Goal: Transaction & Acquisition: Purchase product/service

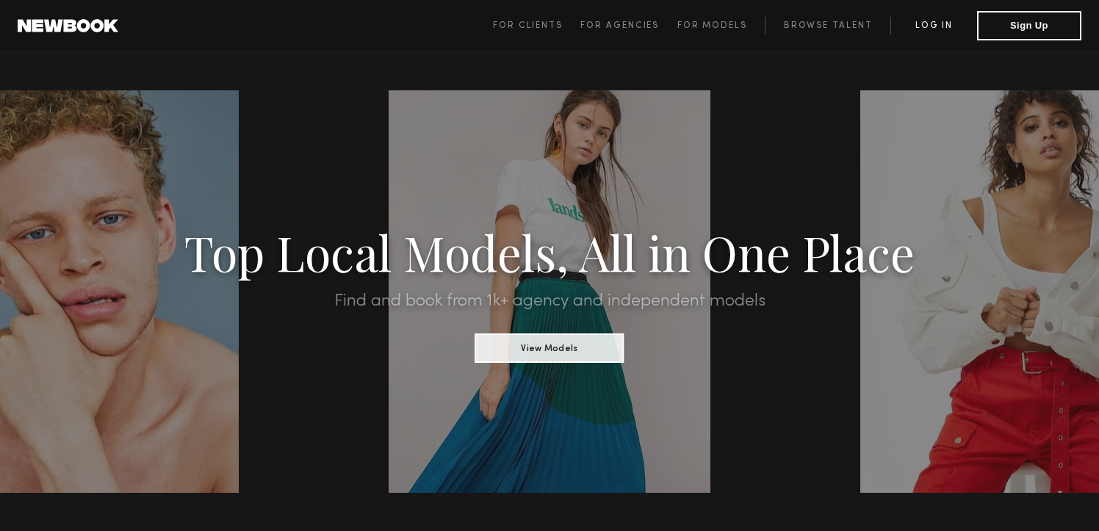
click at [934, 24] on link "Log in" at bounding box center [934, 26] width 87 height 18
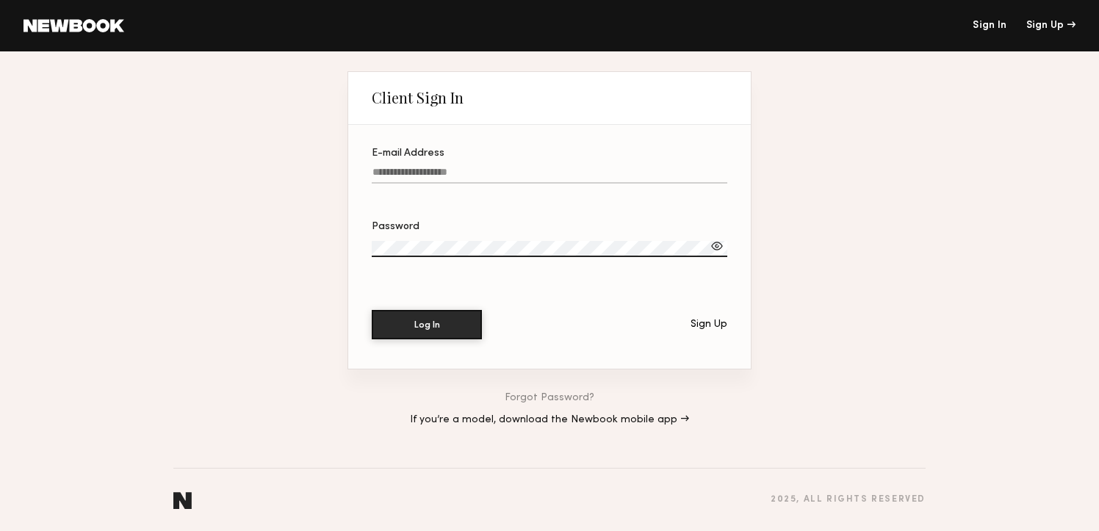
click at [475, 178] on input "E-mail Address" at bounding box center [550, 175] width 356 height 17
type input "**********"
click at [452, 328] on button "Log In" at bounding box center [427, 323] width 110 height 29
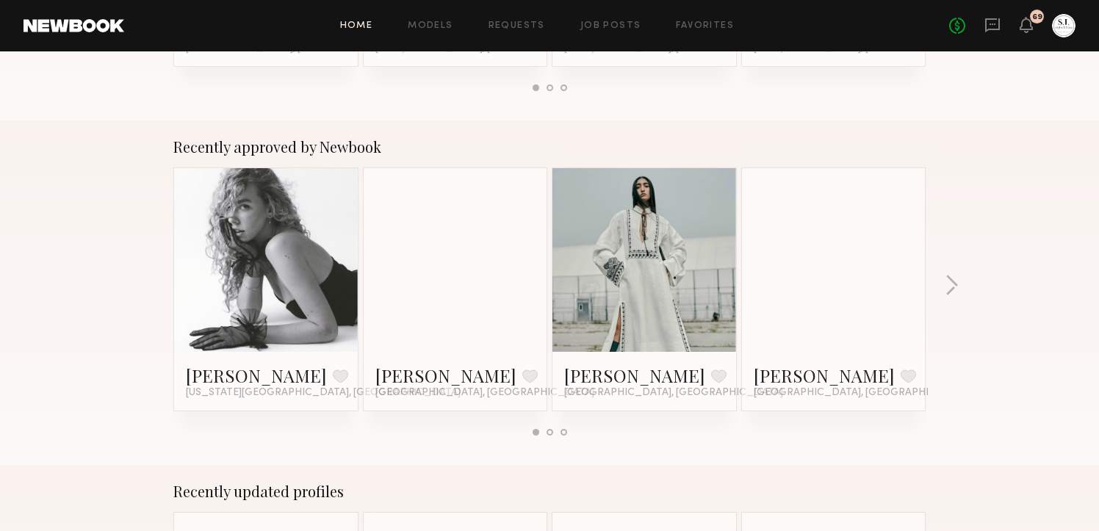
scroll to position [514, 0]
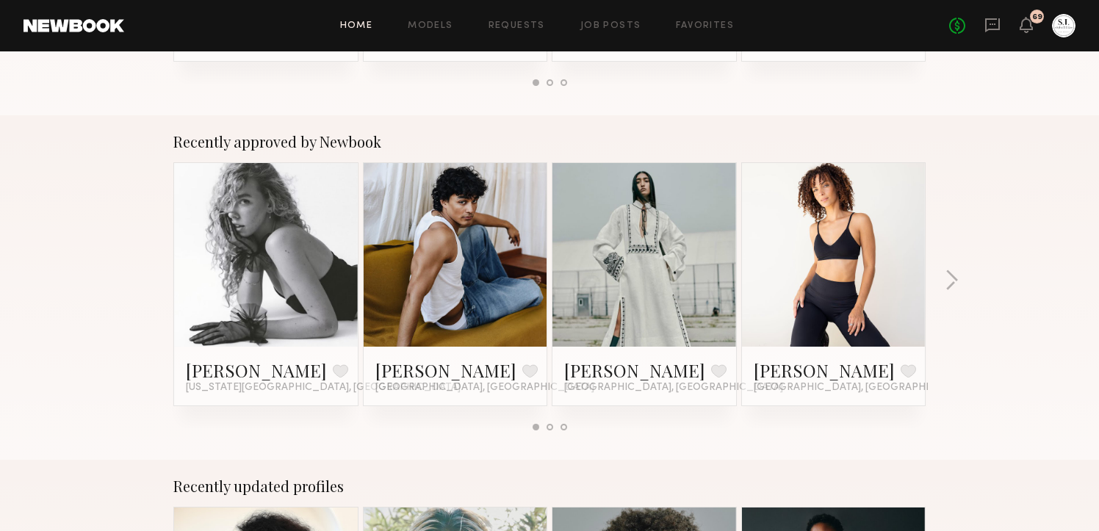
click at [301, 226] on link at bounding box center [266, 255] width 90 height 184
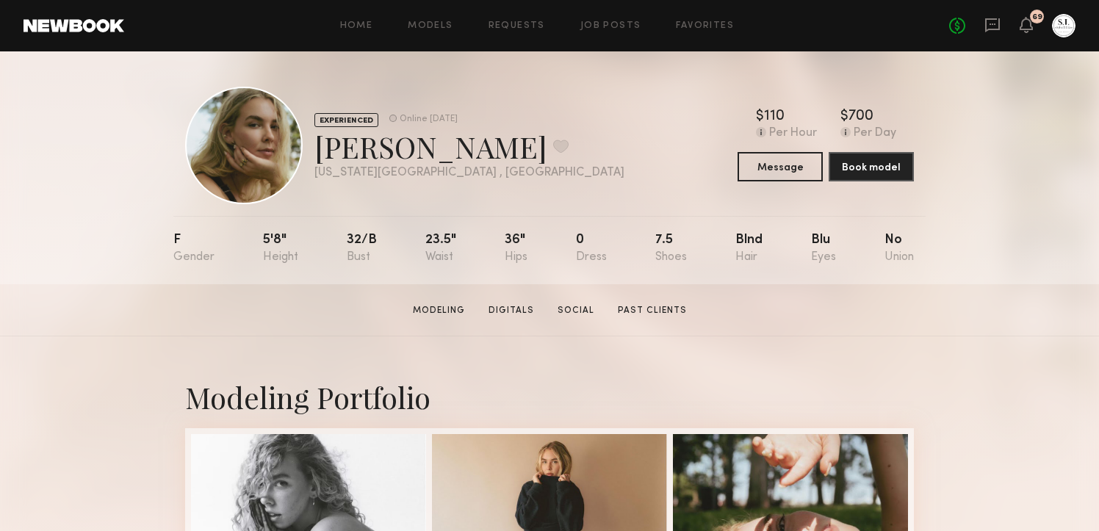
click at [442, 32] on div "Home Models Requests Job Posts Favorites Sign Out No fees up to $5,000 69" at bounding box center [600, 26] width 952 height 24
click at [442, 27] on link "Models" at bounding box center [430, 26] width 45 height 10
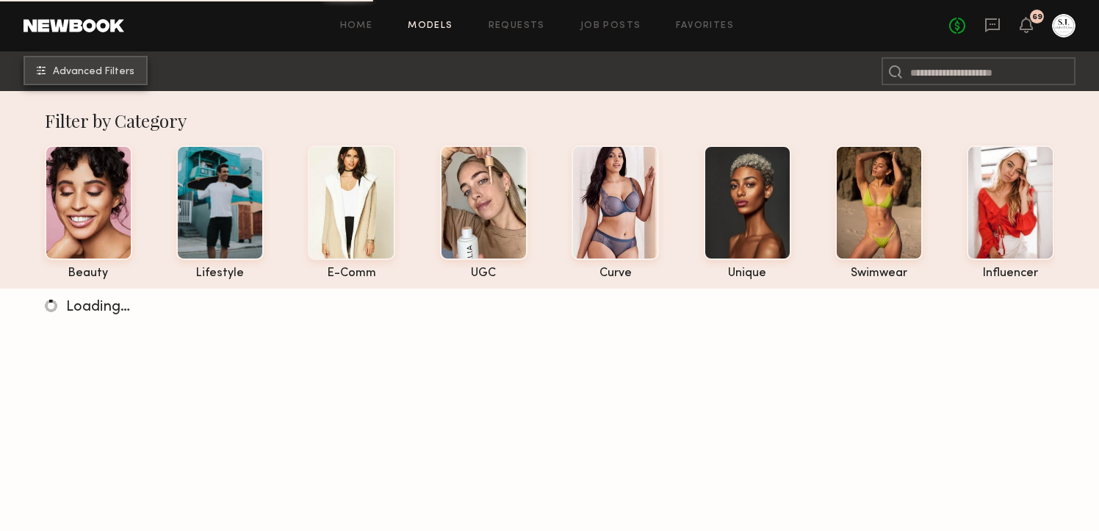
click at [73, 68] on span "Advanced Filters" at bounding box center [94, 72] width 82 height 10
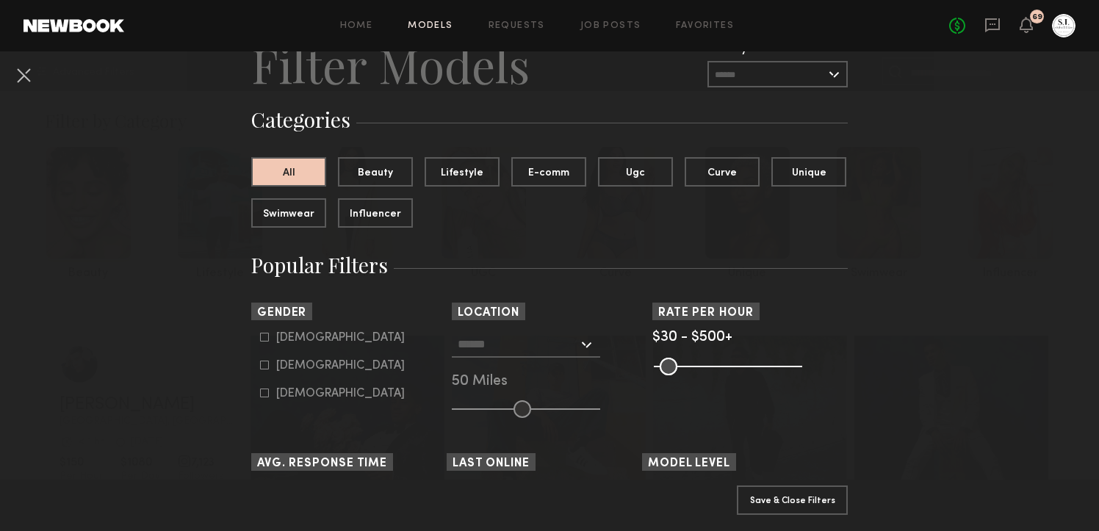
scroll to position [79, 0]
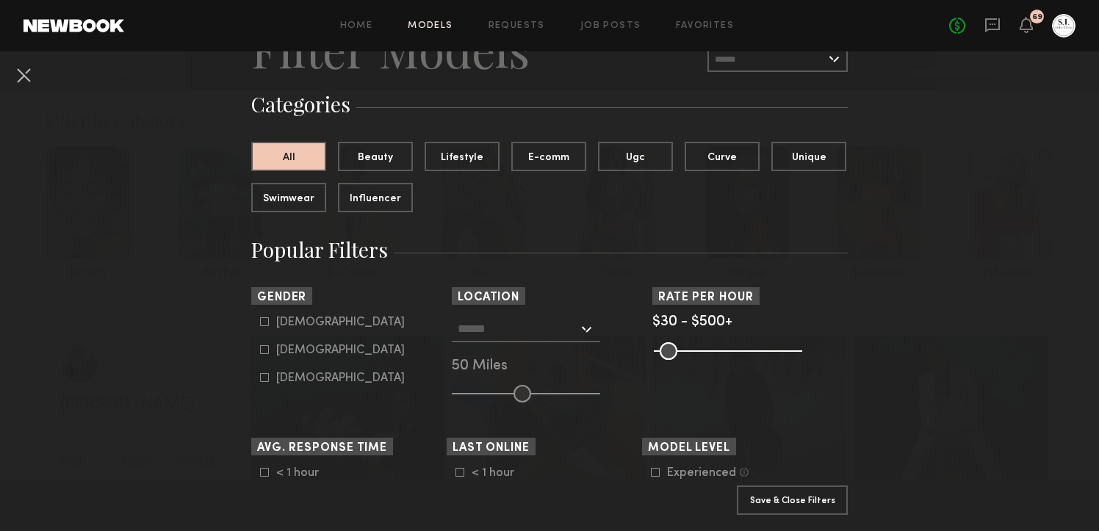
click at [292, 346] on div "Female" at bounding box center [340, 350] width 129 height 9
type input "**"
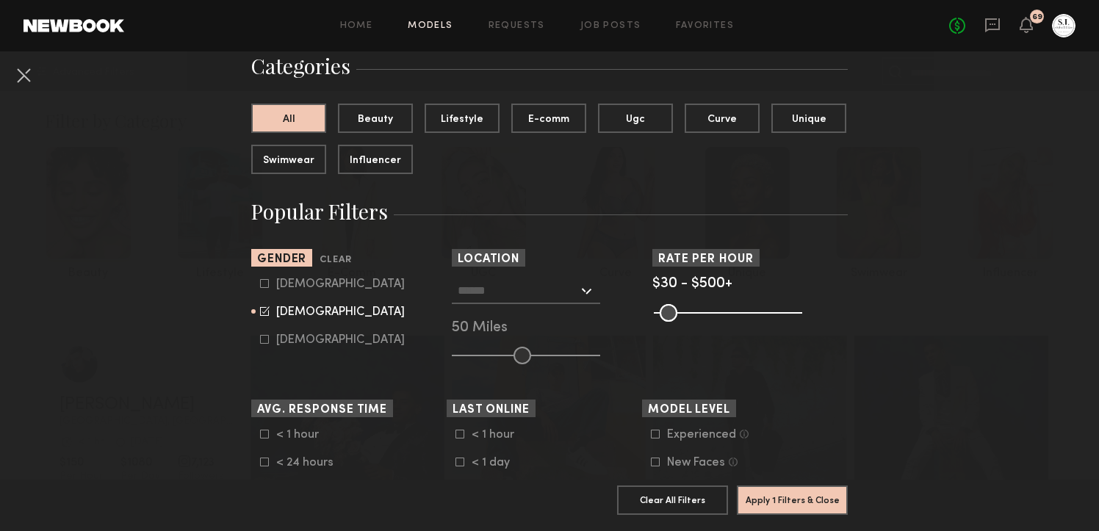
scroll to position [132, 0]
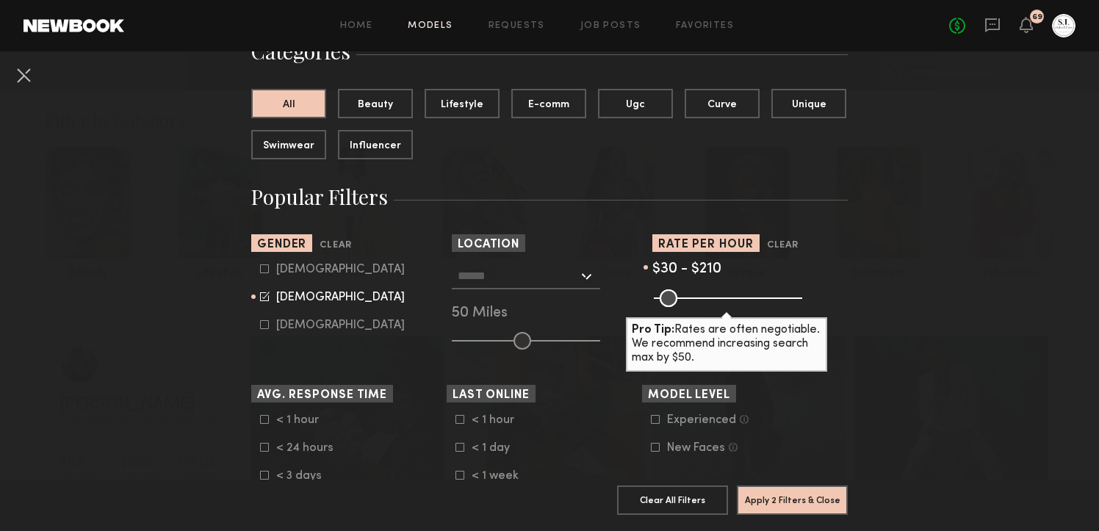
drag, startPoint x: 790, startPoint y: 294, endPoint x: 713, endPoint y: 297, distance: 77.2
type input "***"
click at [713, 297] on input "range" at bounding box center [728, 299] width 148 height 18
drag, startPoint x: 659, startPoint y: 296, endPoint x: 677, endPoint y: 297, distance: 17.7
type input "**"
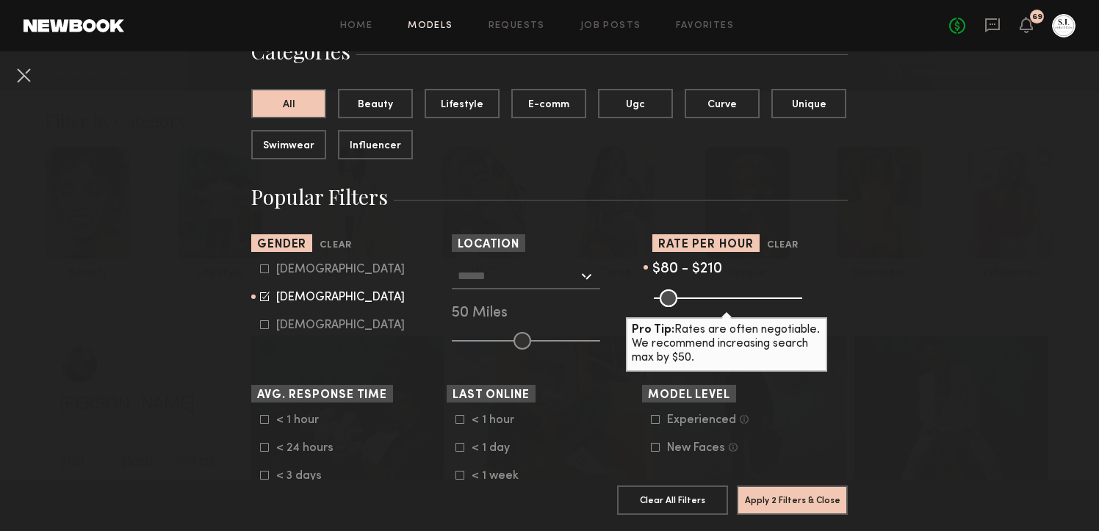
click at [677, 297] on input "range" at bounding box center [728, 299] width 148 height 18
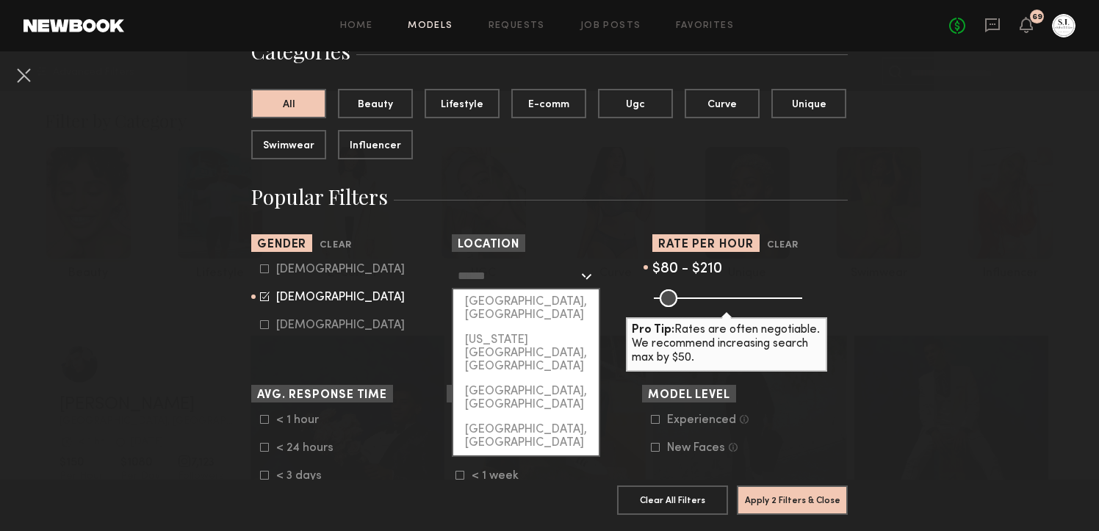
click at [488, 273] on input "text" at bounding box center [518, 275] width 121 height 25
click at [498, 301] on div "[GEOGRAPHIC_DATA], [GEOGRAPHIC_DATA]" at bounding box center [526, 309] width 146 height 38
type input "**********"
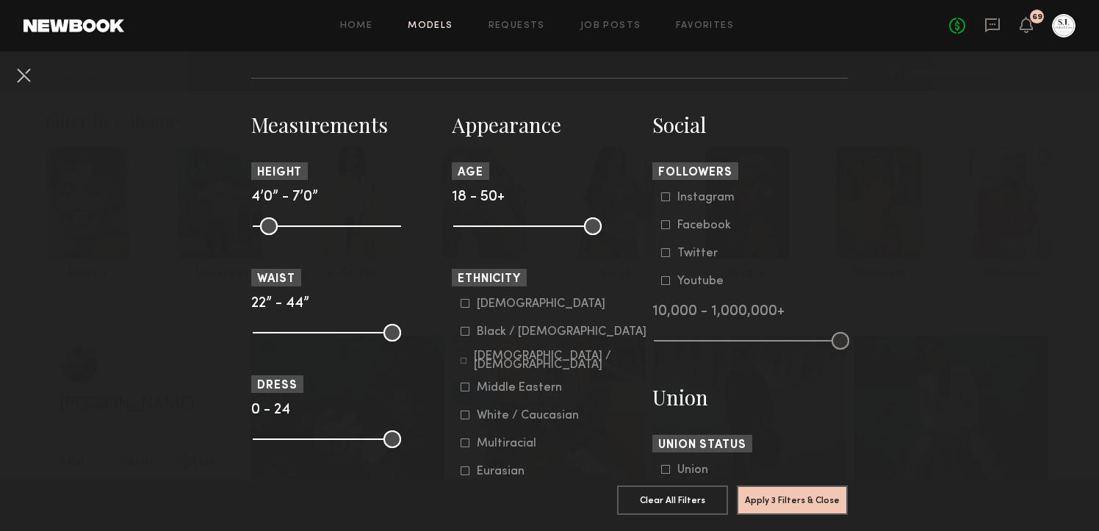
scroll to position [611, 0]
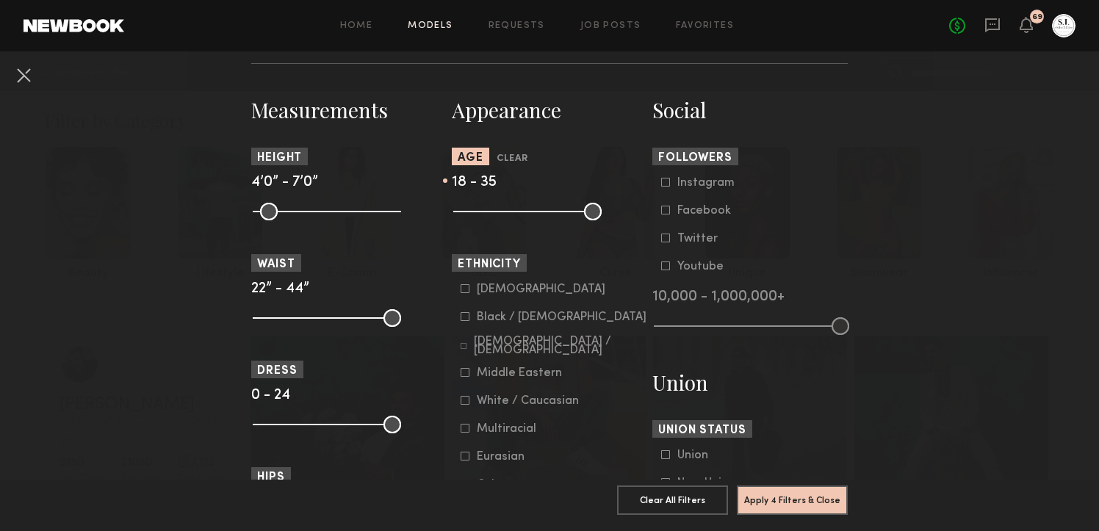
drag, startPoint x: 594, startPoint y: 218, endPoint x: 534, endPoint y: 221, distance: 61.1
type input "**"
click at [534, 220] on input "range" at bounding box center [527, 212] width 148 height 18
click at [461, 212] on input "range" at bounding box center [527, 212] width 148 height 18
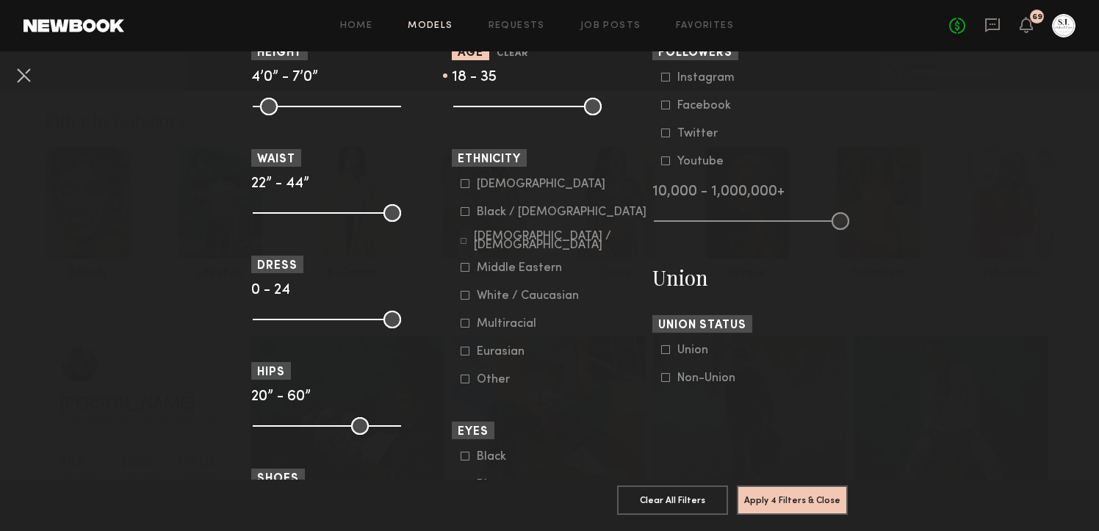
scroll to position [720, 0]
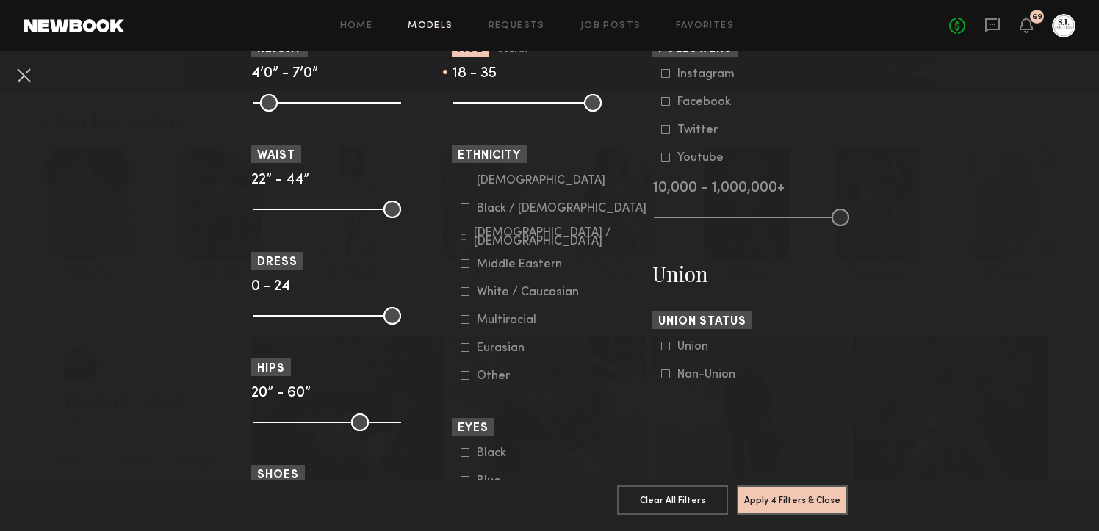
click at [467, 240] on icon at bounding box center [464, 237] width 6 height 6
click at [465, 295] on icon at bounding box center [465, 291] width 9 height 9
click at [463, 321] on icon at bounding box center [465, 319] width 9 height 9
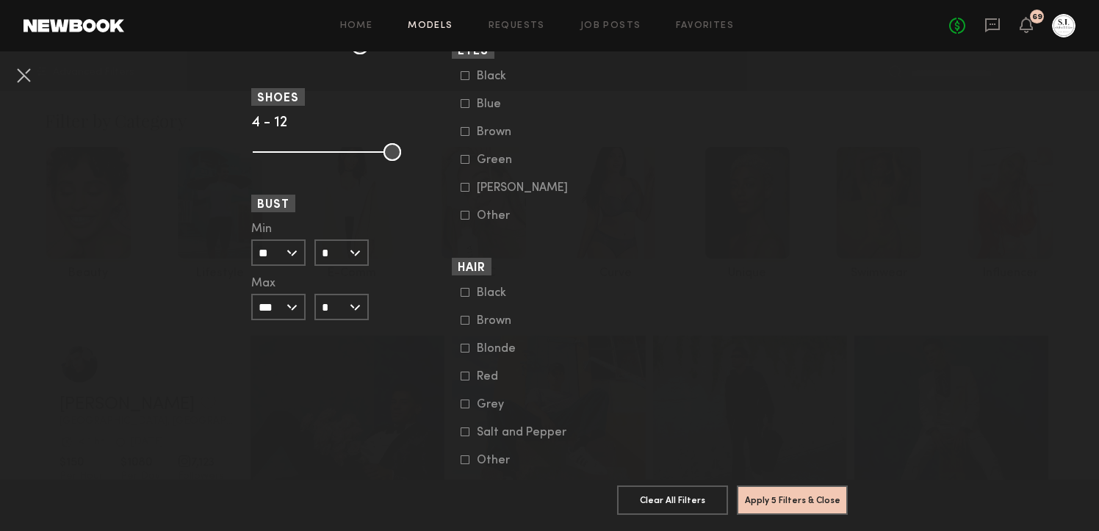
scroll to position [1140, 0]
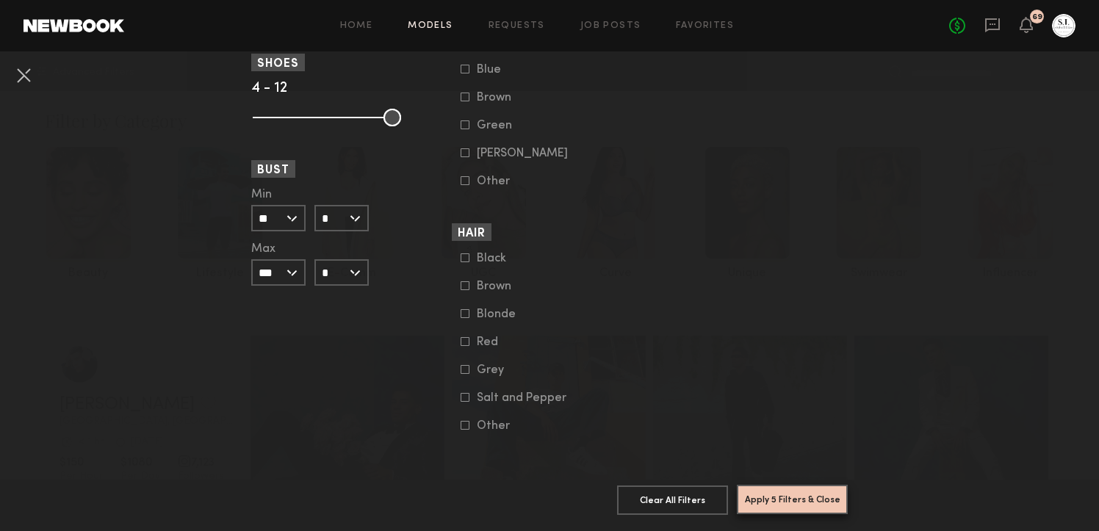
click at [802, 497] on button "Apply 5 Filters & Close" at bounding box center [792, 499] width 111 height 29
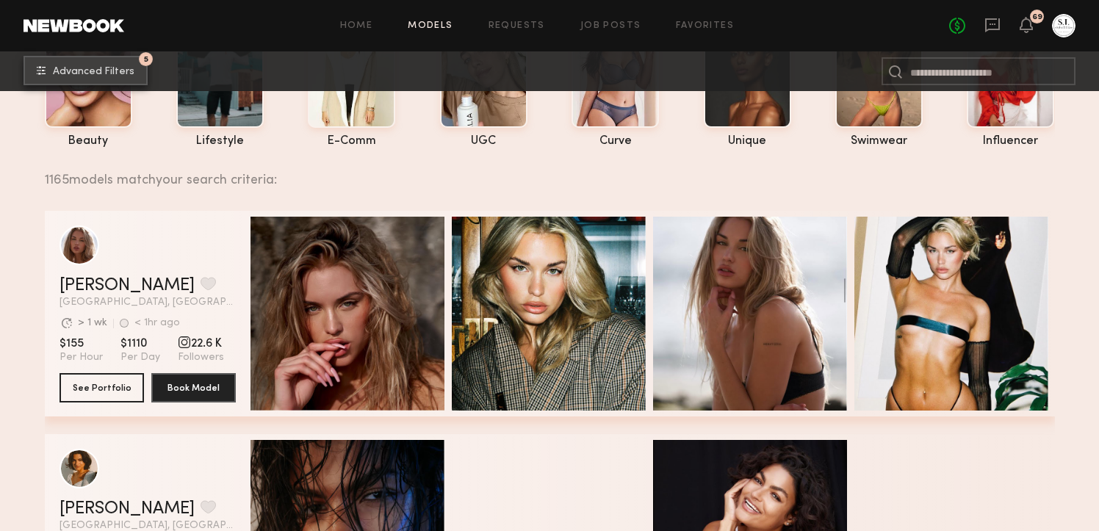
scroll to position [159, 0]
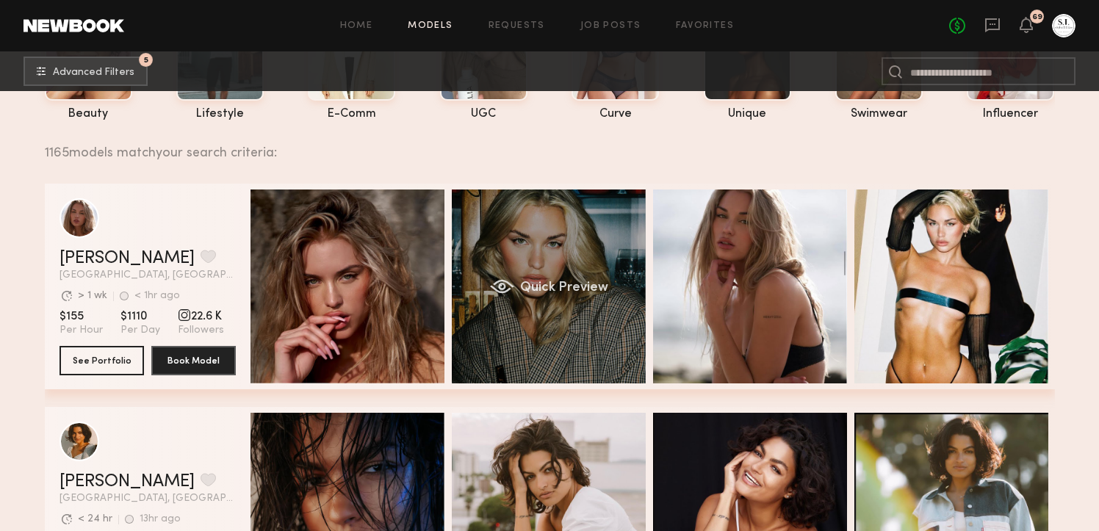
click at [577, 254] on div "Quick Preview" at bounding box center [549, 287] width 194 height 194
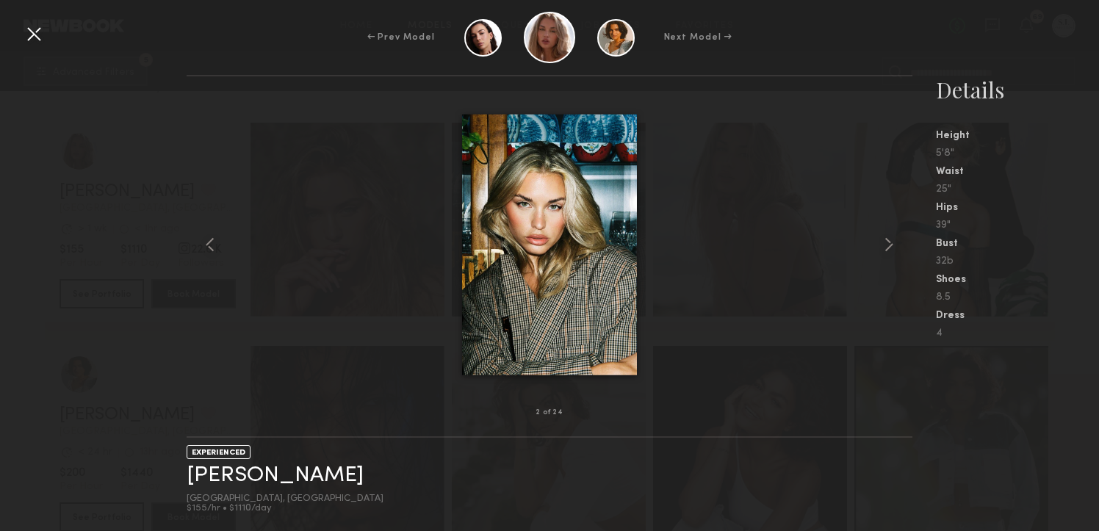
scroll to position [236, 0]
click at [889, 242] on common-icon at bounding box center [889, 245] width 24 height 24
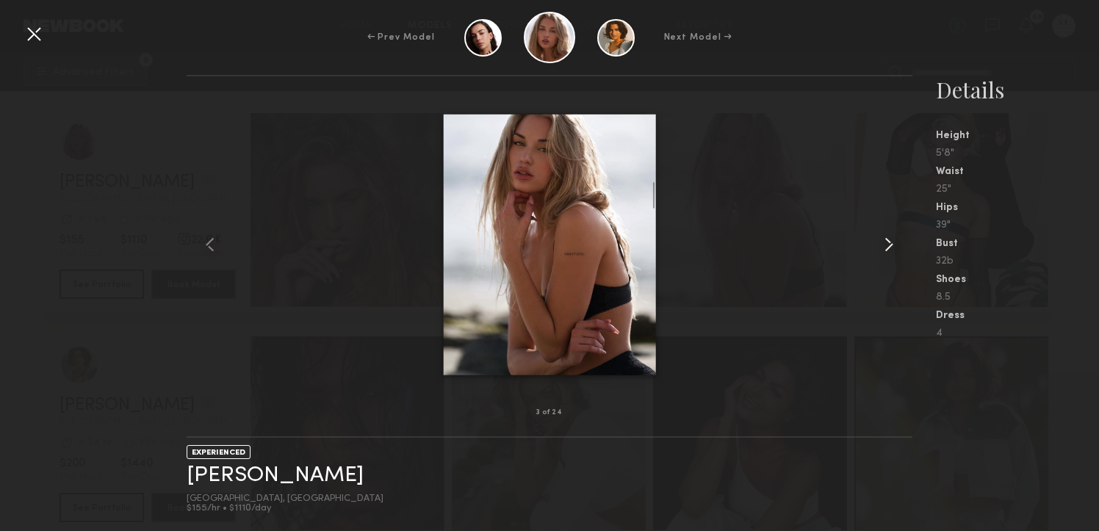
click at [889, 242] on common-icon at bounding box center [889, 245] width 24 height 24
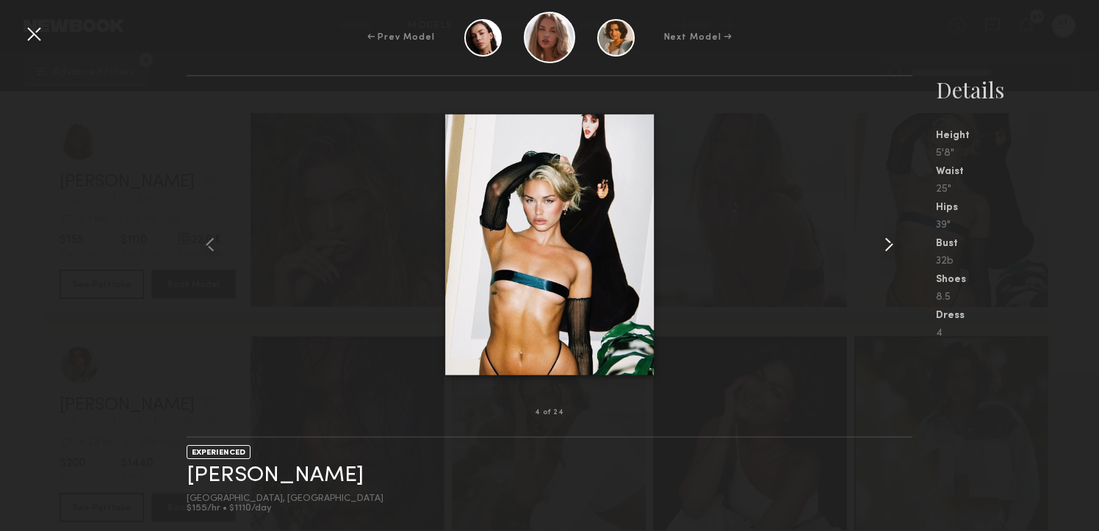
click at [889, 242] on common-icon at bounding box center [889, 245] width 24 height 24
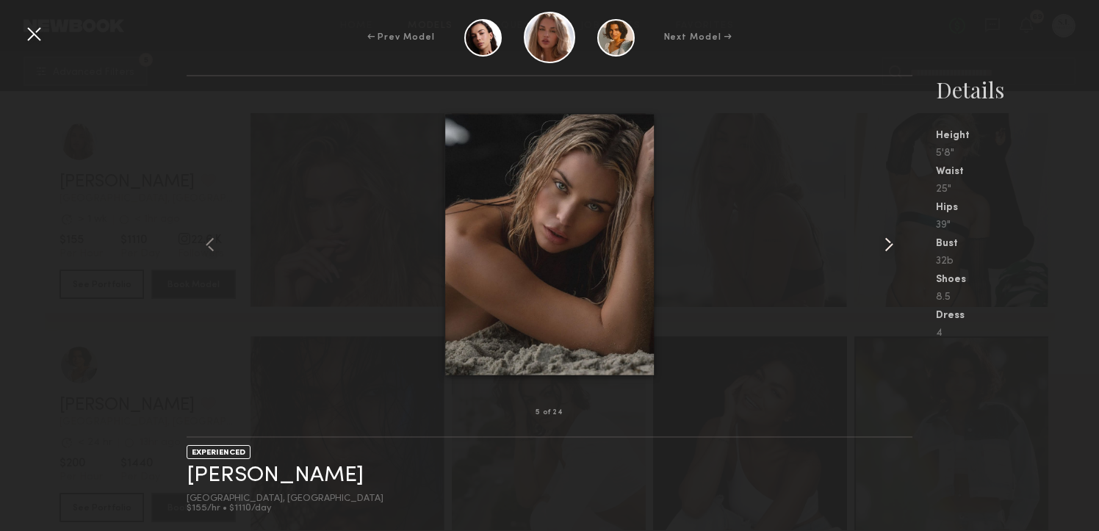
click at [889, 242] on common-icon at bounding box center [889, 245] width 24 height 24
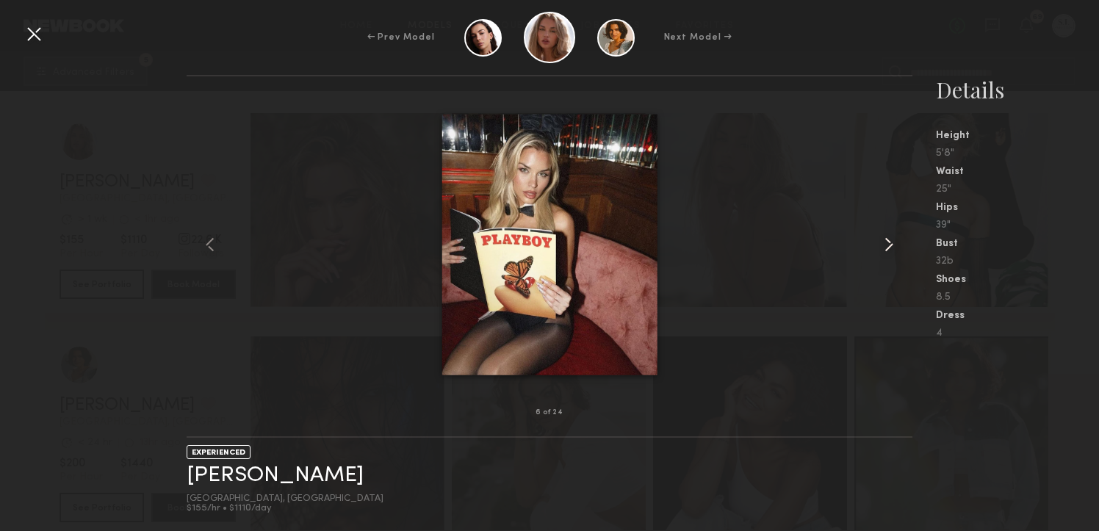
click at [889, 242] on common-icon at bounding box center [889, 245] width 24 height 24
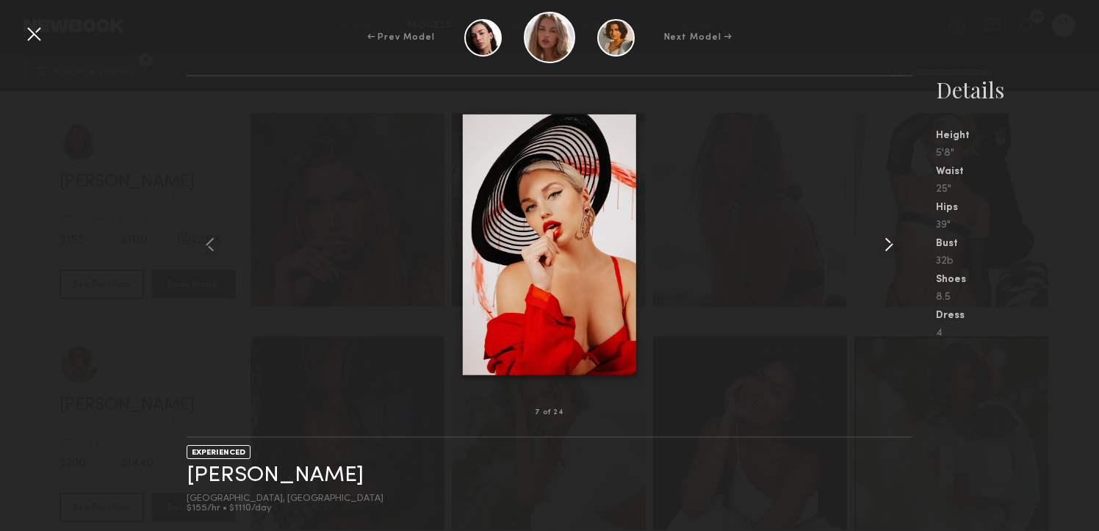
click at [889, 242] on common-icon at bounding box center [889, 245] width 24 height 24
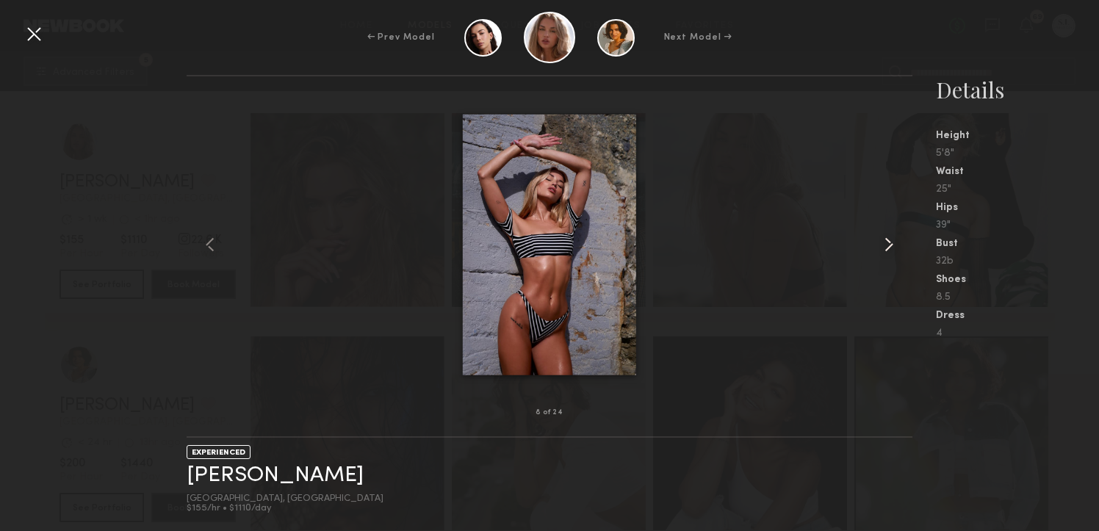
click at [889, 242] on common-icon at bounding box center [889, 245] width 24 height 24
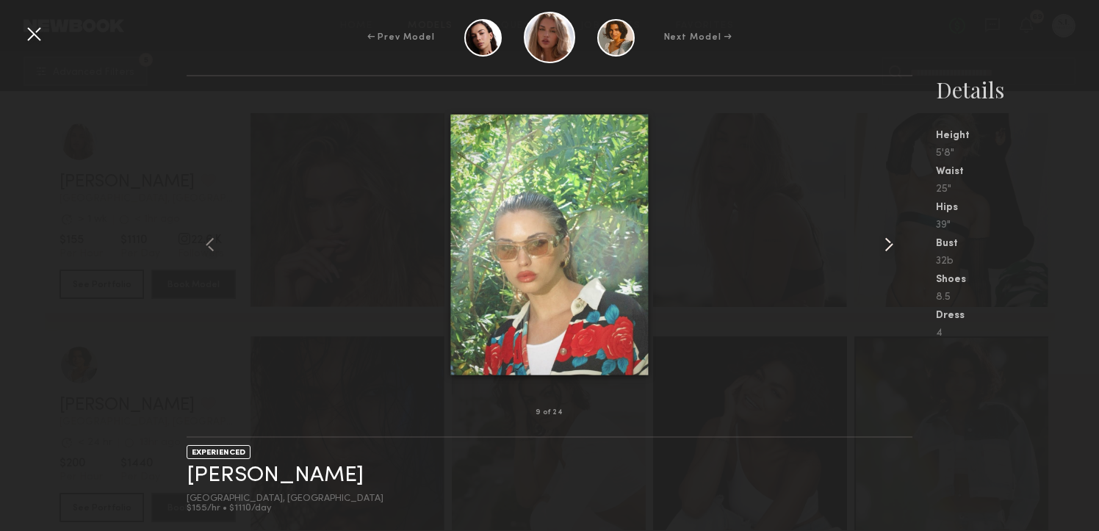
click at [889, 242] on common-icon at bounding box center [889, 245] width 24 height 24
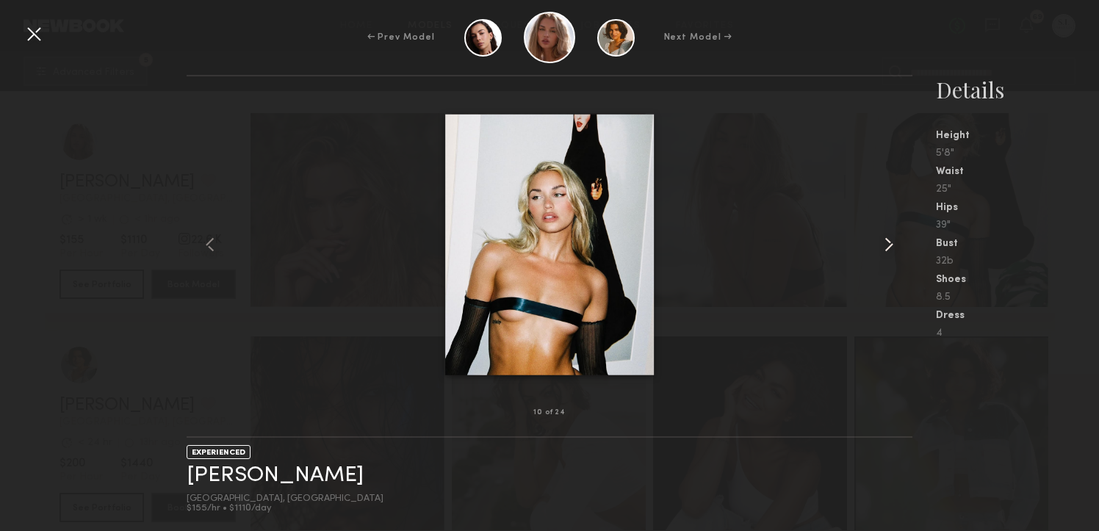
click at [889, 242] on common-icon at bounding box center [889, 245] width 24 height 24
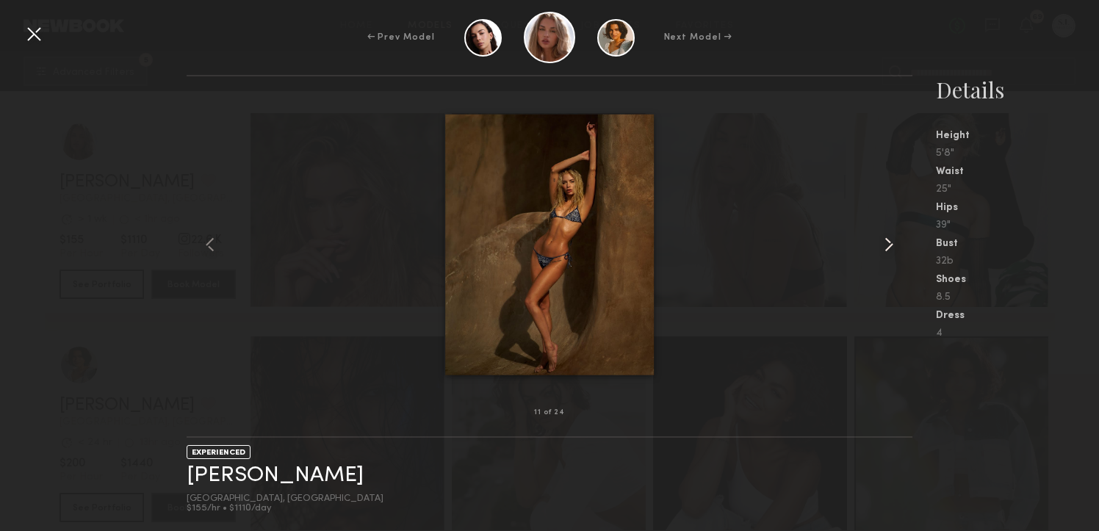
click at [889, 242] on common-icon at bounding box center [889, 245] width 24 height 24
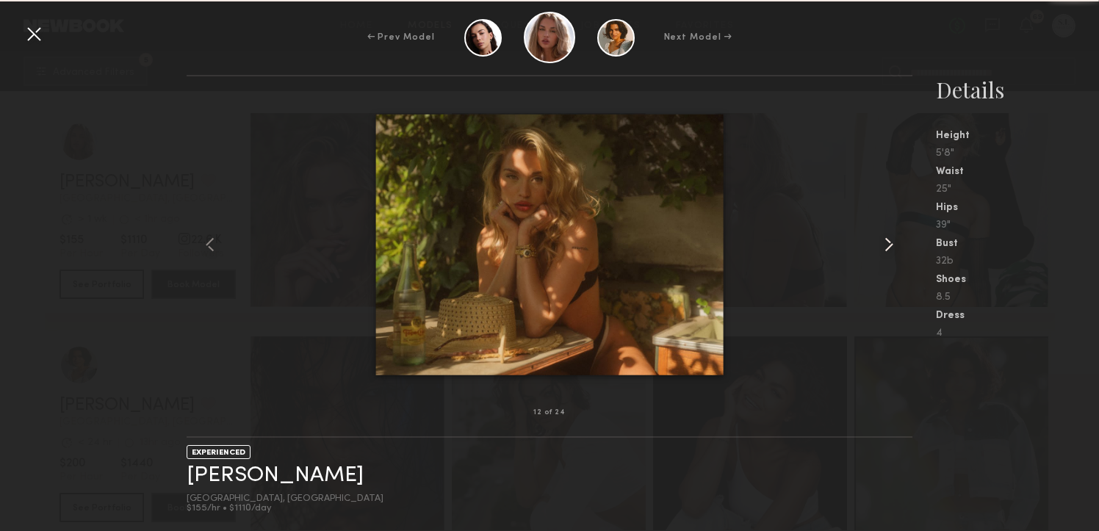
click at [889, 242] on common-icon at bounding box center [889, 245] width 24 height 24
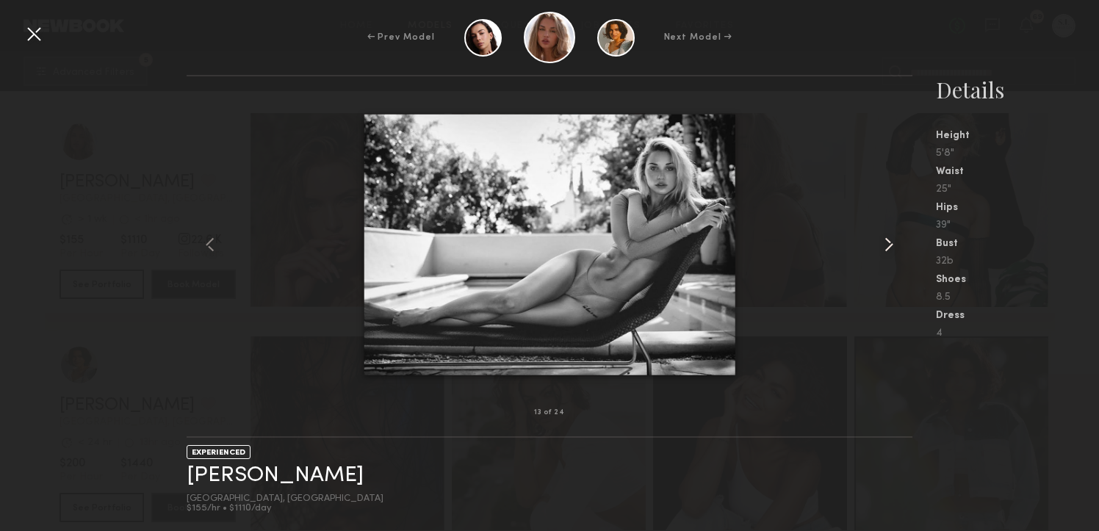
click at [889, 242] on common-icon at bounding box center [889, 245] width 24 height 24
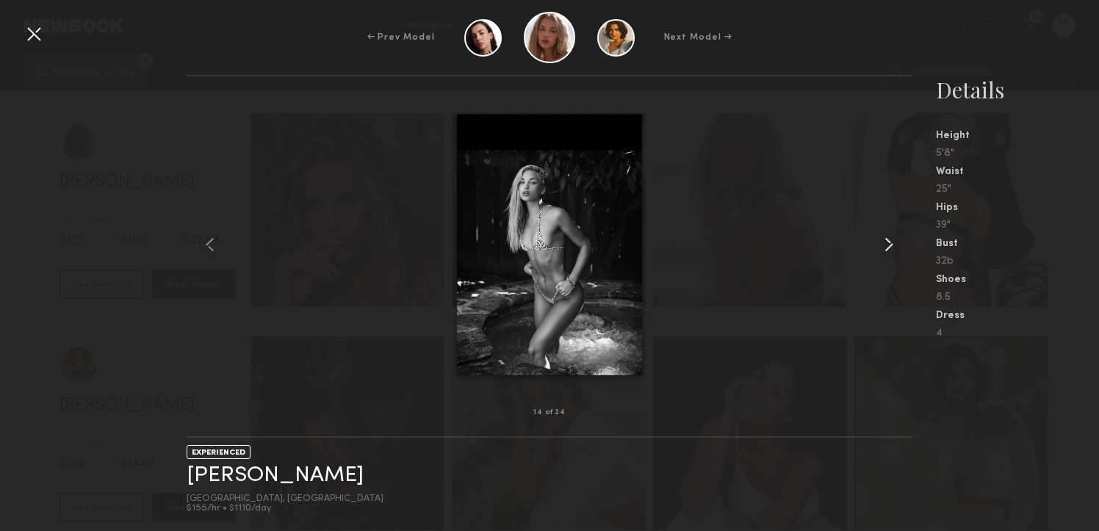
click at [889, 242] on common-icon at bounding box center [889, 245] width 24 height 24
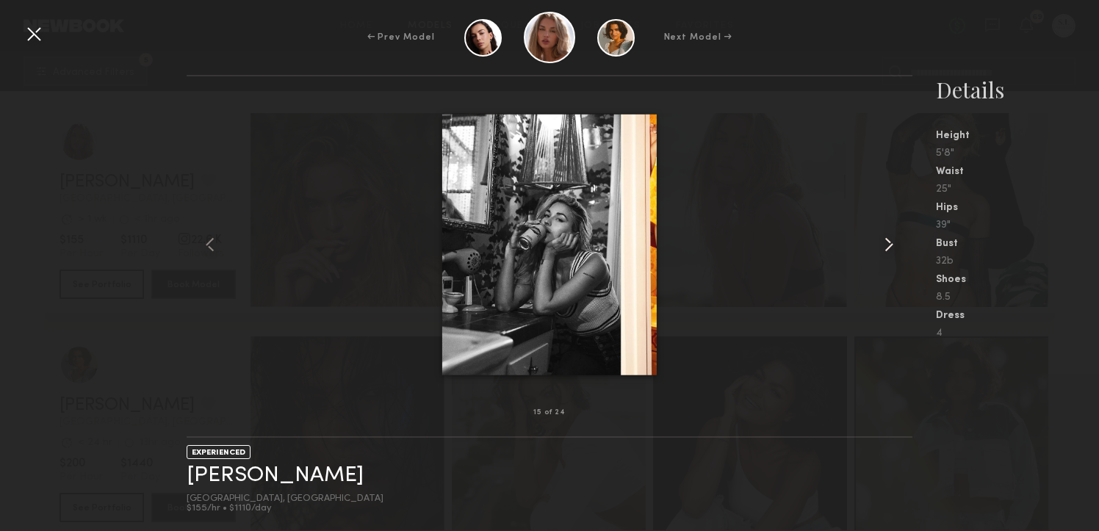
click at [889, 242] on common-icon at bounding box center [889, 245] width 24 height 24
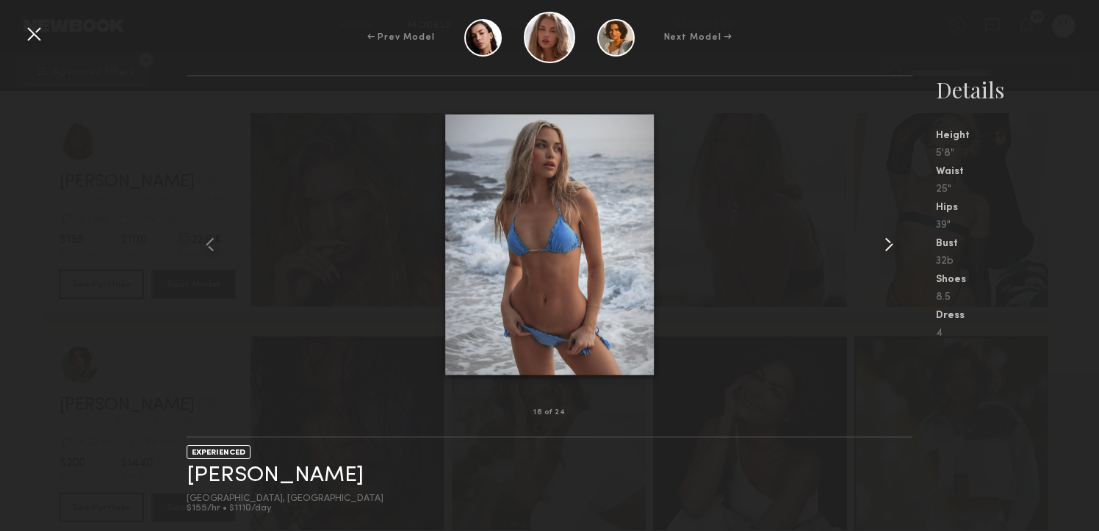
click at [889, 242] on common-icon at bounding box center [889, 245] width 24 height 24
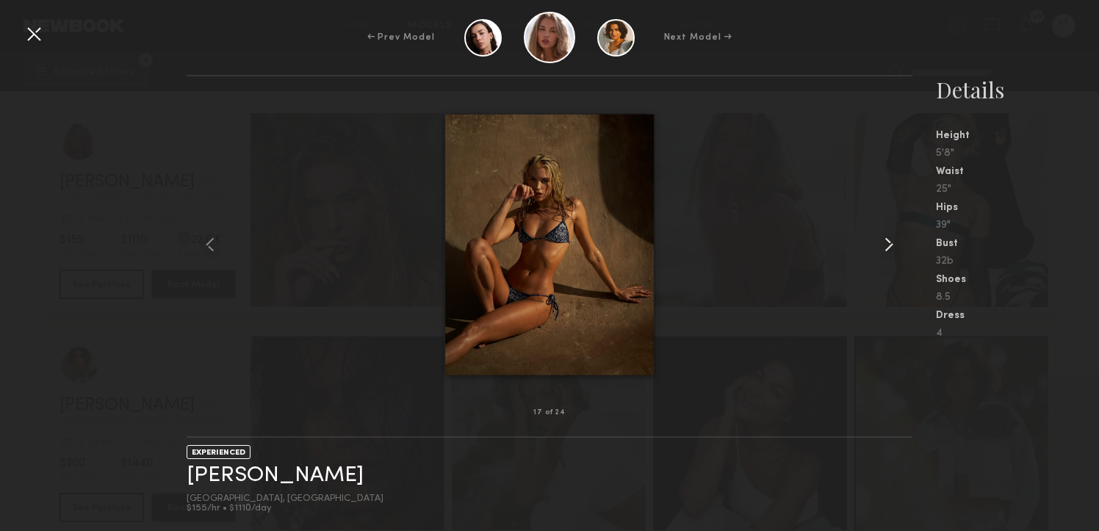
click at [889, 242] on common-icon at bounding box center [889, 245] width 24 height 24
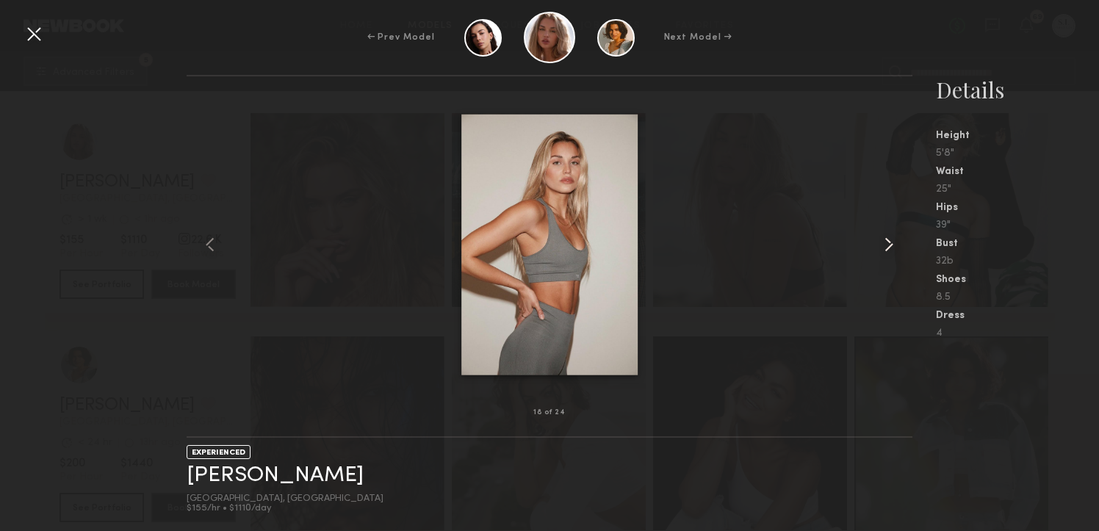
click at [889, 242] on common-icon at bounding box center [889, 245] width 24 height 24
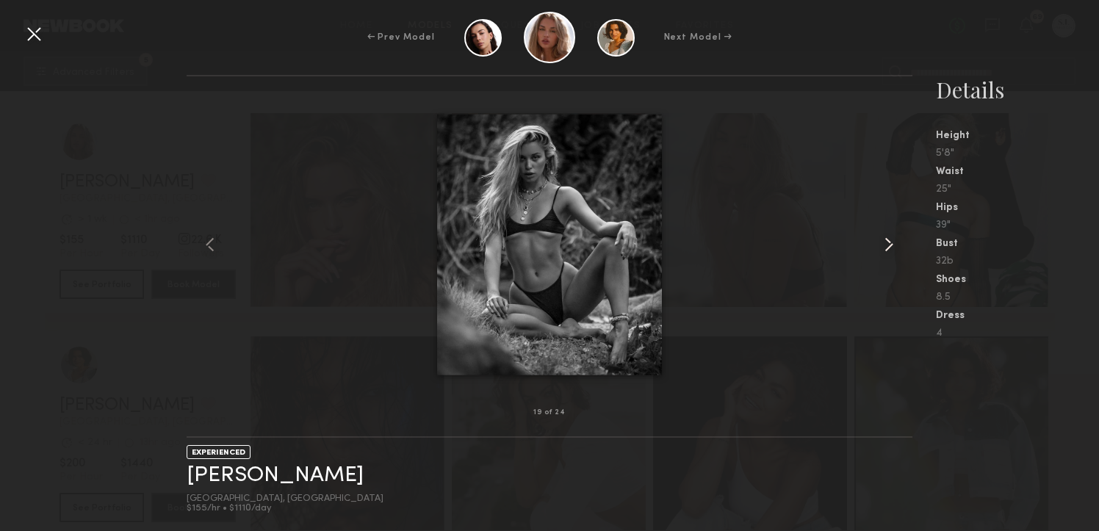
click at [889, 242] on common-icon at bounding box center [889, 245] width 24 height 24
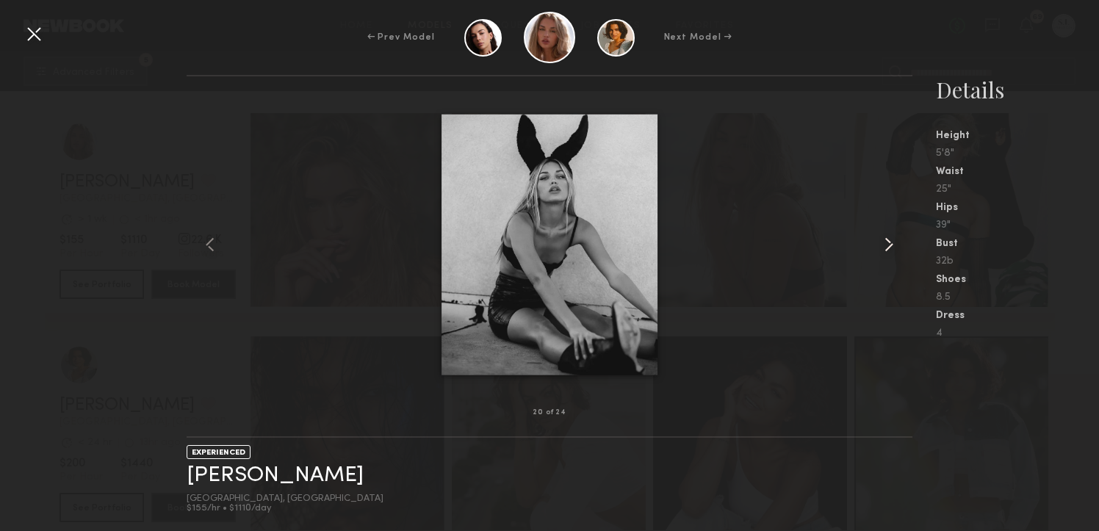
click at [889, 242] on common-icon at bounding box center [889, 245] width 24 height 24
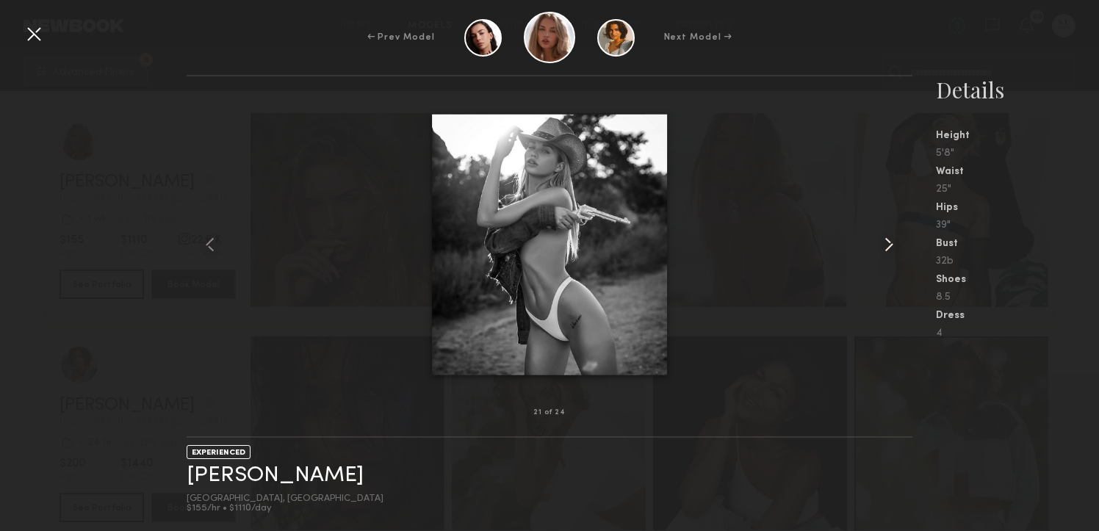
click at [889, 242] on common-icon at bounding box center [889, 245] width 24 height 24
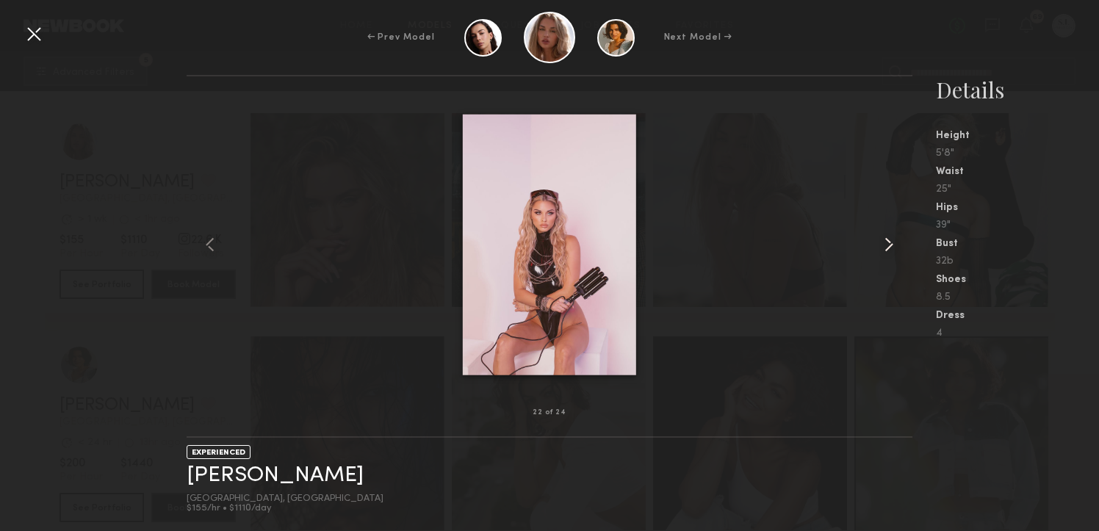
click at [889, 242] on common-icon at bounding box center [889, 245] width 24 height 24
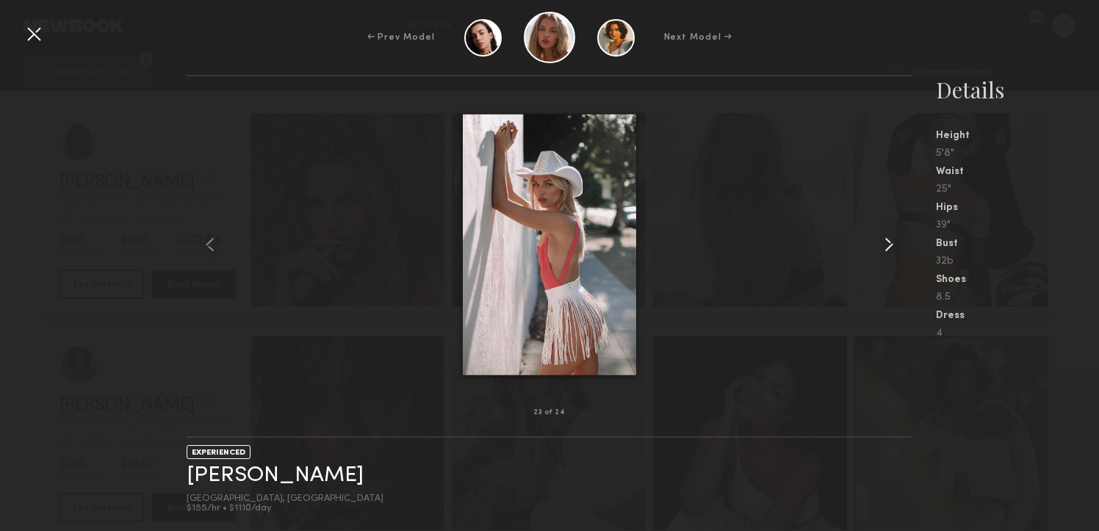
click at [889, 242] on common-icon at bounding box center [889, 245] width 24 height 24
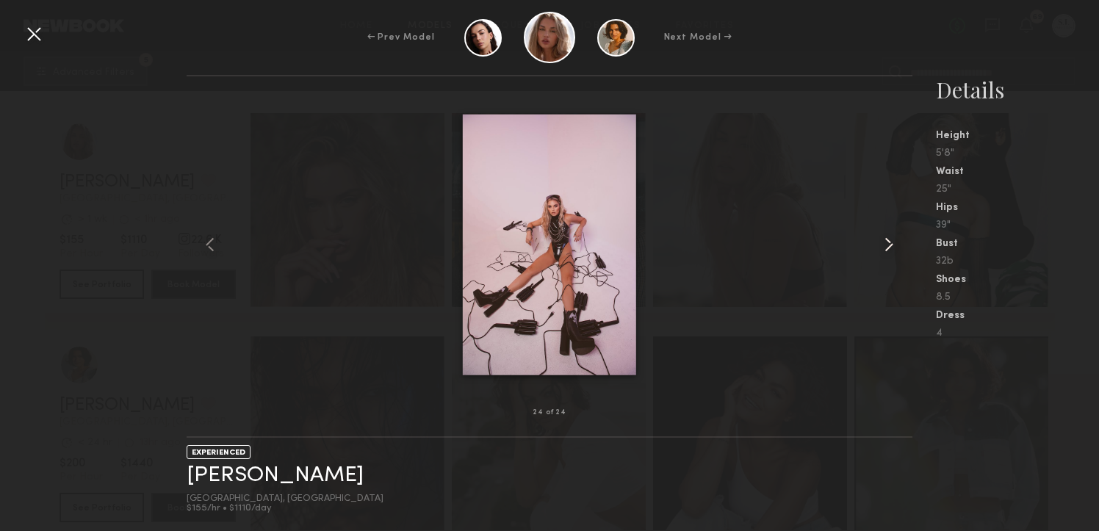
click at [889, 242] on common-icon at bounding box center [889, 245] width 24 height 24
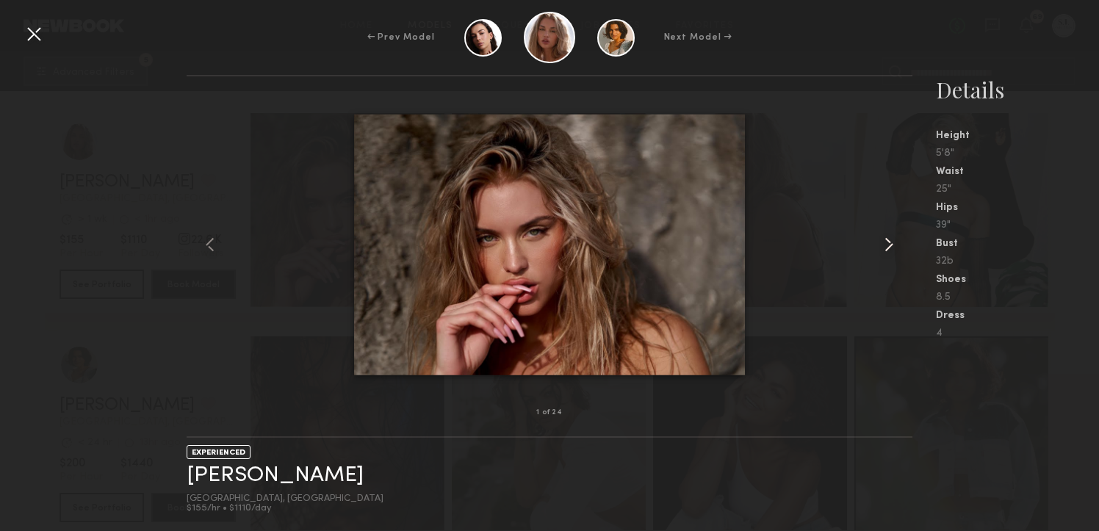
click at [889, 242] on common-icon at bounding box center [889, 245] width 24 height 24
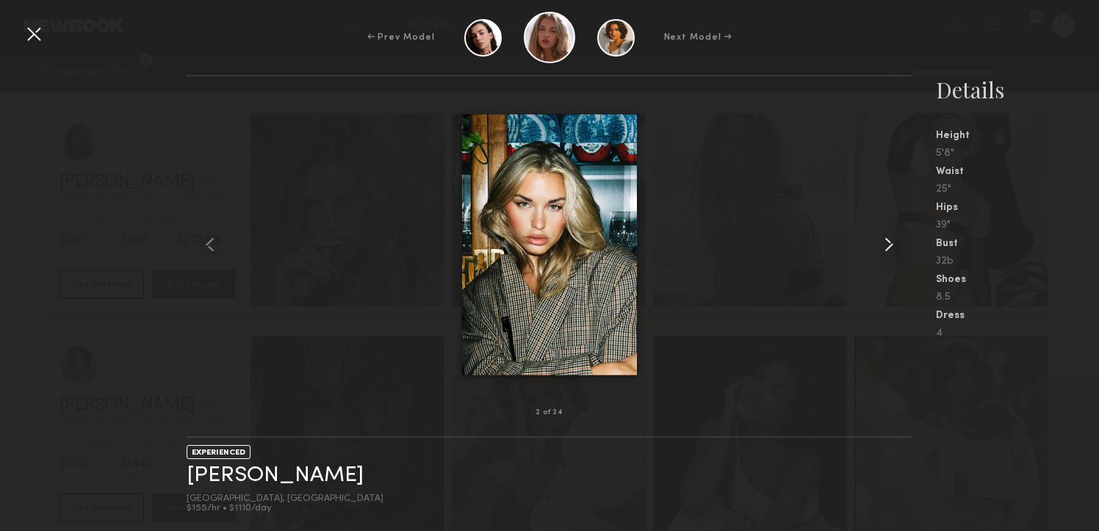
click at [889, 242] on common-icon at bounding box center [889, 245] width 24 height 24
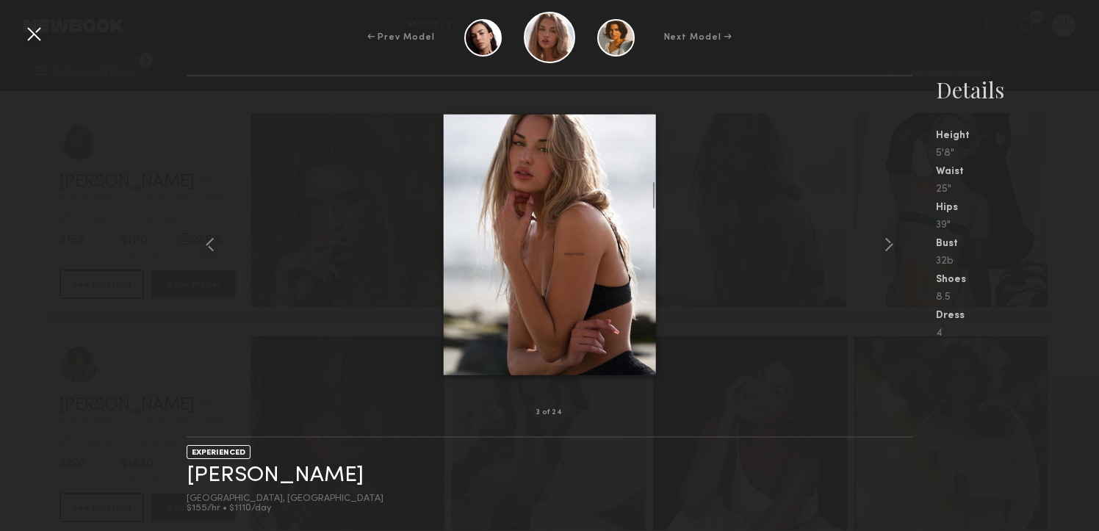
click at [30, 37] on div at bounding box center [34, 34] width 24 height 24
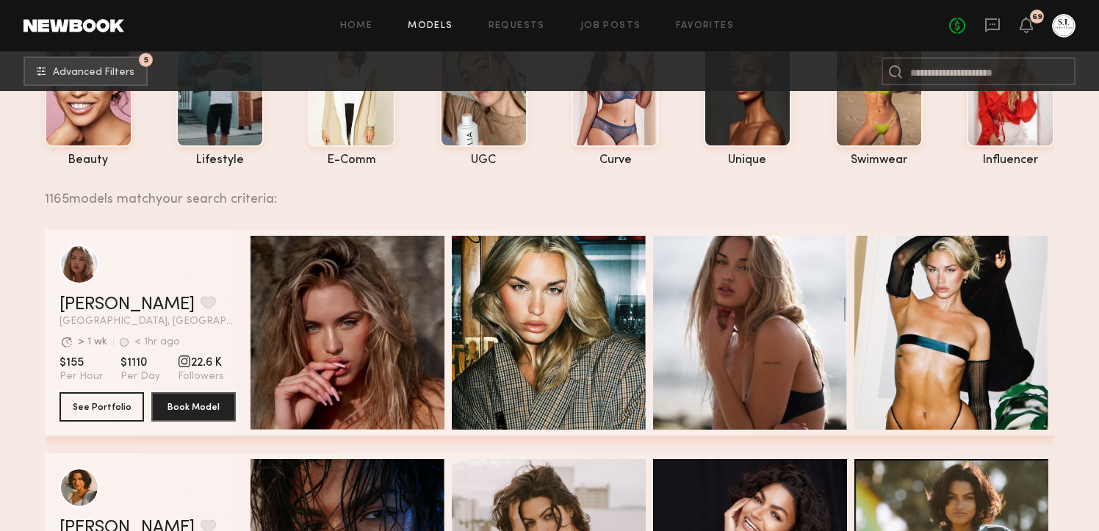
scroll to position [132, 0]
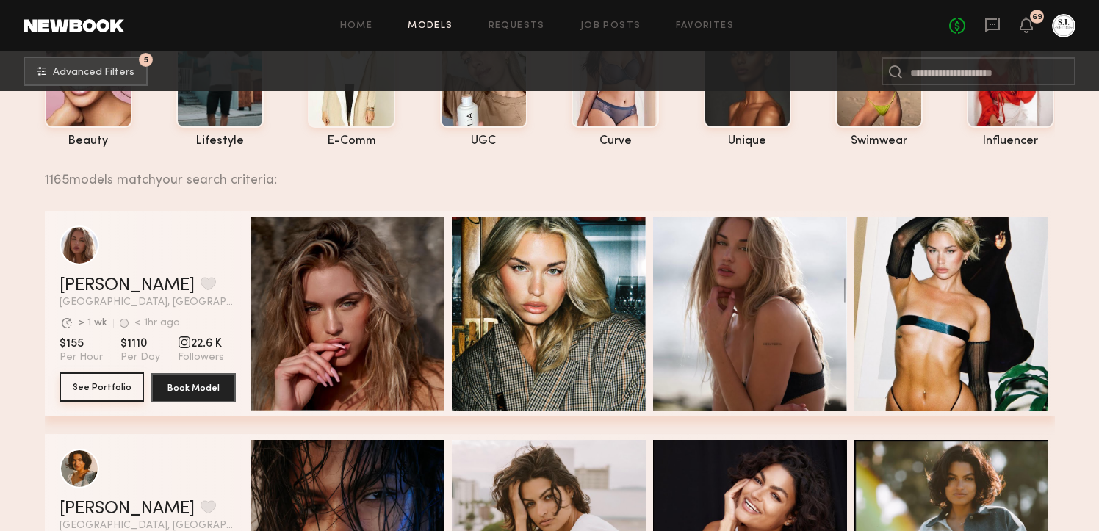
click at [101, 383] on button "See Portfolio" at bounding box center [102, 387] width 85 height 29
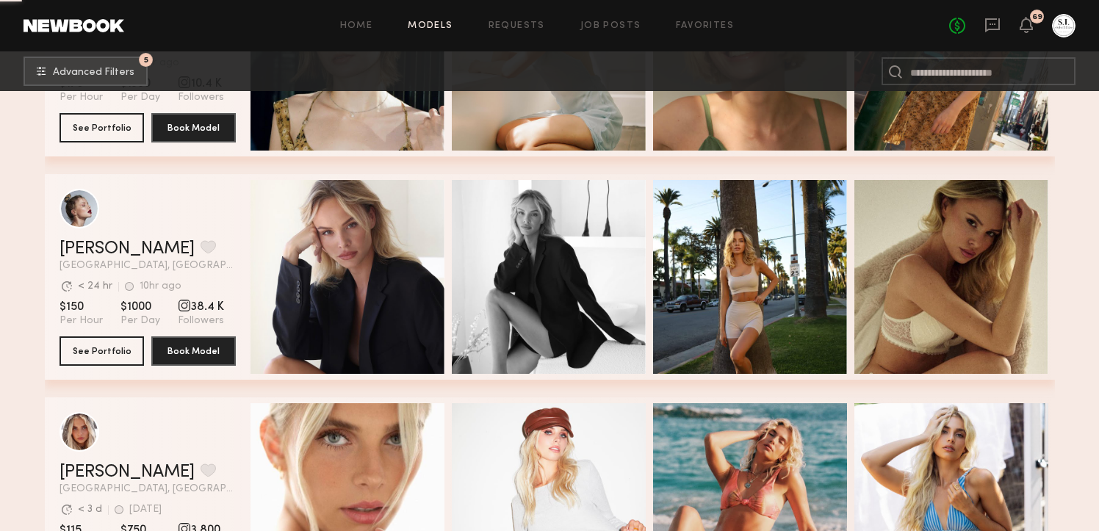
scroll to position [1959, 0]
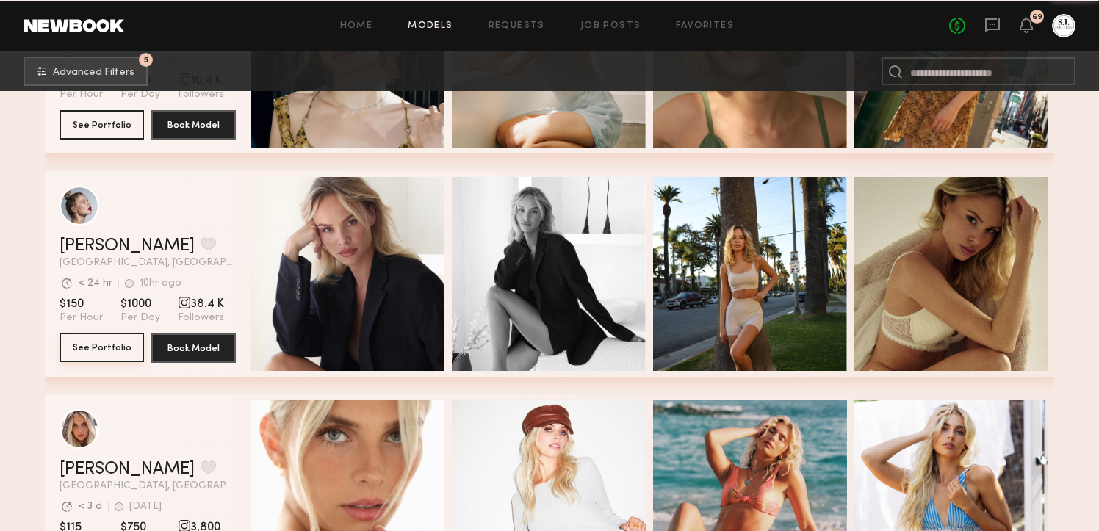
click at [115, 349] on button "See Portfolio" at bounding box center [102, 347] width 85 height 29
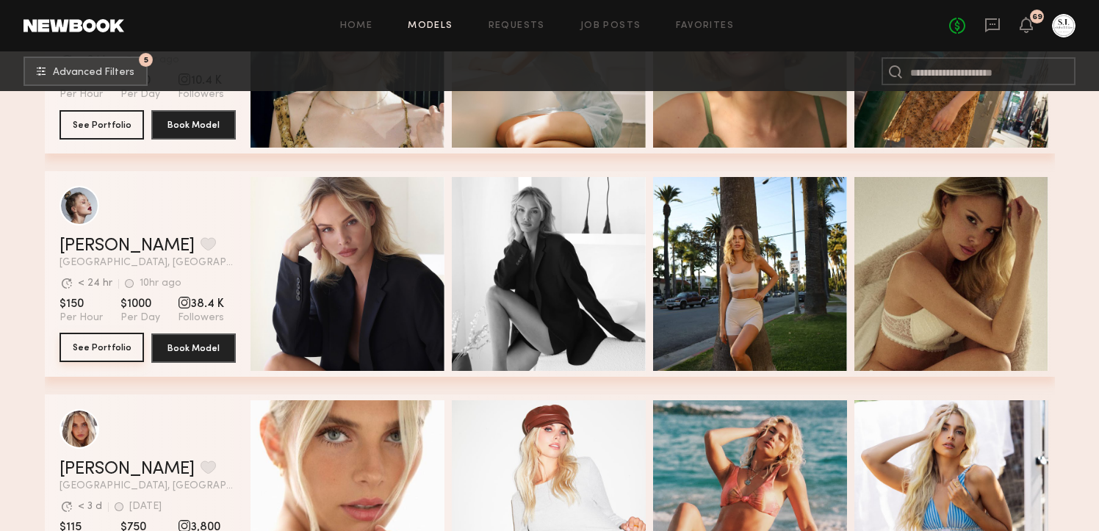
scroll to position [2086, 0]
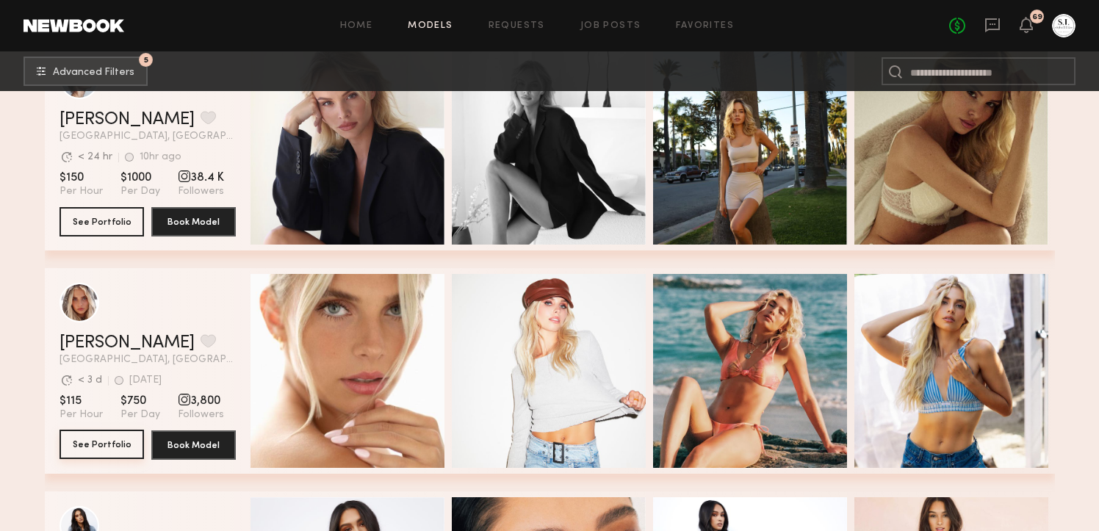
click at [113, 444] on button "See Portfolio" at bounding box center [102, 444] width 85 height 29
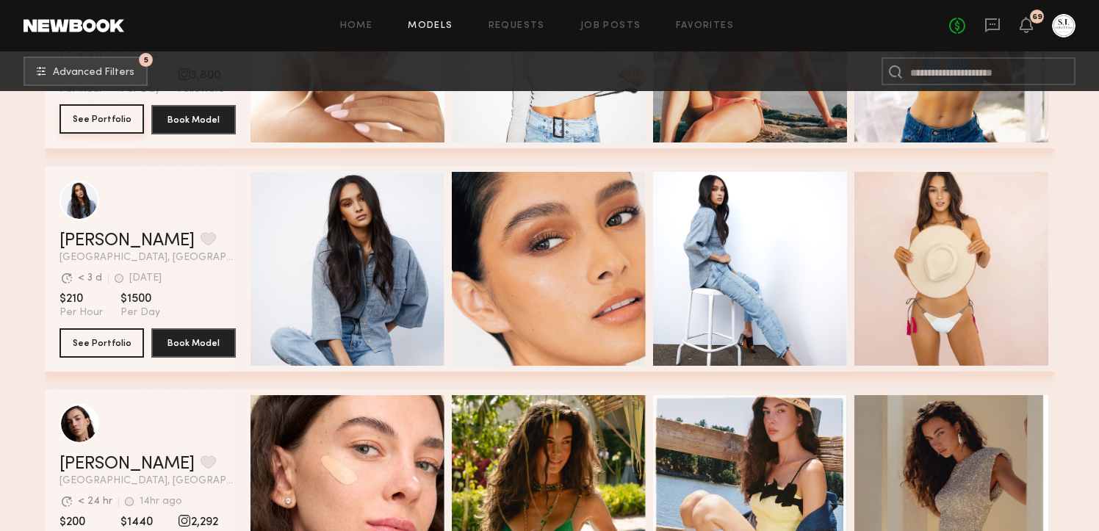
scroll to position [2617, 0]
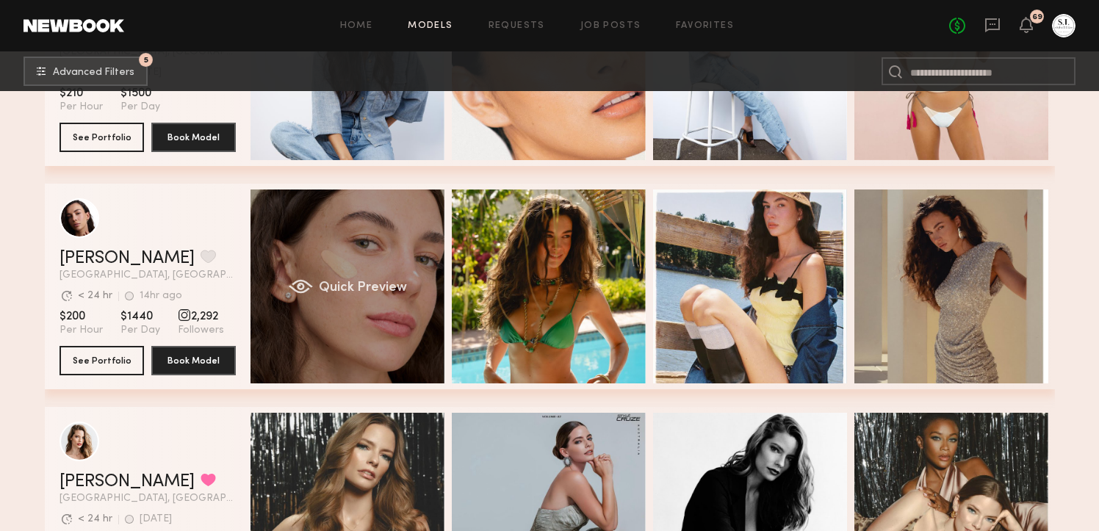
click at [351, 320] on div "Quick Preview" at bounding box center [348, 287] width 194 height 194
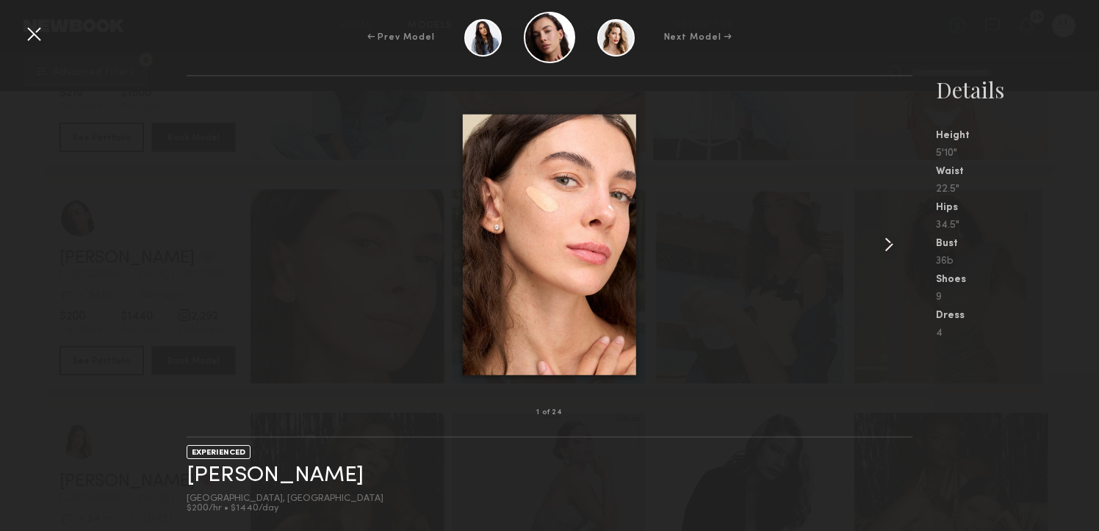
click at [890, 246] on common-icon at bounding box center [889, 245] width 24 height 24
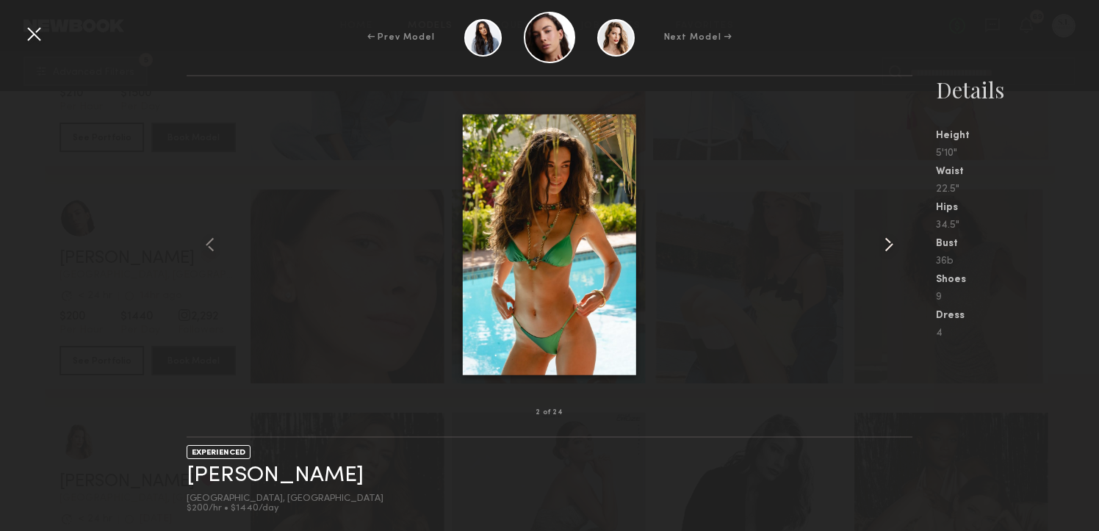
click at [890, 246] on common-icon at bounding box center [889, 245] width 24 height 24
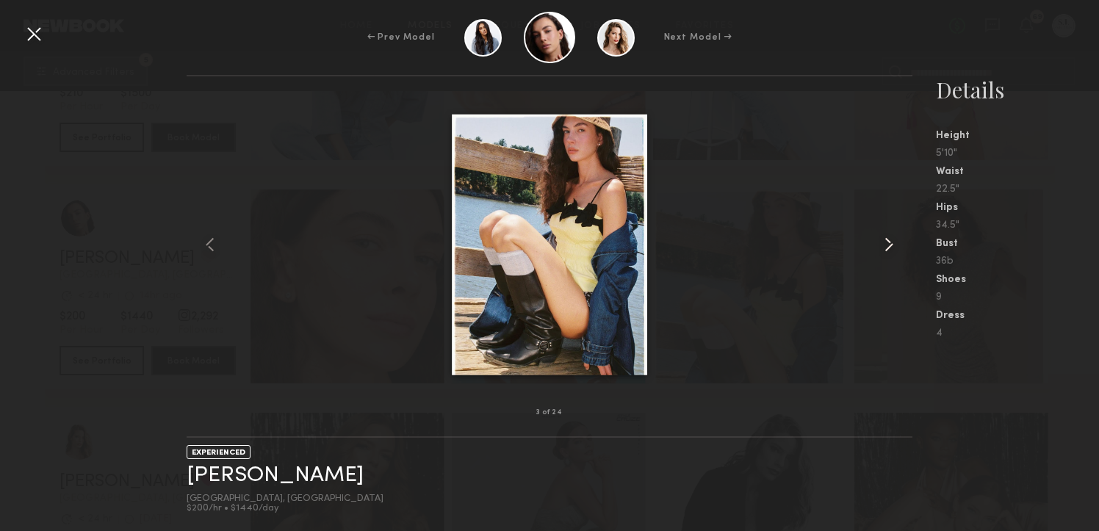
click at [890, 246] on common-icon at bounding box center [889, 245] width 24 height 24
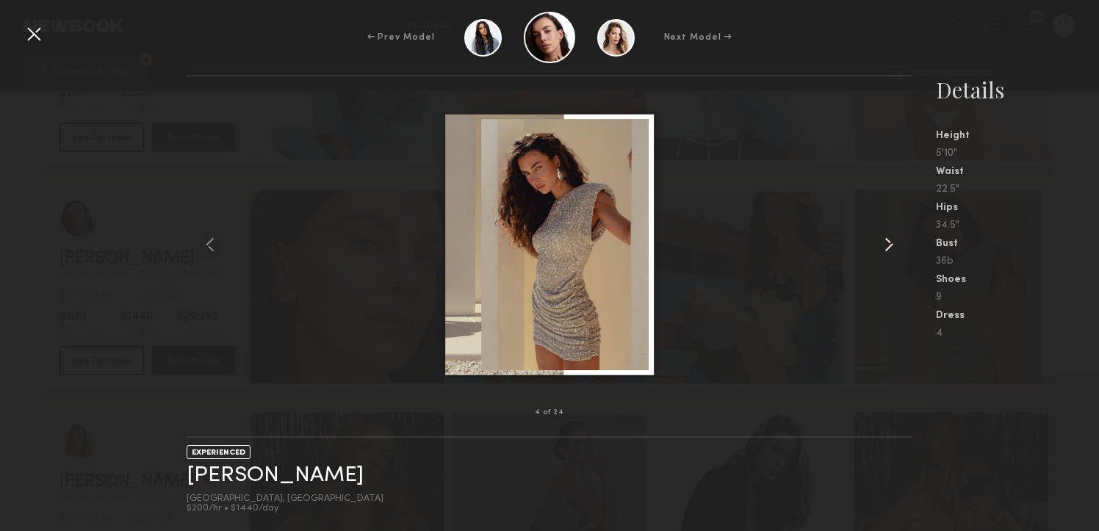
click at [890, 246] on common-icon at bounding box center [889, 245] width 24 height 24
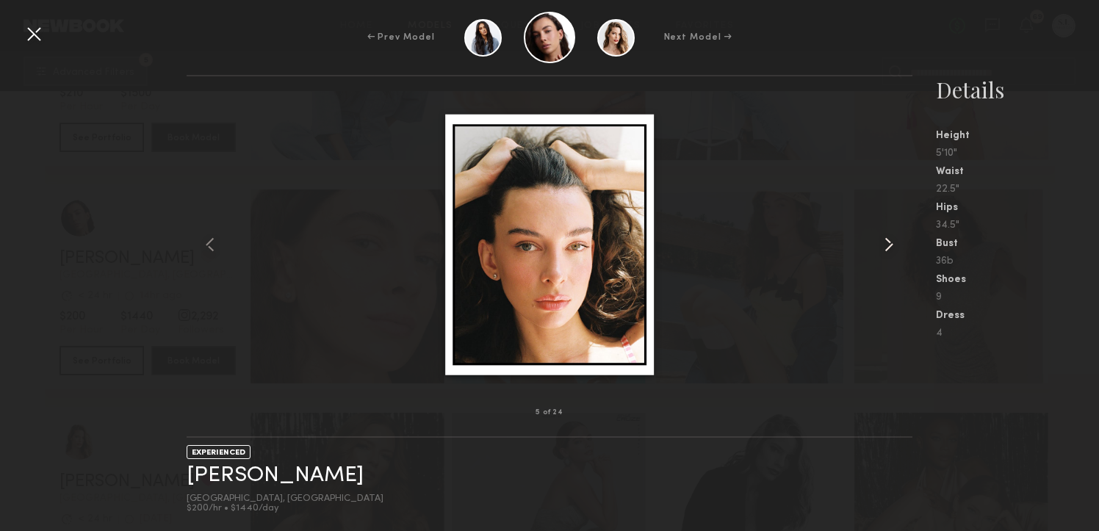
click at [890, 246] on common-icon at bounding box center [889, 245] width 24 height 24
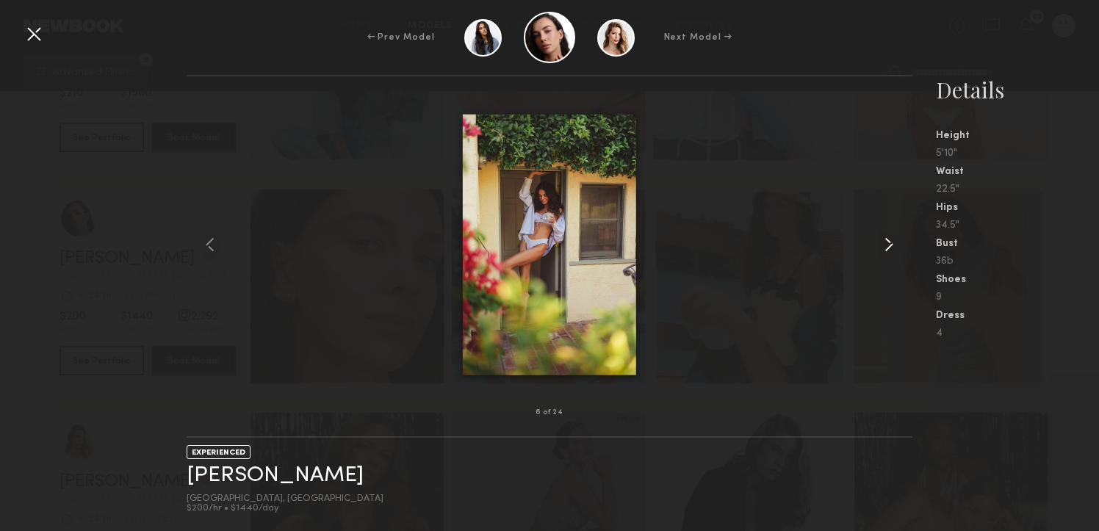
click at [890, 246] on common-icon at bounding box center [889, 245] width 24 height 24
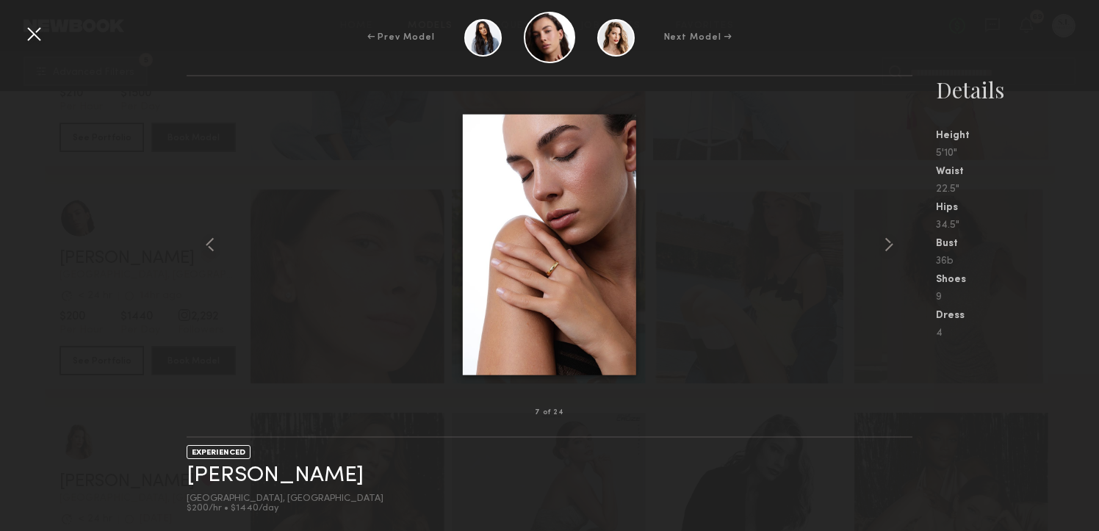
click at [35, 35] on div at bounding box center [34, 34] width 24 height 24
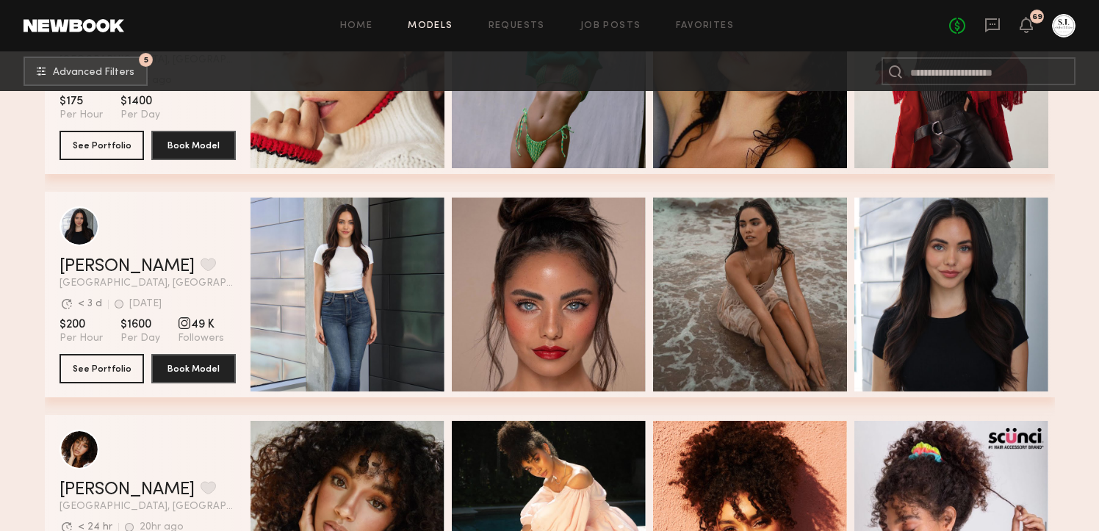
scroll to position [3374, 0]
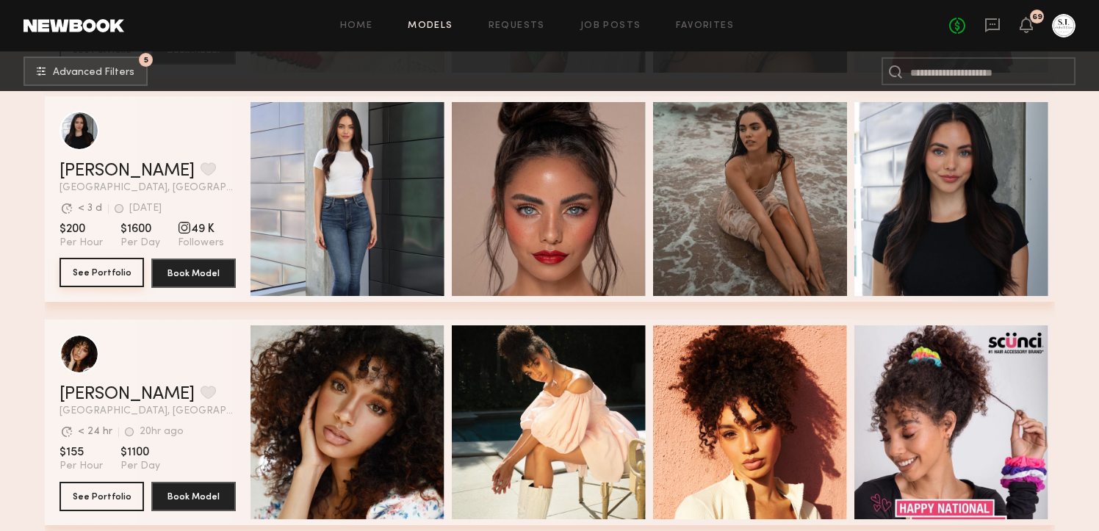
click at [100, 265] on button "See Portfolio" at bounding box center [102, 272] width 85 height 29
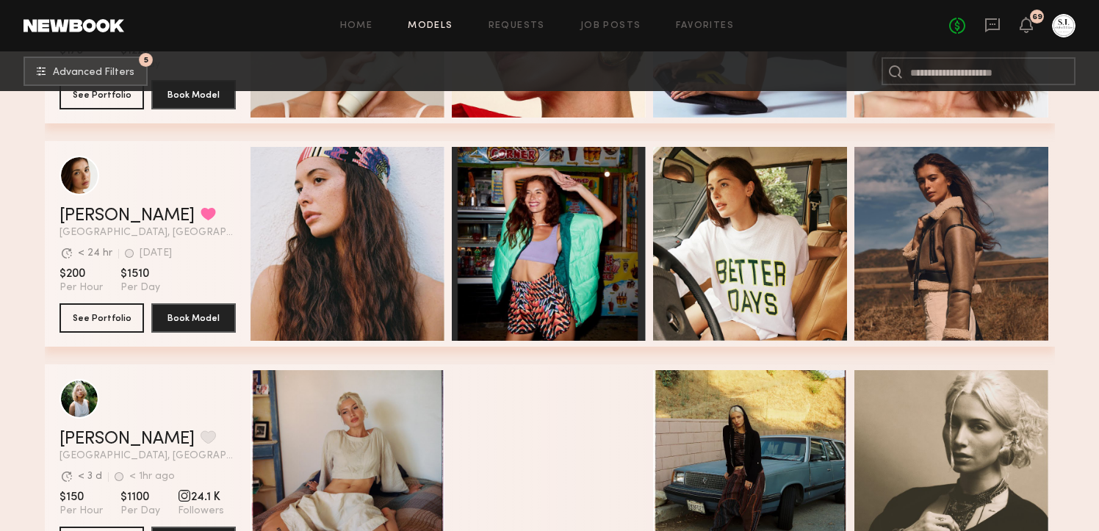
scroll to position [5544, 0]
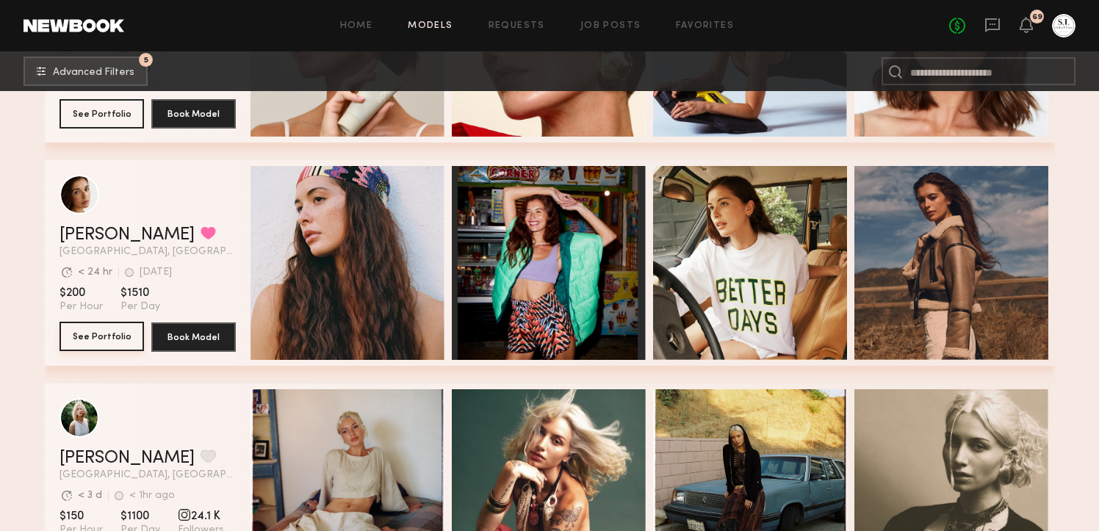
click at [116, 340] on button "See Portfolio" at bounding box center [102, 336] width 85 height 29
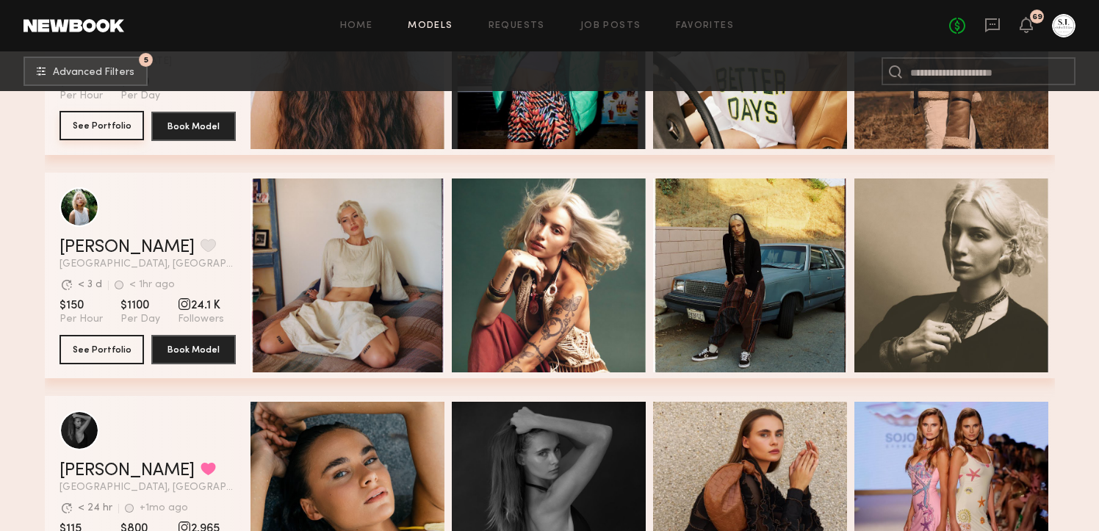
scroll to position [5757, 0]
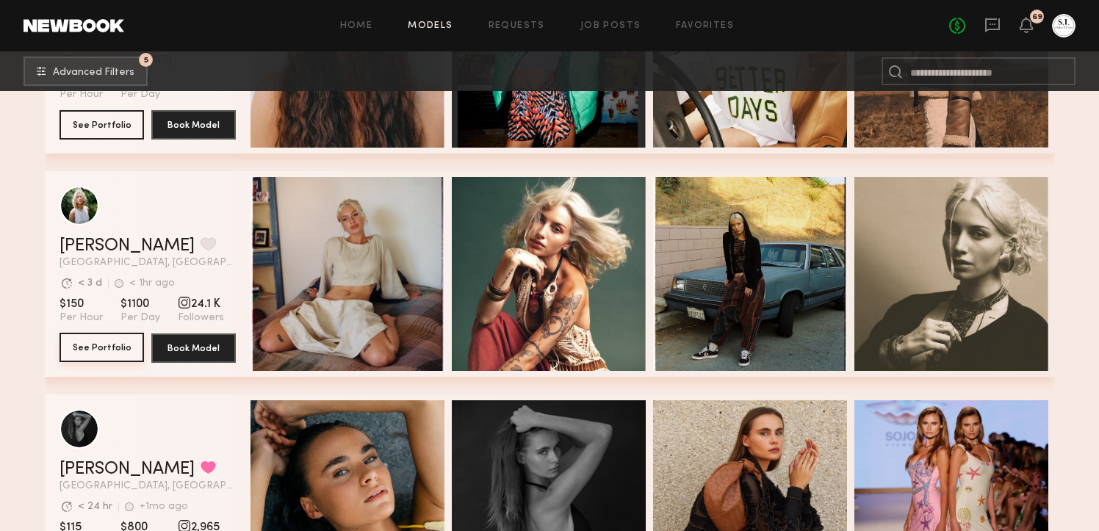
click at [115, 351] on button "See Portfolio" at bounding box center [102, 347] width 85 height 29
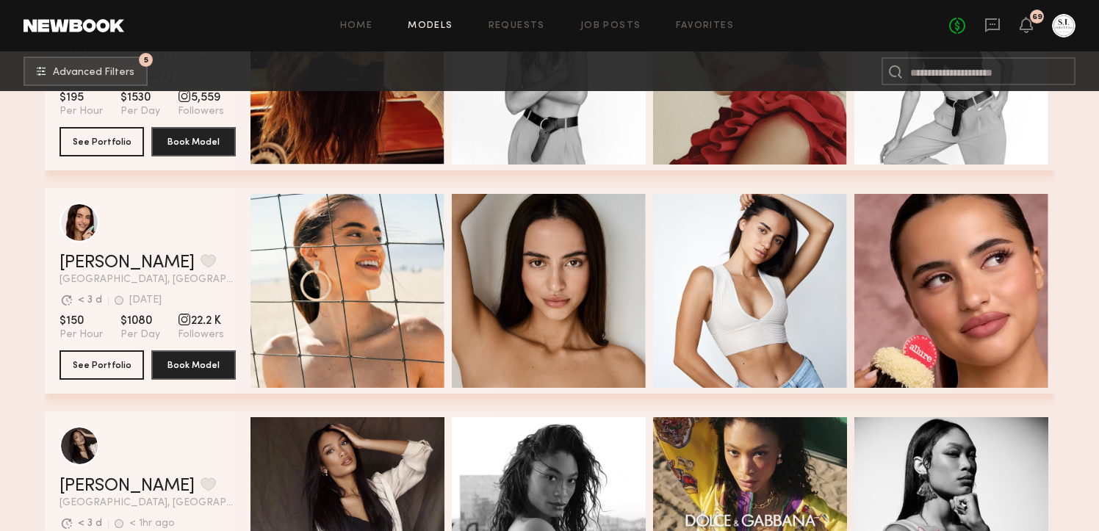
scroll to position [6411, 0]
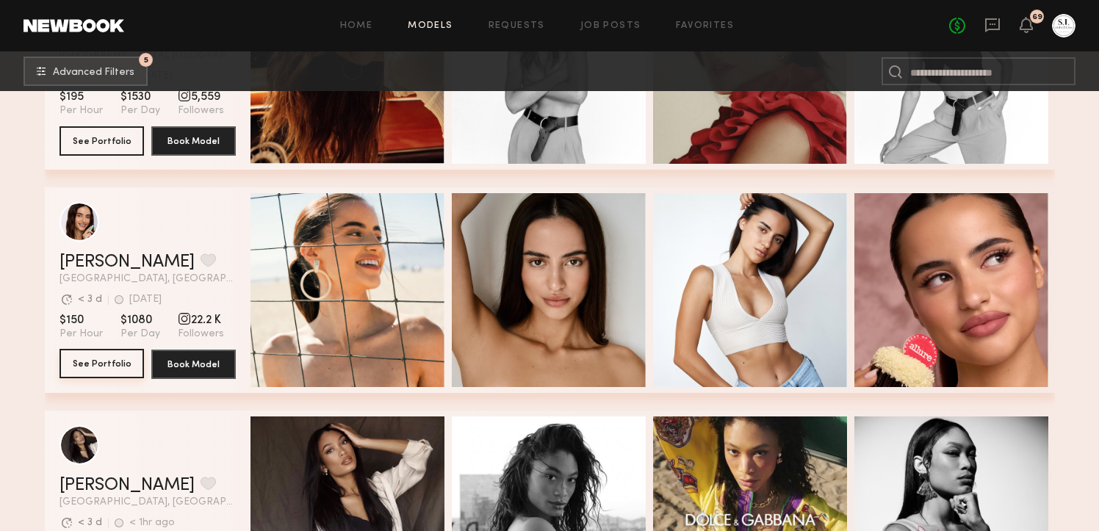
click at [103, 374] on button "See Portfolio" at bounding box center [102, 363] width 85 height 29
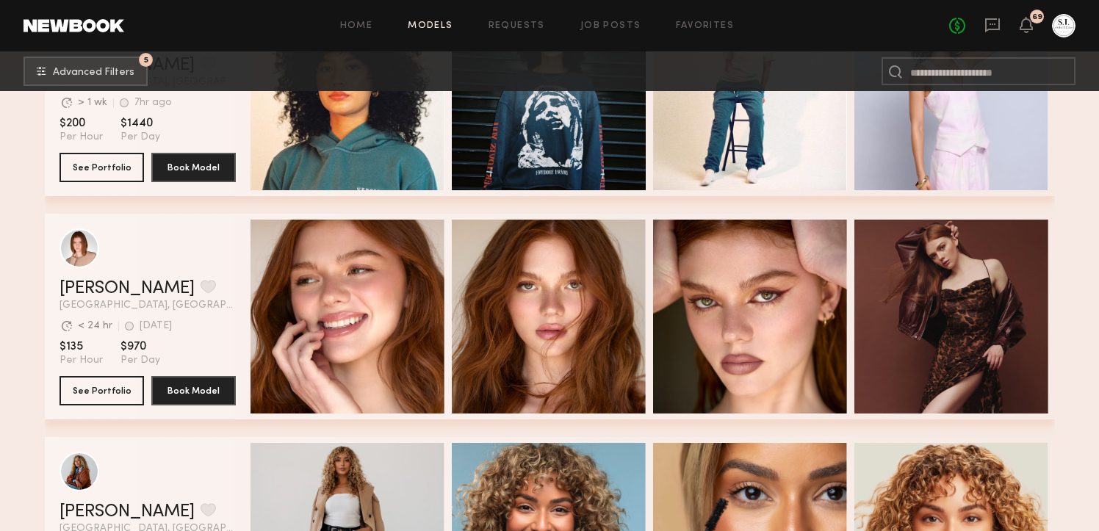
scroll to position [7607, 0]
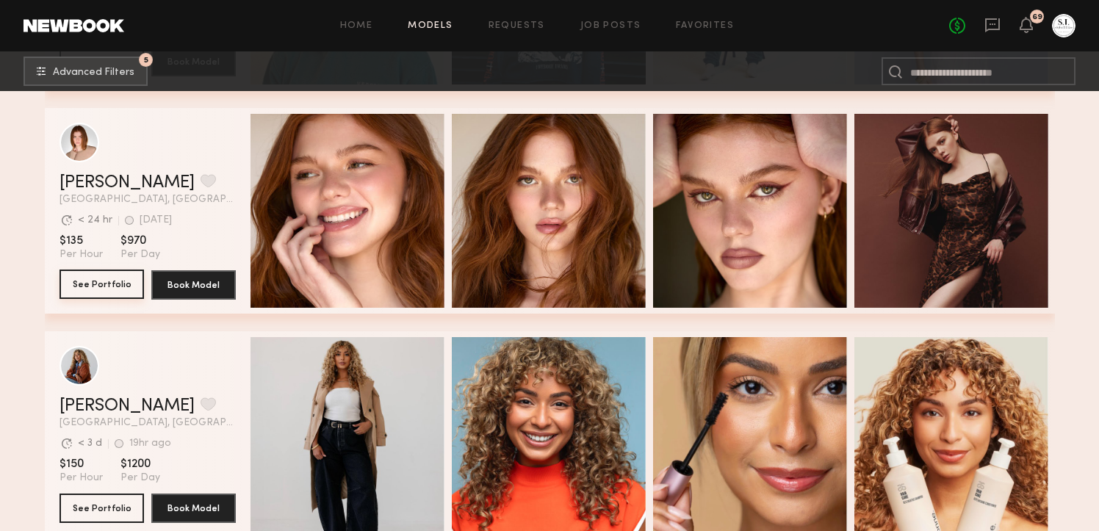
click at [88, 280] on button "See Portfolio" at bounding box center [102, 284] width 85 height 29
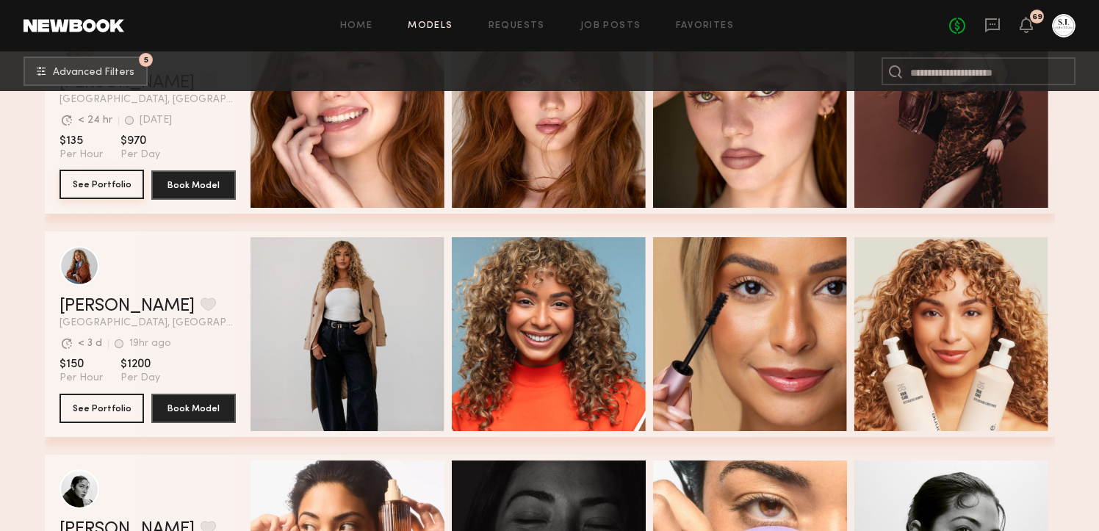
scroll to position [7738, 0]
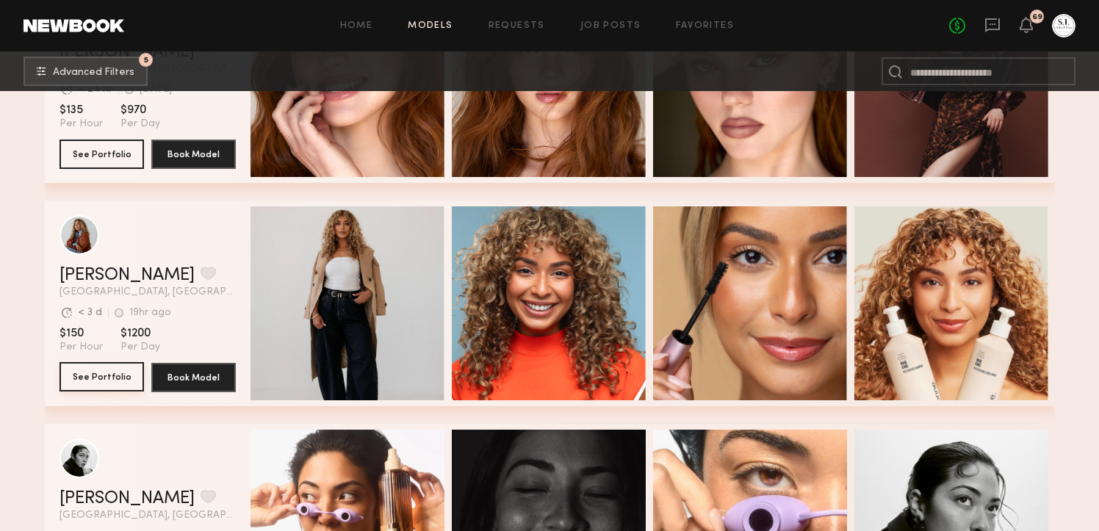
click at [98, 372] on button "See Portfolio" at bounding box center [102, 376] width 85 height 29
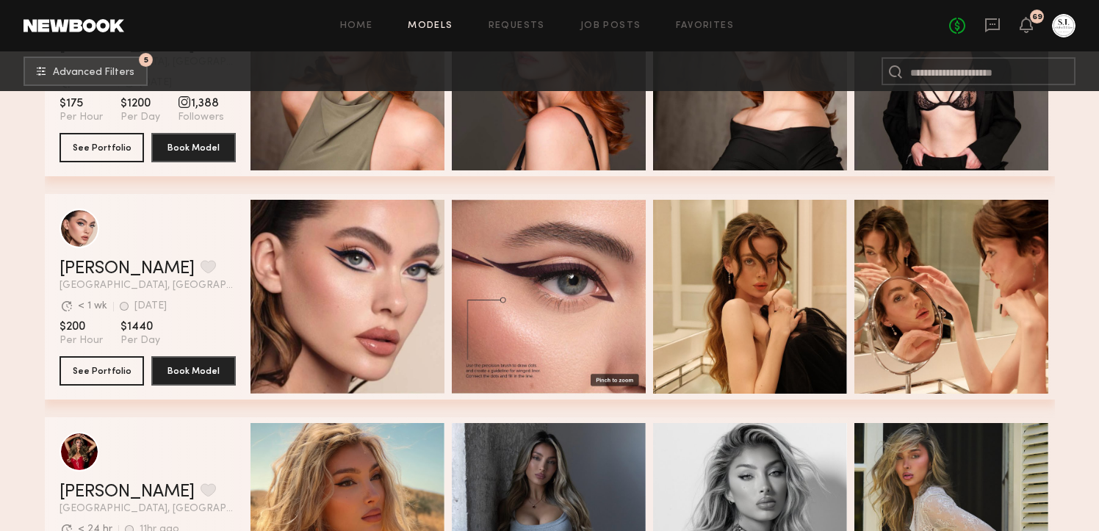
scroll to position [10203, 0]
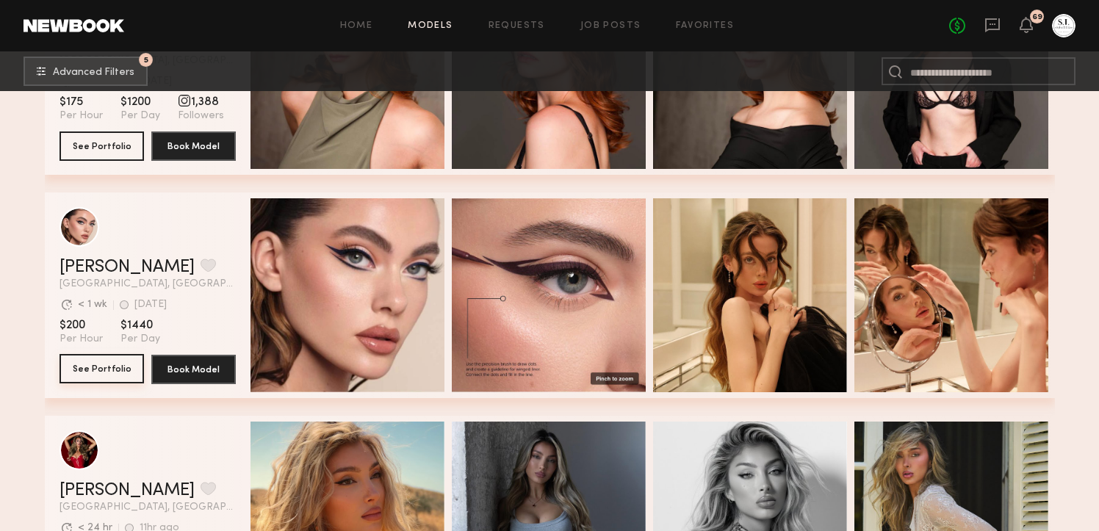
click at [116, 364] on button "See Portfolio" at bounding box center [102, 368] width 85 height 29
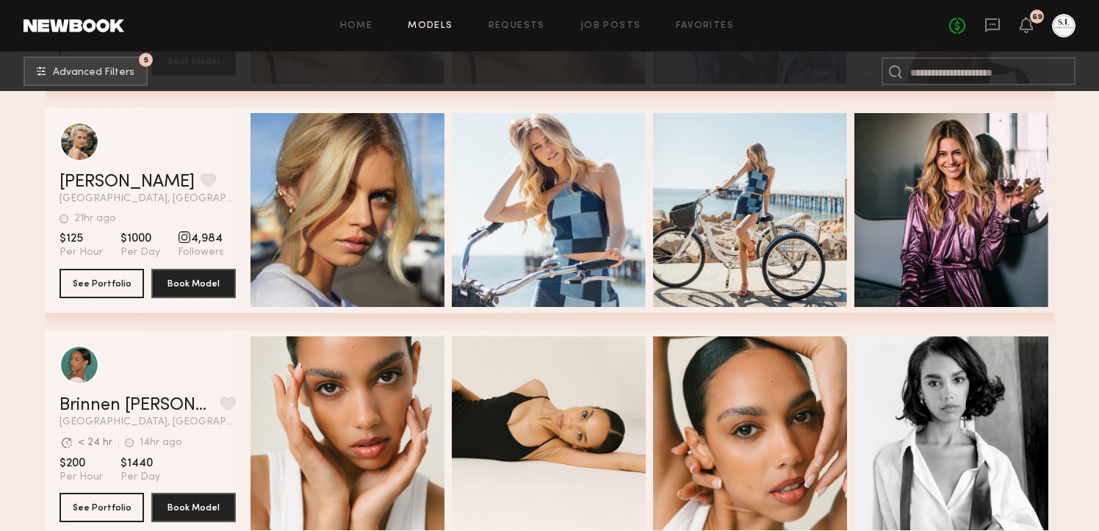
scroll to position [11405, 0]
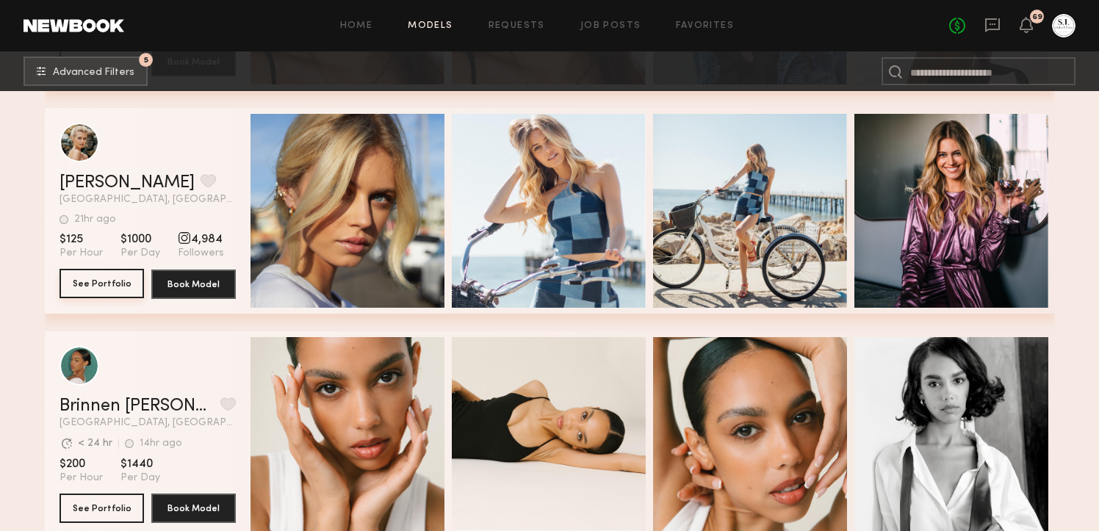
click at [104, 280] on button "See Portfolio" at bounding box center [102, 283] width 85 height 29
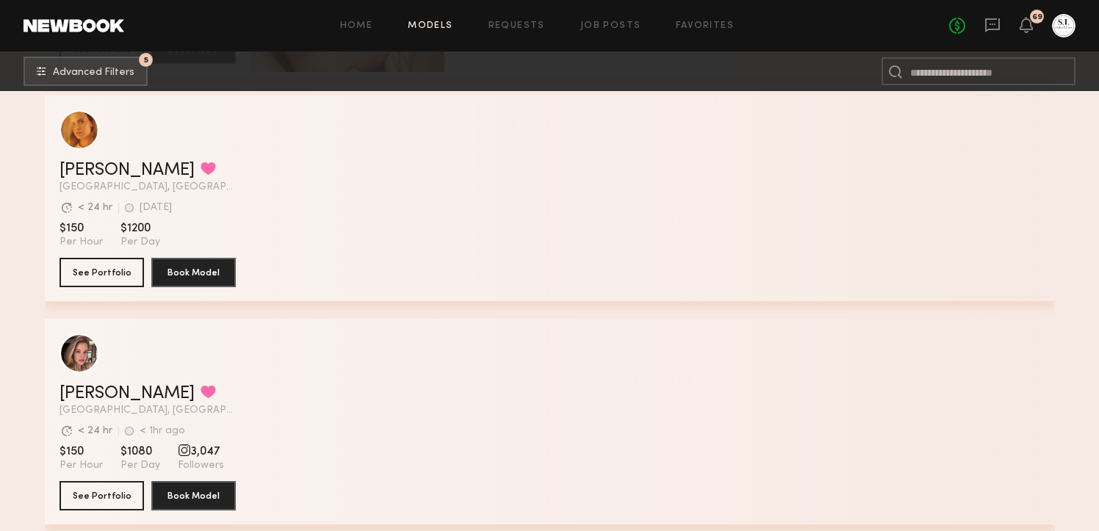
scroll to position [14514, 0]
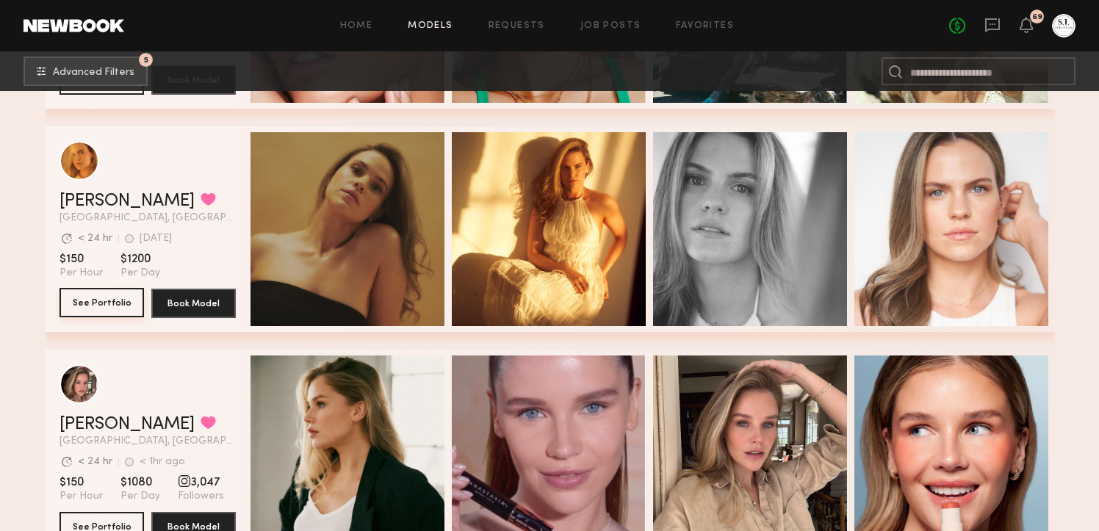
click at [93, 309] on button "See Portfolio" at bounding box center [102, 302] width 85 height 29
click at [101, 301] on button "See Portfolio" at bounding box center [102, 302] width 85 height 29
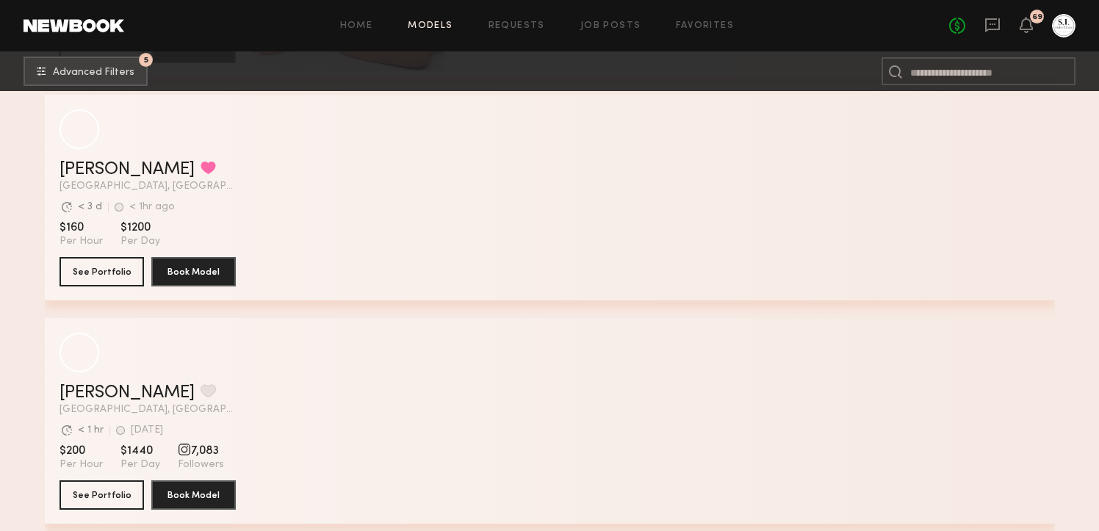
scroll to position [15544, 0]
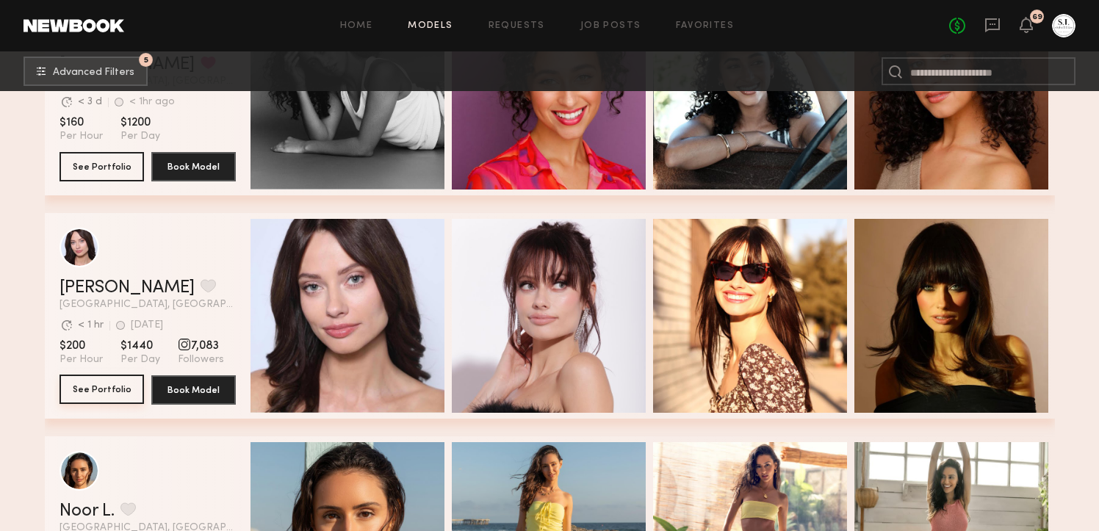
click at [121, 392] on button "See Portfolio" at bounding box center [102, 389] width 85 height 29
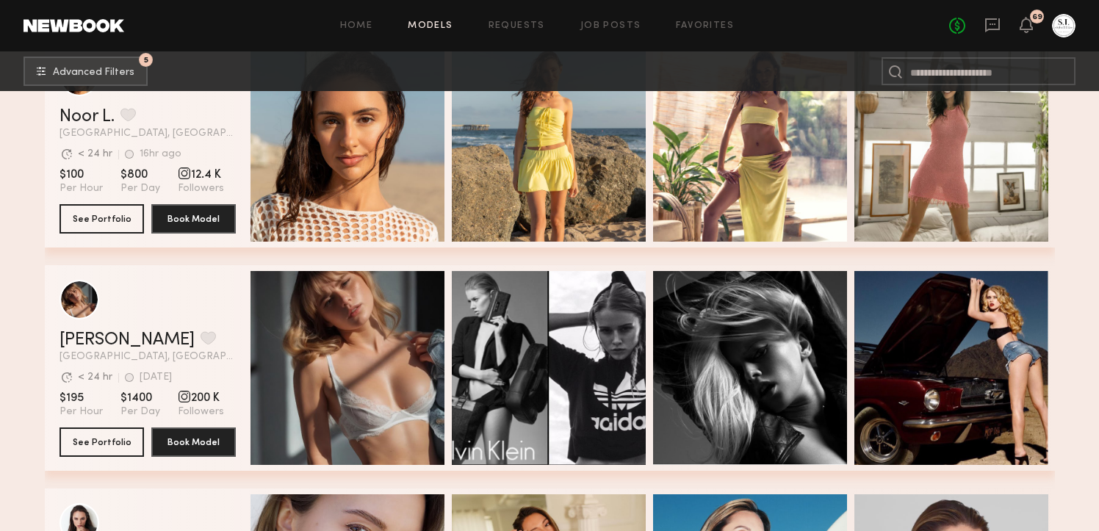
scroll to position [15866, 0]
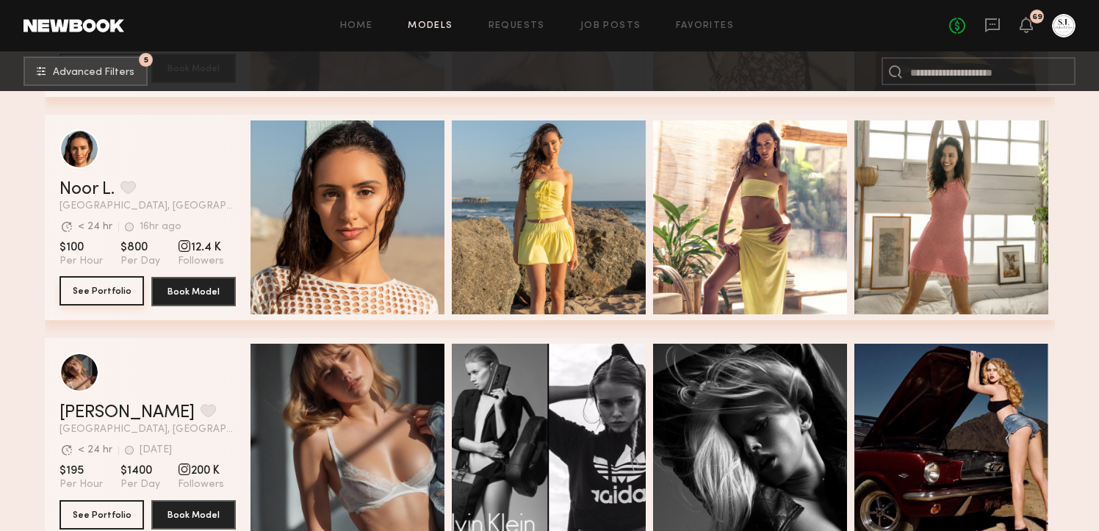
click at [109, 282] on button "See Portfolio" at bounding box center [102, 290] width 85 height 29
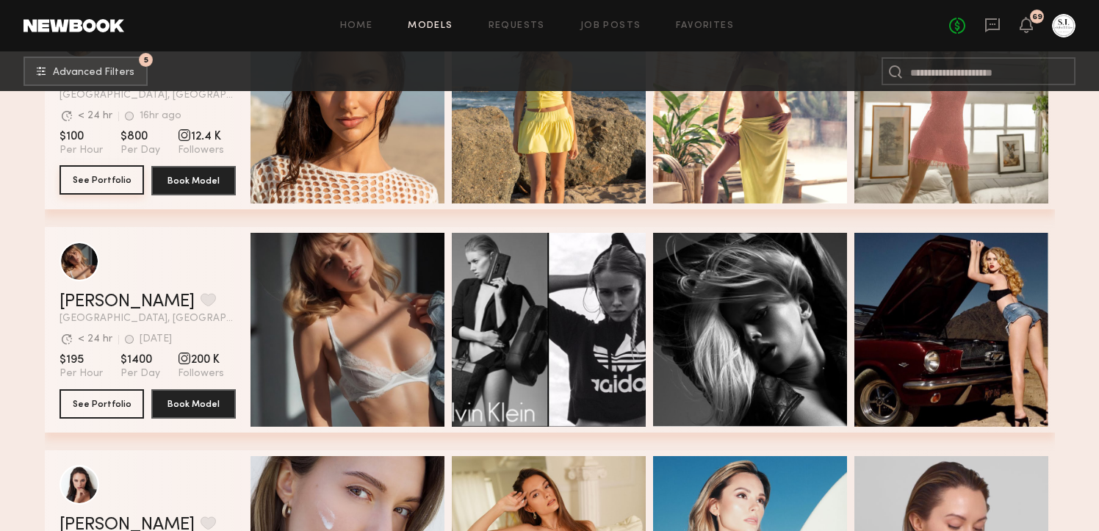
scroll to position [15979, 0]
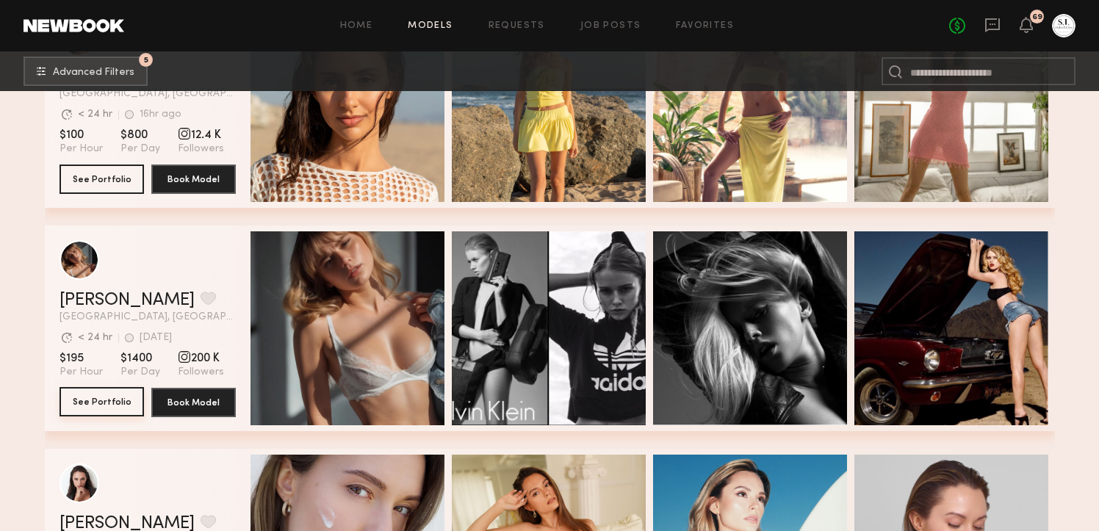
click at [117, 398] on button "See Portfolio" at bounding box center [102, 401] width 85 height 29
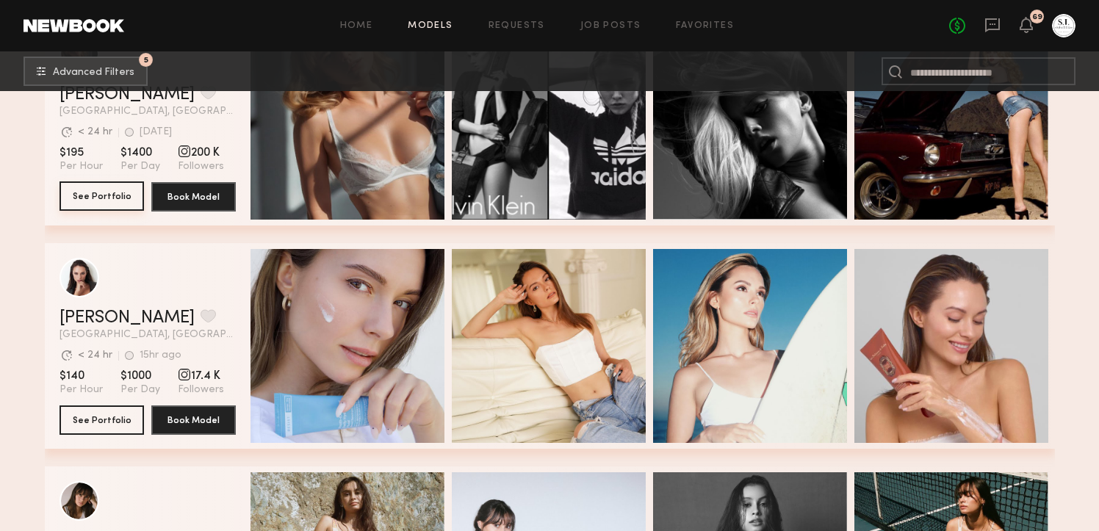
scroll to position [16189, 0]
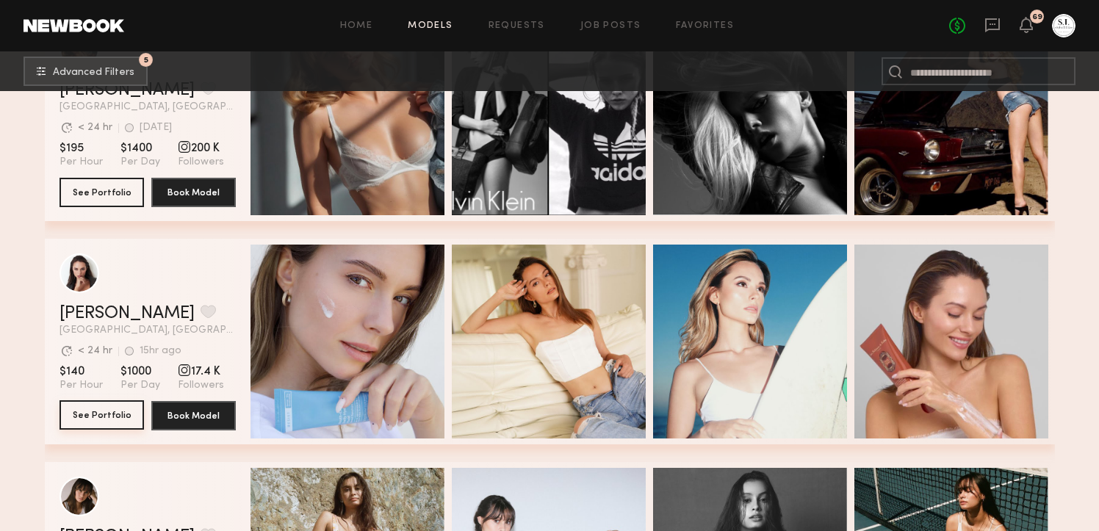
click at [104, 409] on button "See Portfolio" at bounding box center [102, 414] width 85 height 29
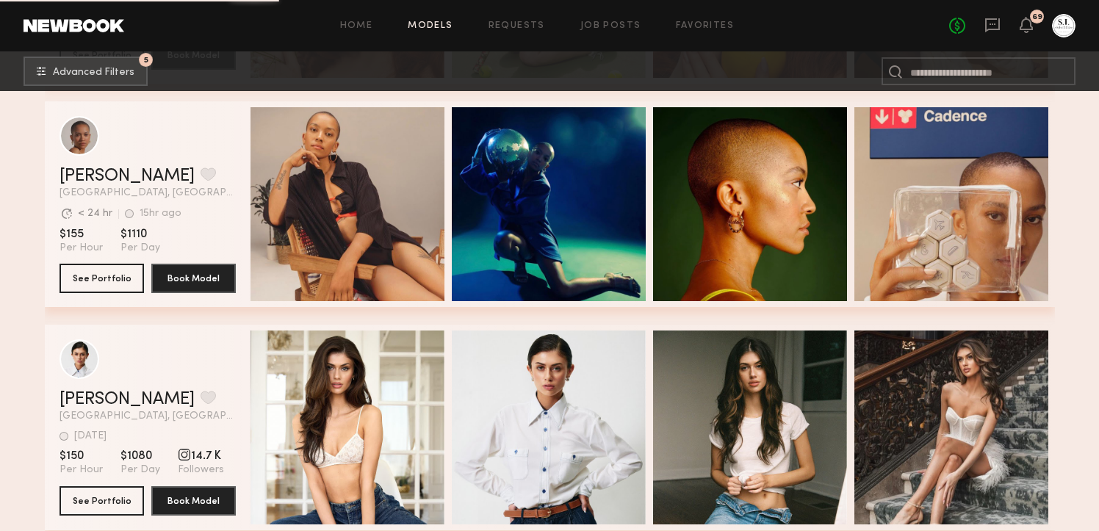
scroll to position [18343, 0]
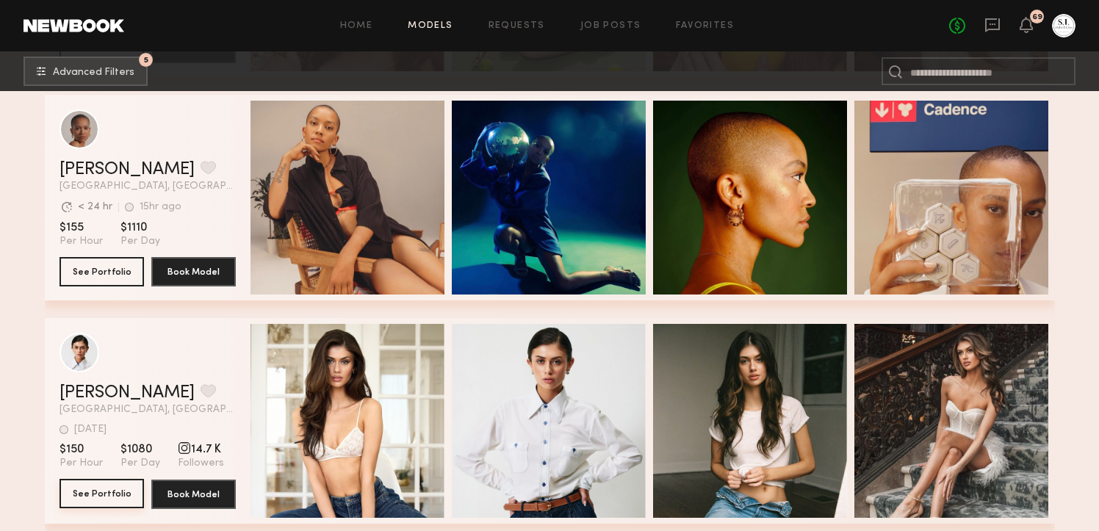
click at [107, 498] on button "See Portfolio" at bounding box center [102, 493] width 85 height 29
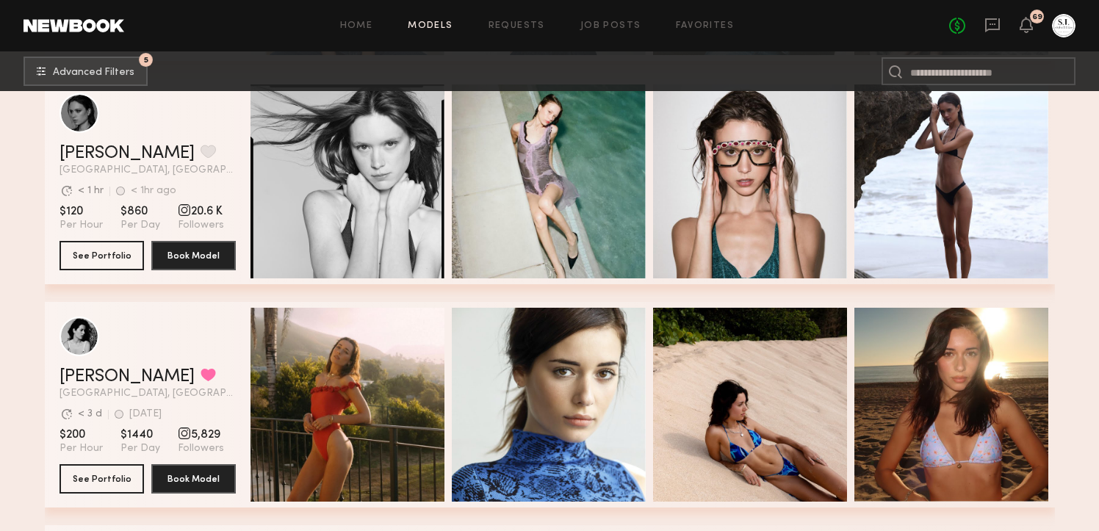
scroll to position [18811, 0]
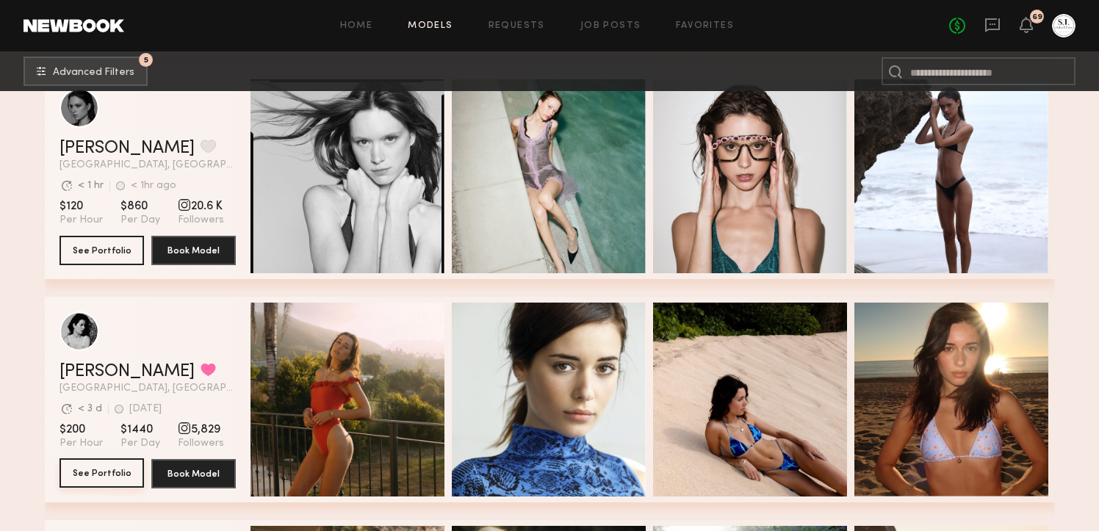
click at [107, 470] on button "See Portfolio" at bounding box center [102, 473] width 85 height 29
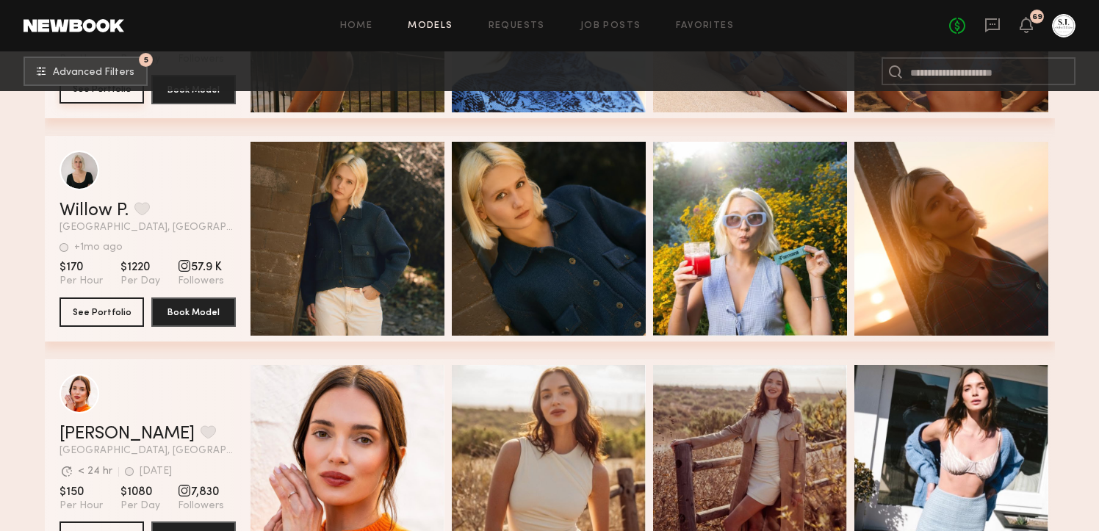
scroll to position [19207, 0]
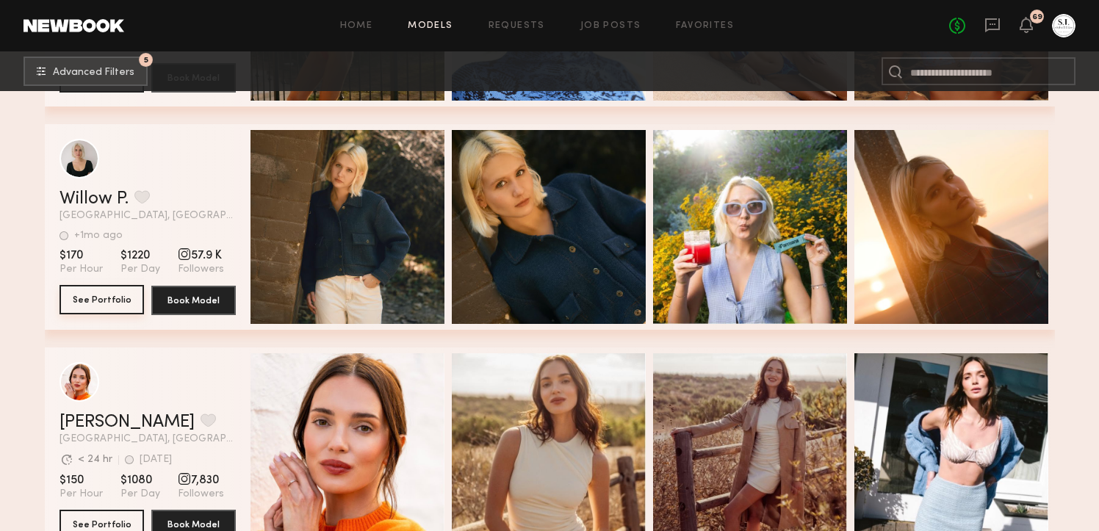
click at [96, 293] on button "See Portfolio" at bounding box center [102, 299] width 85 height 29
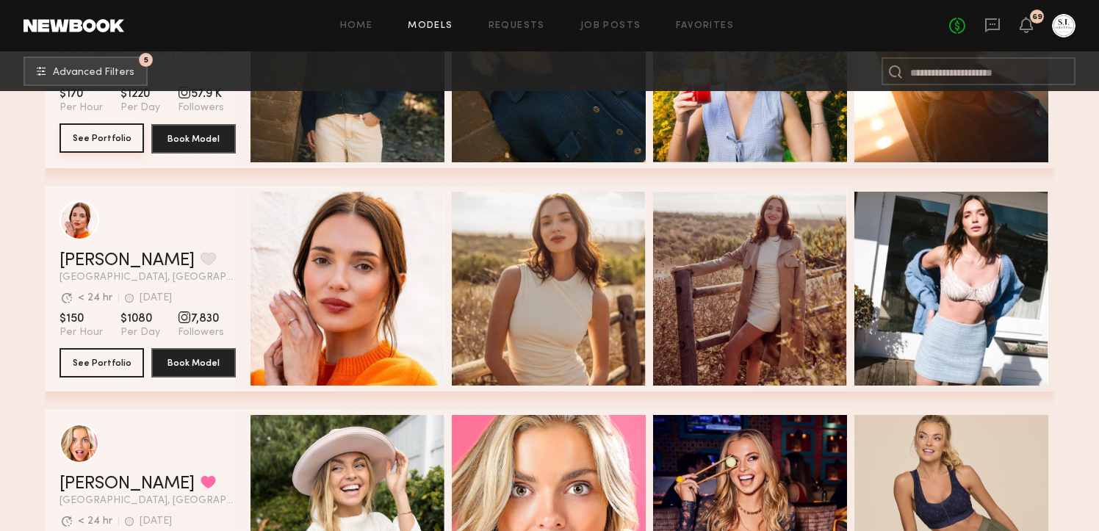
scroll to position [19365, 0]
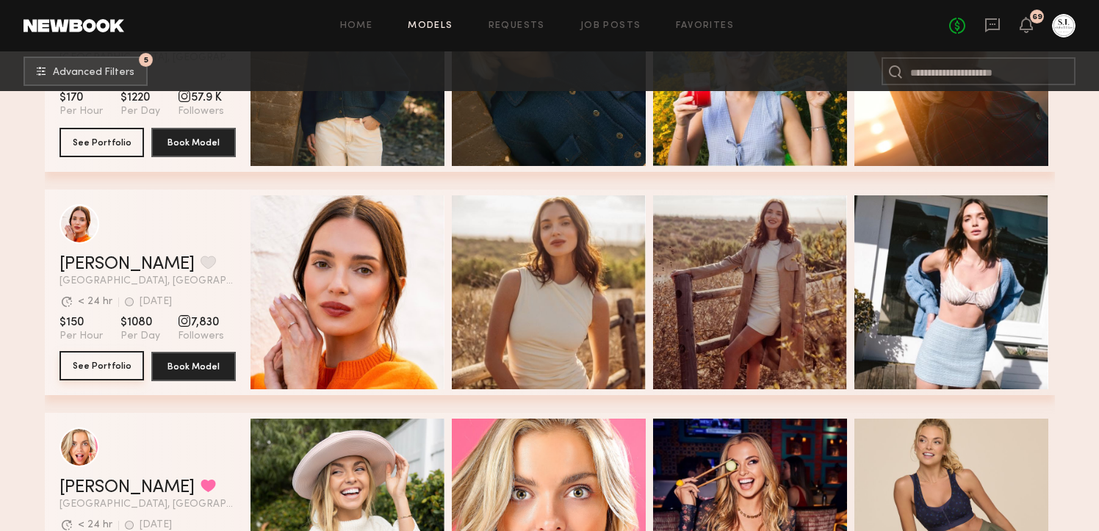
click at [125, 365] on button "See Portfolio" at bounding box center [102, 365] width 85 height 29
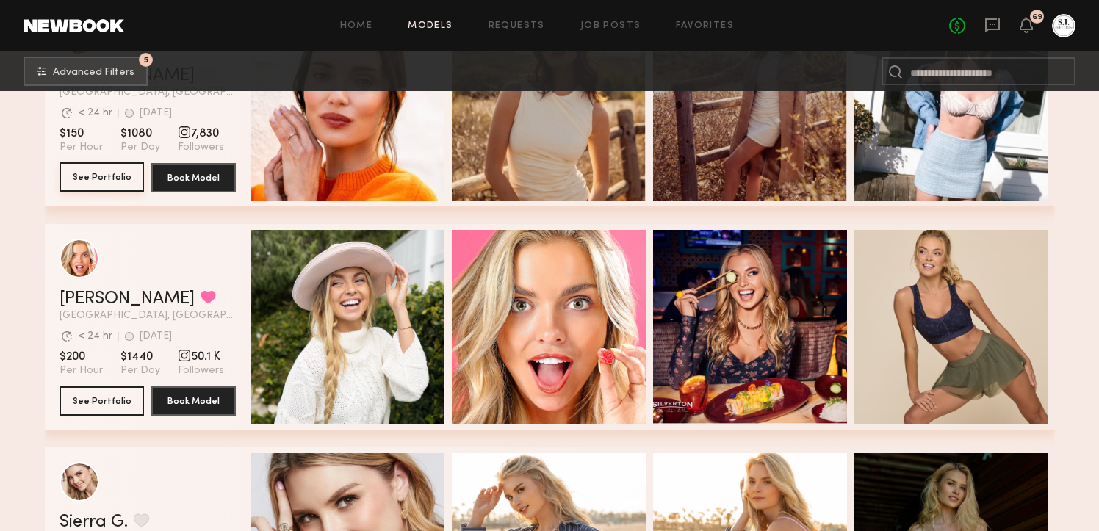
scroll to position [19593, 0]
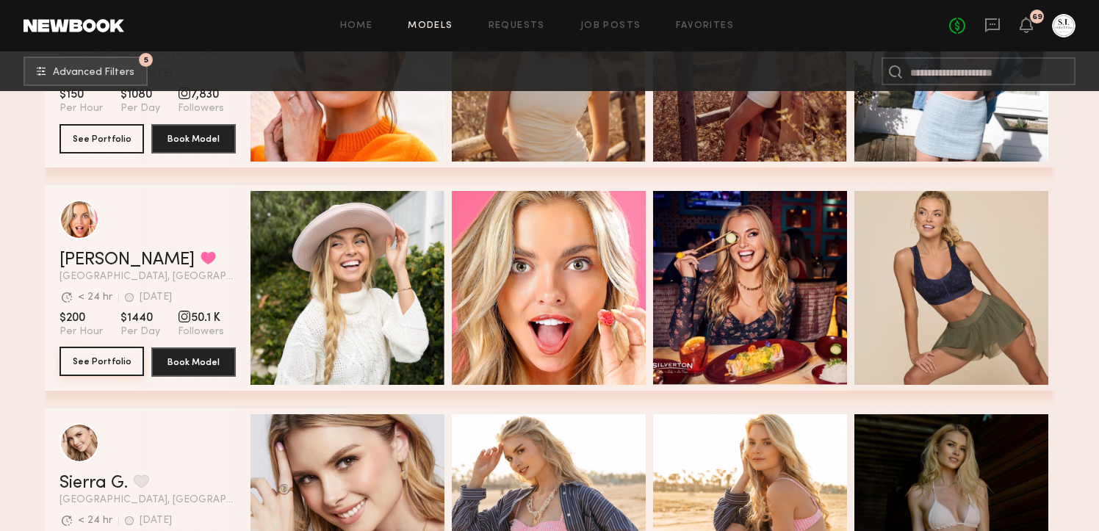
click at [123, 358] on button "See Portfolio" at bounding box center [102, 361] width 85 height 29
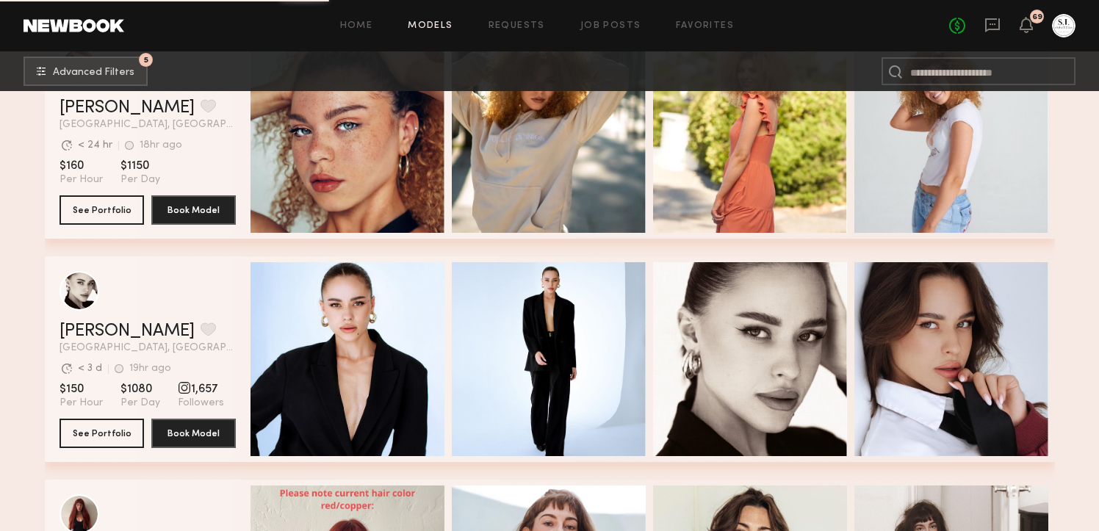
scroll to position [20640, 0]
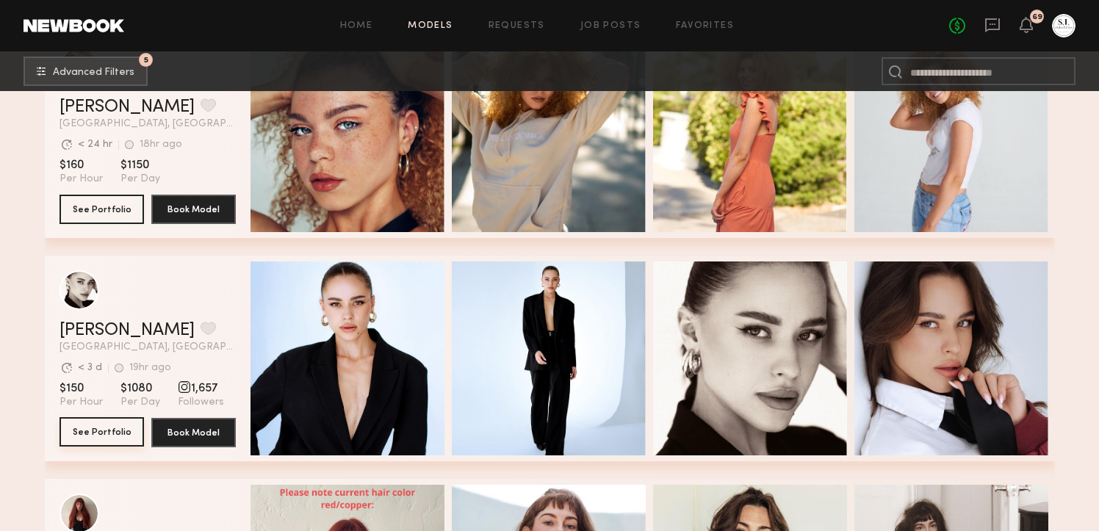
click at [110, 428] on button "See Portfolio" at bounding box center [102, 431] width 85 height 29
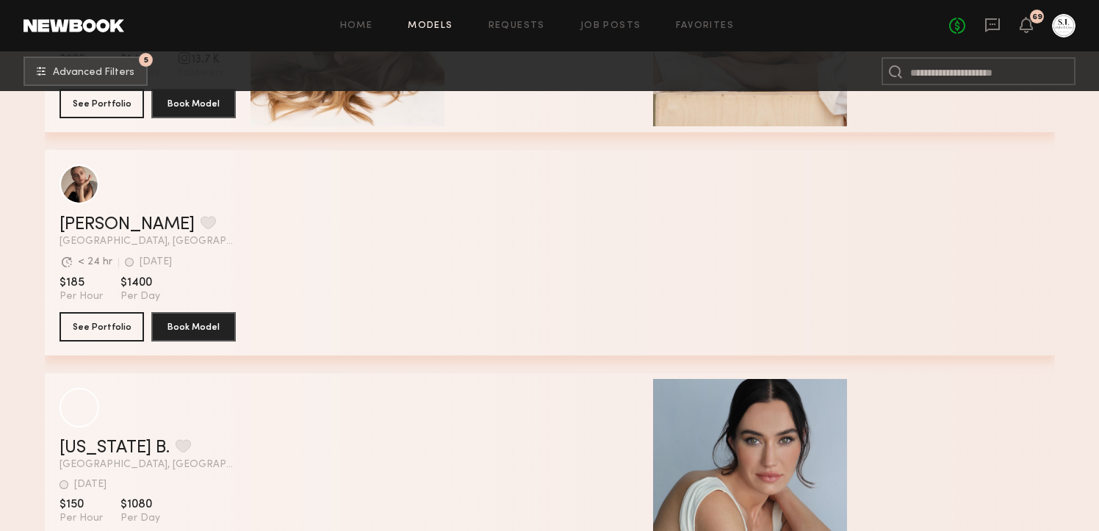
scroll to position [28978, 0]
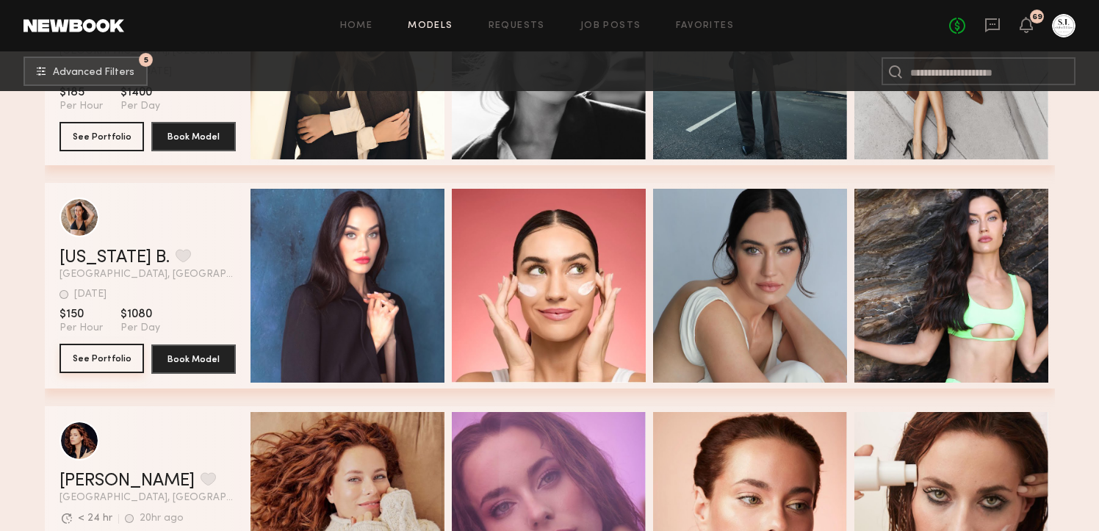
click at [89, 357] on button "See Portfolio" at bounding box center [102, 358] width 85 height 29
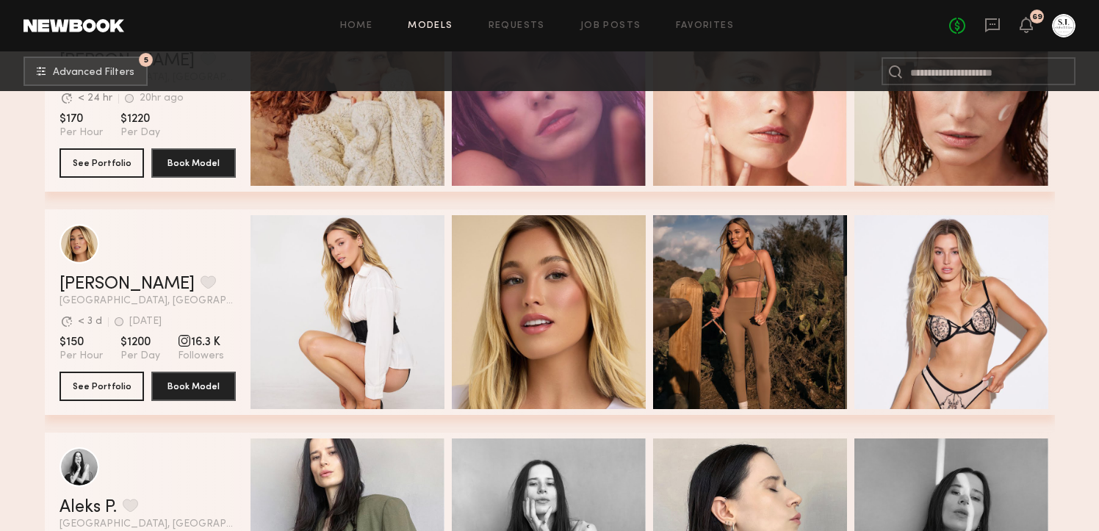
scroll to position [29422, 0]
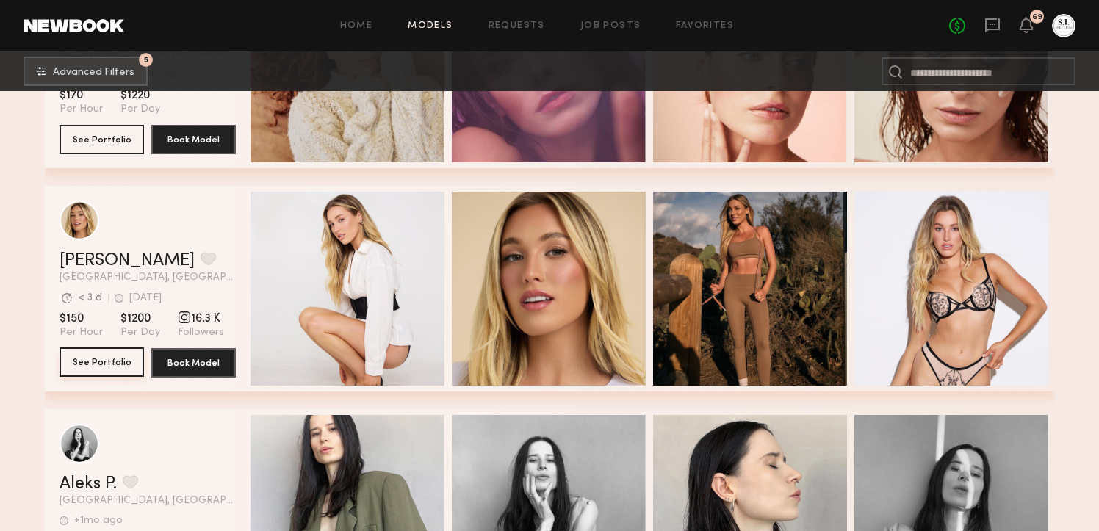
click at [93, 364] on button "See Portfolio" at bounding box center [102, 362] width 85 height 29
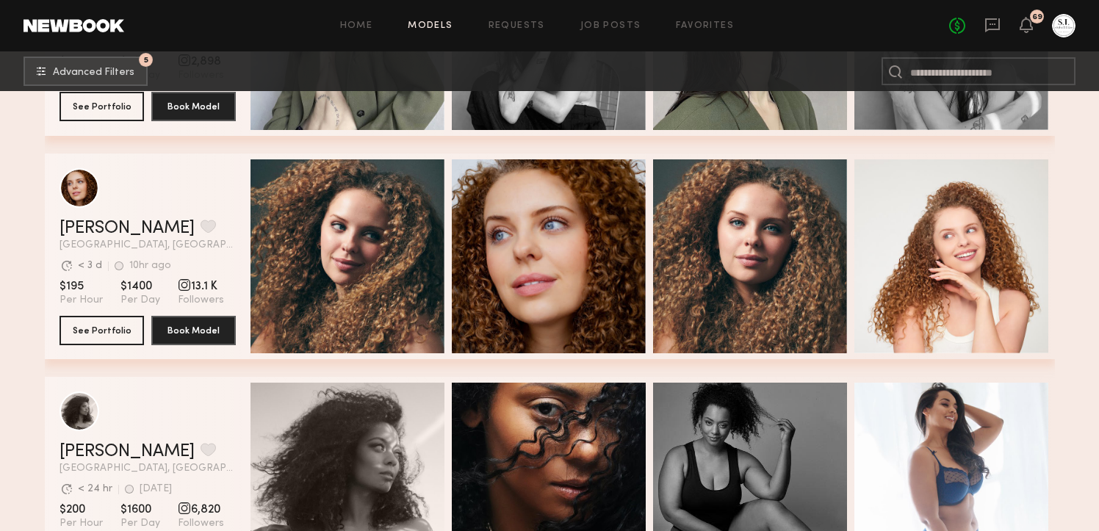
scroll to position [29902, 0]
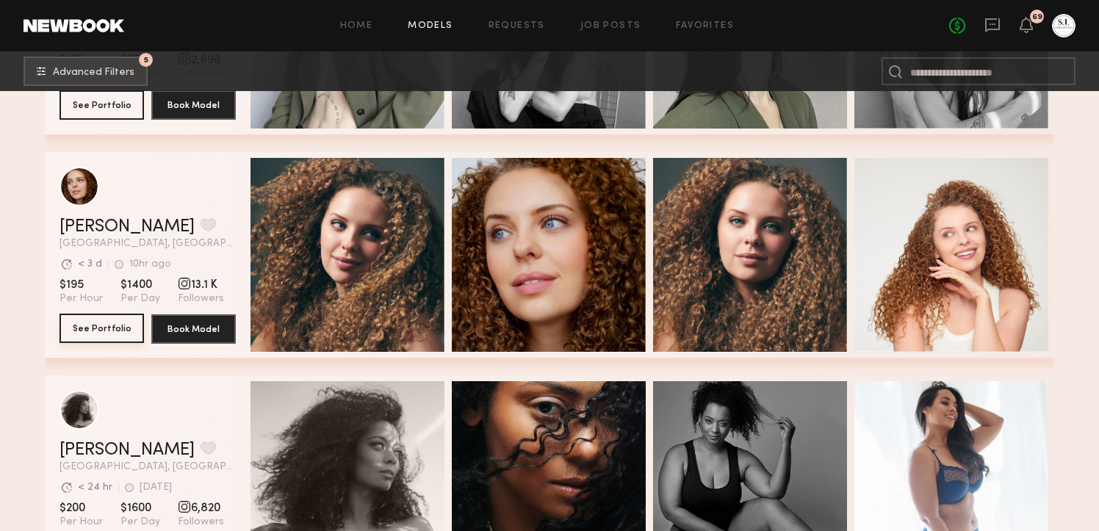
click at [99, 335] on button "See Portfolio" at bounding box center [102, 328] width 85 height 29
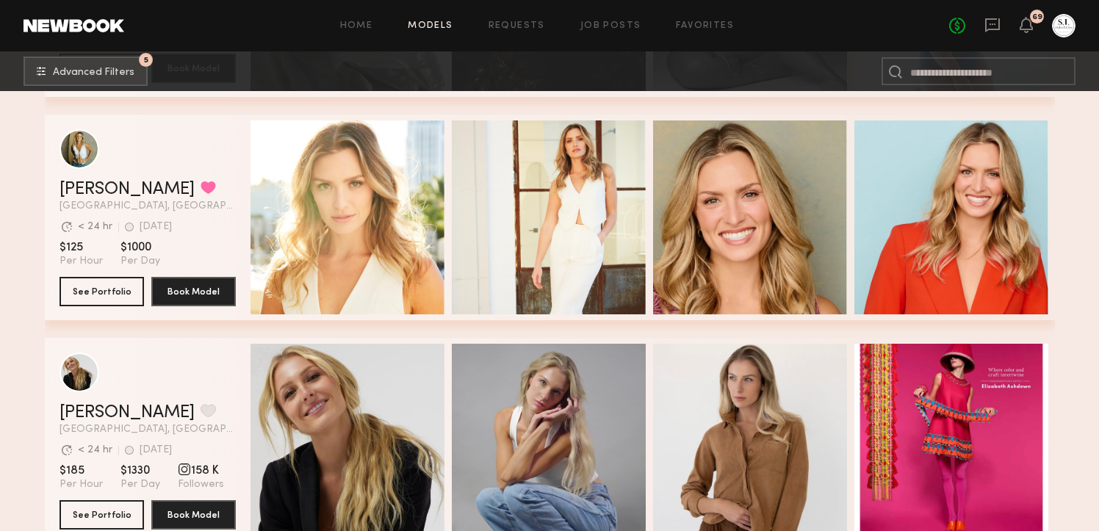
scroll to position [30396, 0]
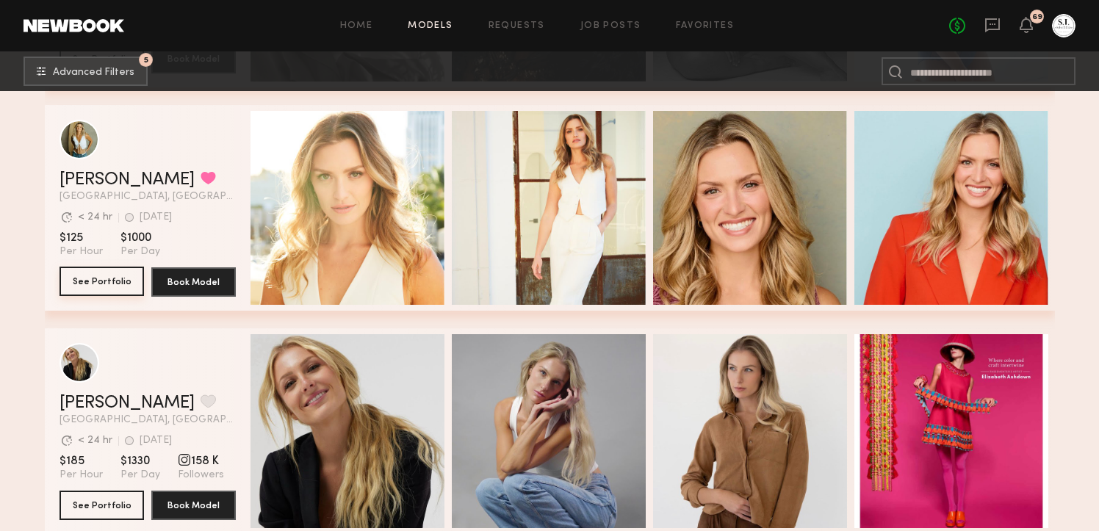
click at [85, 281] on button "See Portfolio" at bounding box center [102, 281] width 85 height 29
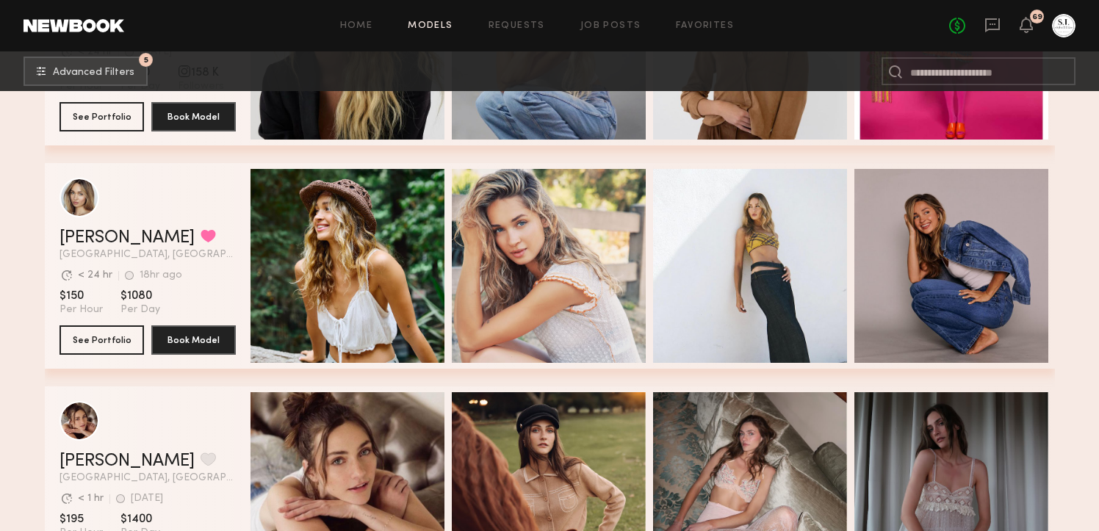
scroll to position [30787, 0]
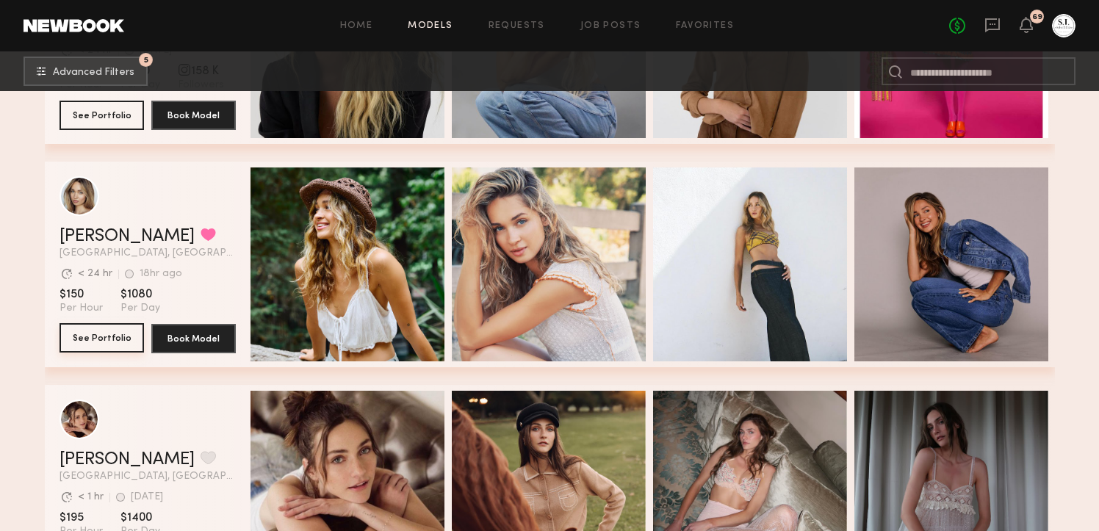
click at [104, 345] on button "See Portfolio" at bounding box center [102, 337] width 85 height 29
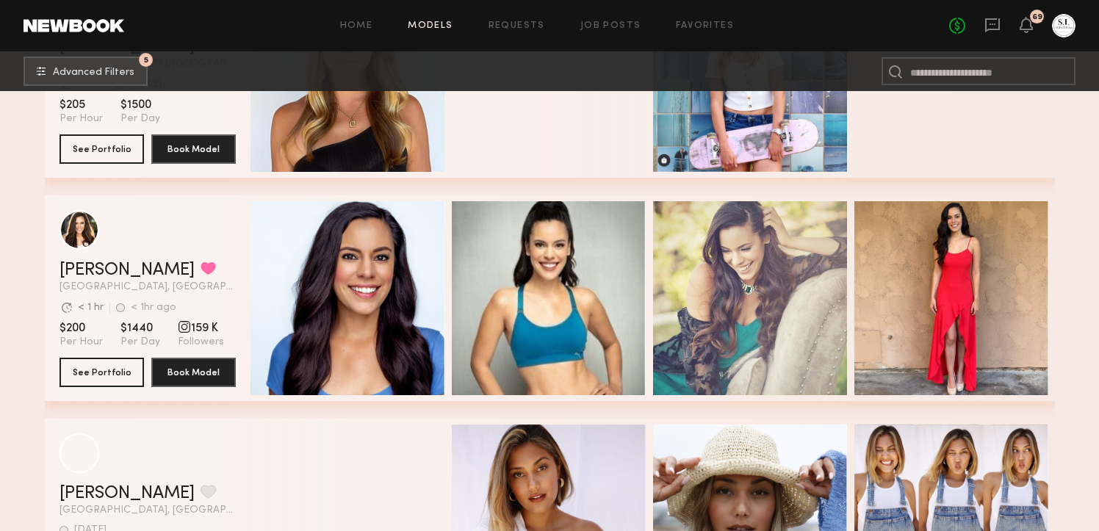
scroll to position [32774, 0]
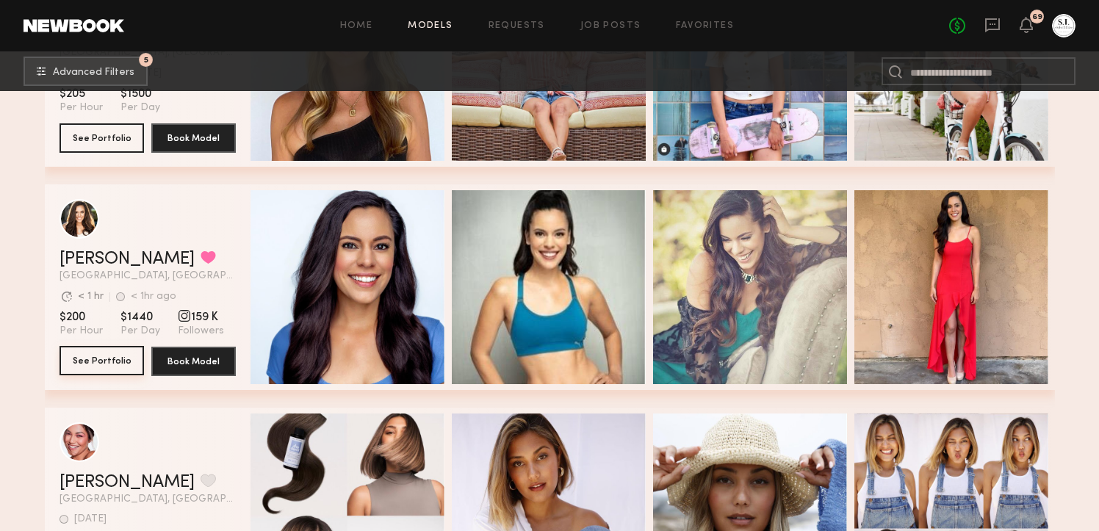
click at [98, 365] on button "See Portfolio" at bounding box center [102, 360] width 85 height 29
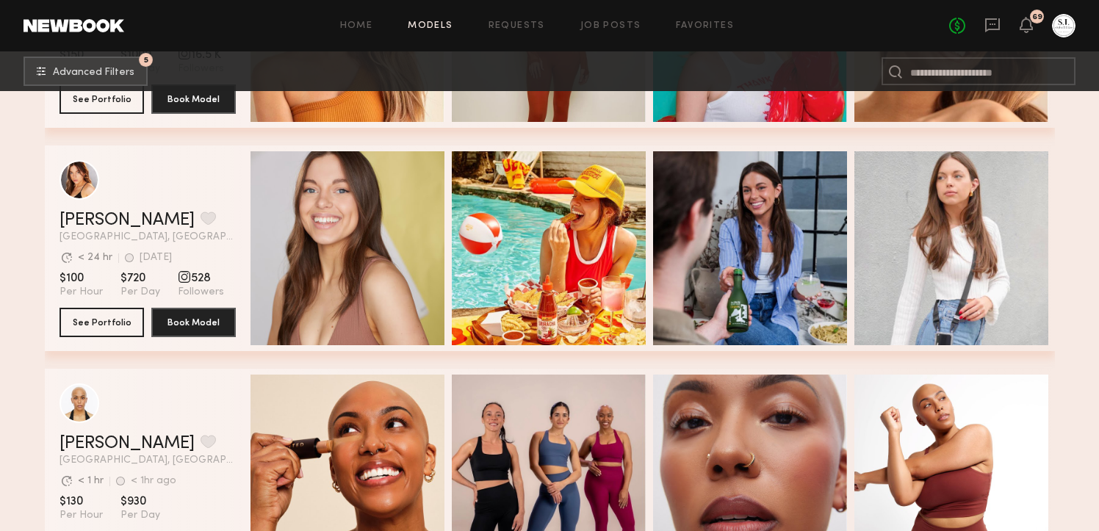
scroll to position [33505, 0]
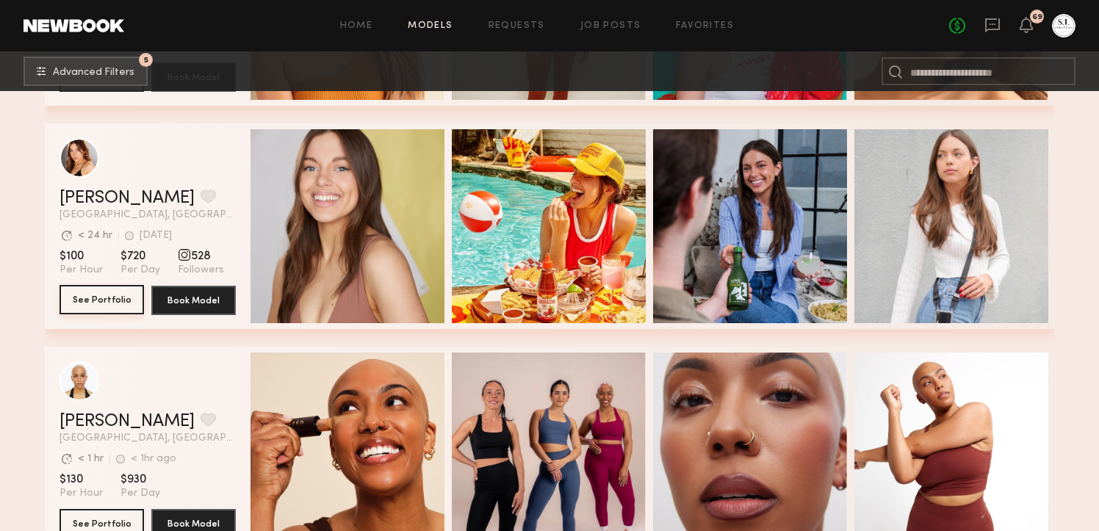
click at [112, 305] on button "See Portfolio" at bounding box center [102, 299] width 85 height 29
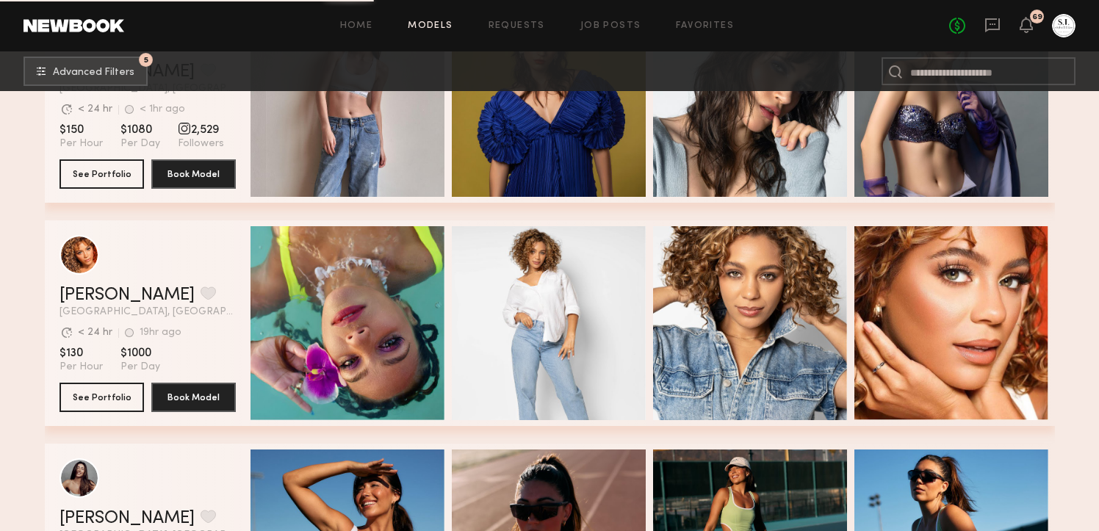
scroll to position [34309, 0]
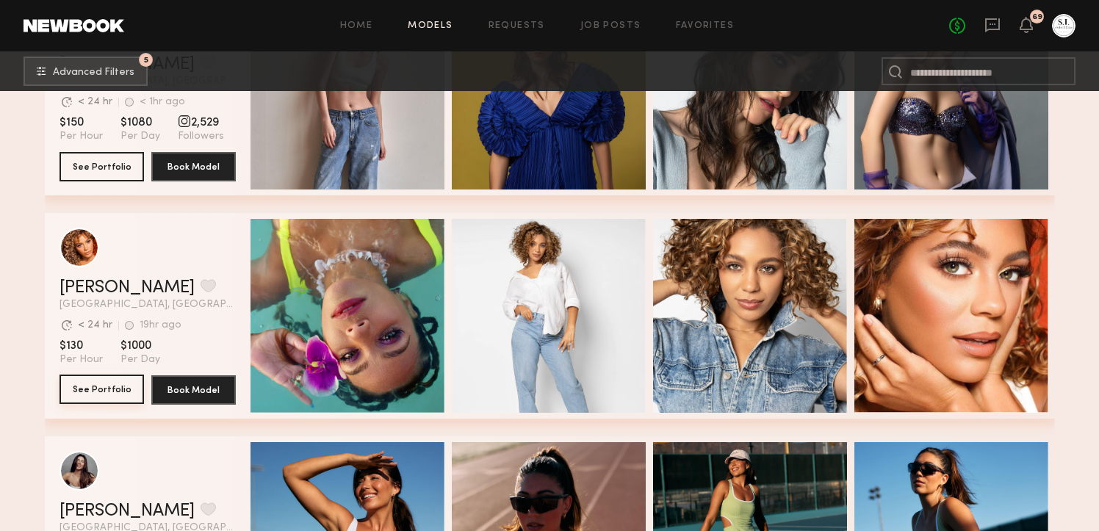
click at [112, 385] on button "See Portfolio" at bounding box center [102, 389] width 85 height 29
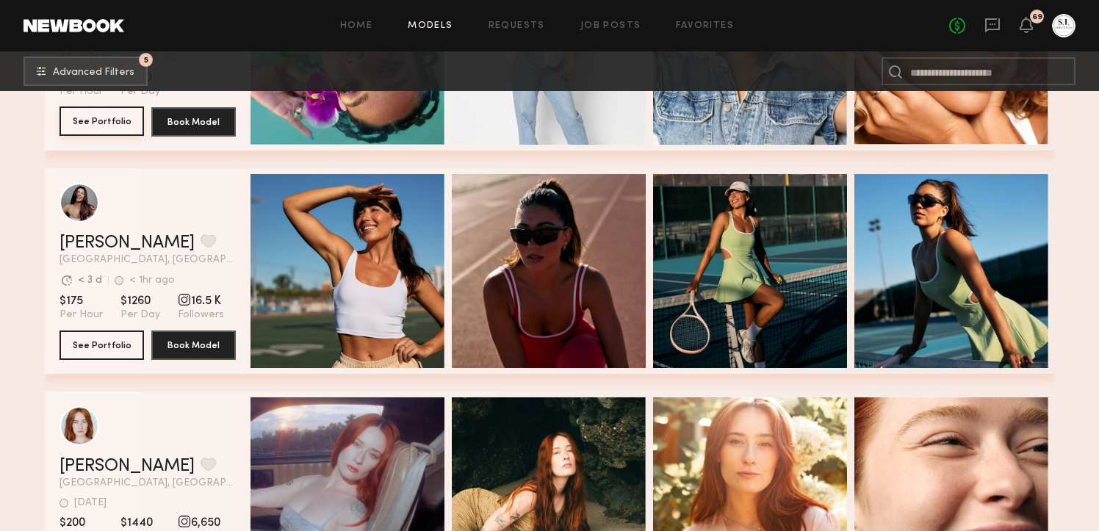
scroll to position [34594, 0]
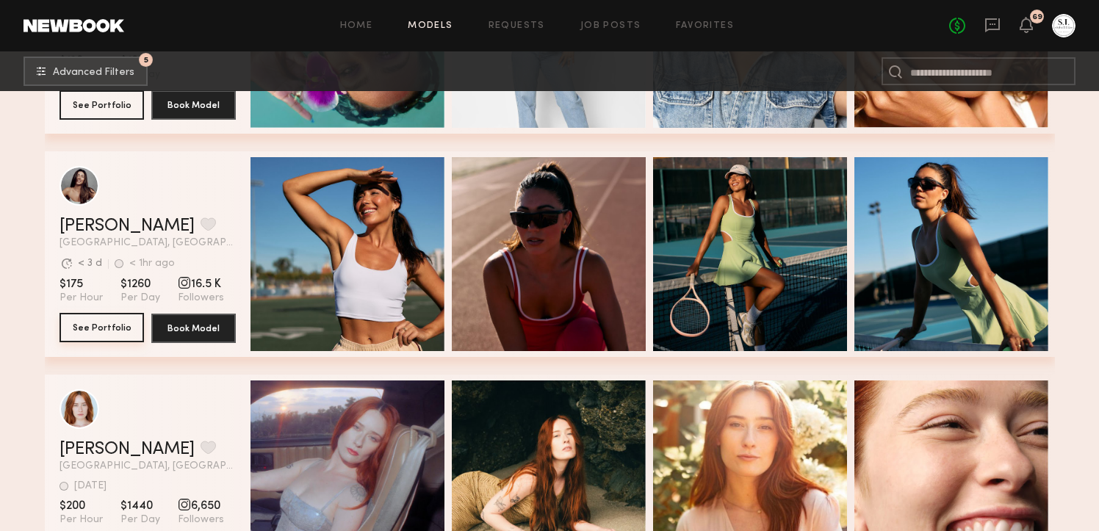
click at [73, 326] on button "See Portfolio" at bounding box center [102, 327] width 85 height 29
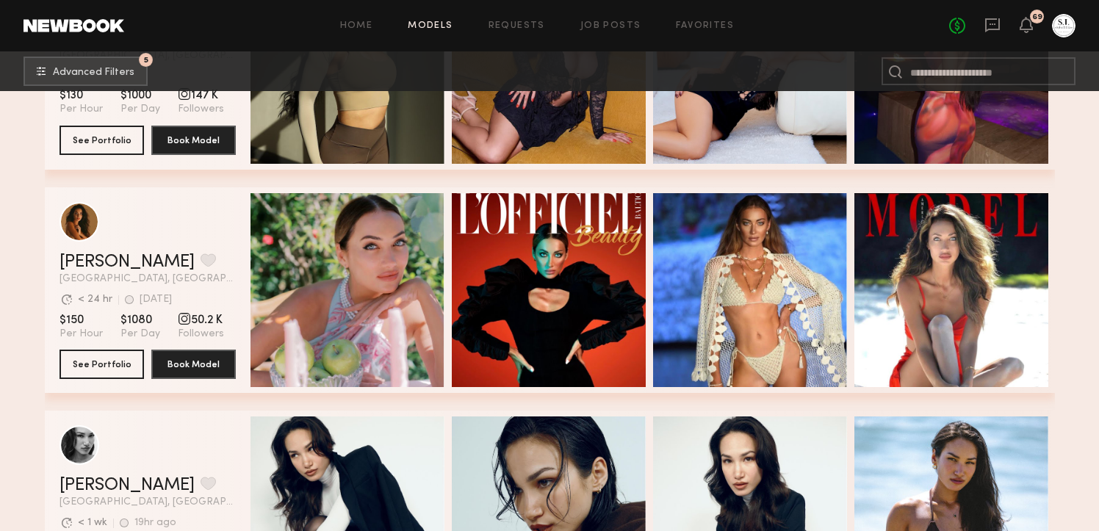
scroll to position [35936, 0]
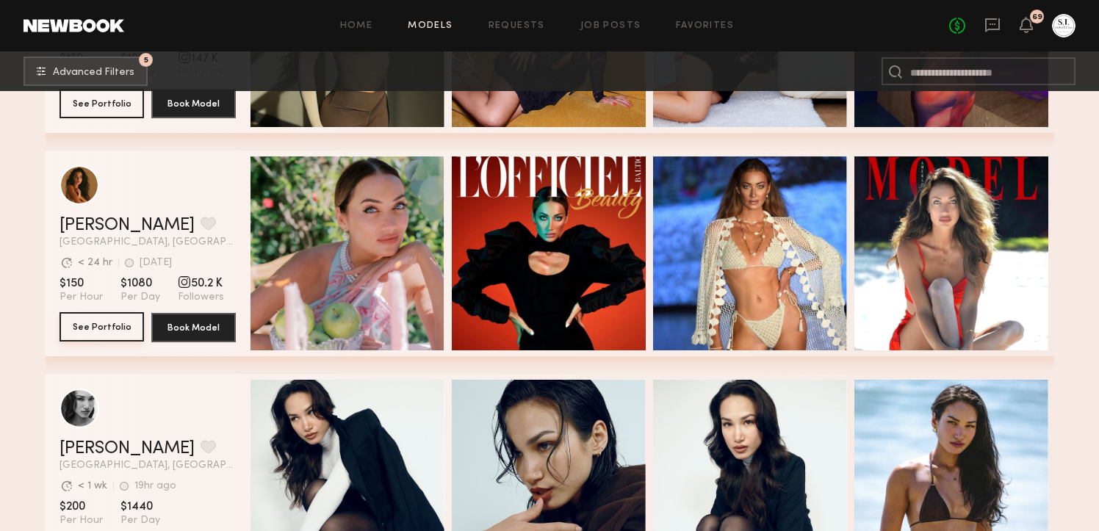
click at [95, 330] on button "See Portfolio" at bounding box center [102, 326] width 85 height 29
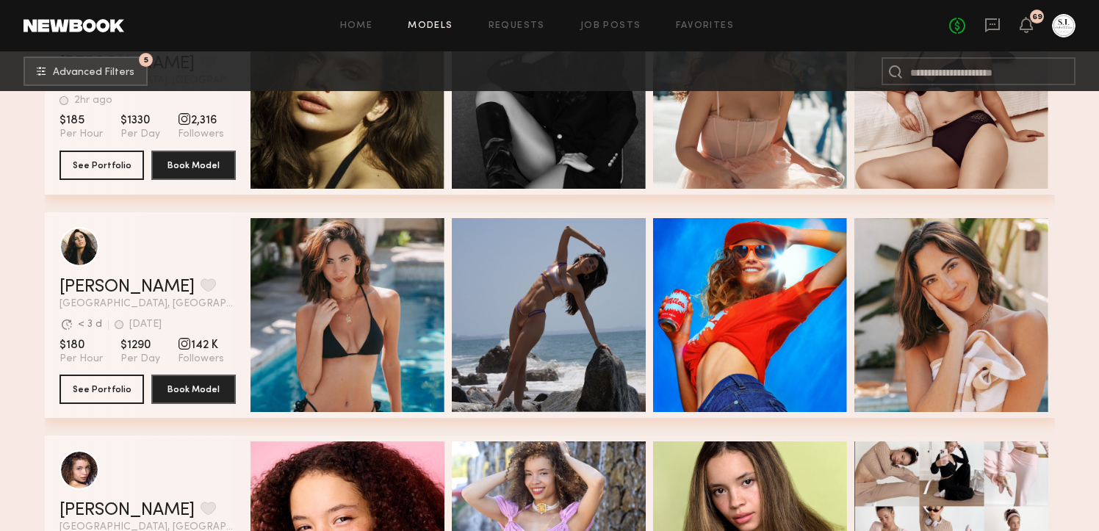
scroll to position [36545, 0]
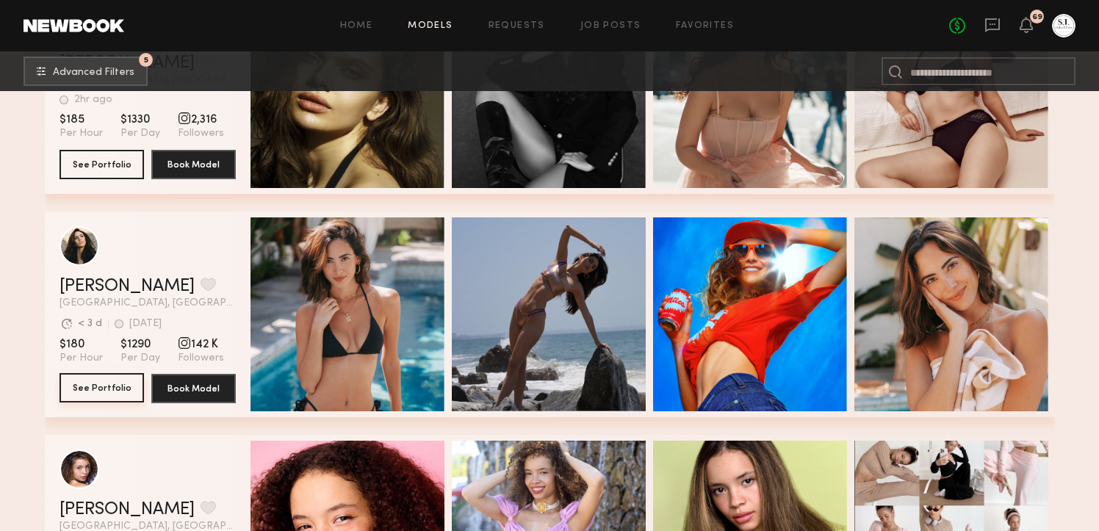
click at [85, 396] on button "See Portfolio" at bounding box center [102, 387] width 85 height 29
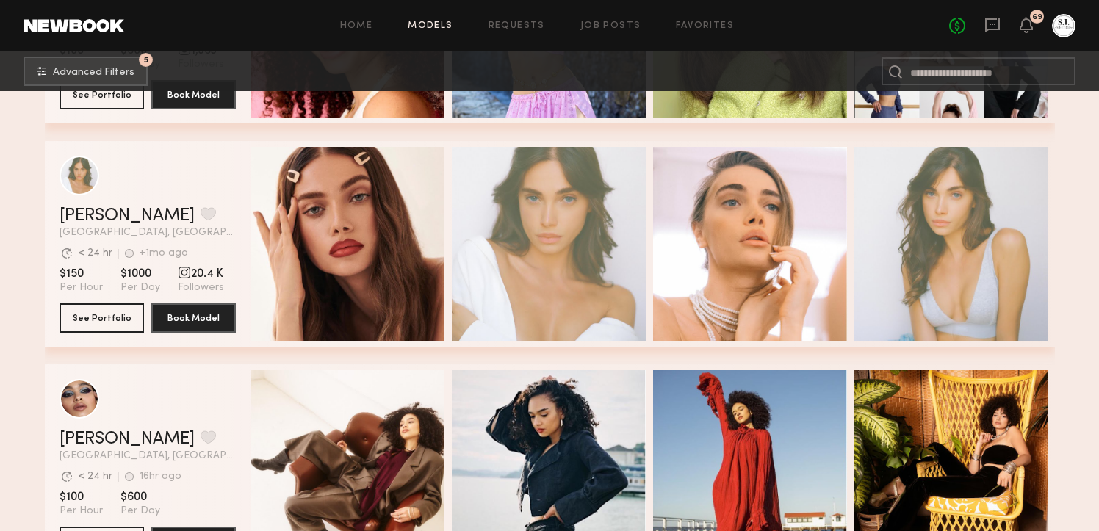
scroll to position [37153, 0]
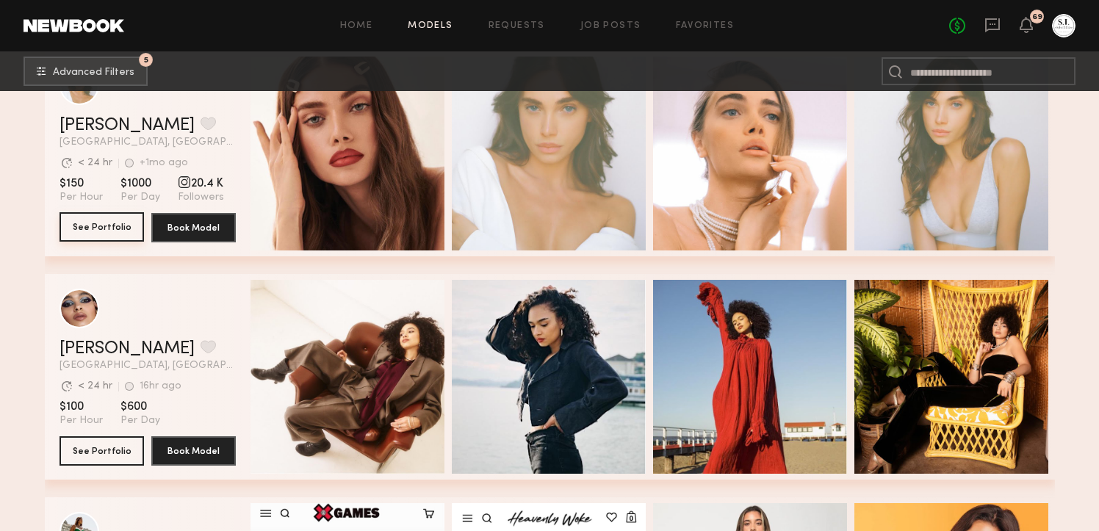
click at [129, 222] on button "See Portfolio" at bounding box center [102, 226] width 85 height 29
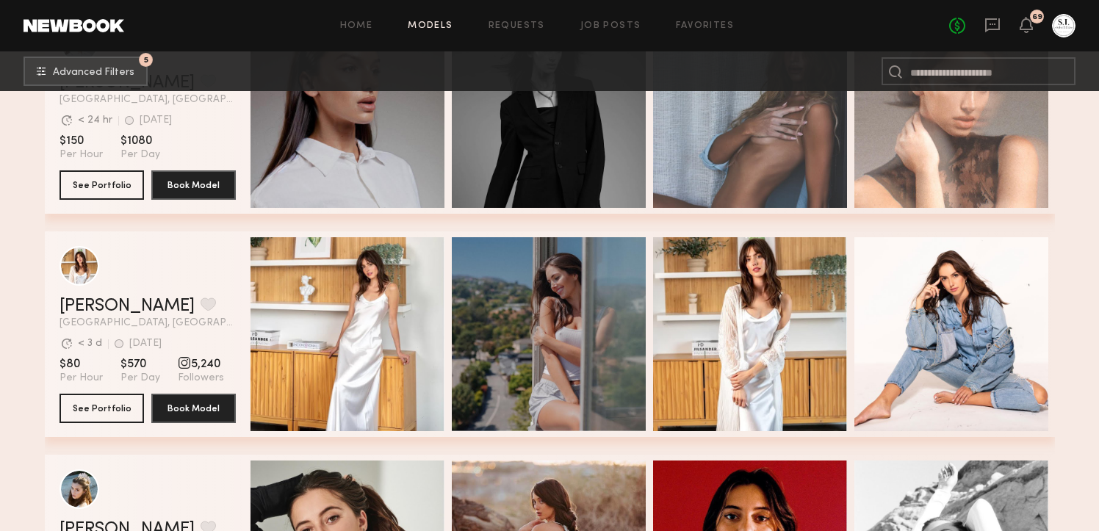
scroll to position [37958, 0]
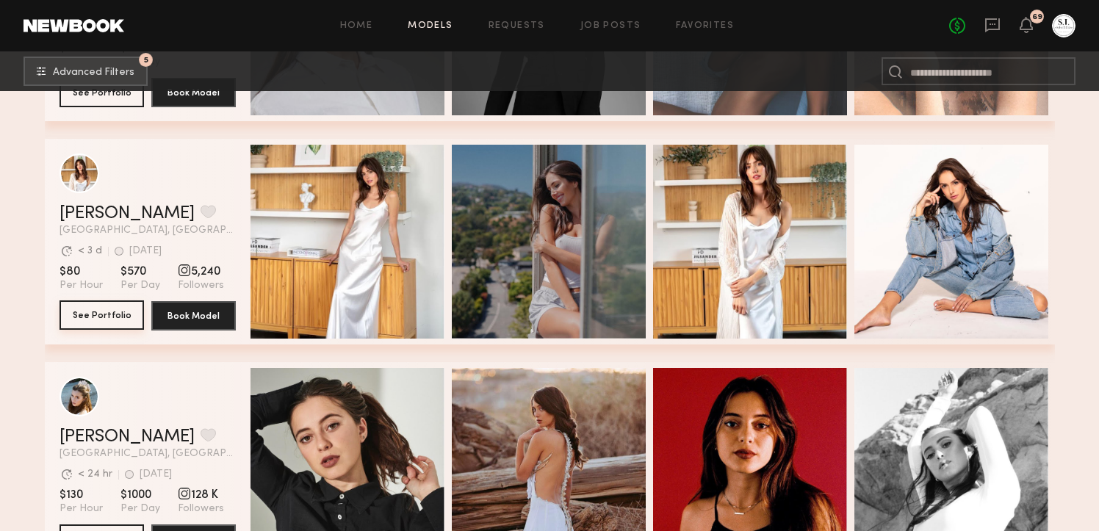
click at [123, 317] on button "See Portfolio" at bounding box center [102, 315] width 85 height 29
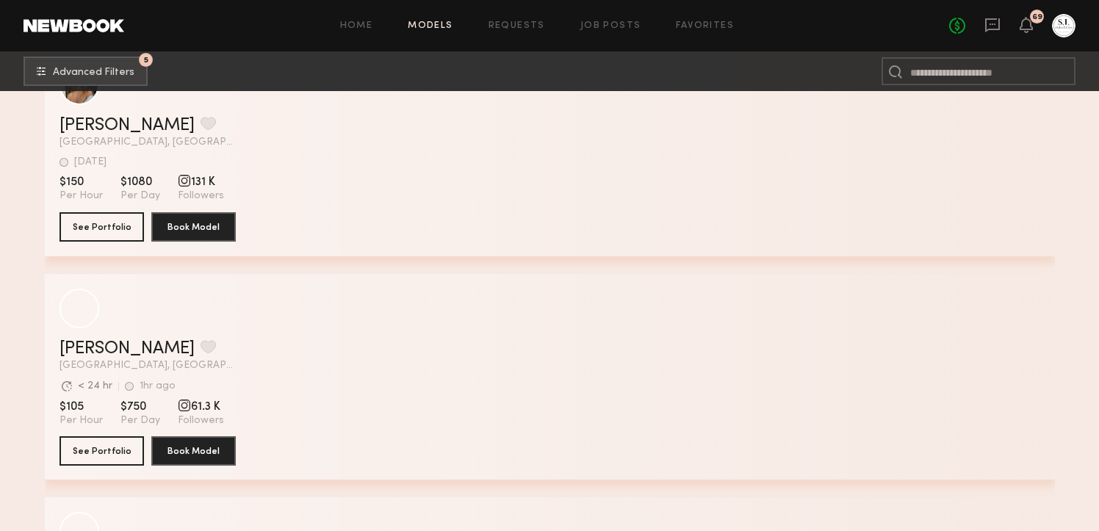
scroll to position [41299, 0]
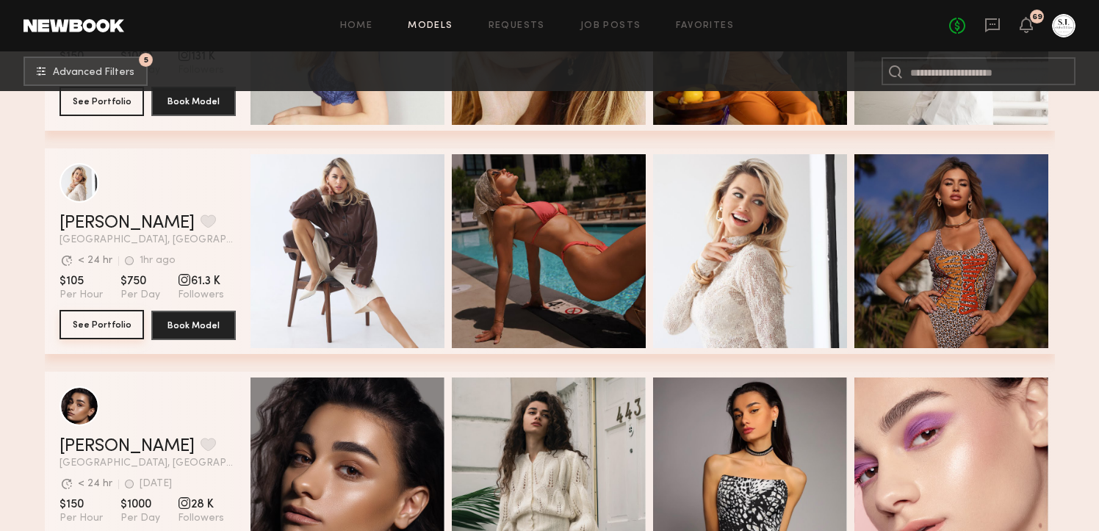
click at [121, 320] on button "See Portfolio" at bounding box center [102, 324] width 85 height 29
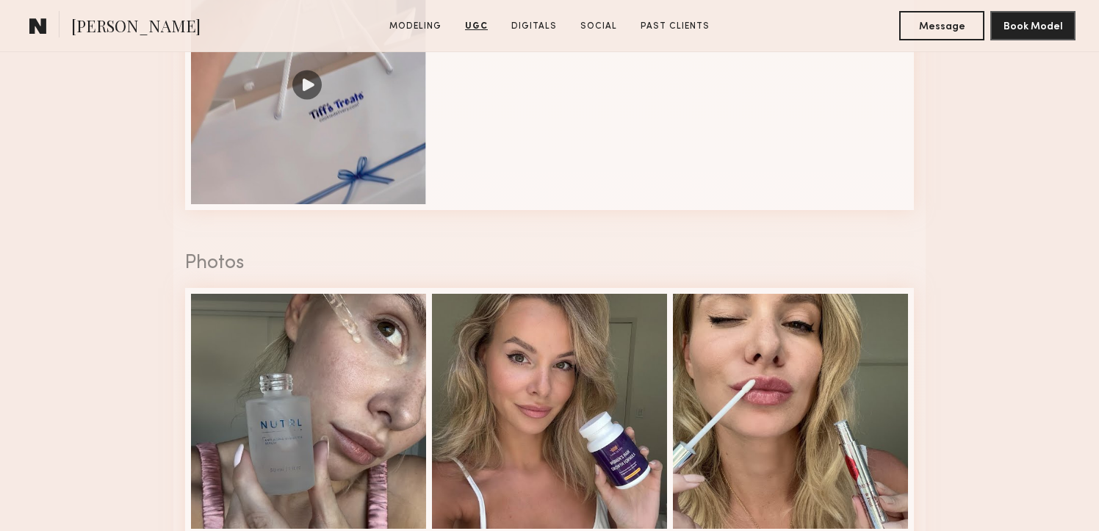
scroll to position [2216, 0]
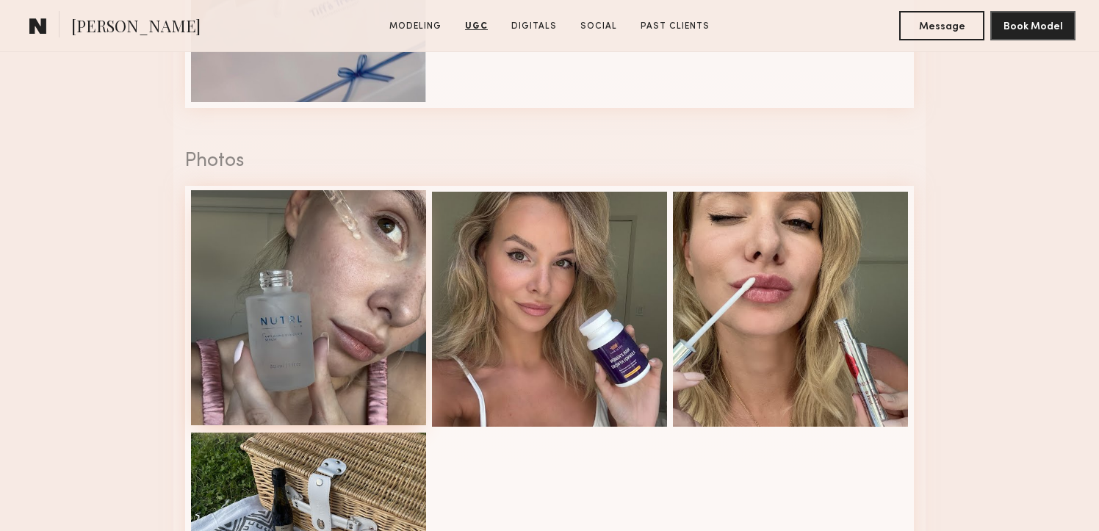
click at [410, 285] on div at bounding box center [308, 307] width 235 height 235
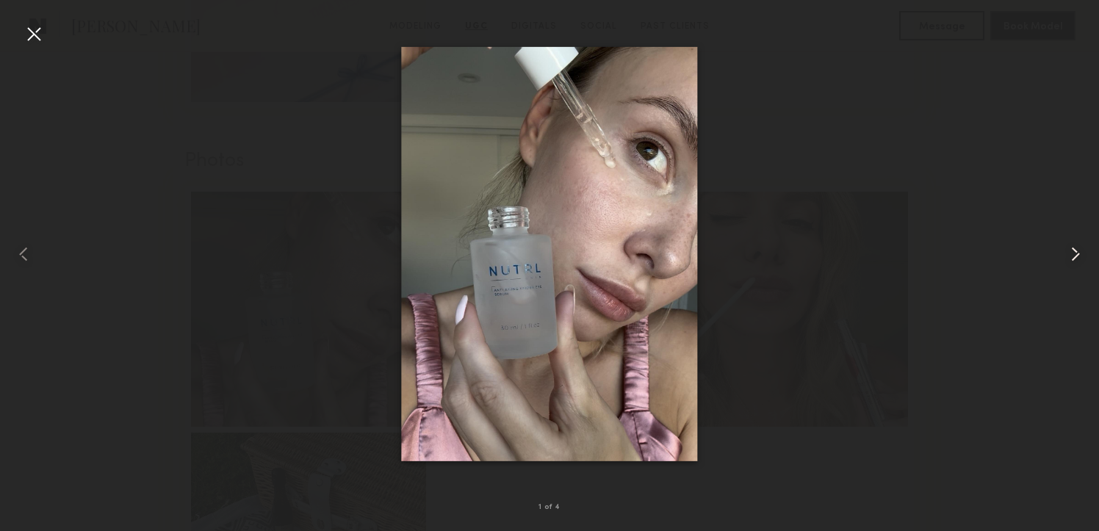
click at [1076, 255] on common-icon at bounding box center [1076, 255] width 24 height 24
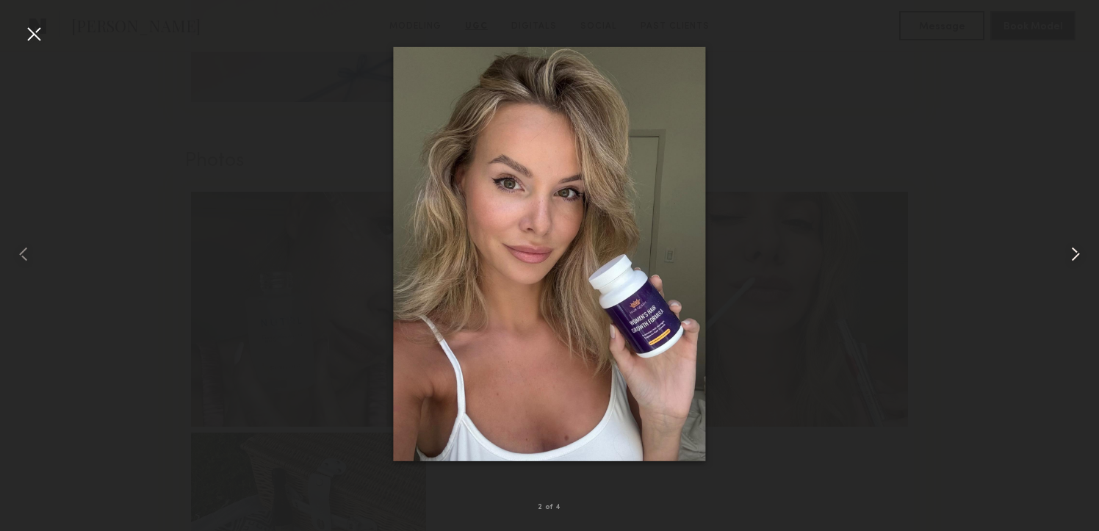
click at [1076, 255] on common-icon at bounding box center [1076, 255] width 24 height 24
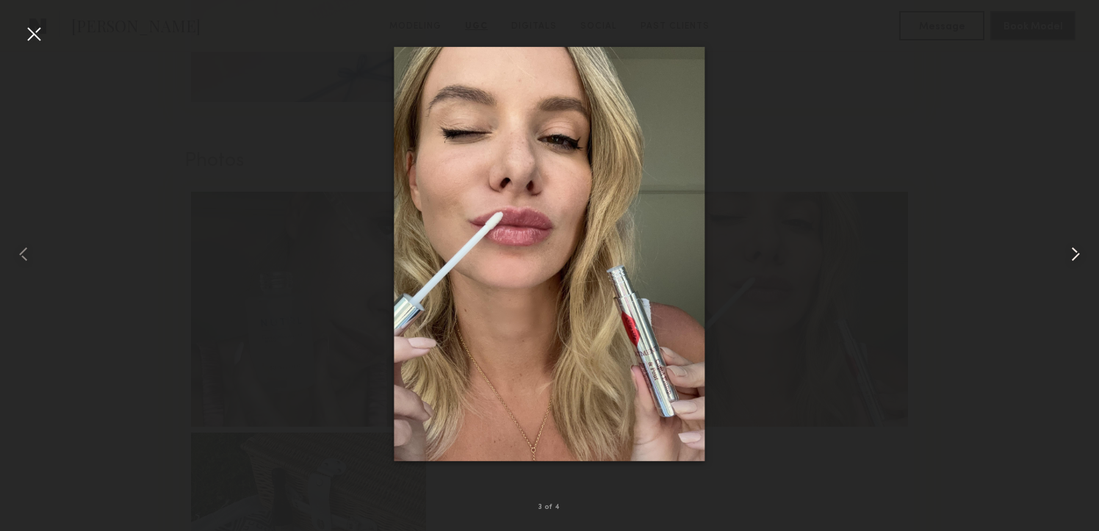
click at [1076, 255] on common-icon at bounding box center [1076, 255] width 24 height 24
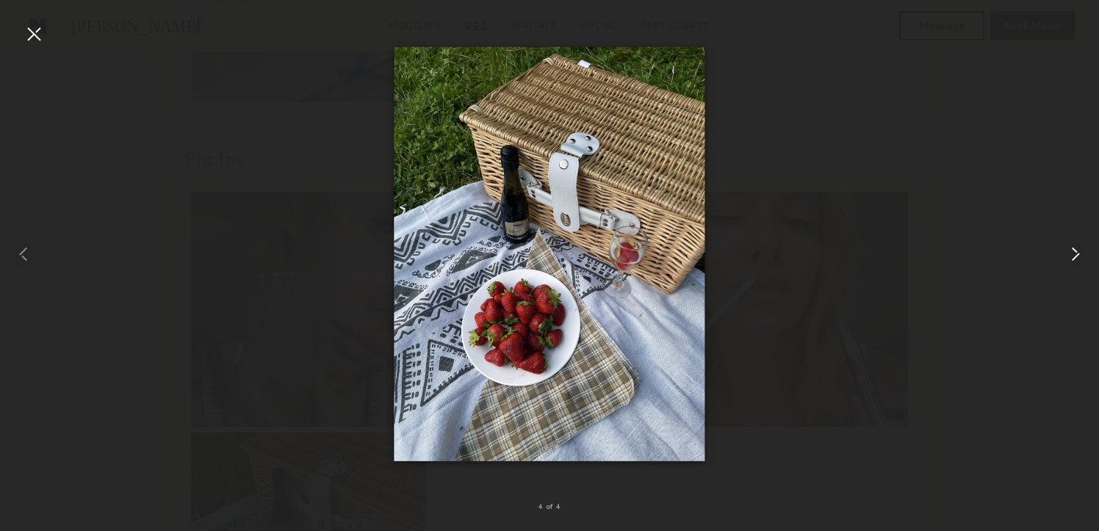
click at [1076, 255] on common-icon at bounding box center [1076, 255] width 24 height 24
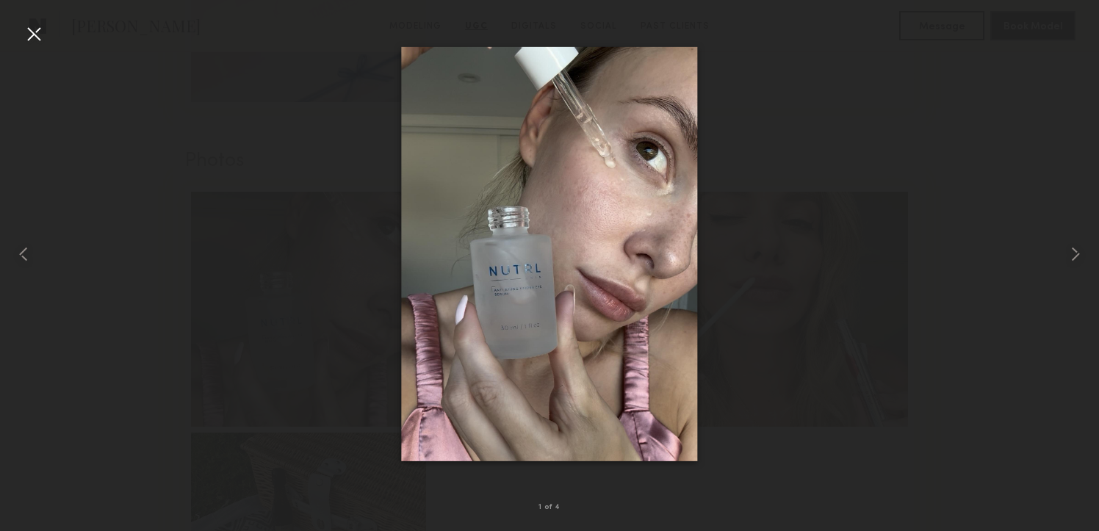
click at [35, 34] on div at bounding box center [34, 34] width 24 height 24
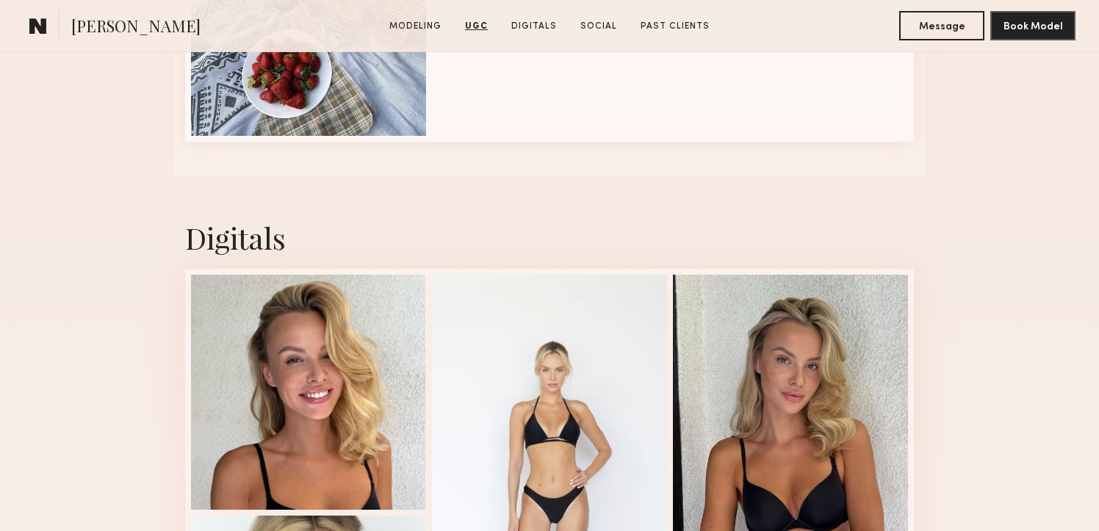
scroll to position [2766, 0]
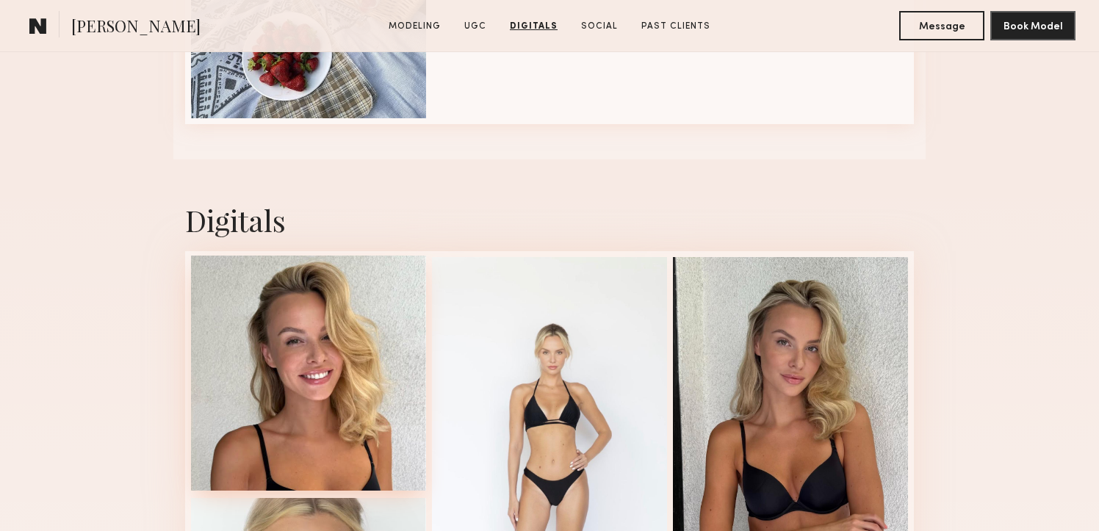
click at [247, 391] on div at bounding box center [308, 373] width 235 height 235
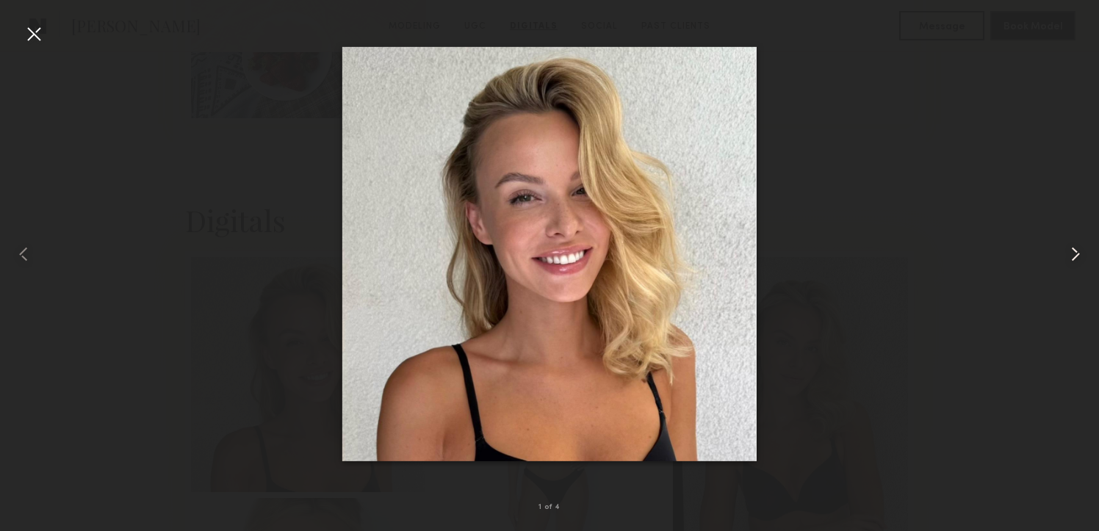
click at [1078, 248] on common-icon at bounding box center [1076, 255] width 24 height 24
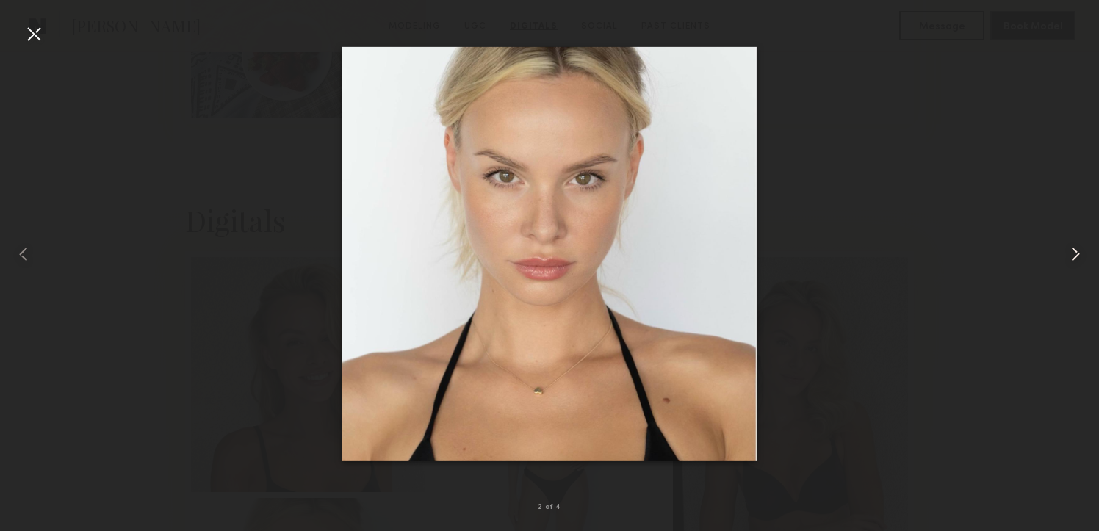
click at [1078, 248] on common-icon at bounding box center [1076, 255] width 24 height 24
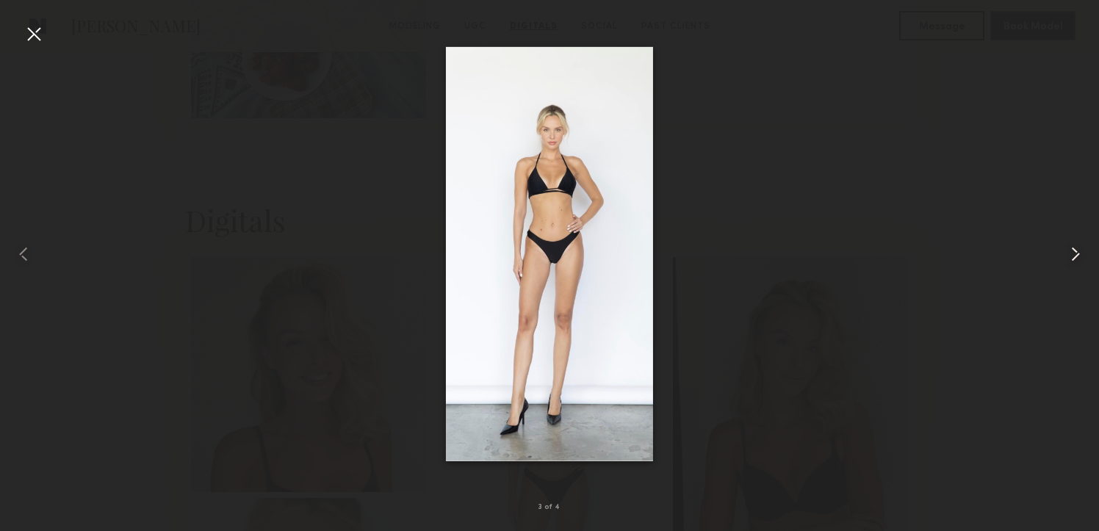
click at [1078, 248] on common-icon at bounding box center [1076, 255] width 24 height 24
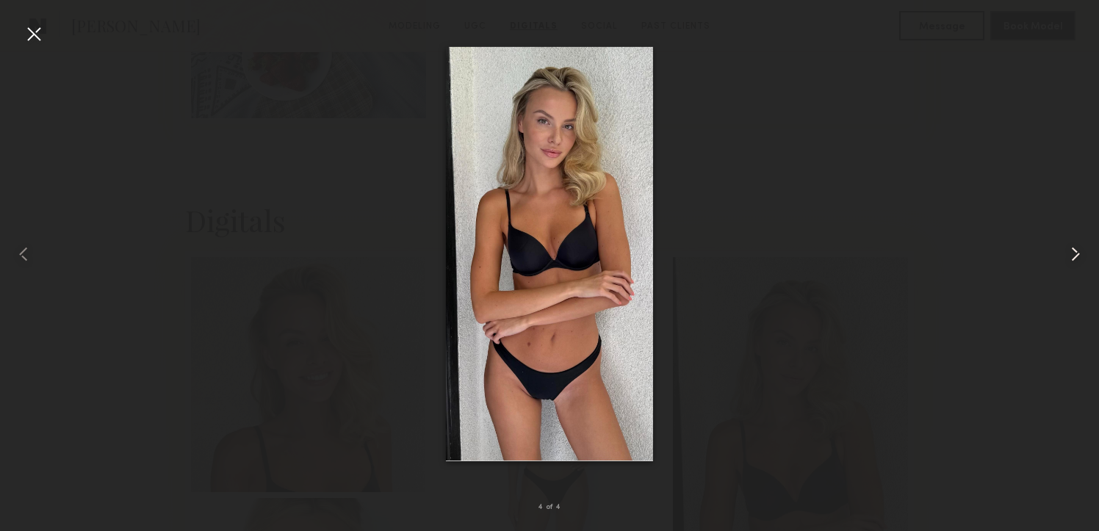
click at [1078, 248] on common-icon at bounding box center [1076, 255] width 24 height 24
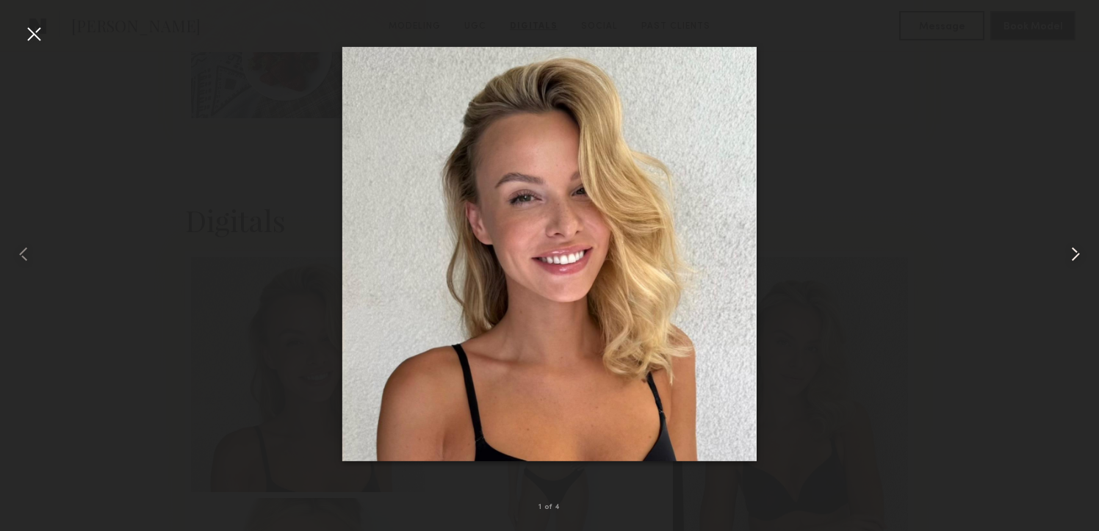
click at [1078, 248] on common-icon at bounding box center [1076, 255] width 24 height 24
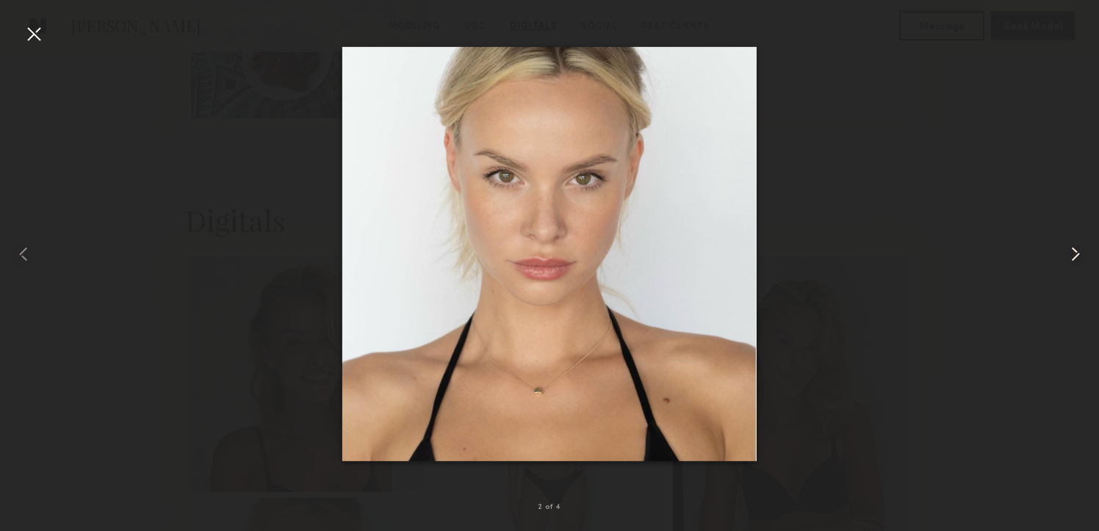
click at [1078, 248] on common-icon at bounding box center [1076, 255] width 24 height 24
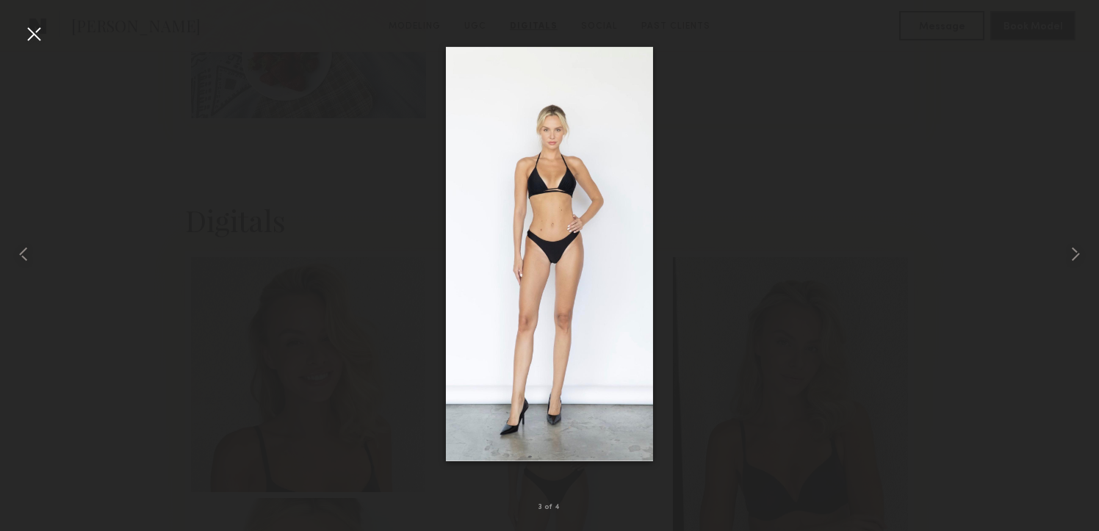
click at [43, 36] on div at bounding box center [34, 34] width 24 height 24
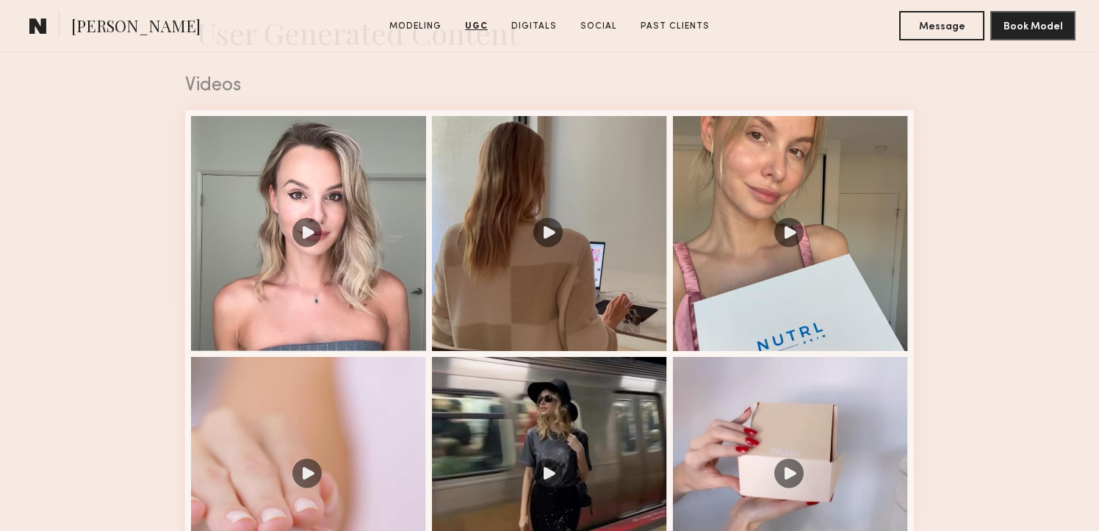
scroll to position [1243, 0]
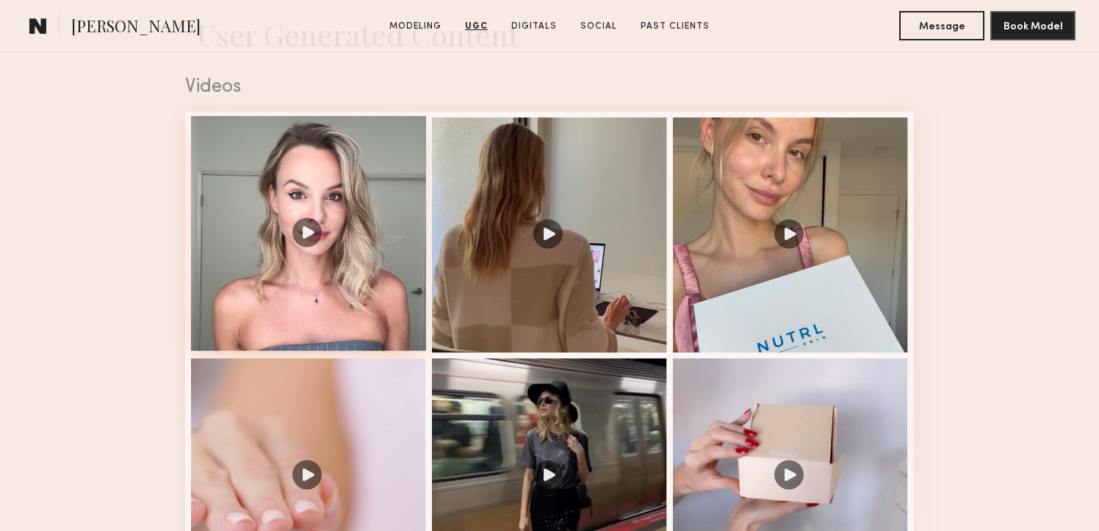
click at [302, 228] on div at bounding box center [308, 233] width 235 height 235
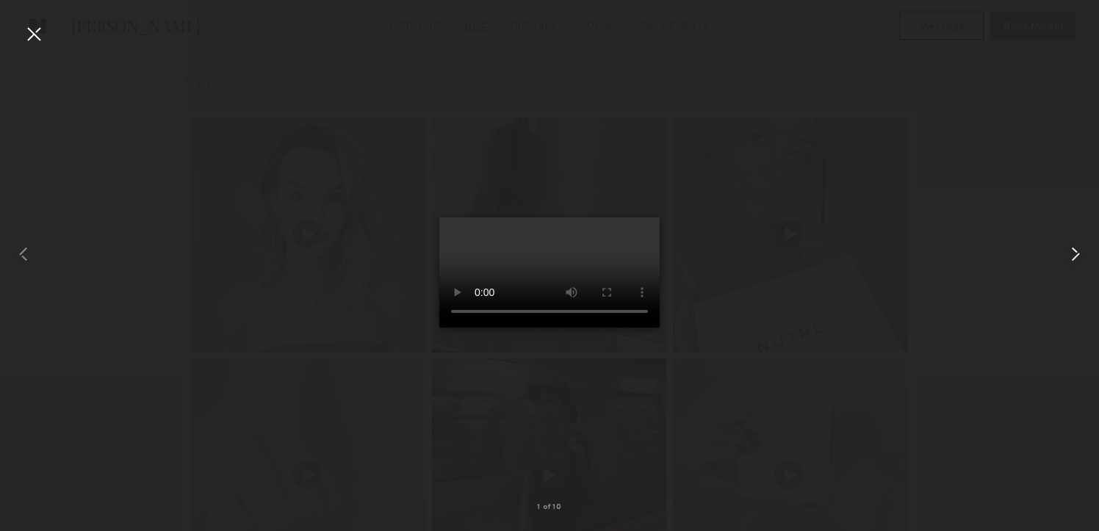
click at [1074, 251] on common-icon at bounding box center [1076, 255] width 24 height 24
click at [34, 36] on div at bounding box center [34, 34] width 24 height 24
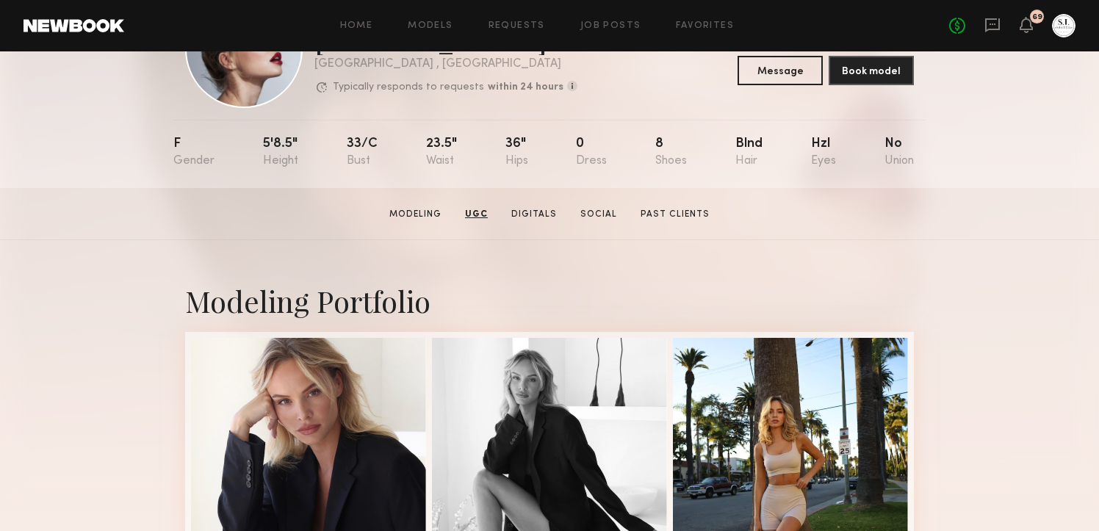
scroll to position [0, 0]
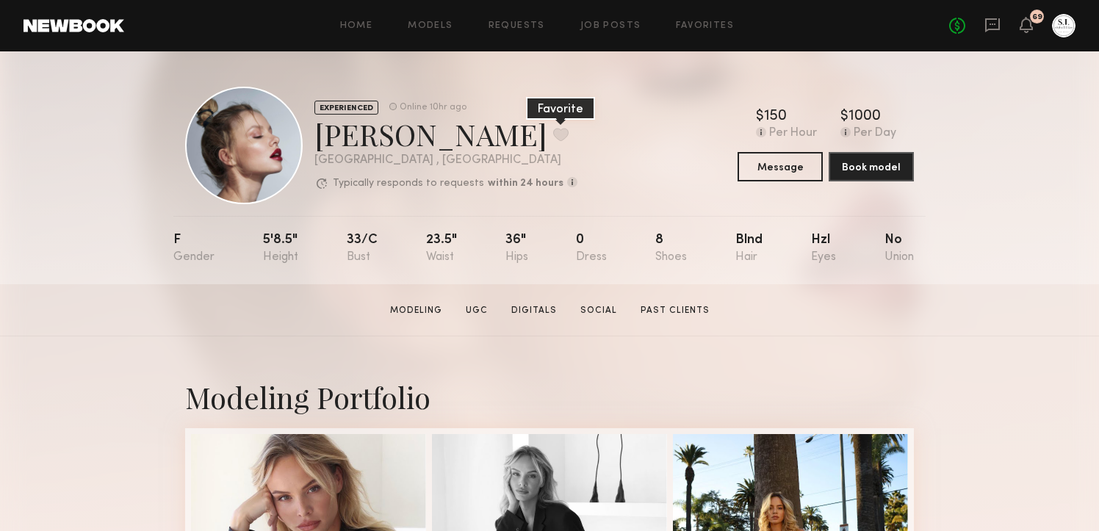
click at [553, 134] on button at bounding box center [560, 134] width 15 height 13
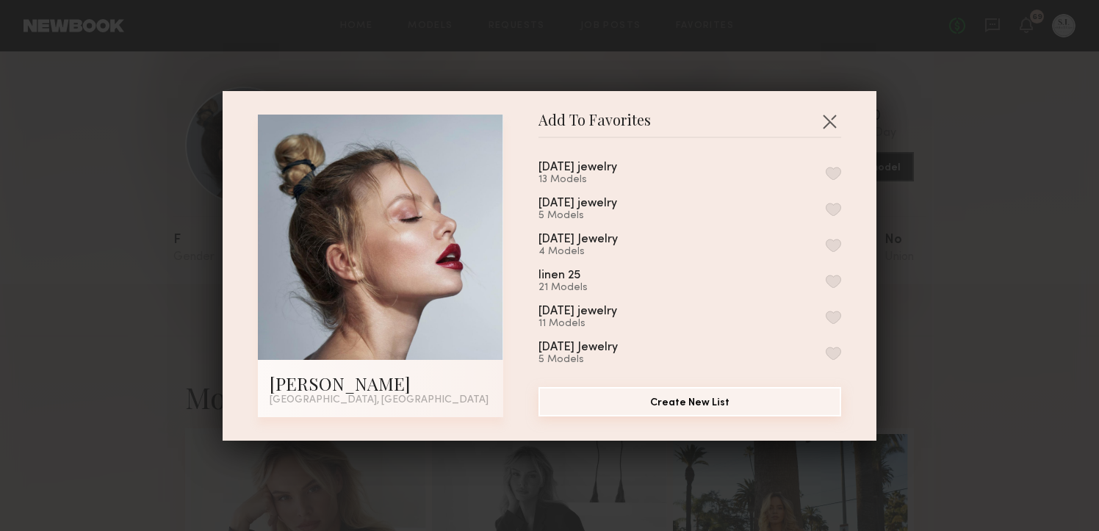
click at [654, 399] on button "Create New List" at bounding box center [690, 401] width 303 height 29
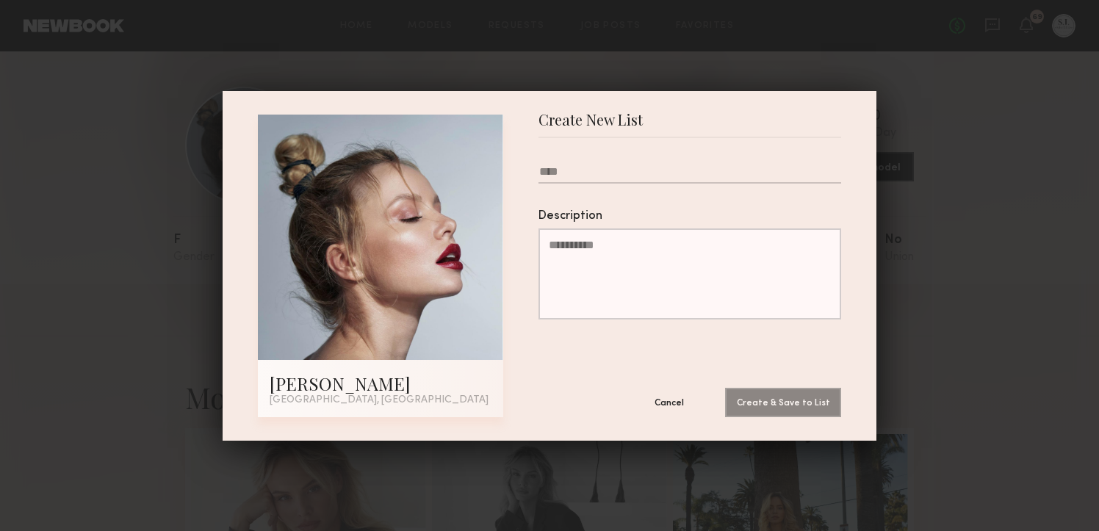
click at [579, 174] on input "text" at bounding box center [690, 174] width 303 height 18
type input "*"
type input "**********"
click at [765, 400] on button "Create & Save to List" at bounding box center [783, 401] width 116 height 29
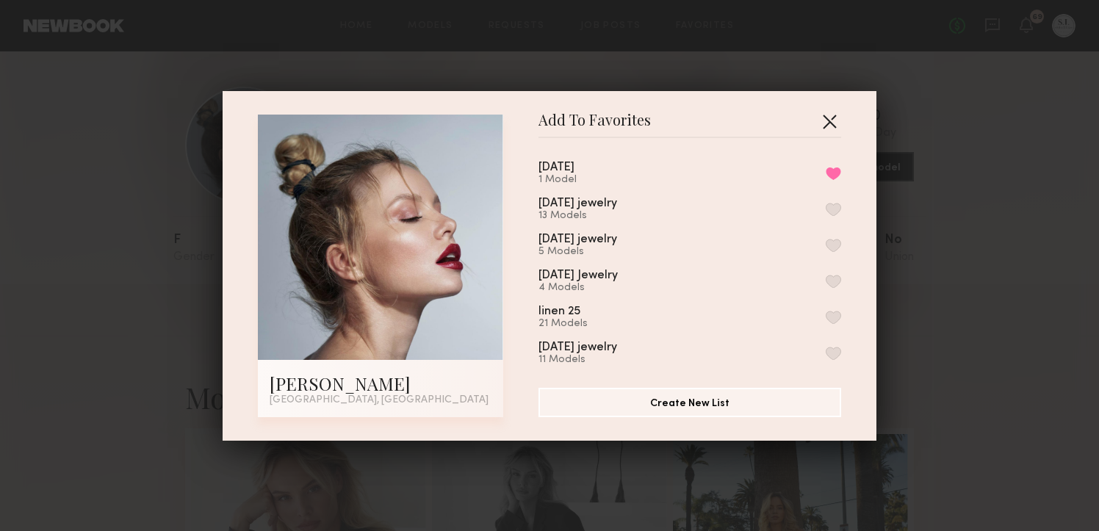
click at [827, 123] on button "button" at bounding box center [830, 121] width 24 height 24
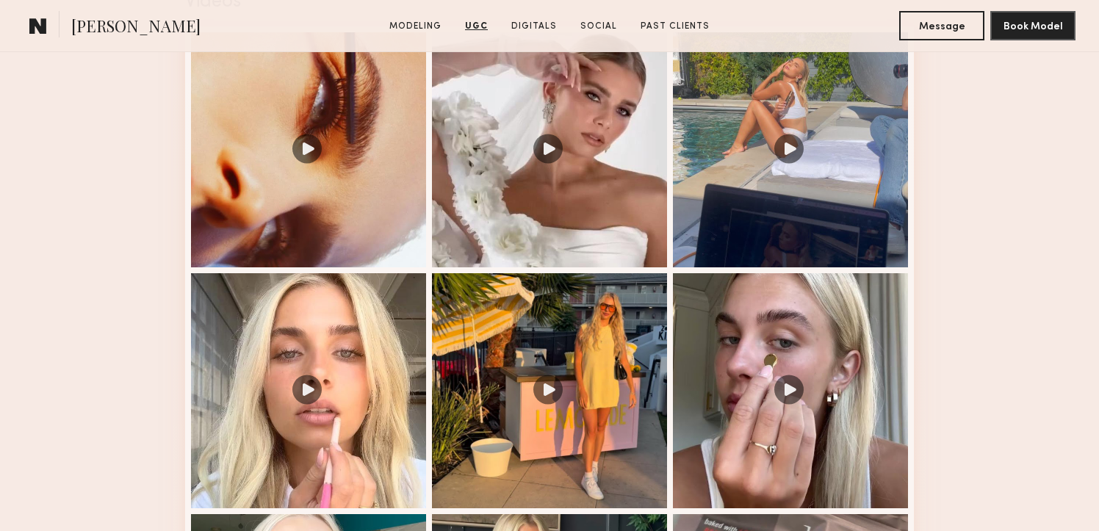
scroll to position [1588, 0]
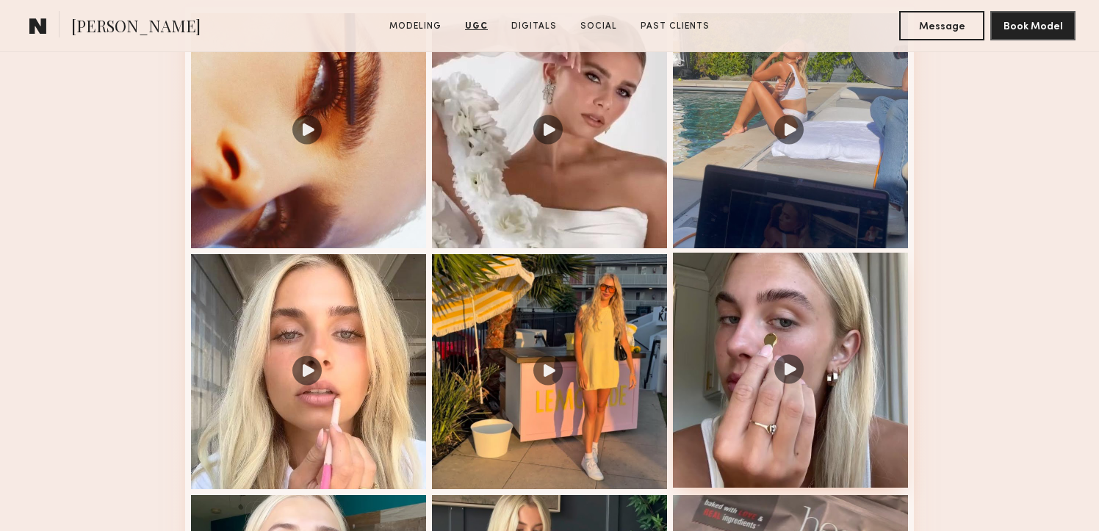
click at [826, 295] on div at bounding box center [790, 370] width 235 height 235
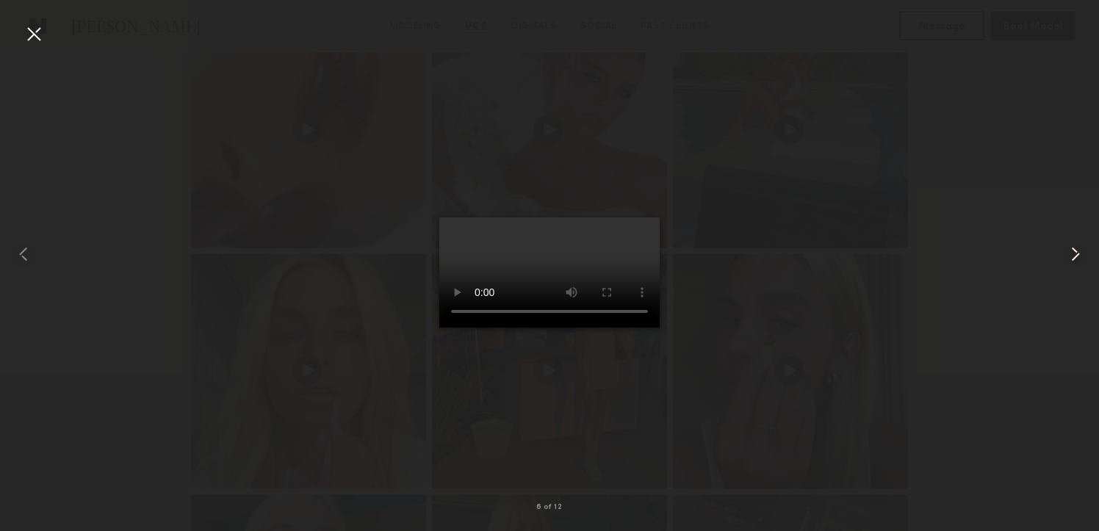
click at [1079, 251] on common-icon at bounding box center [1076, 255] width 24 height 24
click at [1078, 251] on common-icon at bounding box center [1076, 255] width 24 height 24
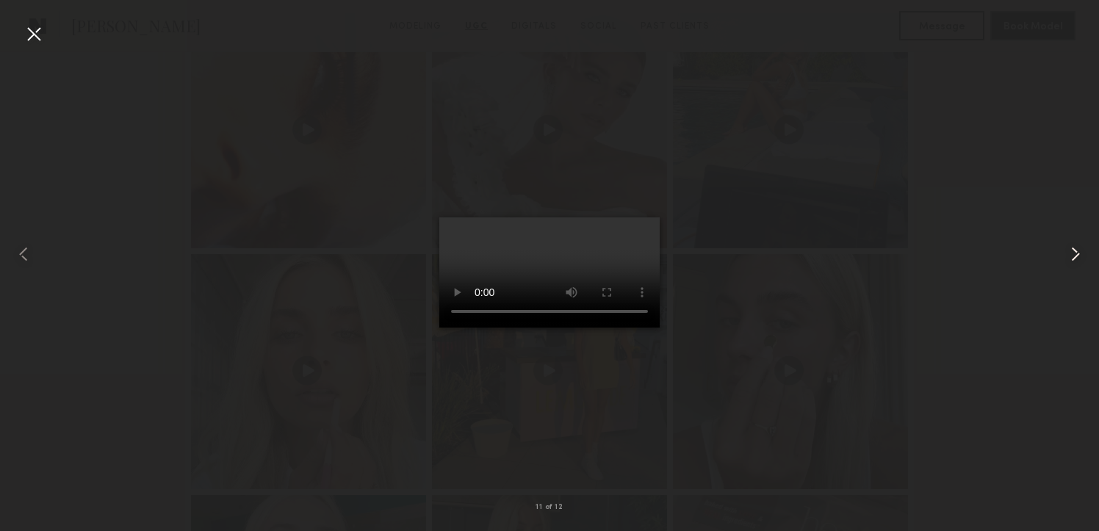
click at [1078, 251] on common-icon at bounding box center [1076, 255] width 24 height 24
click at [29, 35] on div at bounding box center [34, 34] width 24 height 24
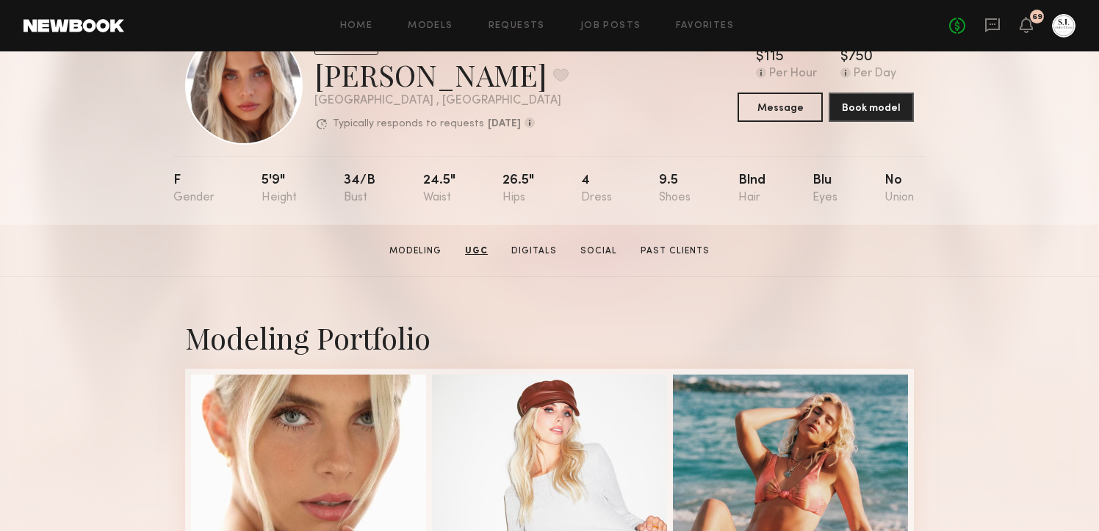
scroll to position [0, 0]
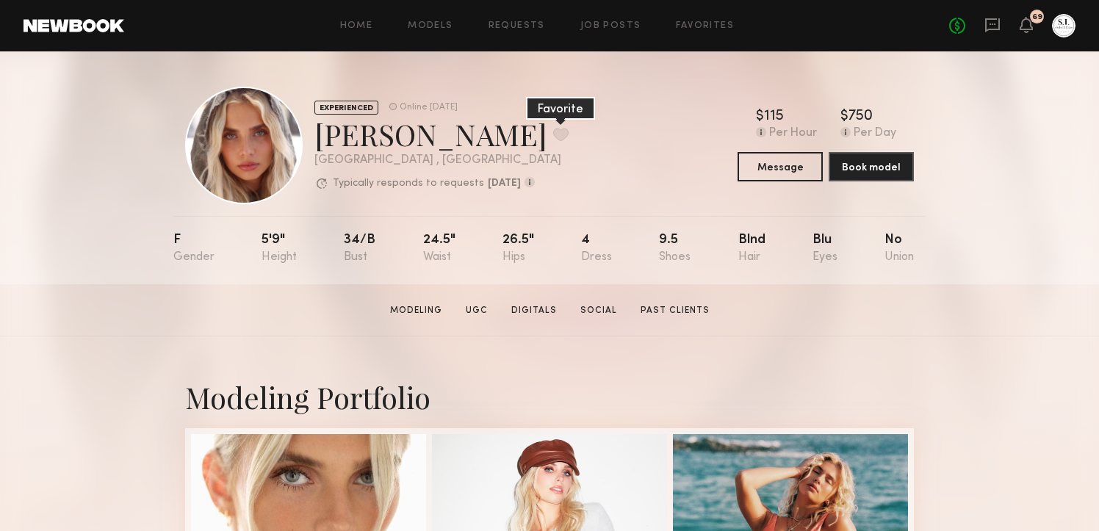
click at [553, 135] on button at bounding box center [560, 134] width 15 height 13
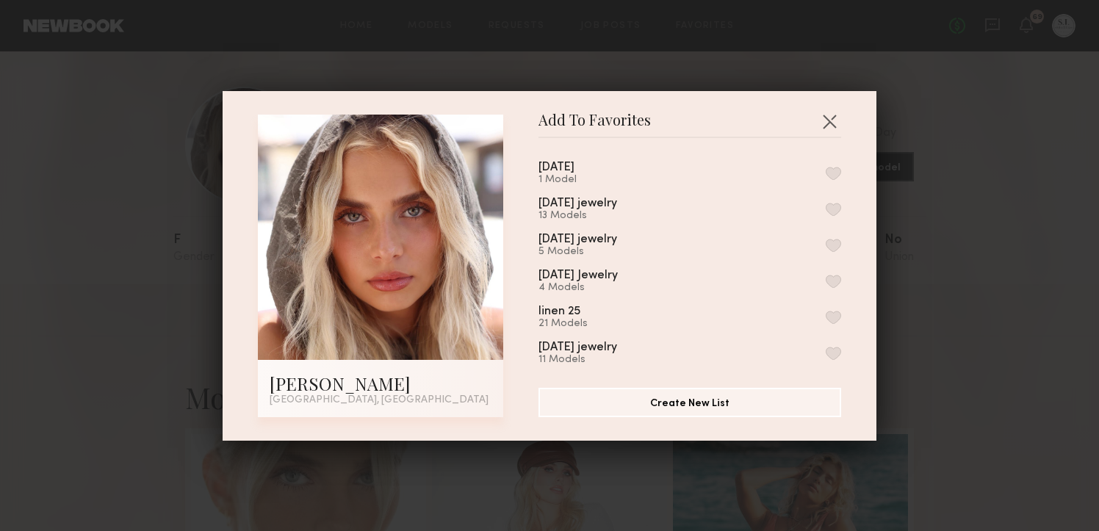
click at [827, 173] on button "button" at bounding box center [833, 173] width 15 height 13
click at [829, 121] on button "button" at bounding box center [830, 121] width 24 height 24
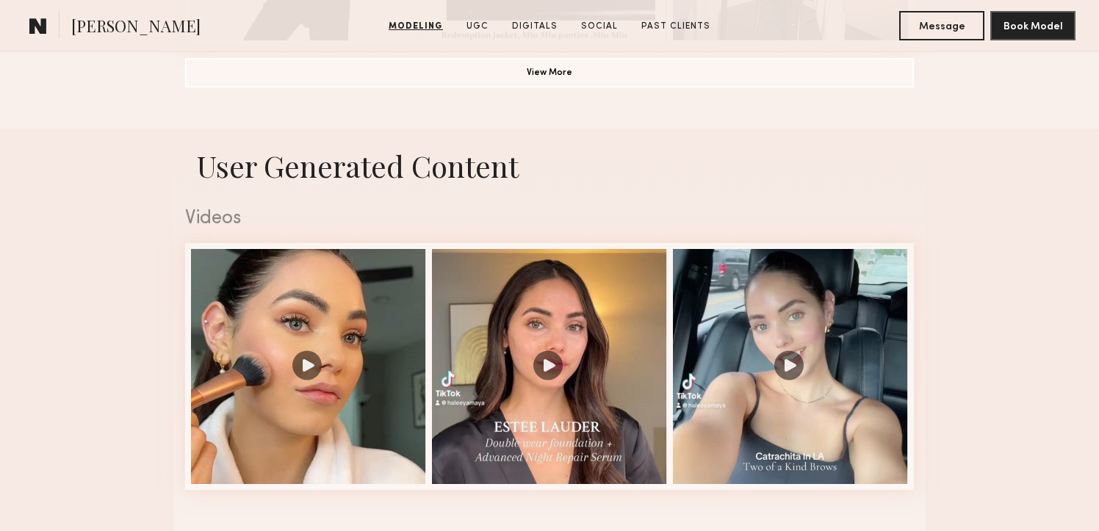
scroll to position [1448, 0]
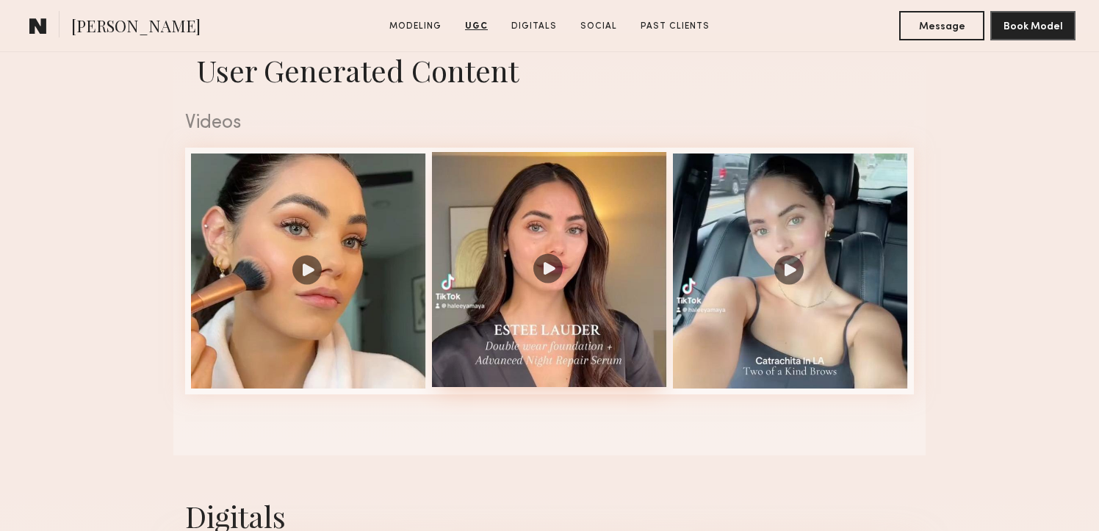
click at [552, 265] on div at bounding box center [549, 269] width 235 height 235
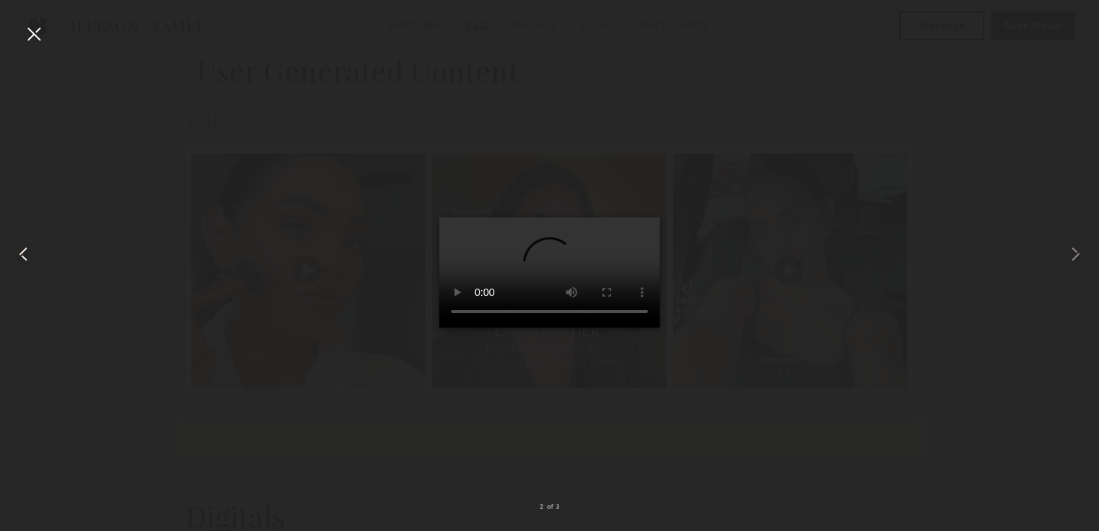
click at [19, 255] on common-icon at bounding box center [24, 255] width 24 height 24
click at [29, 31] on div at bounding box center [34, 34] width 24 height 24
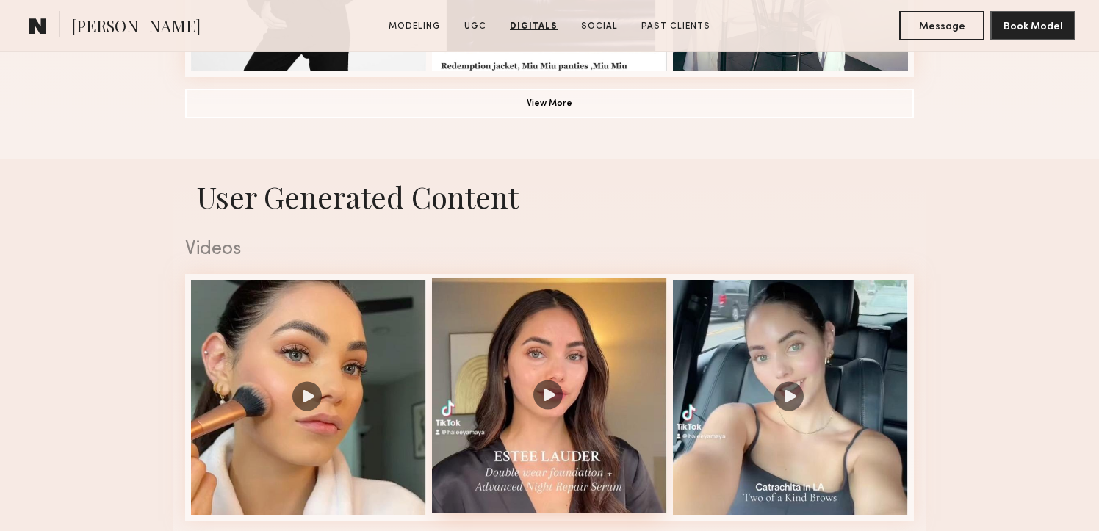
scroll to position [875, 0]
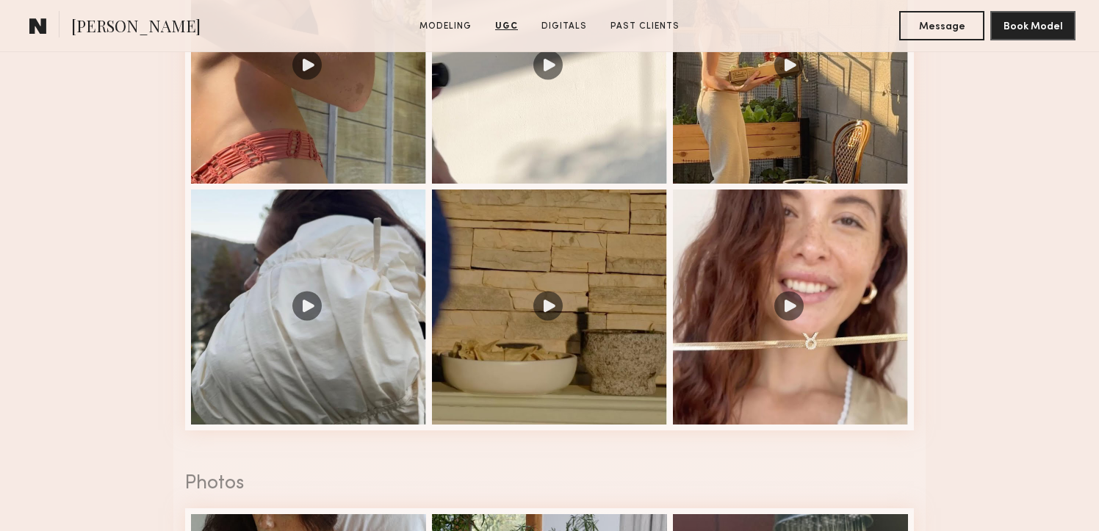
scroll to position [1656, 0]
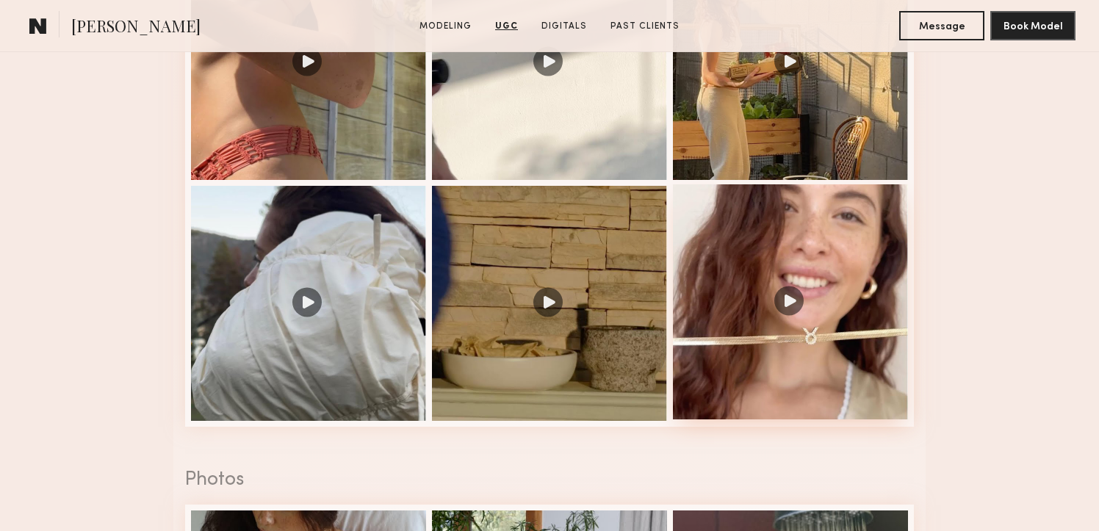
click at [866, 368] on div at bounding box center [790, 301] width 235 height 235
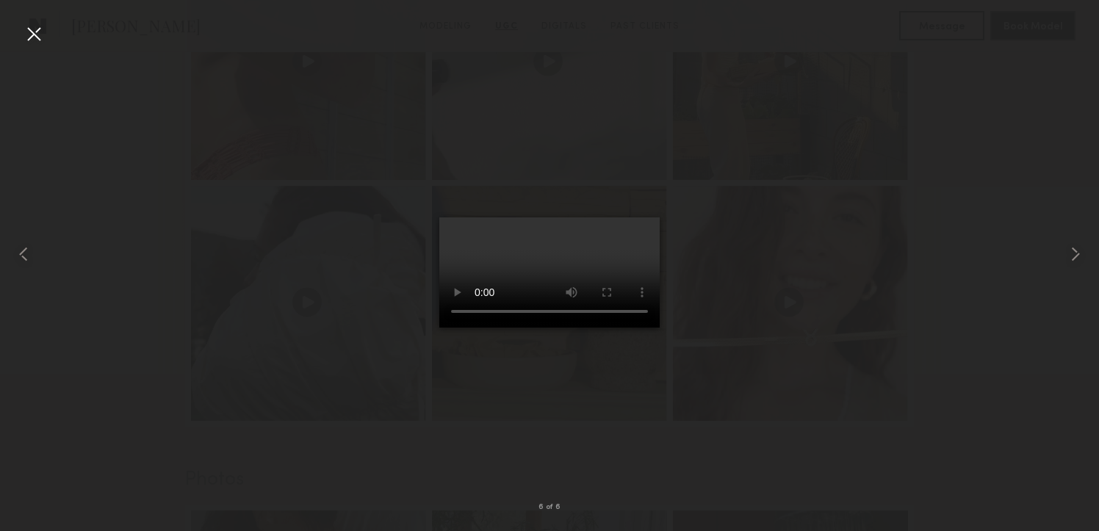
click at [28, 30] on div at bounding box center [34, 34] width 24 height 24
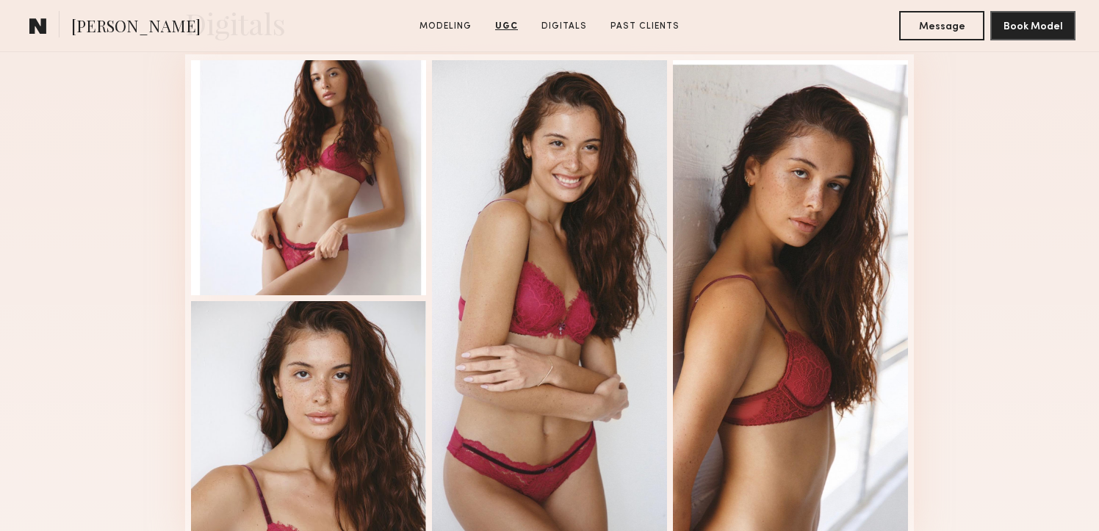
scroll to position [2496, 0]
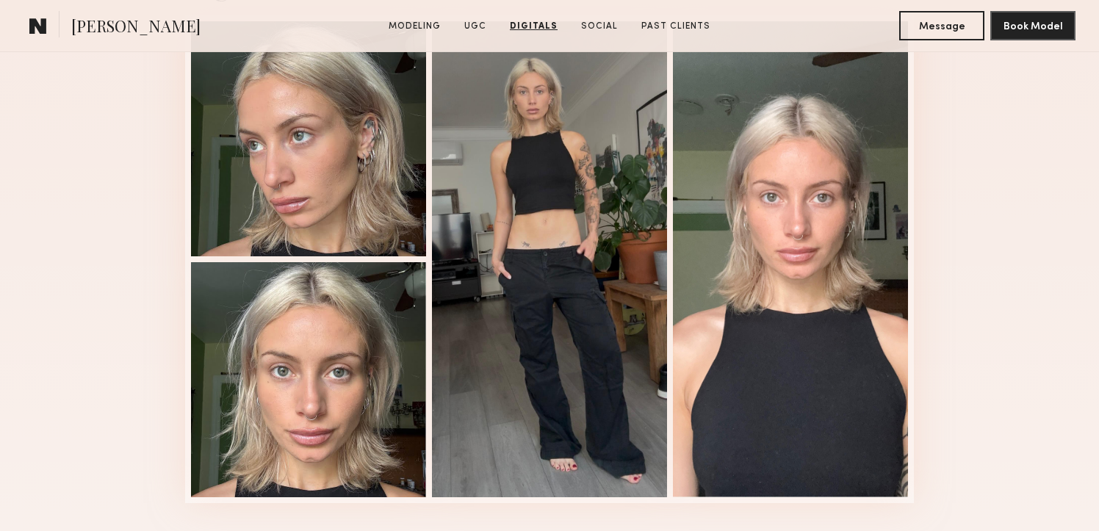
scroll to position [1991, 0]
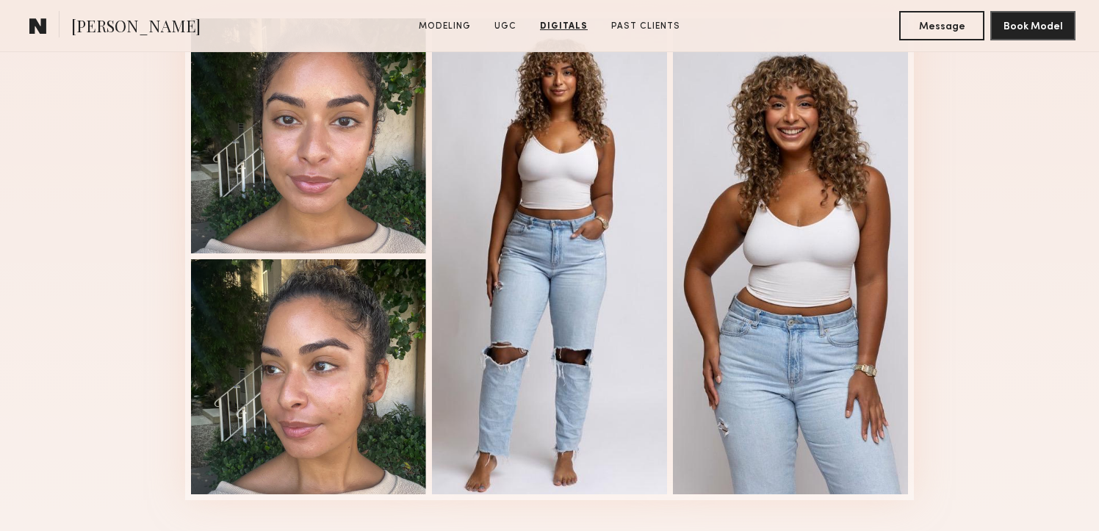
scroll to position [2453, 0]
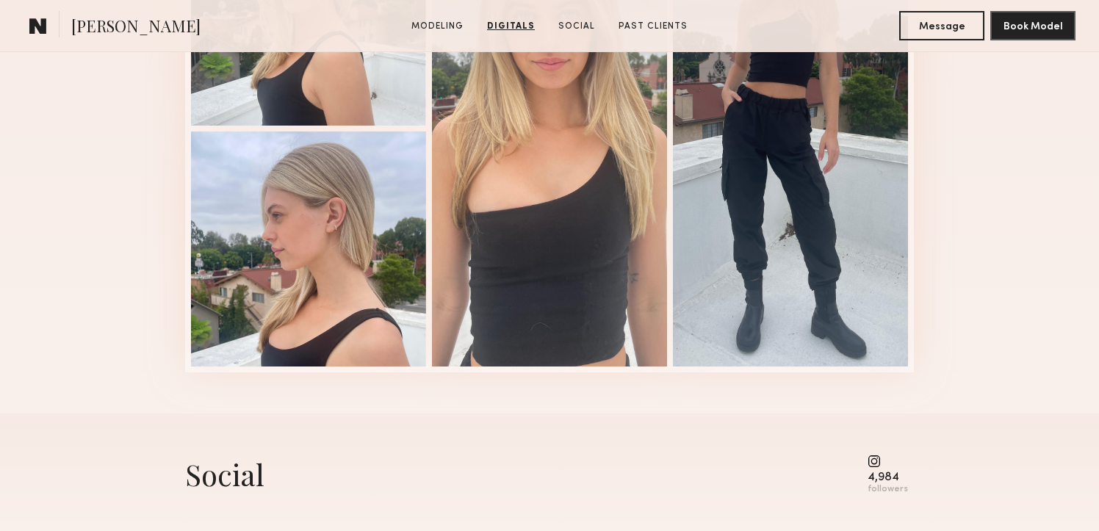
scroll to position [1692, 0]
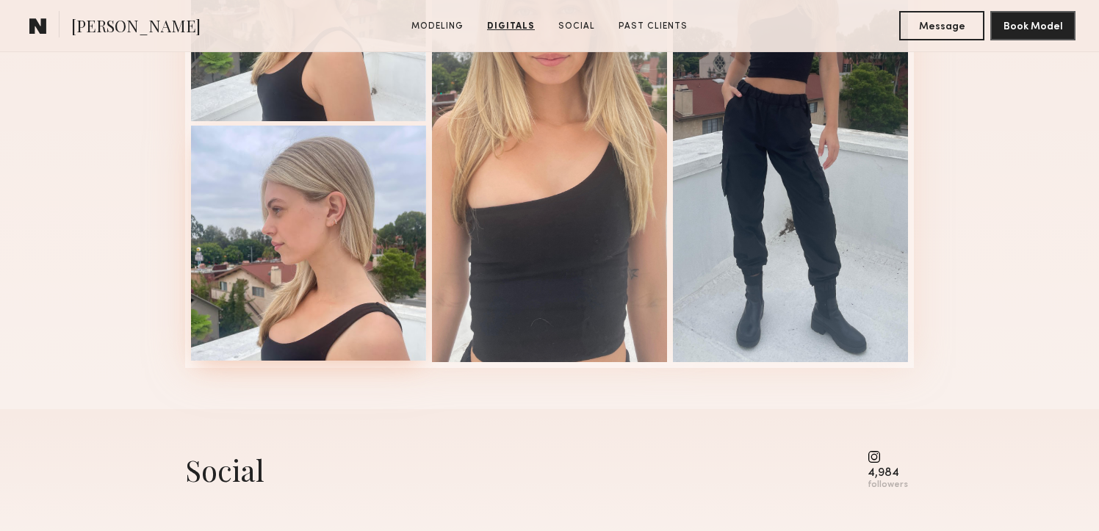
click at [352, 234] on div at bounding box center [308, 243] width 235 height 235
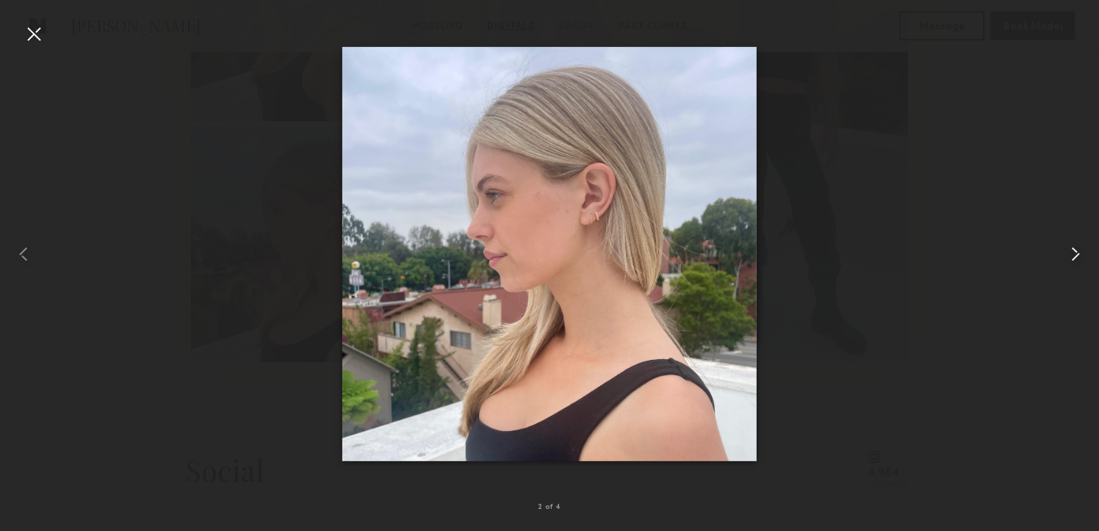
click at [1076, 249] on common-icon at bounding box center [1076, 255] width 24 height 24
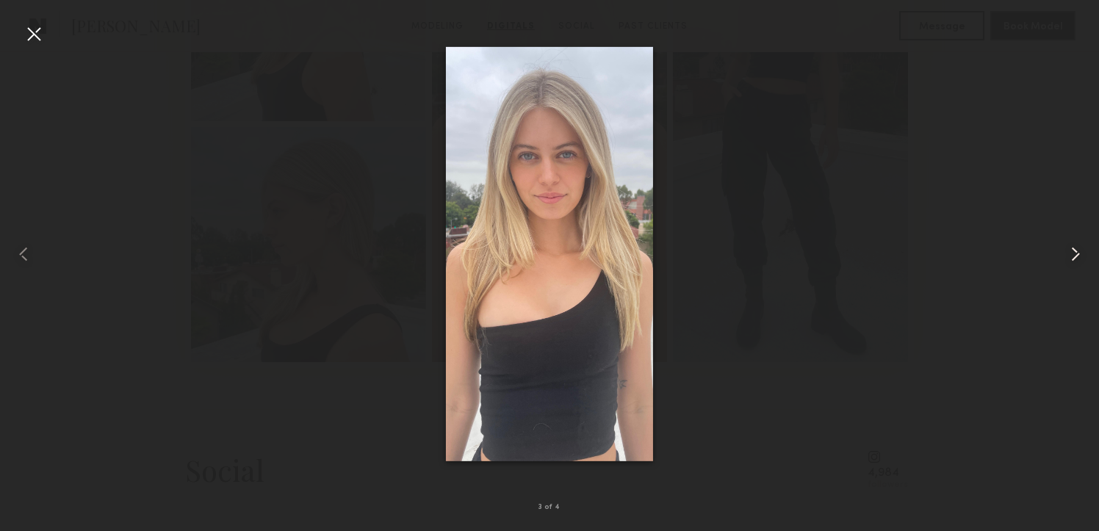
click at [1076, 249] on common-icon at bounding box center [1076, 255] width 24 height 24
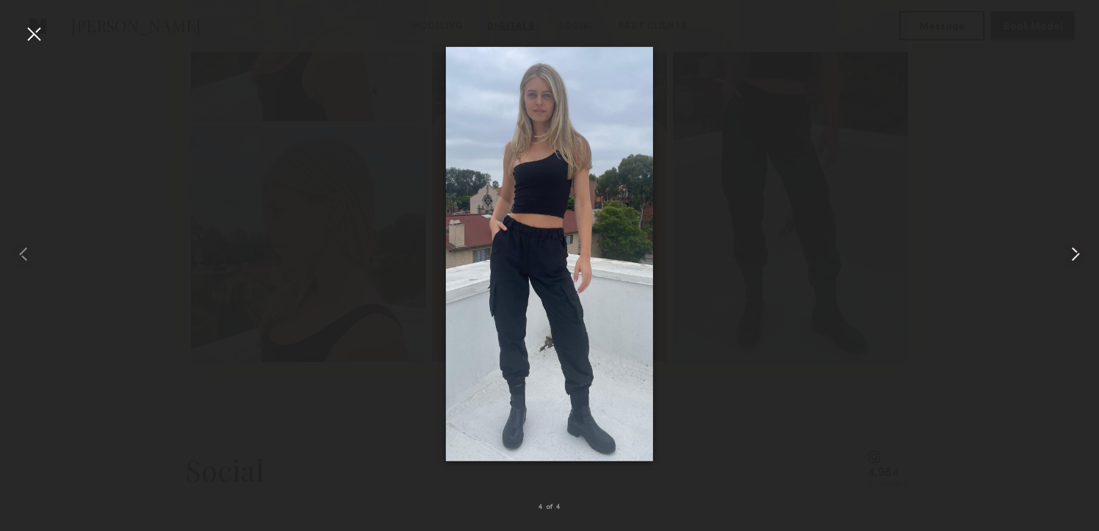
click at [1076, 249] on common-icon at bounding box center [1076, 255] width 24 height 24
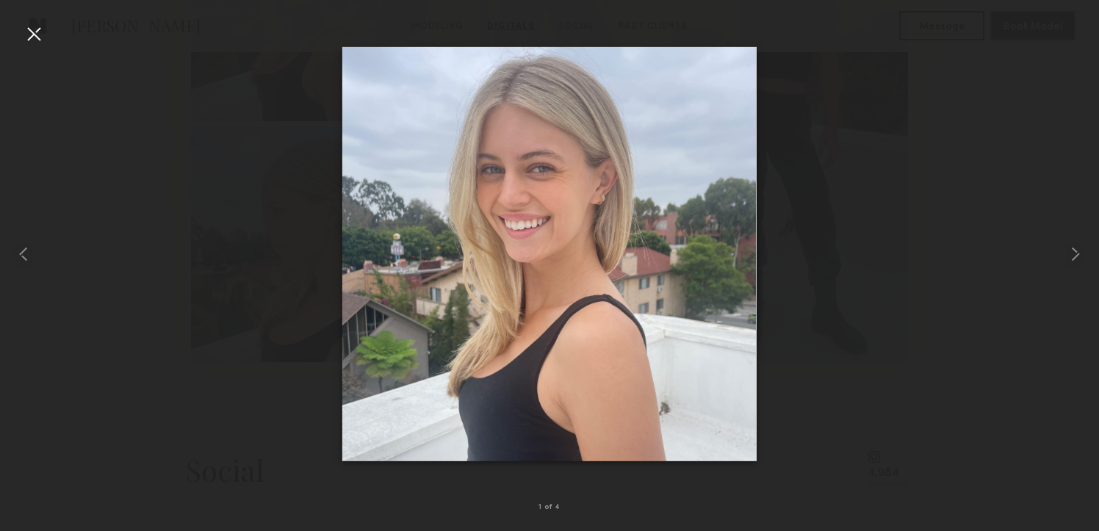
click at [25, 37] on div at bounding box center [34, 34] width 24 height 24
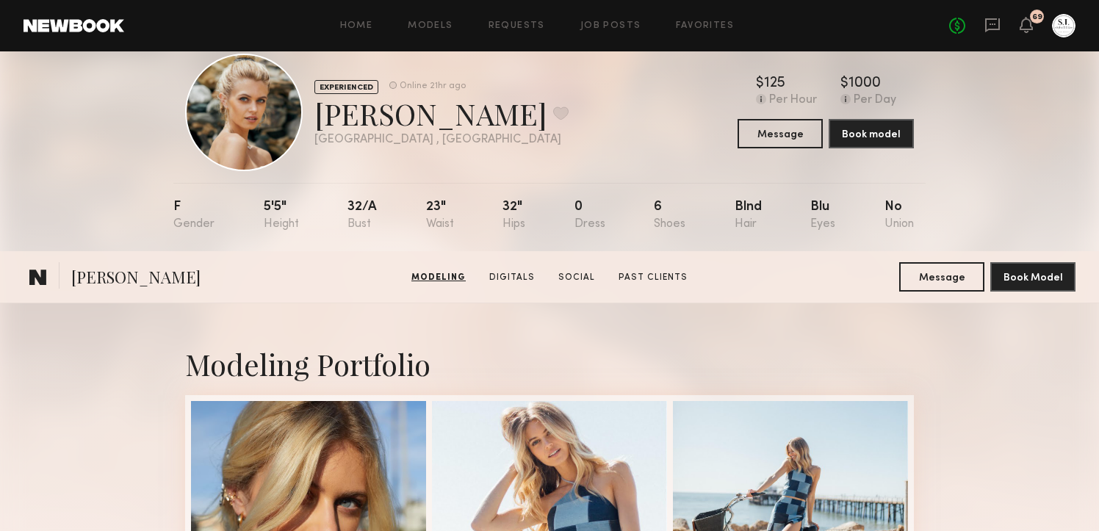
scroll to position [0, 0]
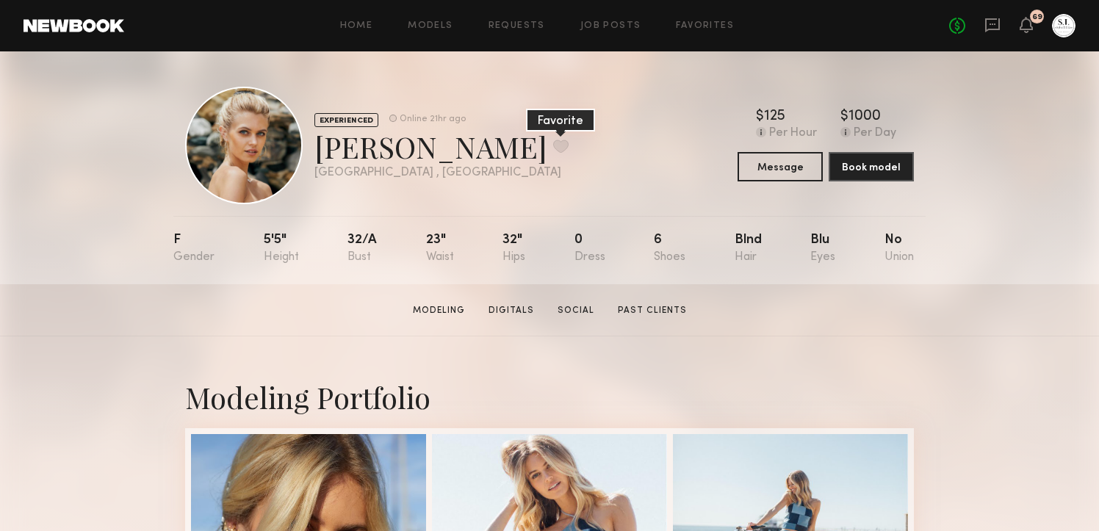
click at [553, 148] on button at bounding box center [560, 146] width 15 height 13
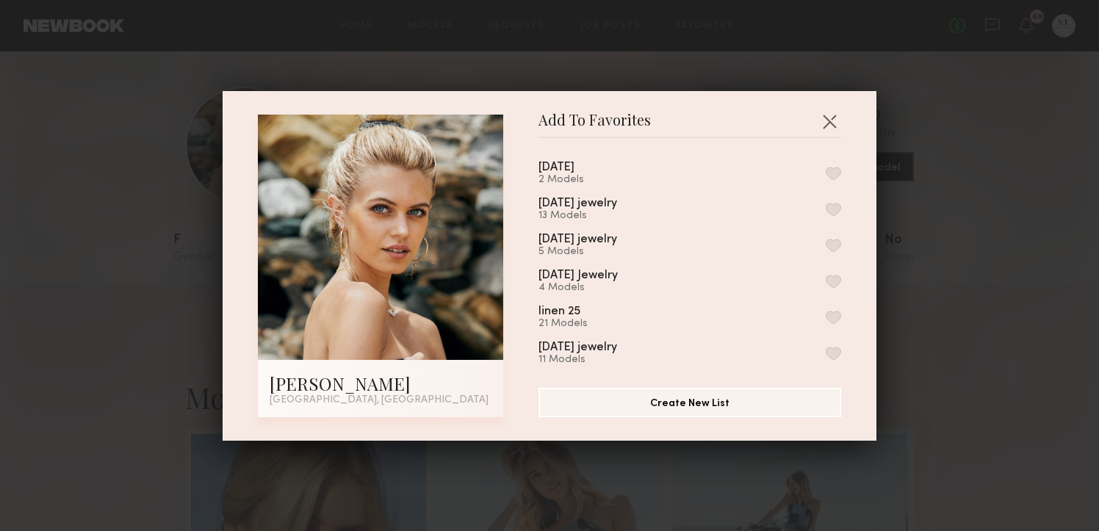
click at [830, 172] on button "button" at bounding box center [833, 173] width 15 height 13
click at [830, 123] on button "button" at bounding box center [830, 121] width 24 height 24
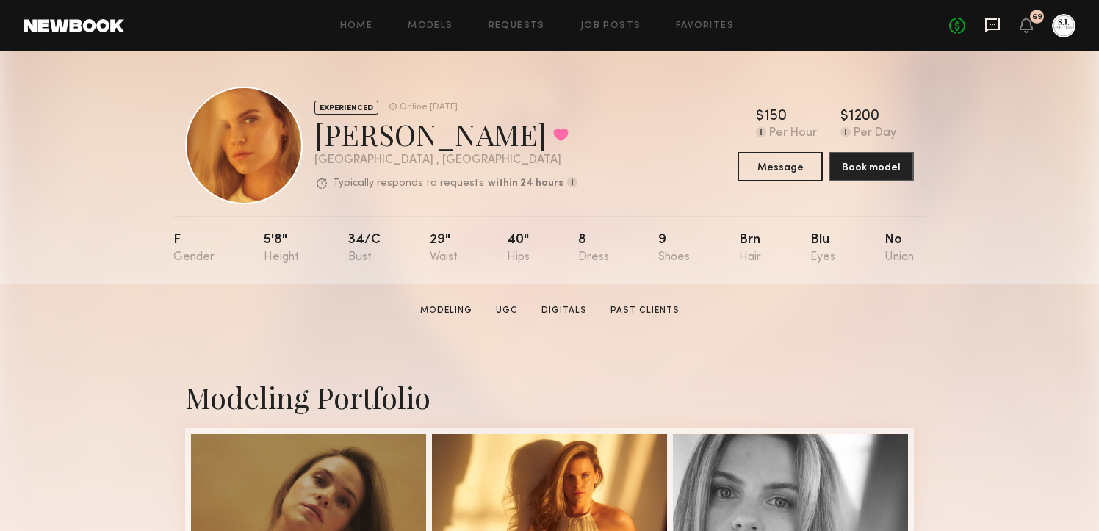
click at [991, 29] on icon at bounding box center [992, 25] width 15 height 14
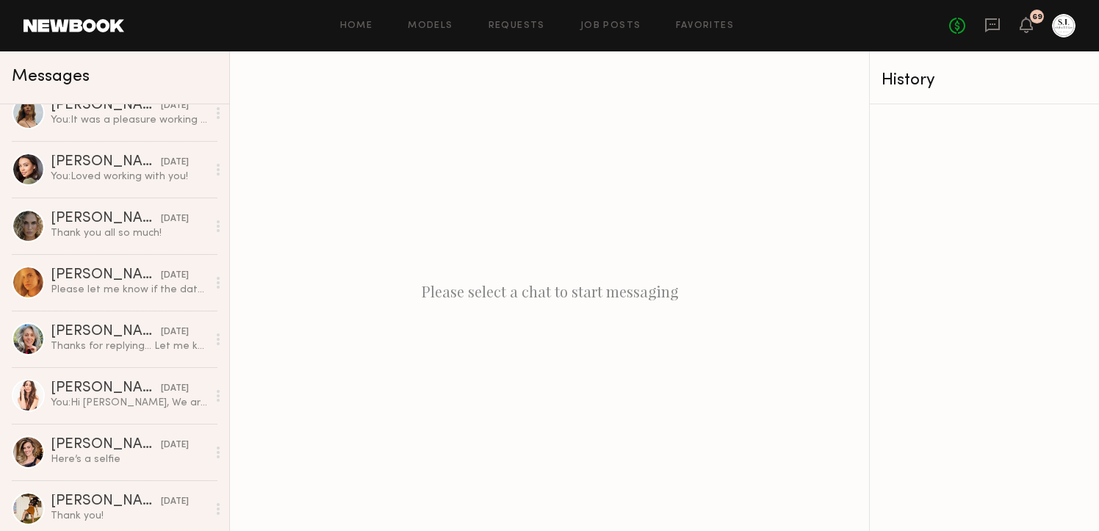
scroll to position [954, 0]
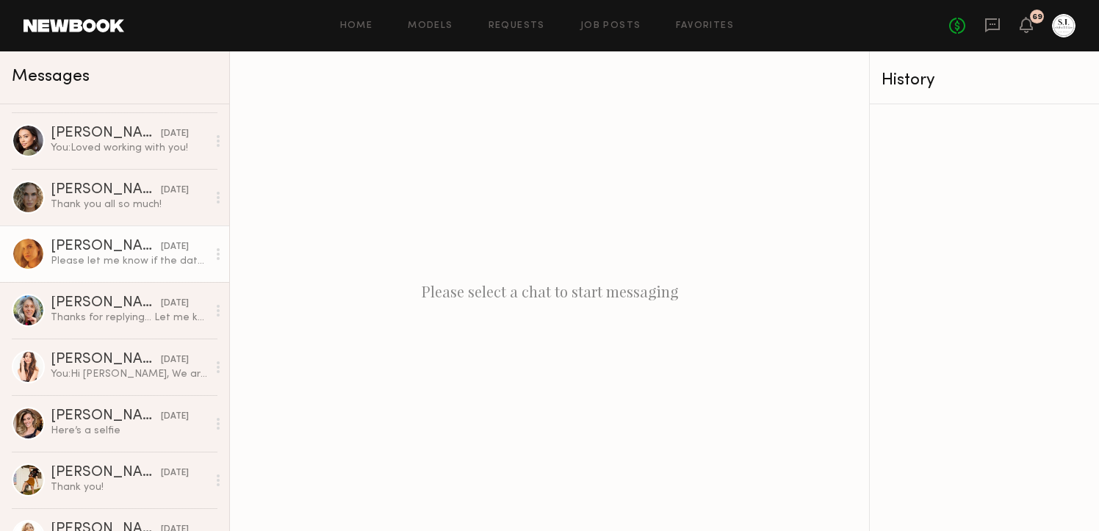
click at [123, 246] on div "Kat S." at bounding box center [106, 247] width 110 height 15
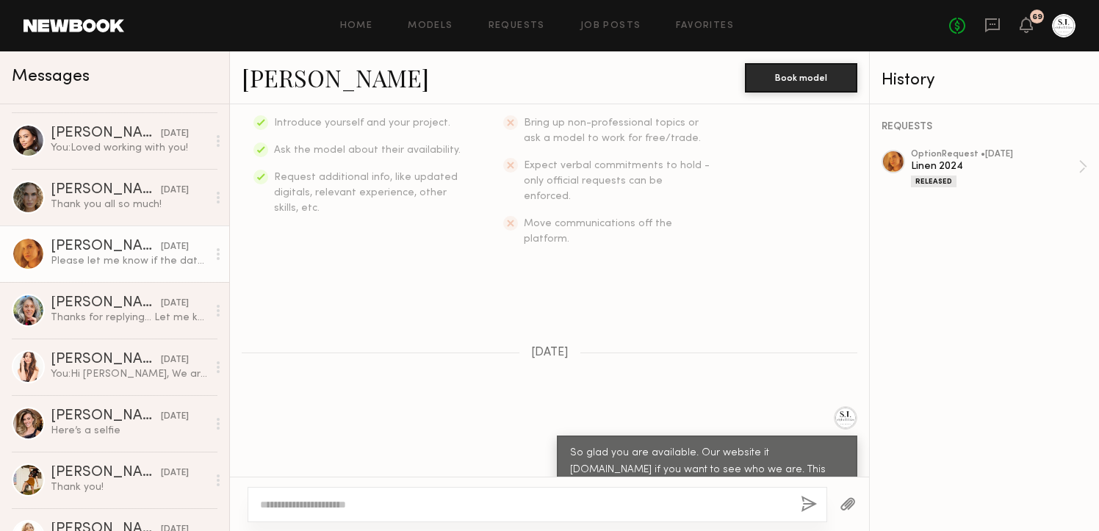
scroll to position [270, 0]
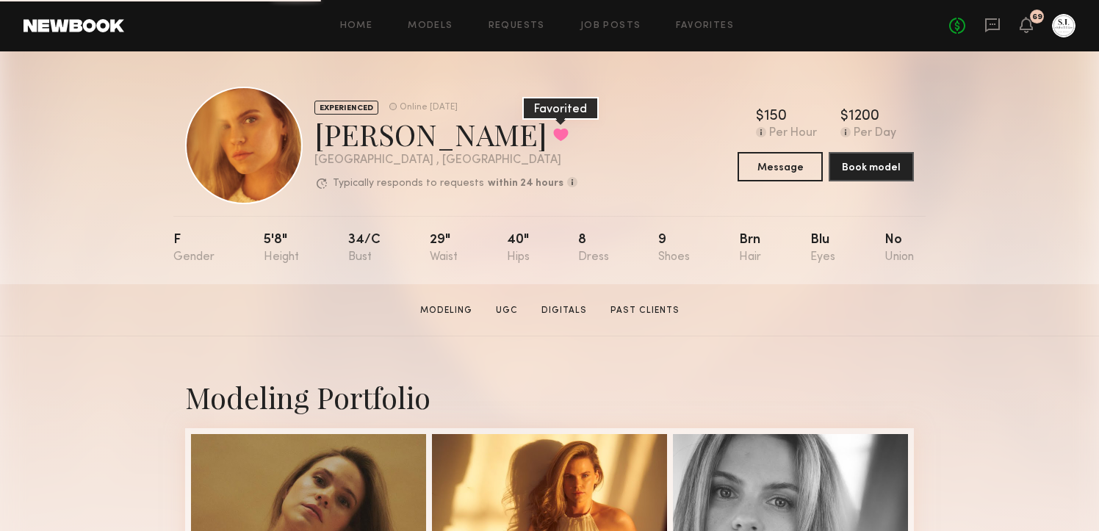
click at [553, 132] on button at bounding box center [560, 134] width 15 height 13
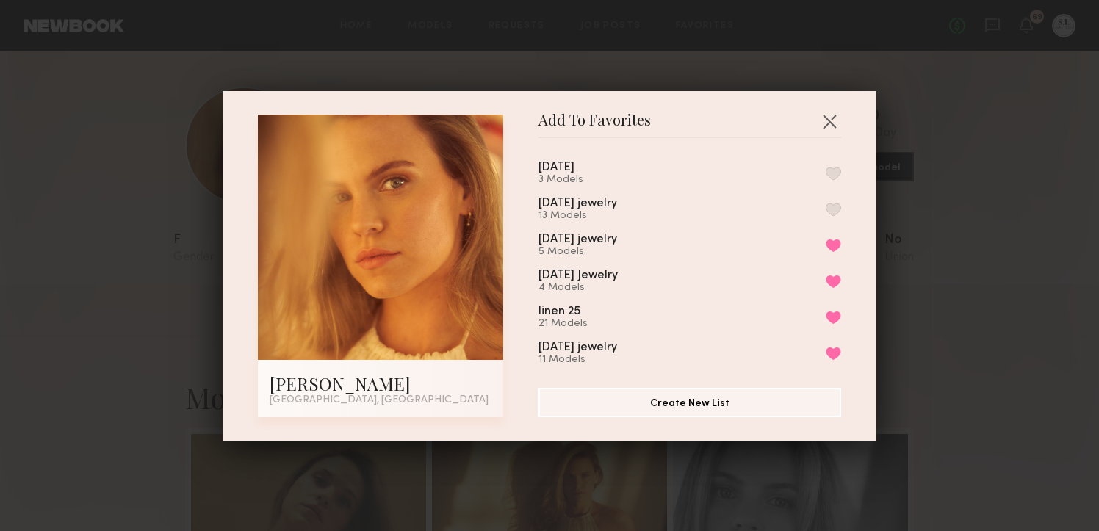
click at [834, 168] on button "button" at bounding box center [833, 173] width 15 height 13
click at [832, 122] on button "button" at bounding box center [830, 121] width 24 height 24
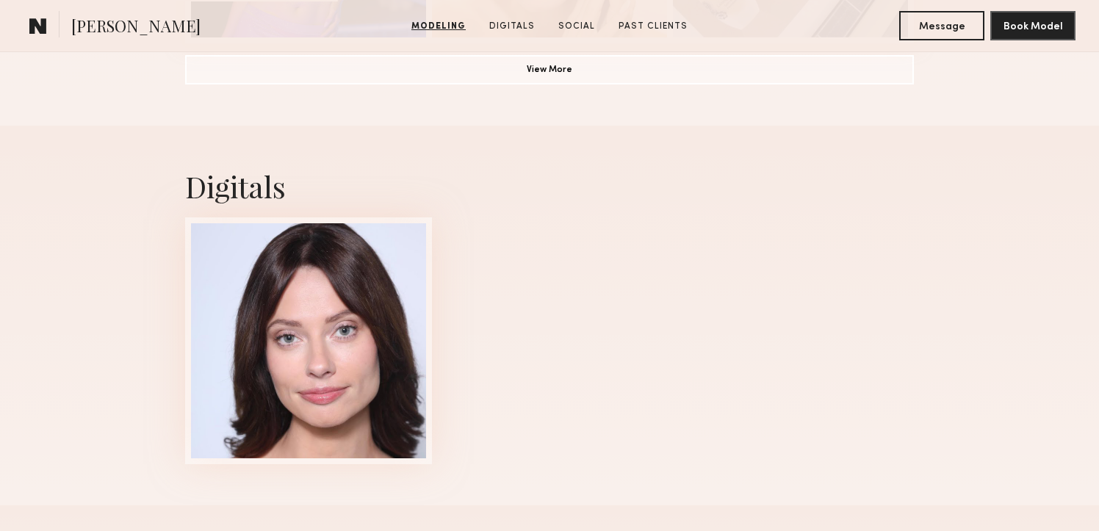
scroll to position [1447, 0]
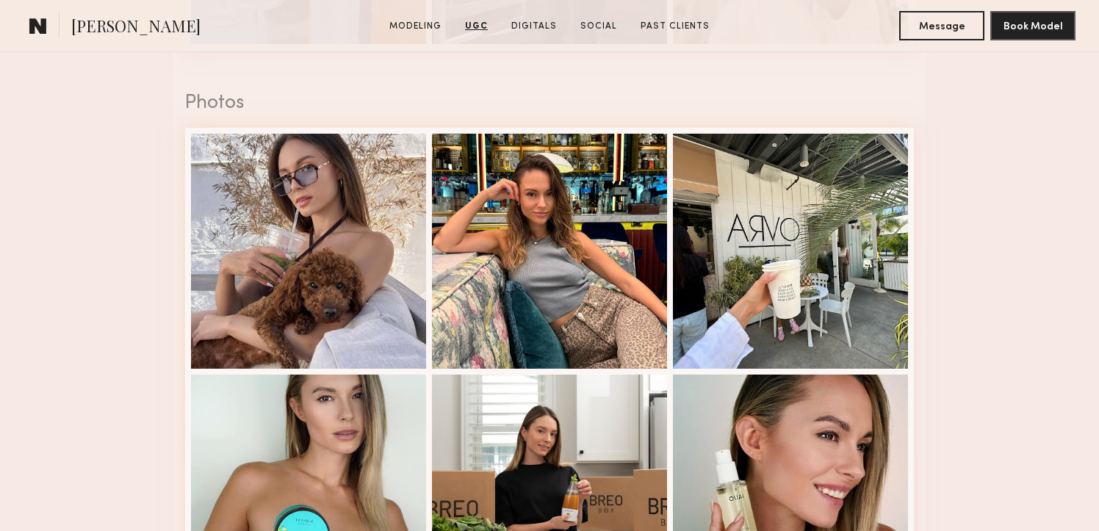
scroll to position [2328, 0]
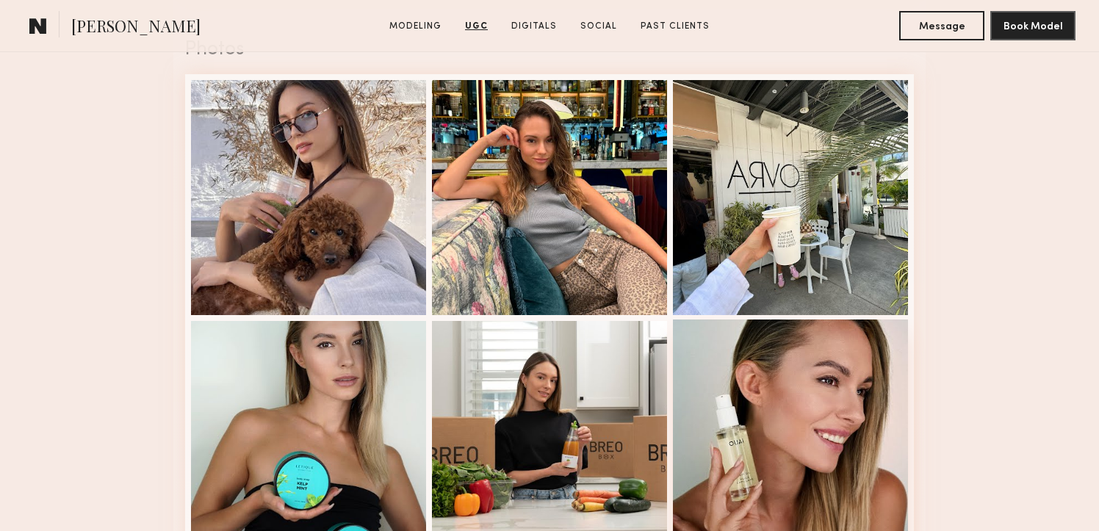
click at [797, 412] on div at bounding box center [790, 437] width 235 height 235
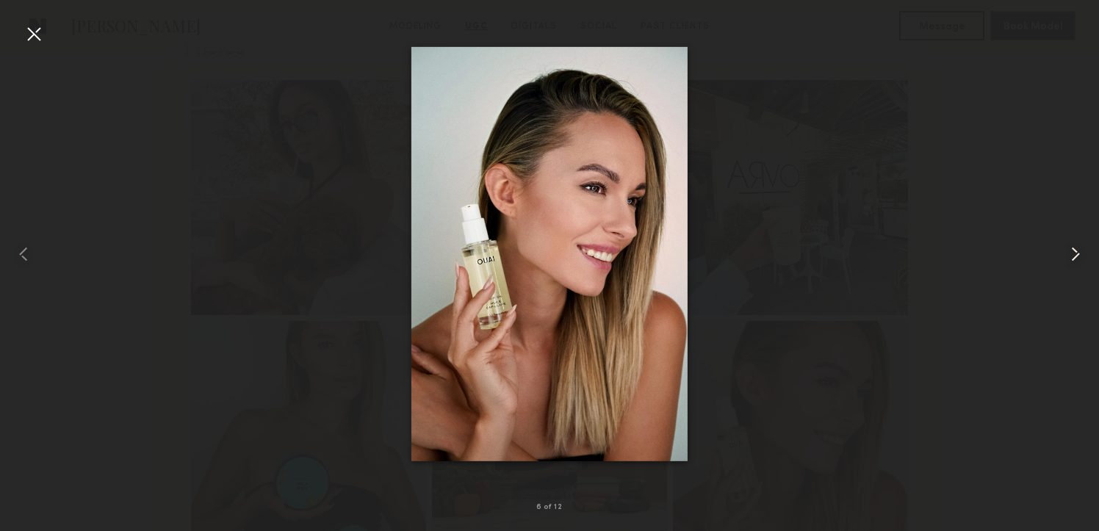
click at [1071, 252] on common-icon at bounding box center [1076, 255] width 24 height 24
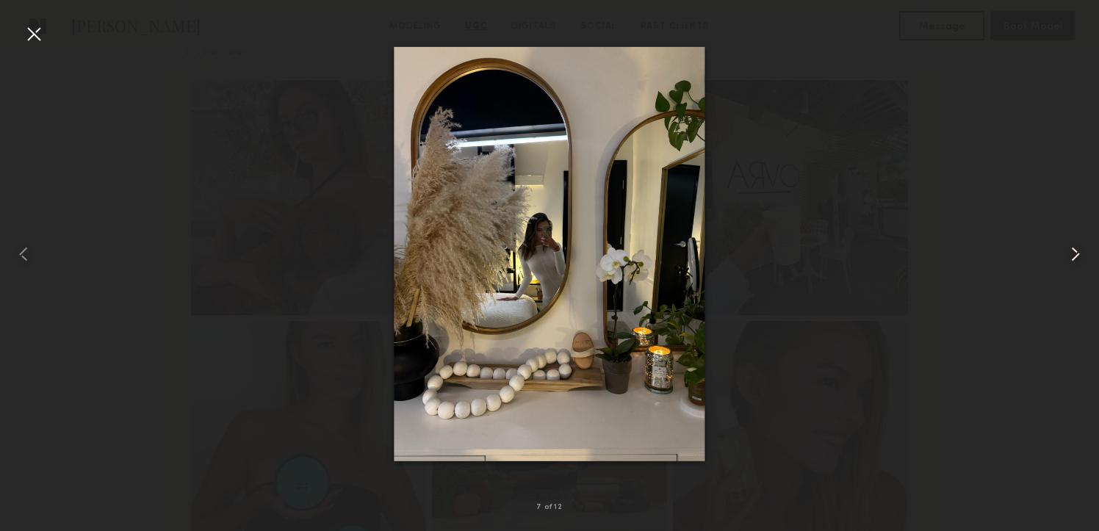
click at [1071, 252] on common-icon at bounding box center [1076, 255] width 24 height 24
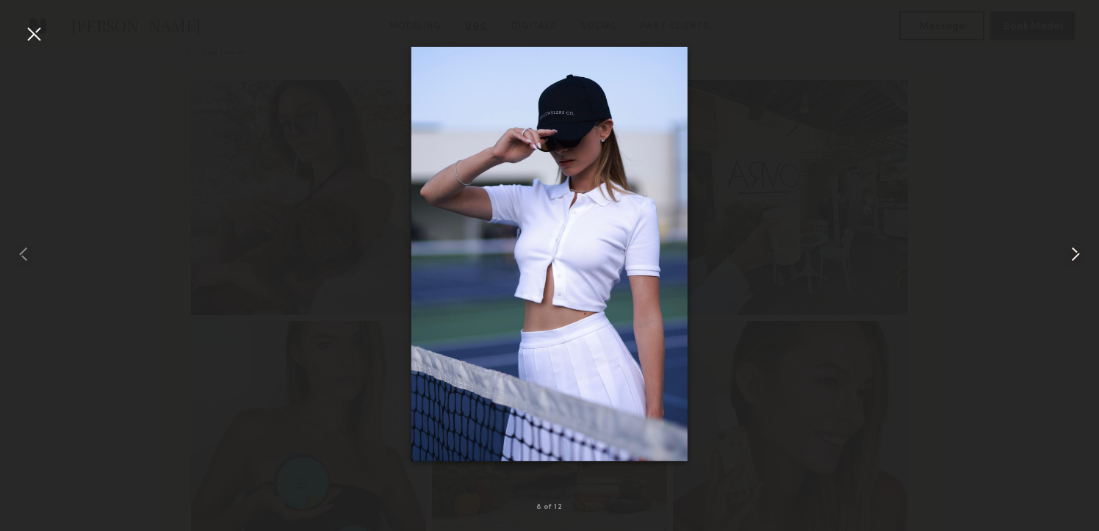
click at [1071, 252] on common-icon at bounding box center [1076, 255] width 24 height 24
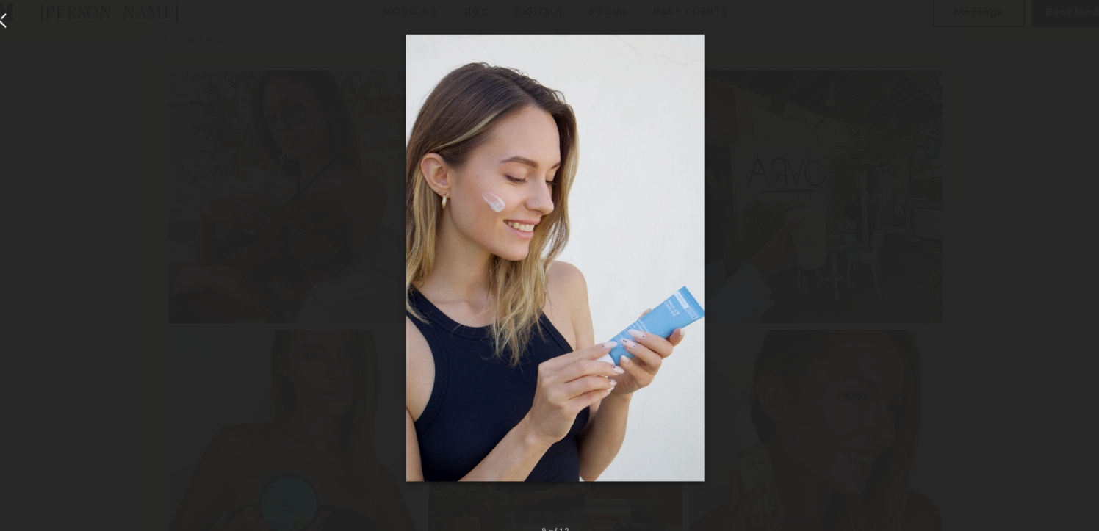
click at [40, 35] on div at bounding box center [34, 34] width 24 height 24
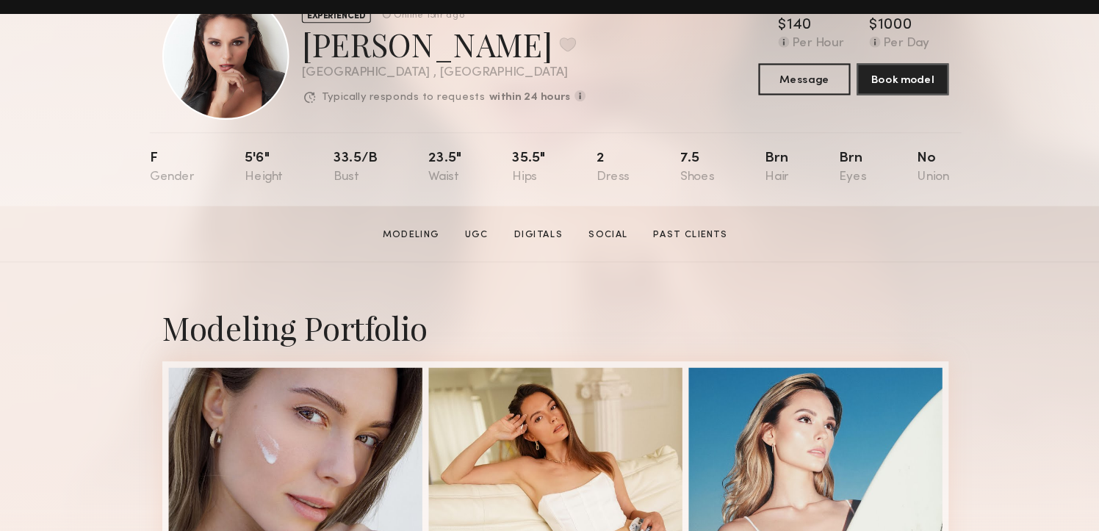
scroll to position [57, 0]
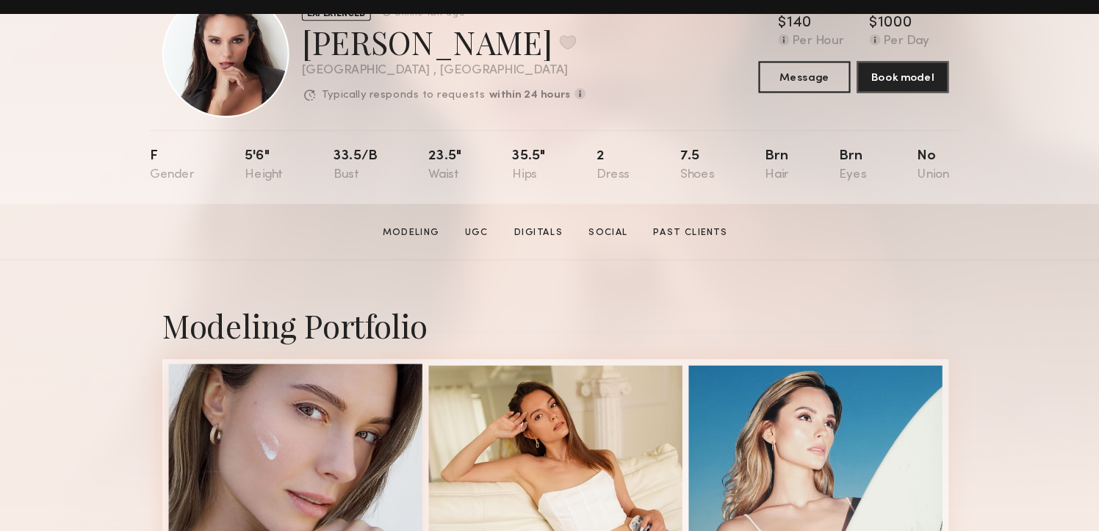
click at [323, 459] on div at bounding box center [308, 493] width 235 height 235
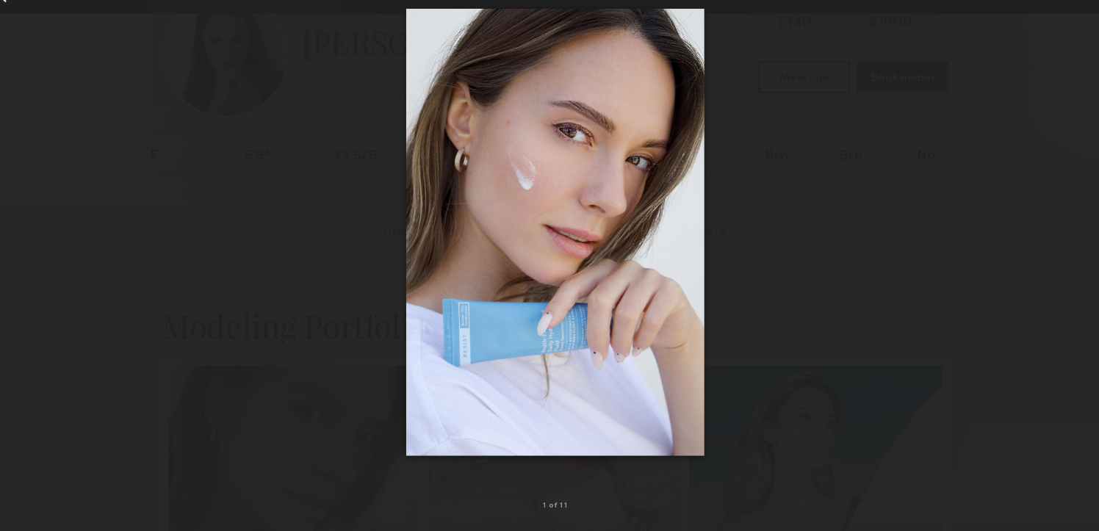
scroll to position [0, 0]
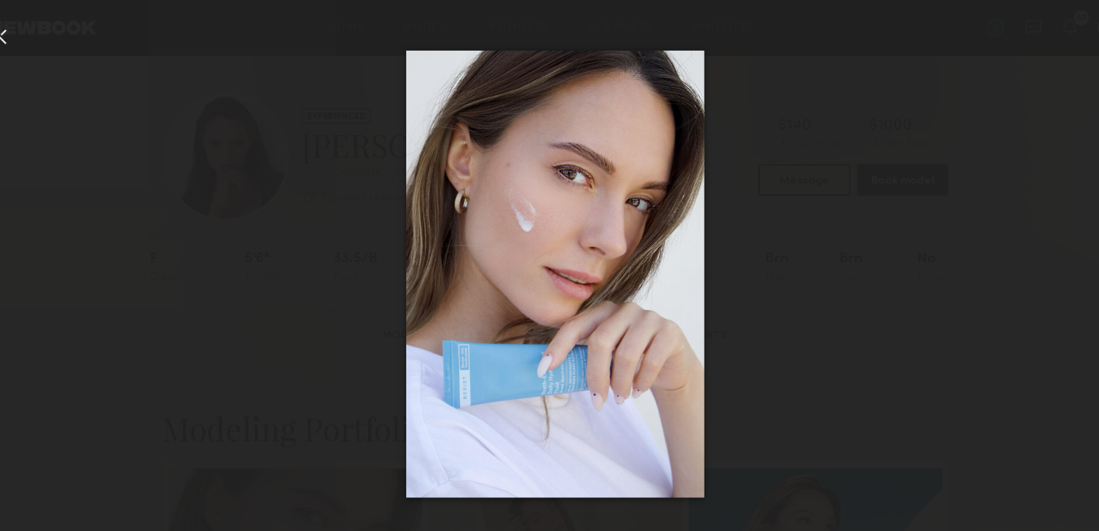
click at [40, 30] on div at bounding box center [34, 34] width 24 height 24
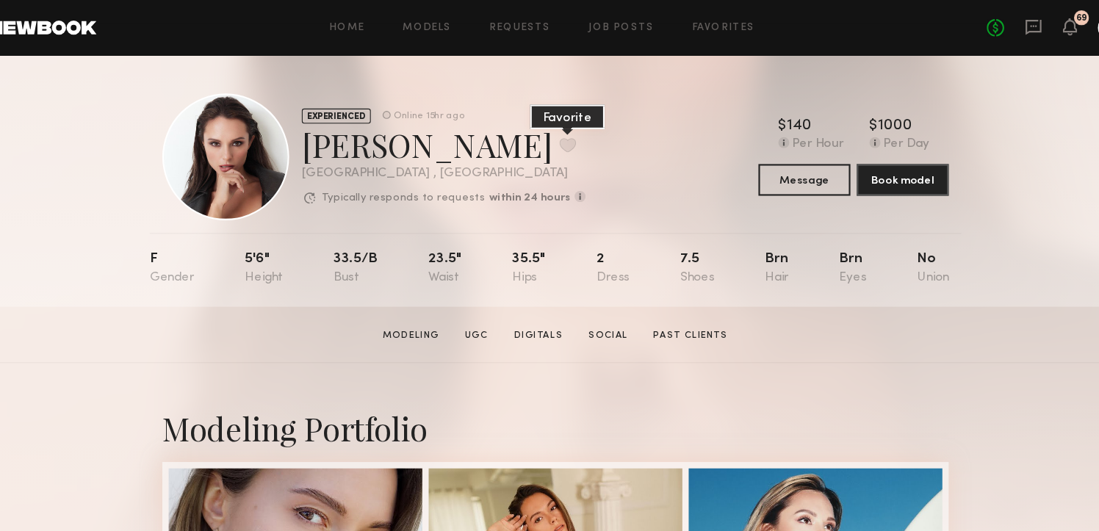
click at [553, 134] on button at bounding box center [560, 134] width 15 height 13
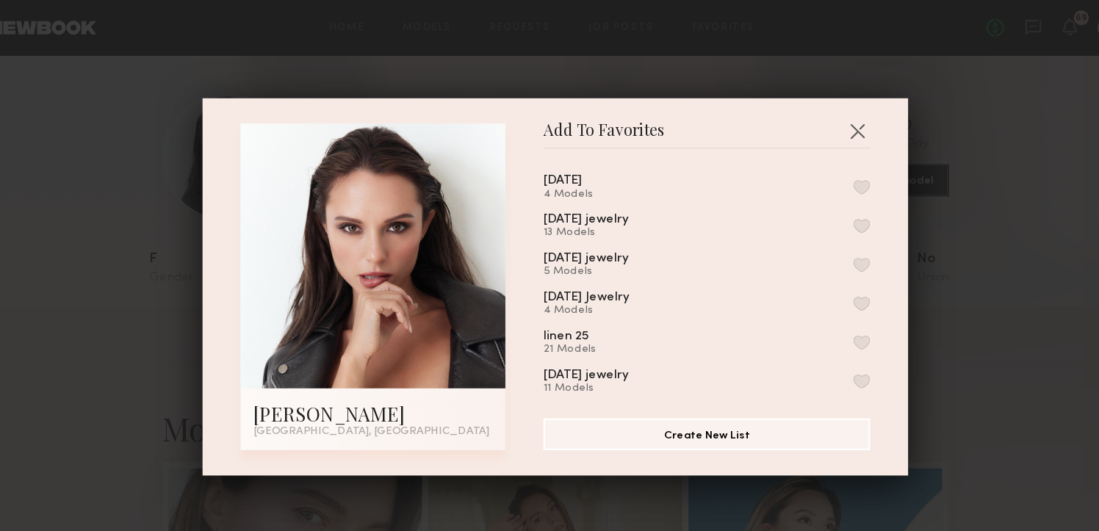
click at [834, 168] on button "button" at bounding box center [833, 173] width 15 height 13
click at [828, 114] on button "button" at bounding box center [830, 121] width 24 height 24
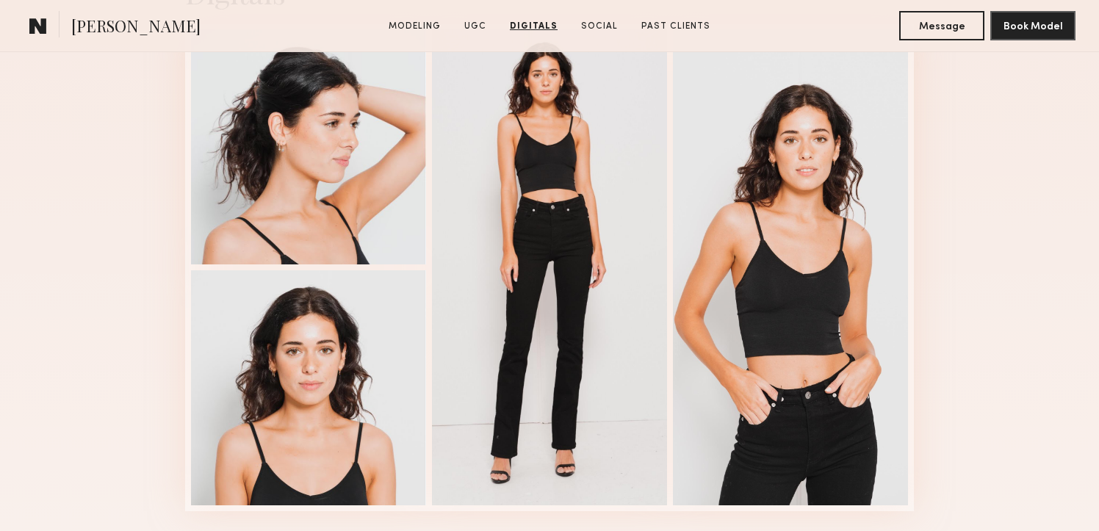
scroll to position [2246, 0]
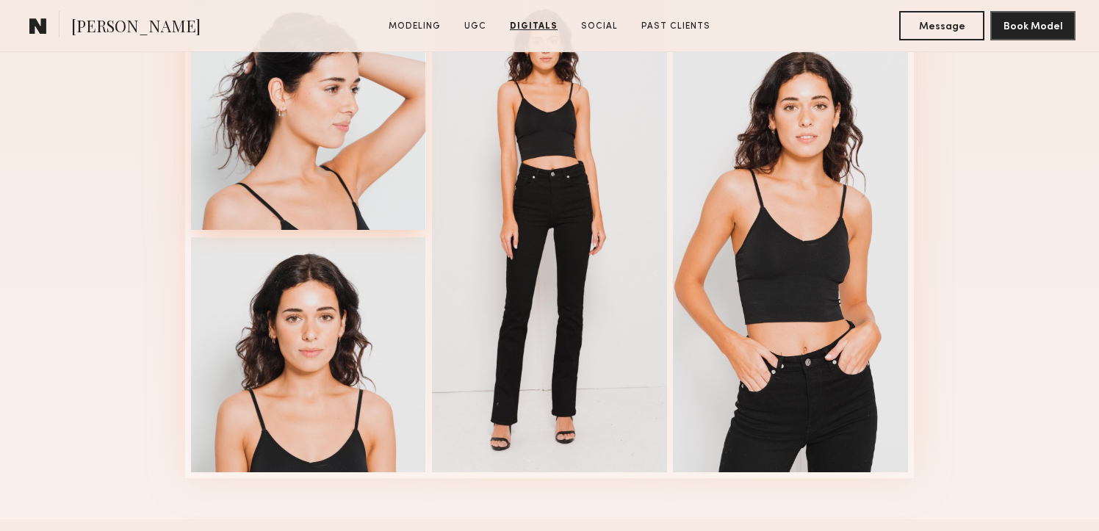
click at [333, 167] on div at bounding box center [308, 112] width 235 height 235
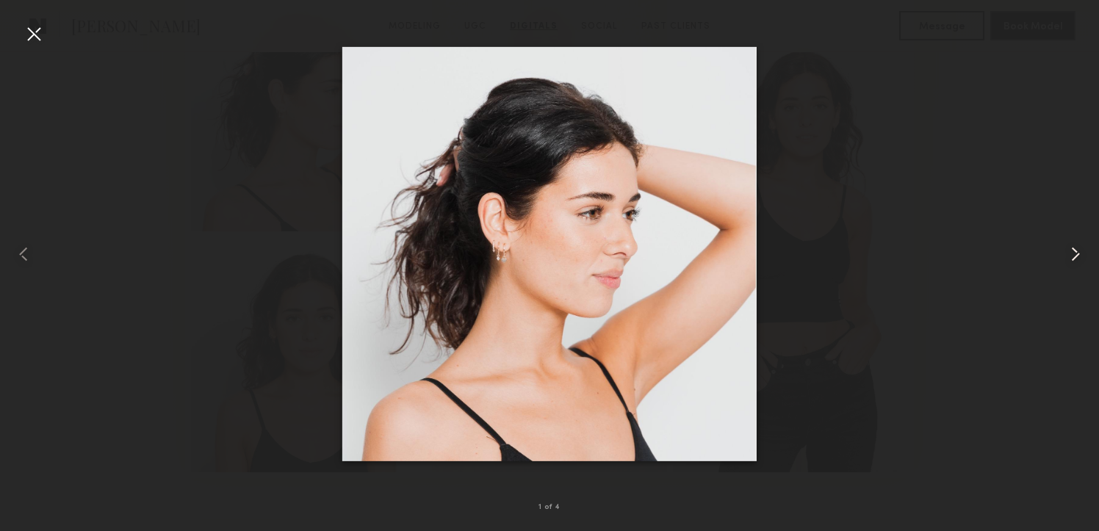
click at [1074, 256] on common-icon at bounding box center [1076, 255] width 24 height 24
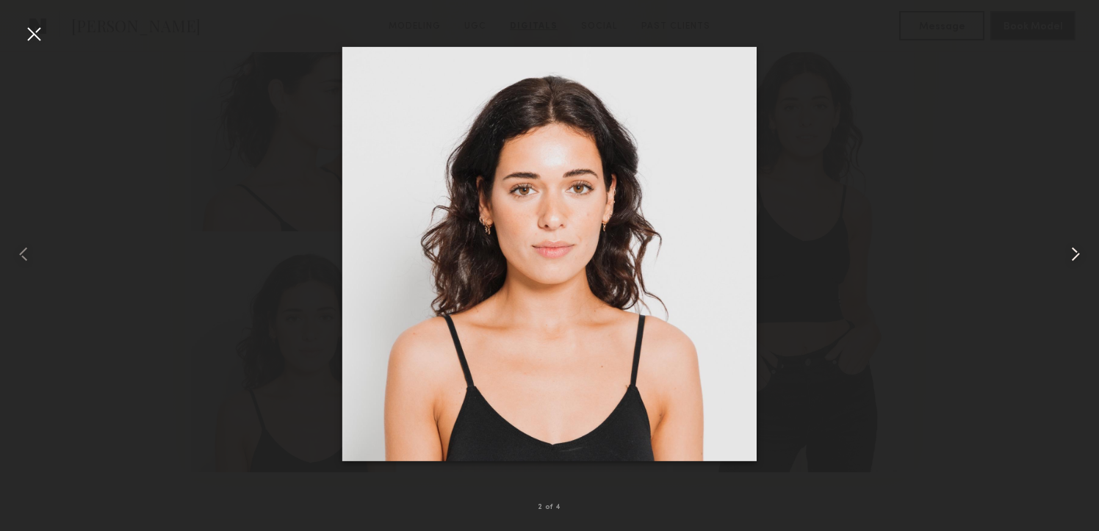
click at [1074, 256] on common-icon at bounding box center [1076, 255] width 24 height 24
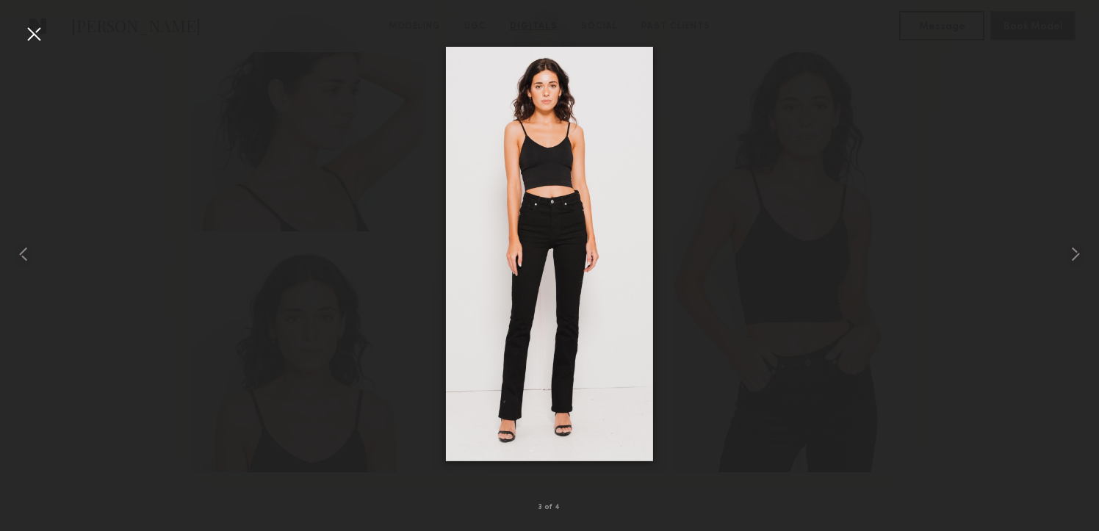
click at [32, 27] on div at bounding box center [34, 34] width 24 height 24
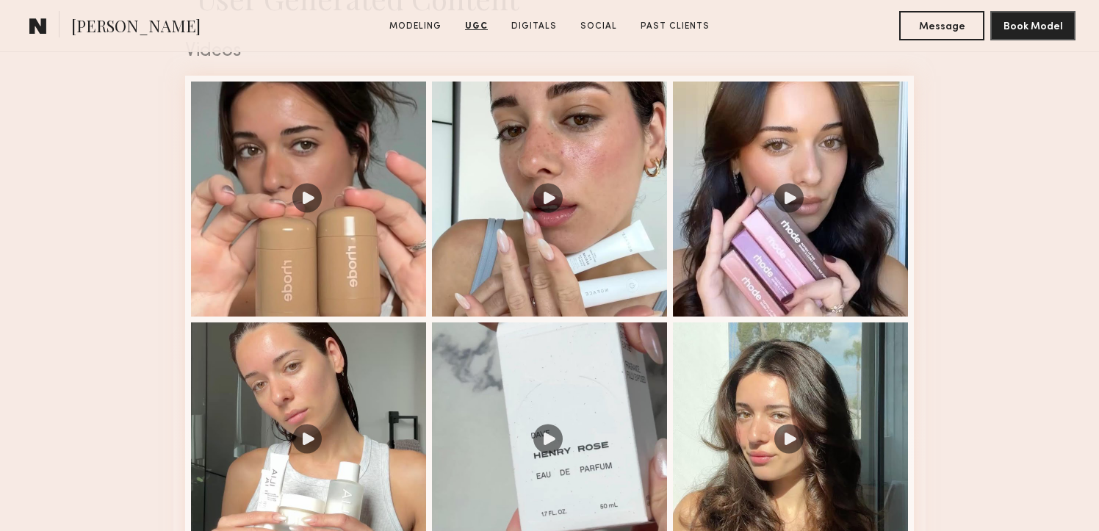
scroll to position [1516, 0]
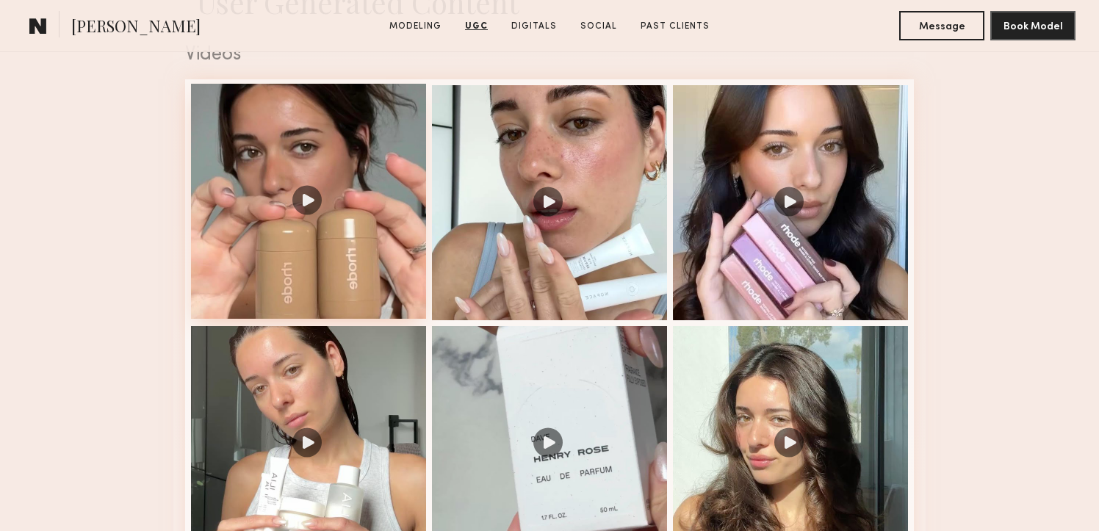
click at [301, 193] on div at bounding box center [308, 201] width 235 height 235
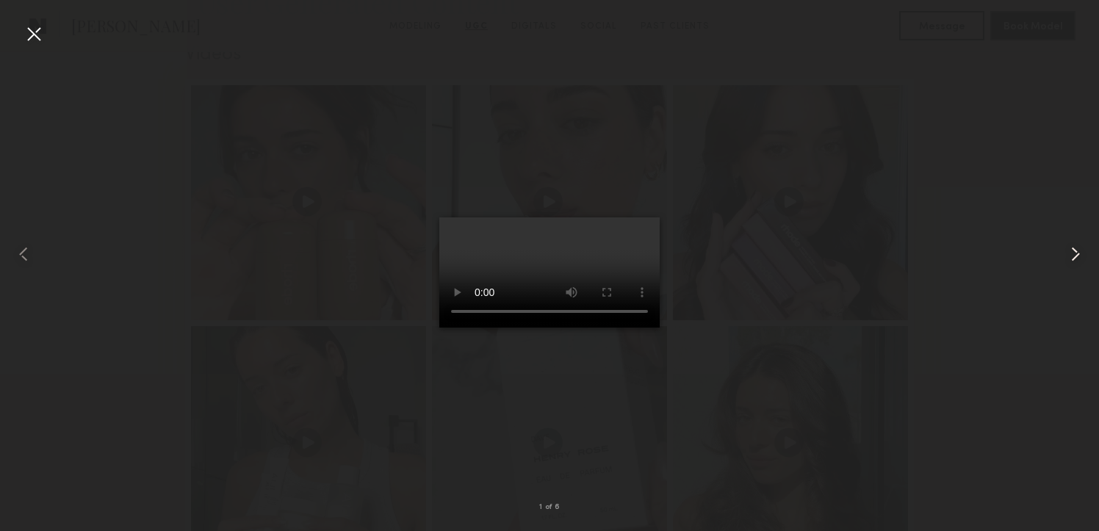
click at [1073, 252] on common-icon at bounding box center [1076, 255] width 24 height 24
click at [1079, 257] on common-icon at bounding box center [1076, 255] width 24 height 24
click at [1079, 256] on common-icon at bounding box center [1076, 255] width 24 height 24
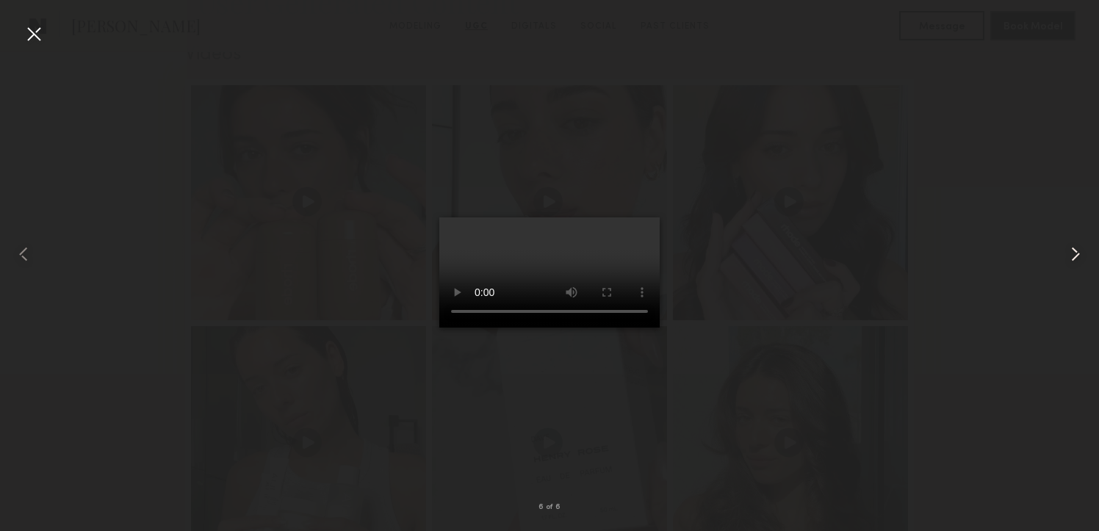
click at [1079, 256] on common-icon at bounding box center [1076, 255] width 24 height 24
click at [26, 31] on div at bounding box center [34, 34] width 24 height 24
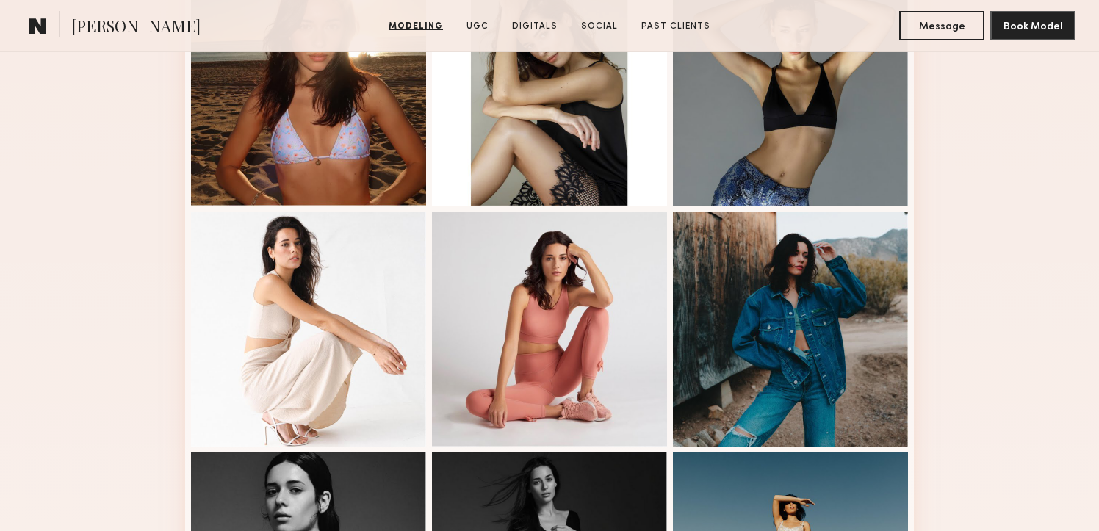
scroll to position [0, 0]
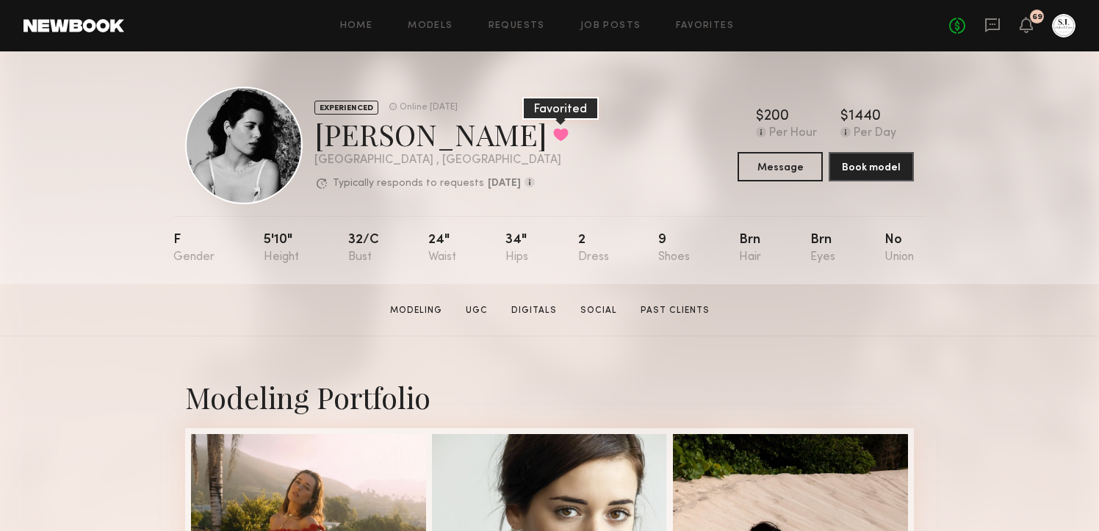
click at [553, 132] on button at bounding box center [560, 134] width 15 height 13
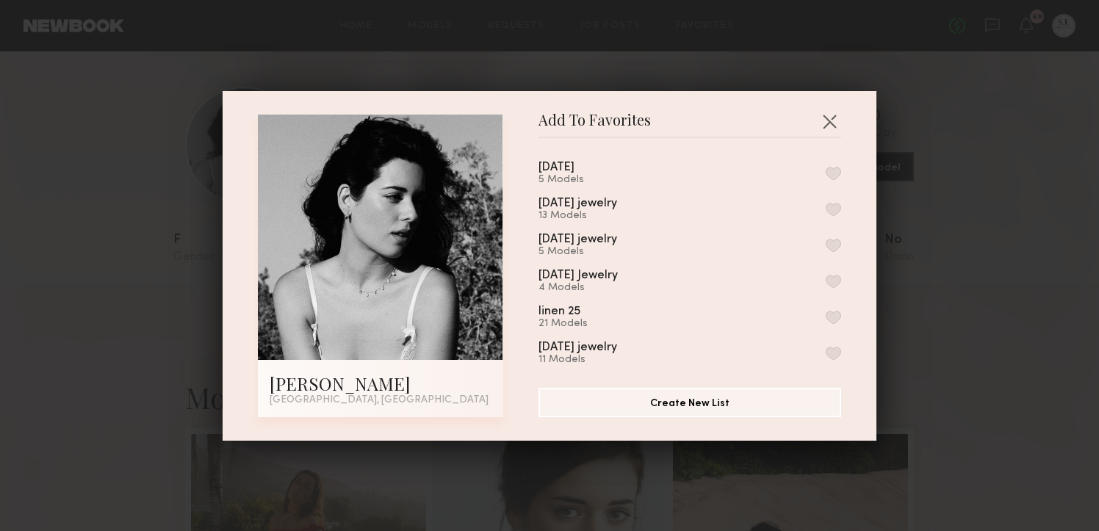
click at [834, 175] on button "button" at bounding box center [833, 173] width 15 height 13
click at [830, 120] on button "button" at bounding box center [830, 121] width 24 height 24
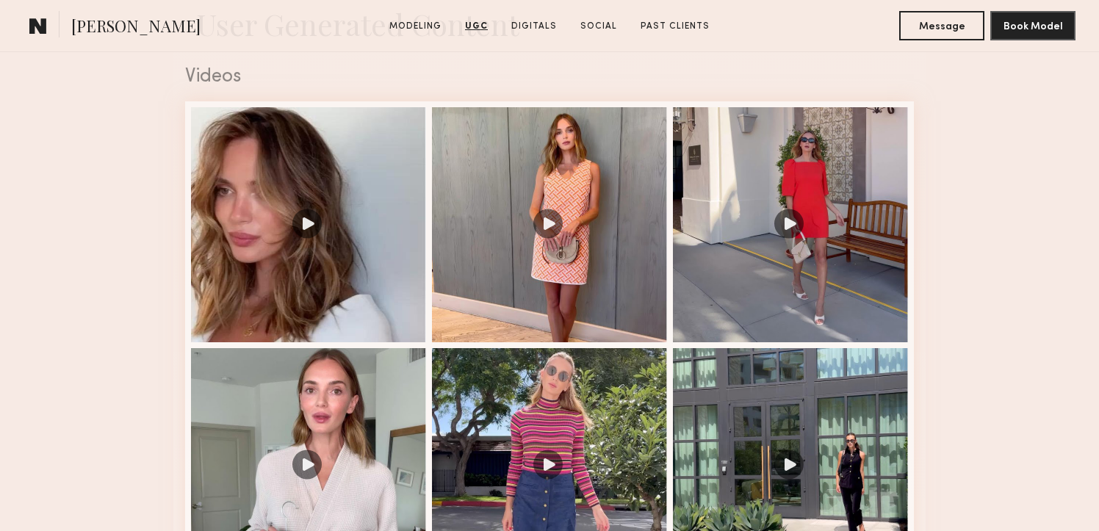
scroll to position [1478, 0]
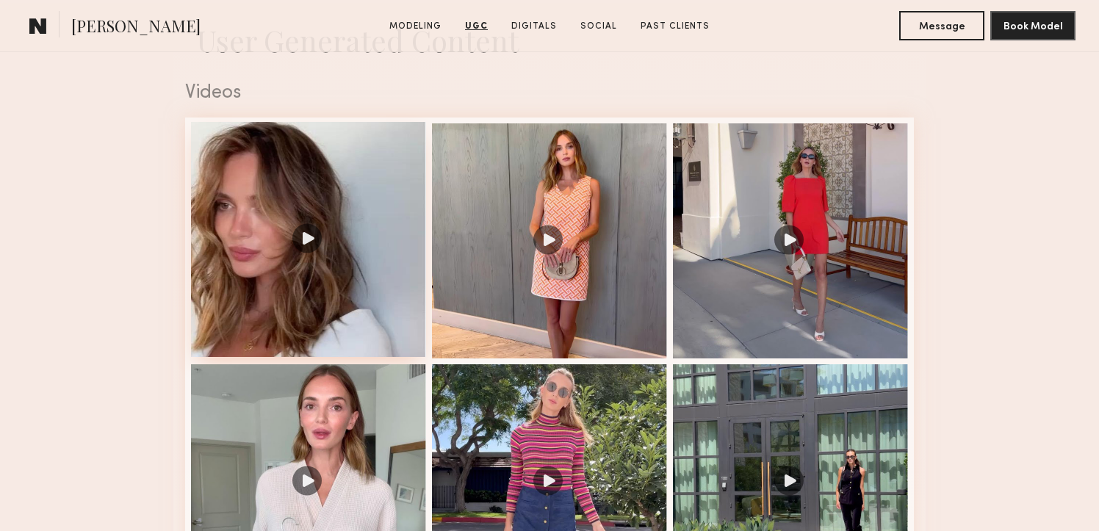
click at [306, 236] on div at bounding box center [308, 239] width 235 height 235
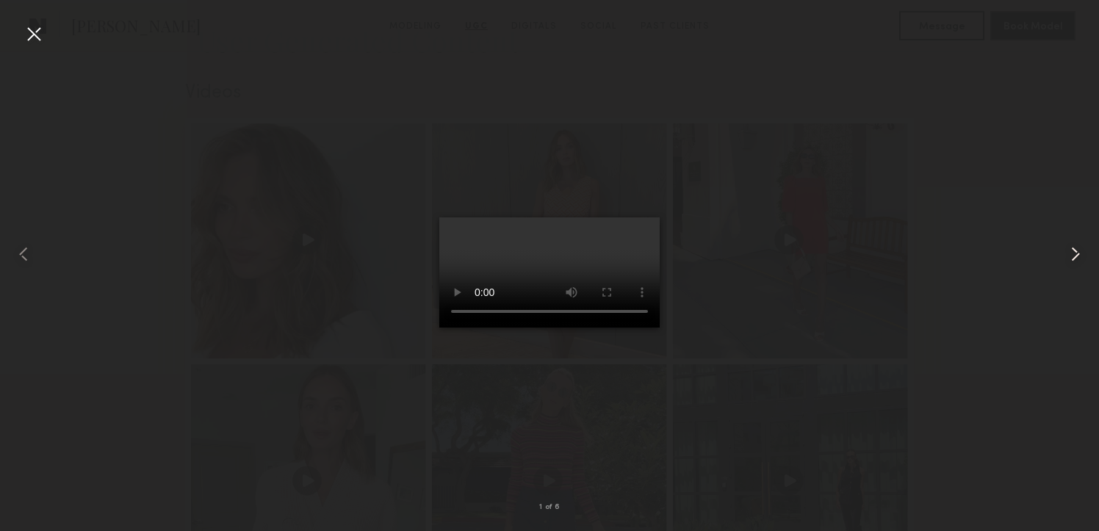
click at [1076, 256] on common-icon at bounding box center [1076, 255] width 24 height 24
click at [1077, 250] on common-icon at bounding box center [1076, 255] width 24 height 24
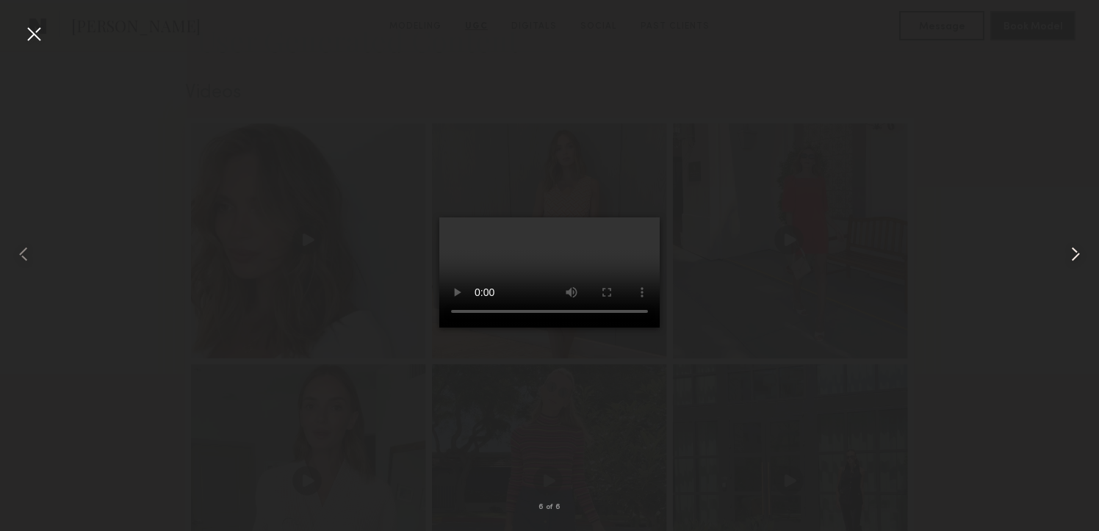
click at [1077, 250] on common-icon at bounding box center [1076, 255] width 24 height 24
click at [37, 31] on div at bounding box center [34, 34] width 24 height 24
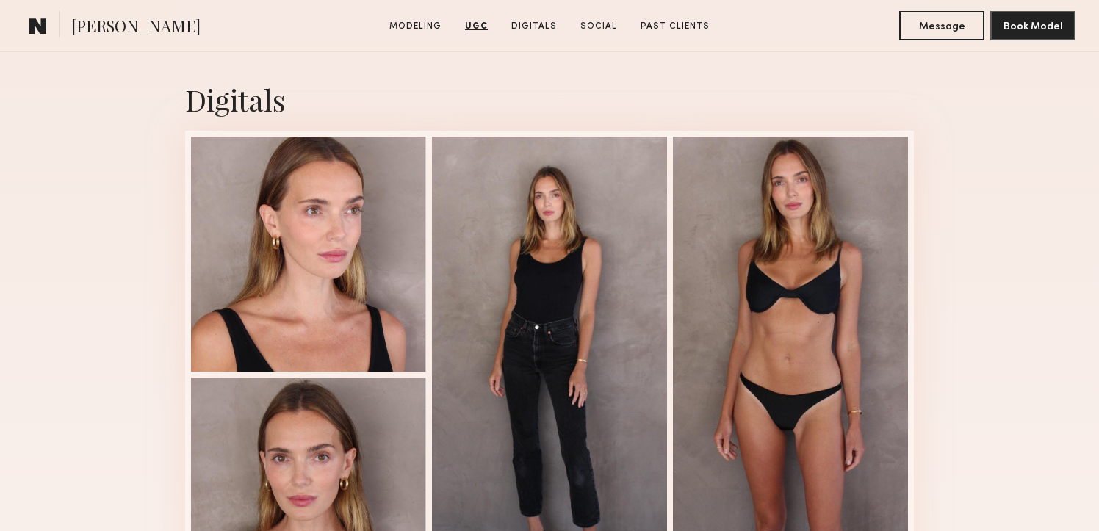
scroll to position [2144, 0]
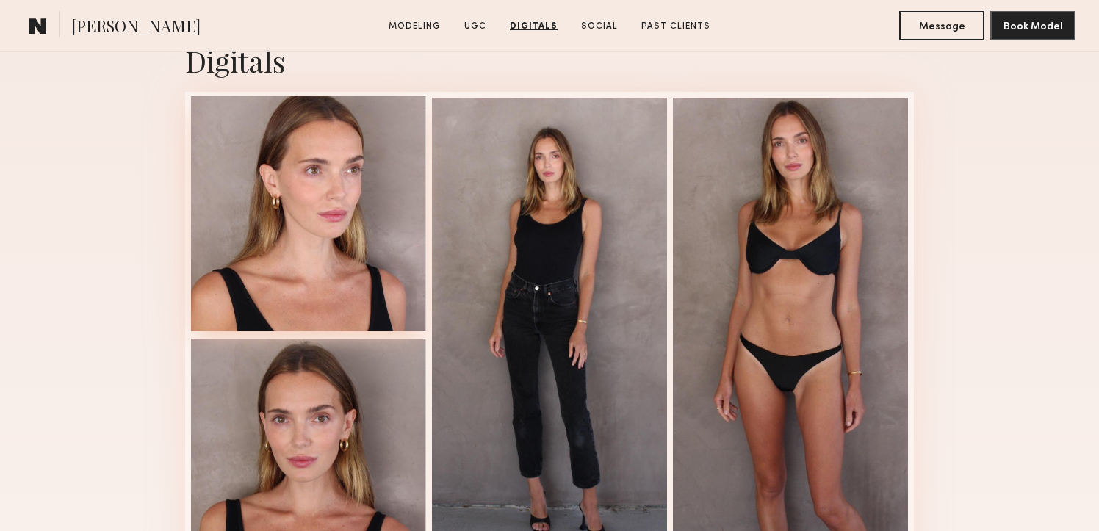
click at [348, 211] on div at bounding box center [308, 213] width 235 height 235
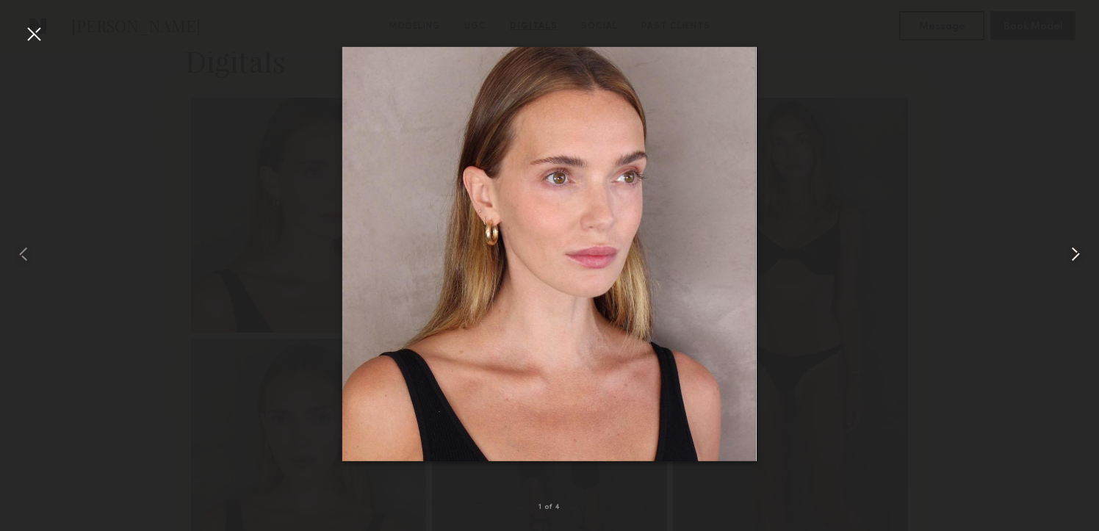
click at [1076, 258] on common-icon at bounding box center [1076, 255] width 24 height 24
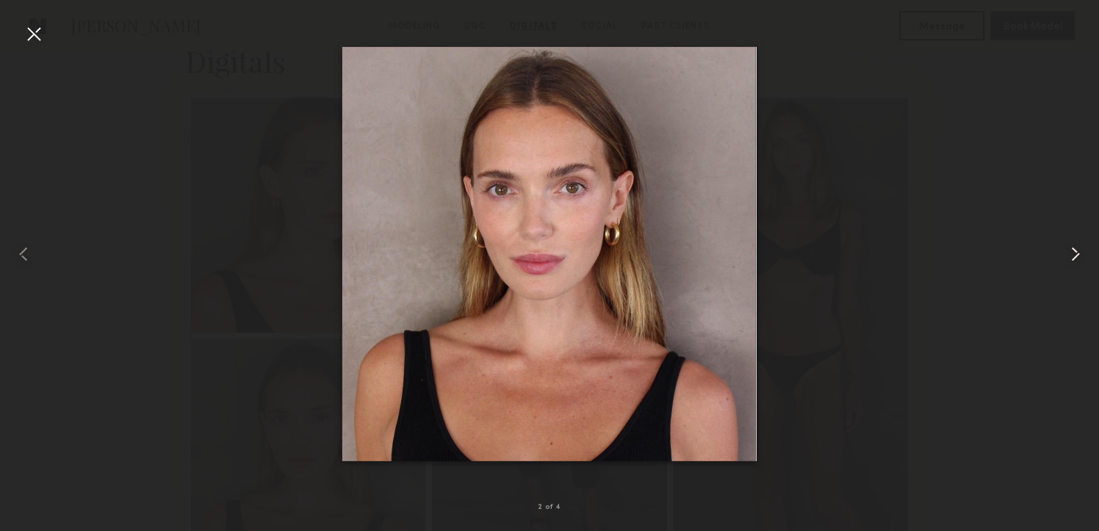
click at [1076, 258] on common-icon at bounding box center [1076, 255] width 24 height 24
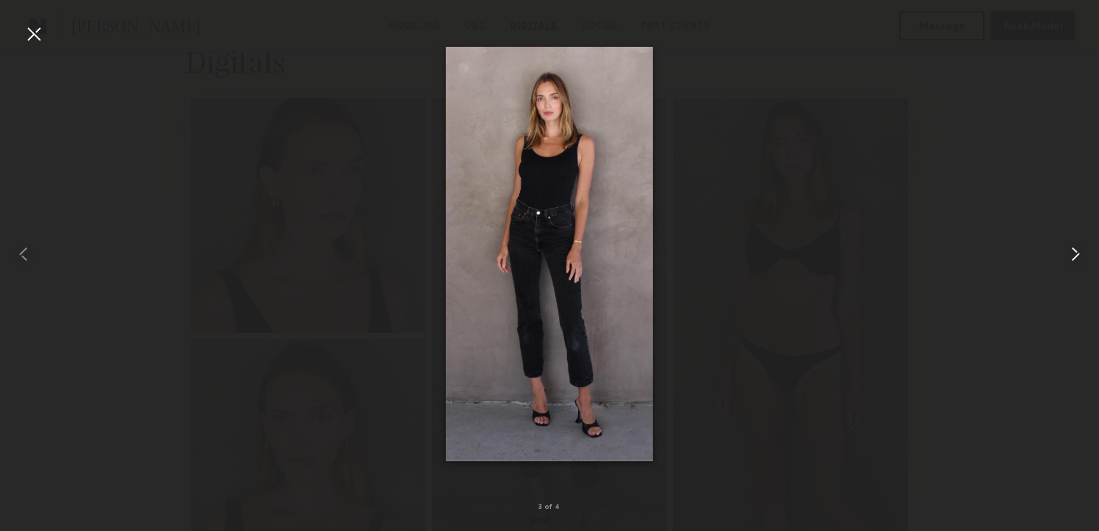
click at [1076, 258] on common-icon at bounding box center [1076, 255] width 24 height 24
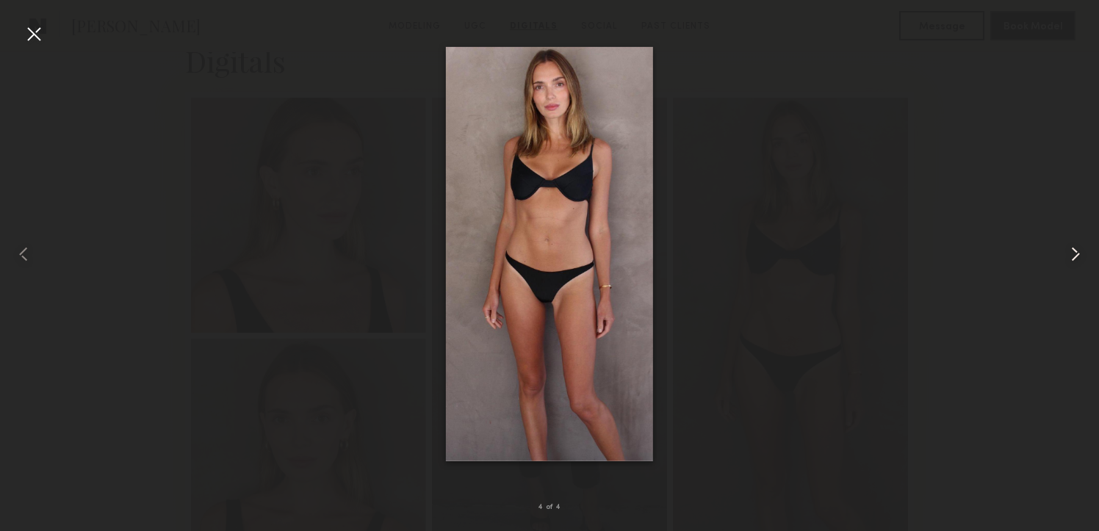
click at [1076, 258] on common-icon at bounding box center [1076, 255] width 24 height 24
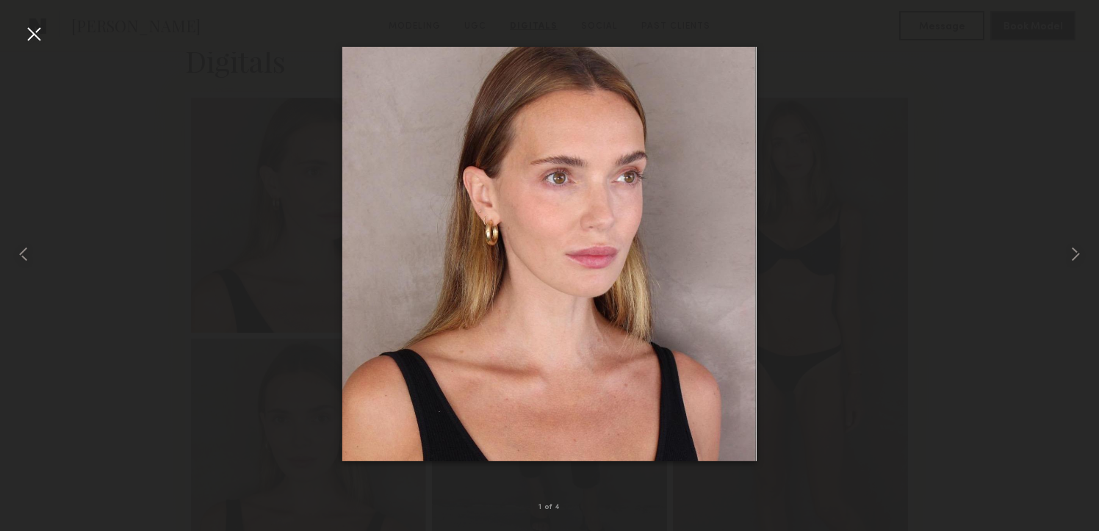
click at [31, 32] on div at bounding box center [34, 34] width 24 height 24
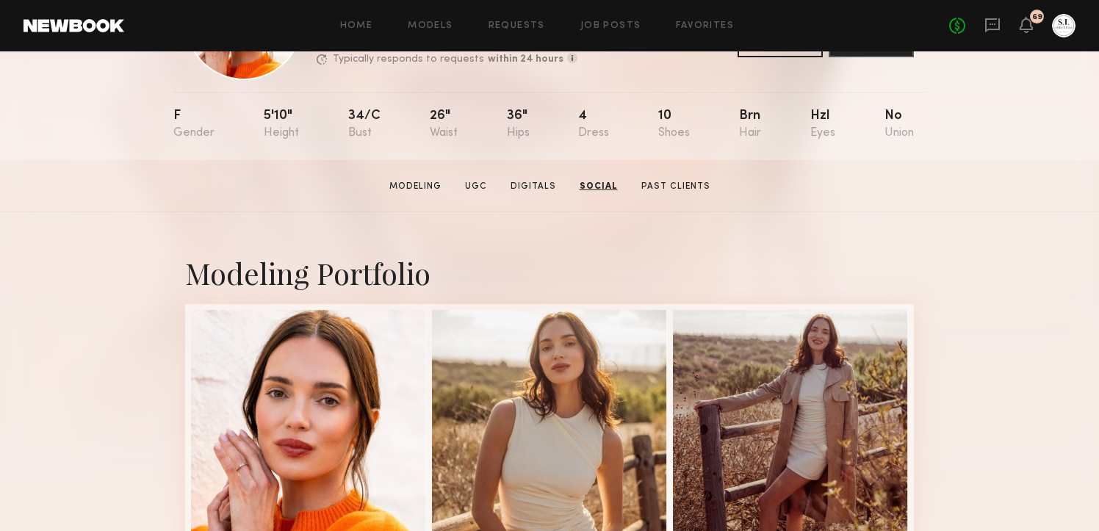
scroll to position [0, 0]
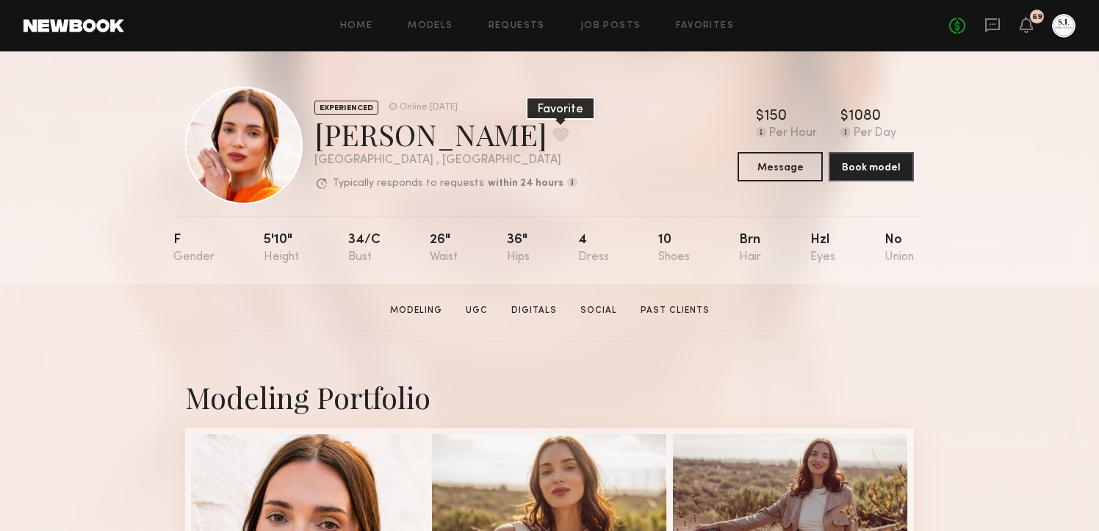
click at [553, 136] on button at bounding box center [560, 134] width 15 height 13
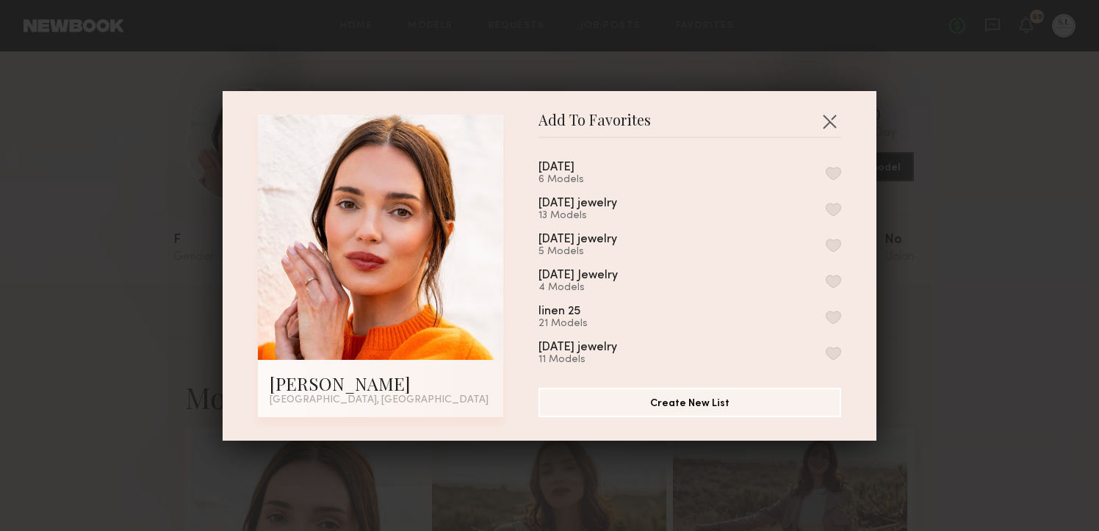
click at [827, 173] on button "button" at bounding box center [833, 173] width 15 height 13
click at [830, 118] on button "button" at bounding box center [830, 121] width 24 height 24
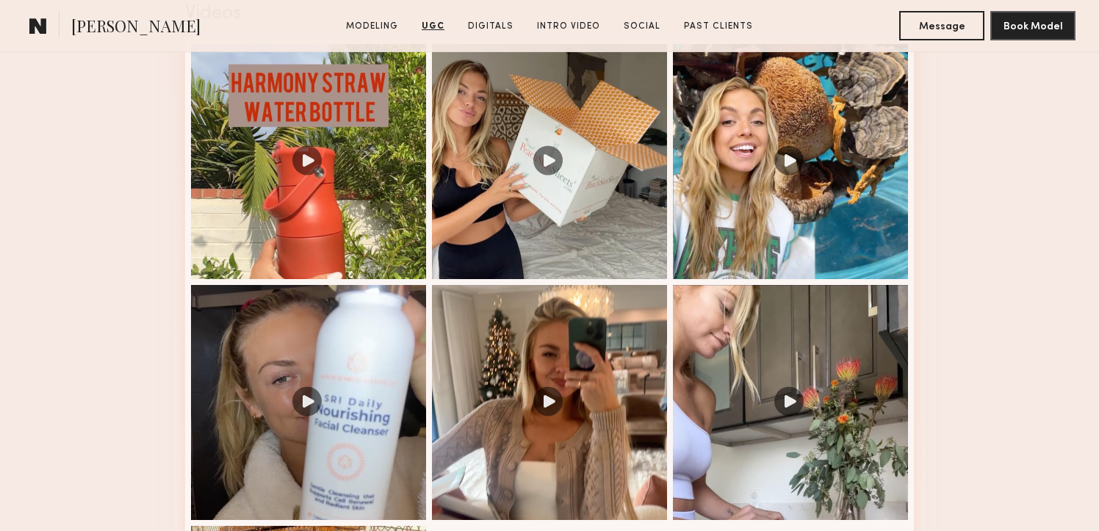
scroll to position [1304, 0]
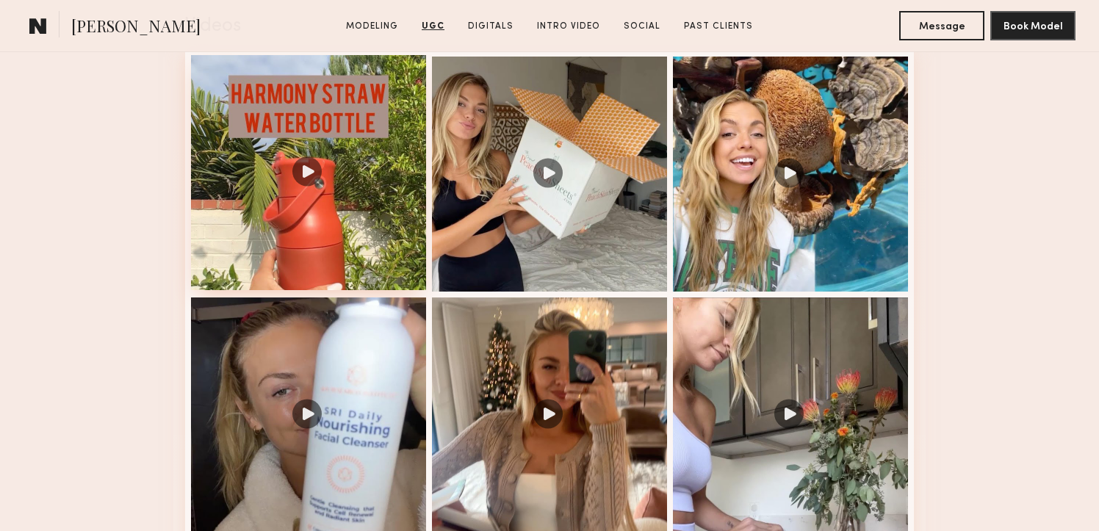
click at [367, 212] on div at bounding box center [308, 172] width 235 height 235
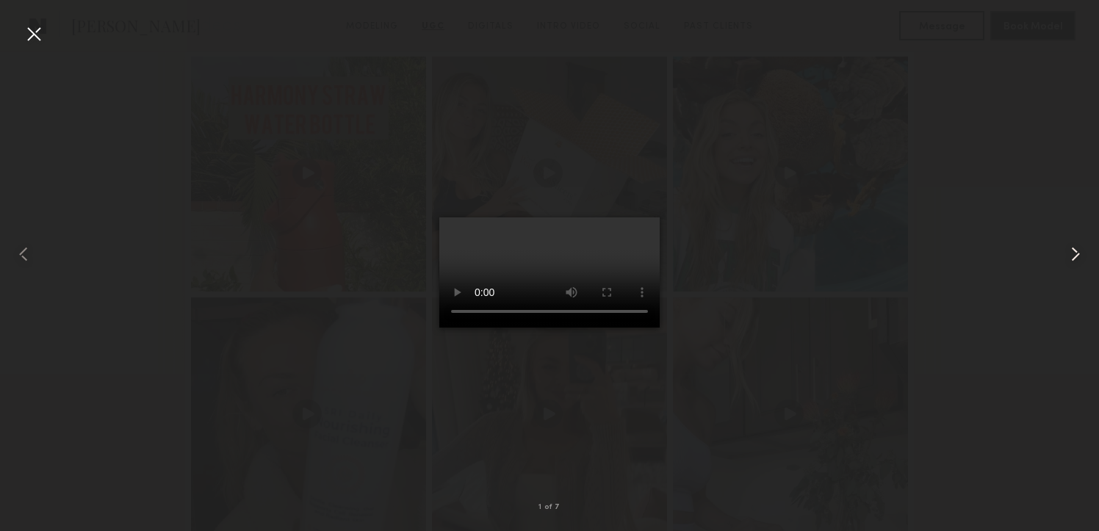
click at [1078, 252] on common-icon at bounding box center [1076, 255] width 24 height 24
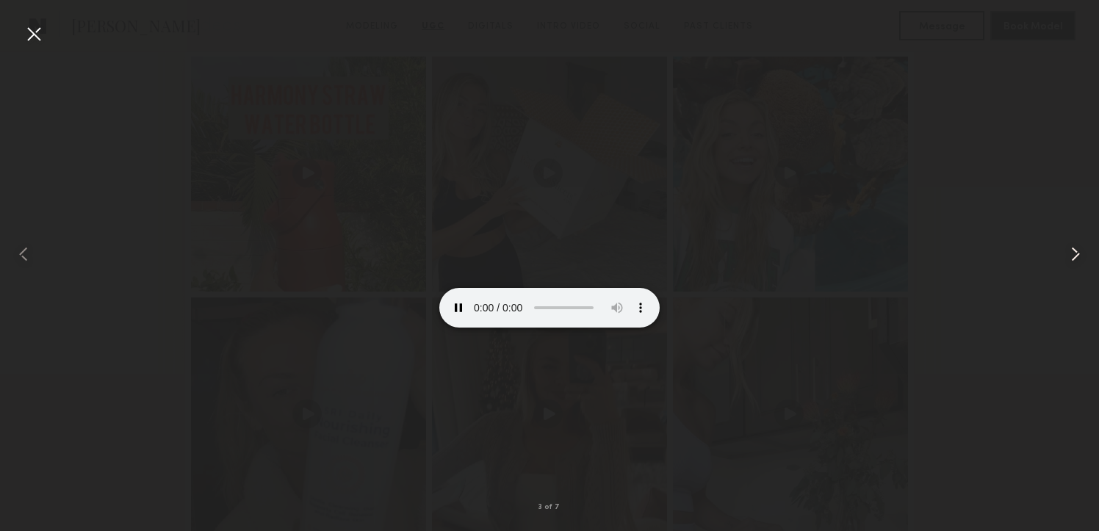
click at [1078, 251] on common-icon at bounding box center [1076, 255] width 24 height 24
click at [1072, 250] on common-icon at bounding box center [1076, 255] width 24 height 24
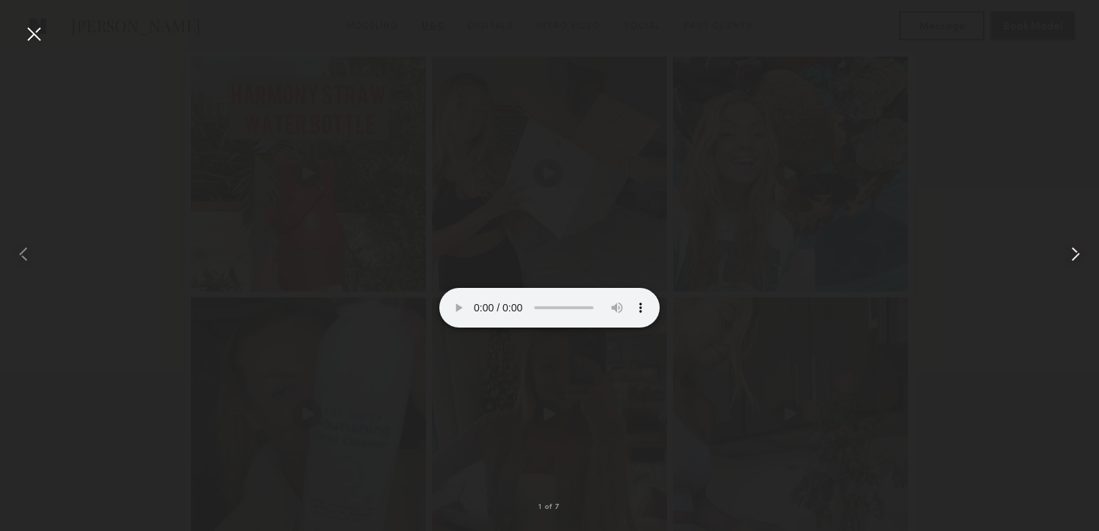
click at [1072, 250] on common-icon at bounding box center [1076, 255] width 24 height 24
click at [31, 33] on div at bounding box center [34, 34] width 24 height 24
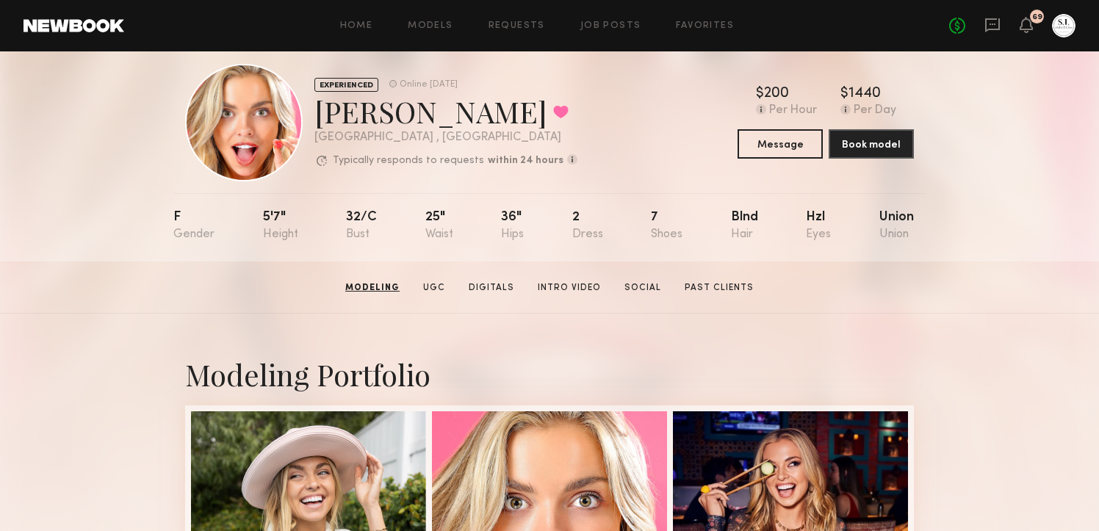
scroll to position [0, 0]
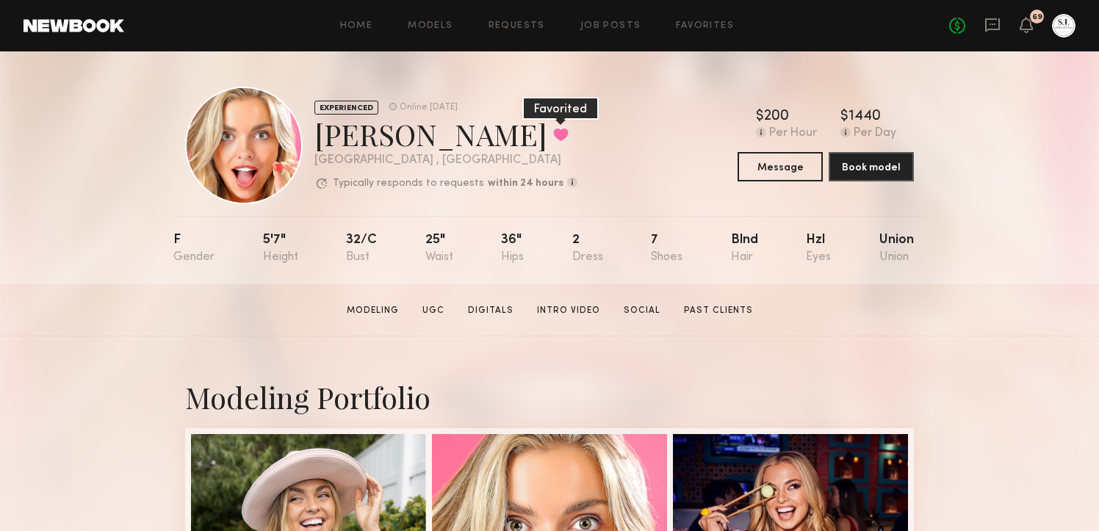
click at [553, 137] on button at bounding box center [560, 134] width 15 height 13
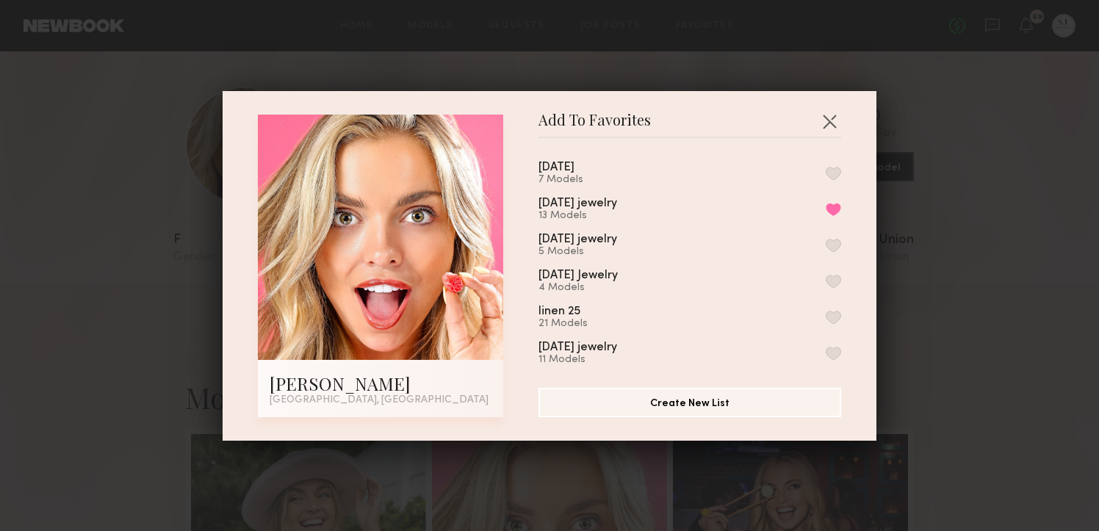
click at [827, 174] on button "button" at bounding box center [833, 173] width 15 height 13
click at [831, 120] on button "button" at bounding box center [830, 121] width 24 height 24
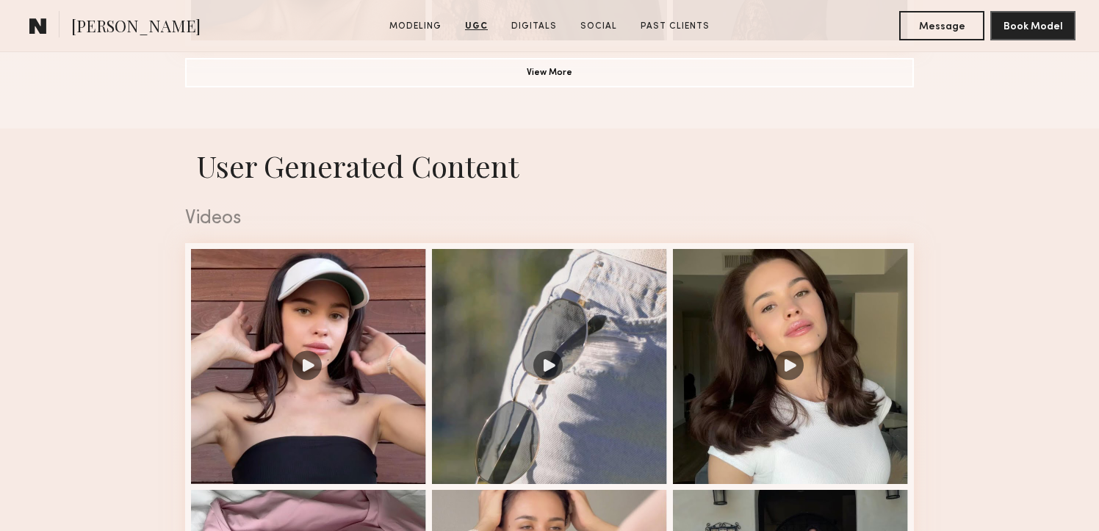
scroll to position [1355, 0]
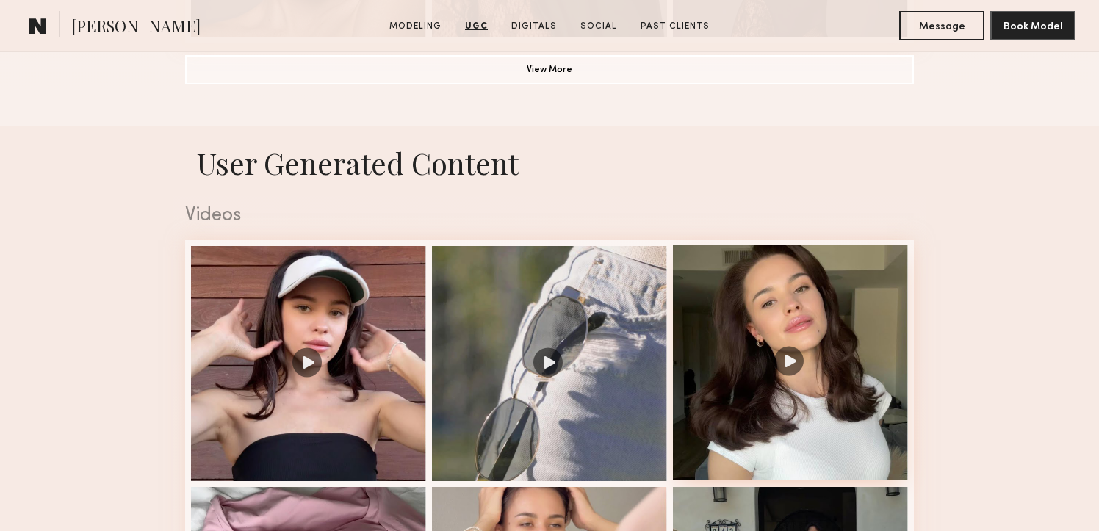
click at [782, 296] on div at bounding box center [790, 362] width 235 height 235
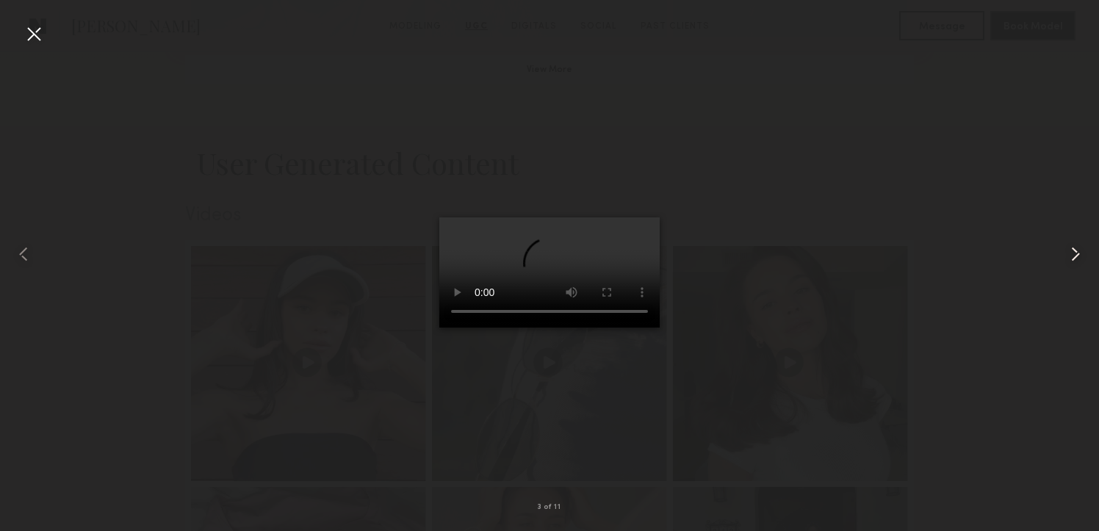
click at [1070, 254] on common-icon at bounding box center [1076, 255] width 24 height 24
click at [1071, 252] on common-icon at bounding box center [1076, 255] width 24 height 24
click at [32, 33] on div at bounding box center [34, 34] width 24 height 24
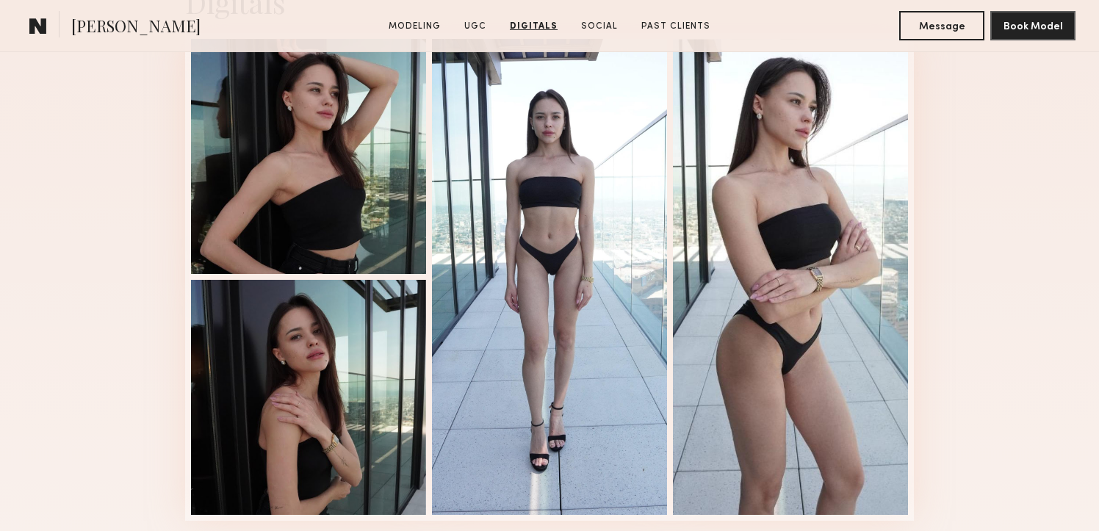
scroll to position [2684, 0]
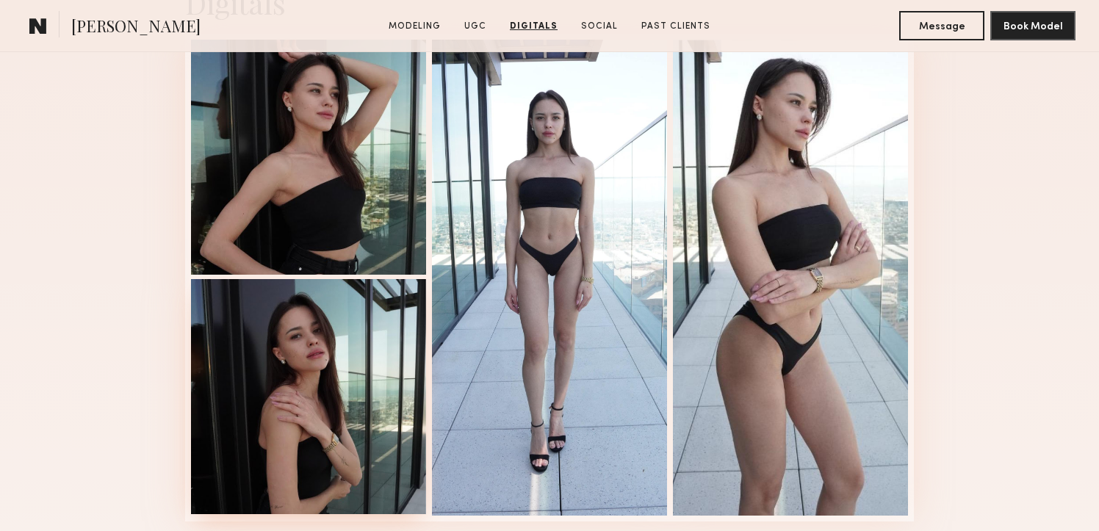
click at [323, 353] on div at bounding box center [308, 396] width 235 height 235
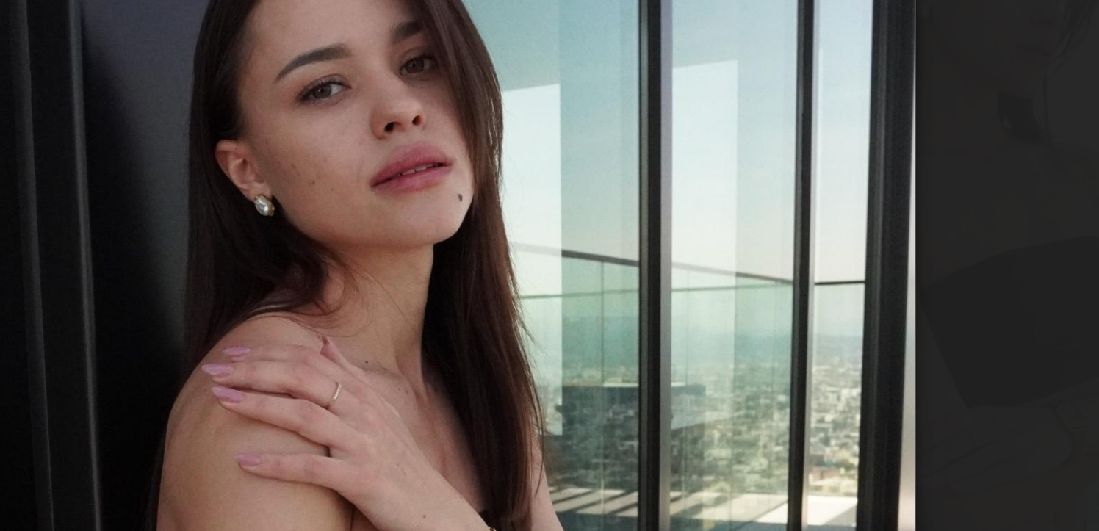
click at [467, 188] on img at bounding box center [549, 253] width 414 height 414
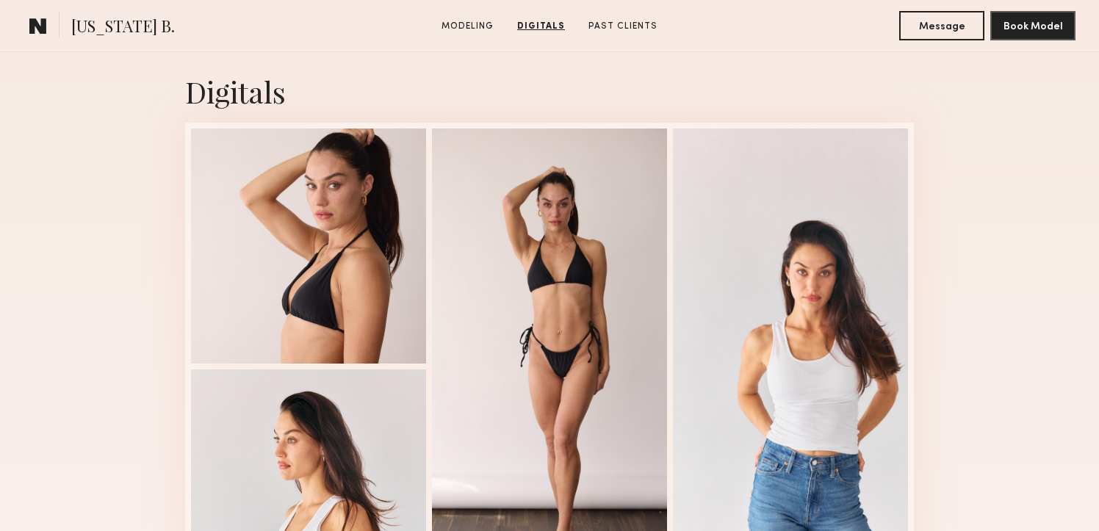
scroll to position [1448, 0]
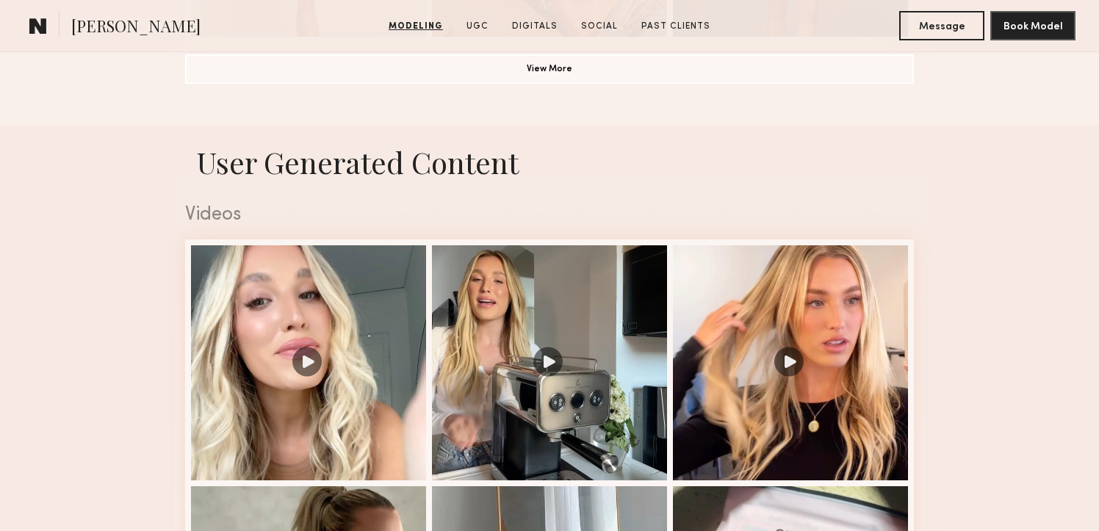
scroll to position [1367, 0]
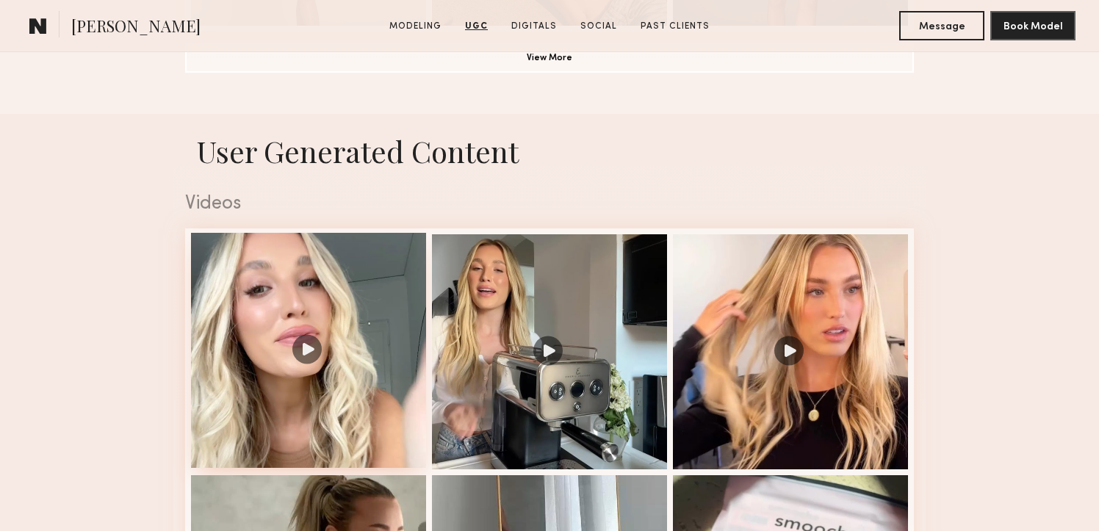
click at [311, 350] on div at bounding box center [308, 350] width 235 height 235
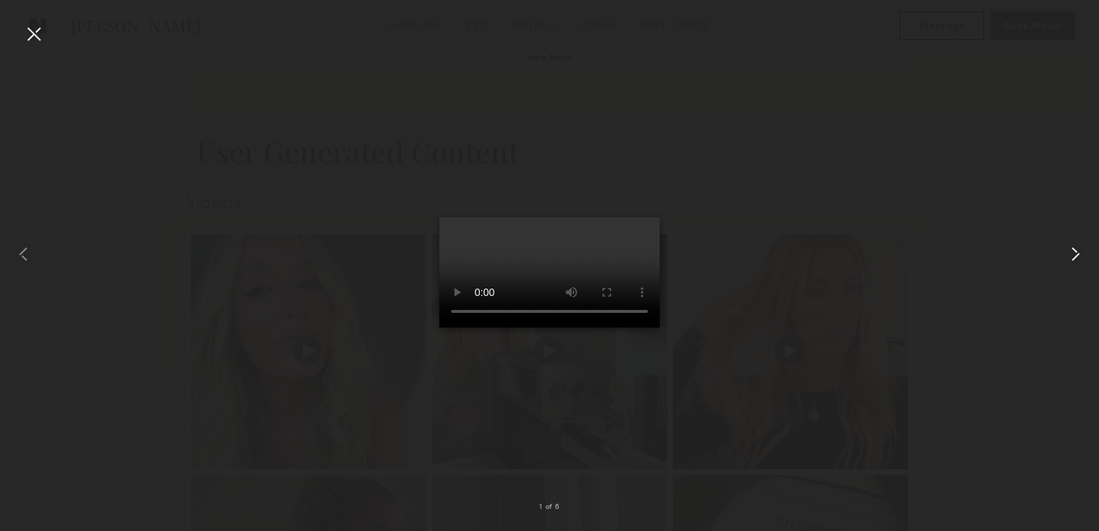
click at [1071, 248] on common-icon at bounding box center [1076, 255] width 24 height 24
click at [1076, 254] on common-icon at bounding box center [1076, 255] width 24 height 24
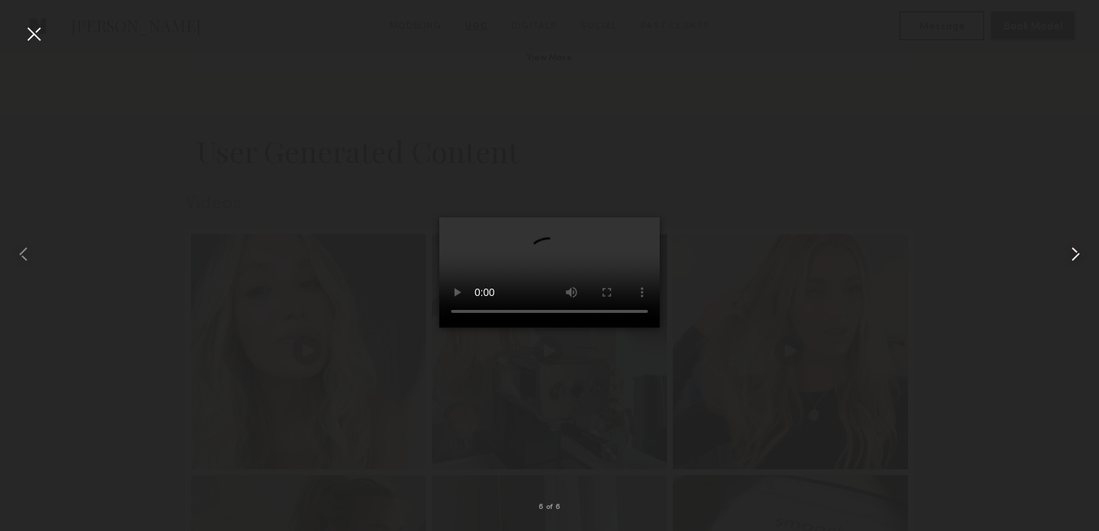
click at [1076, 254] on common-icon at bounding box center [1076, 255] width 24 height 24
click at [32, 33] on div at bounding box center [34, 34] width 24 height 24
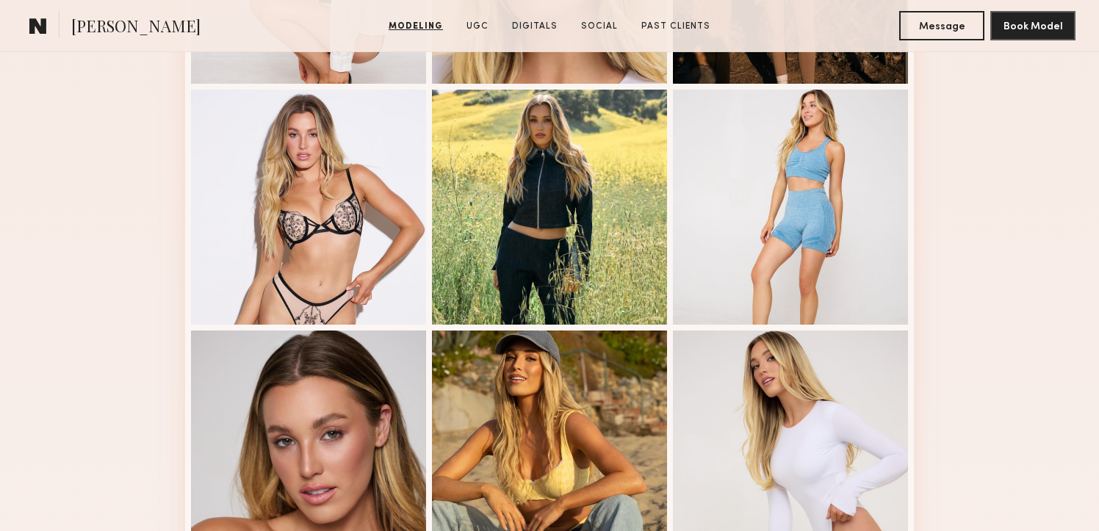
scroll to position [569, 0]
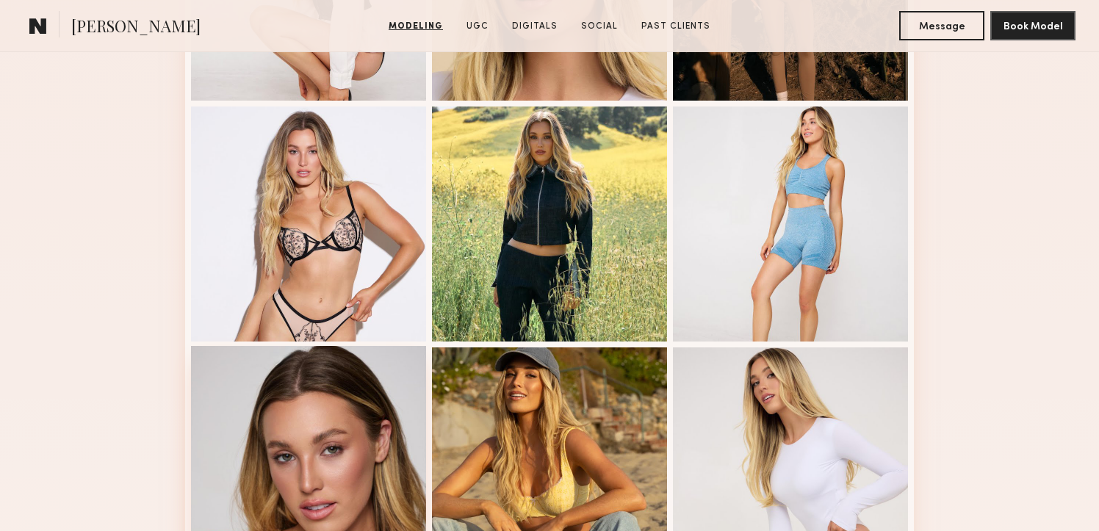
click at [357, 463] on div at bounding box center [308, 463] width 235 height 235
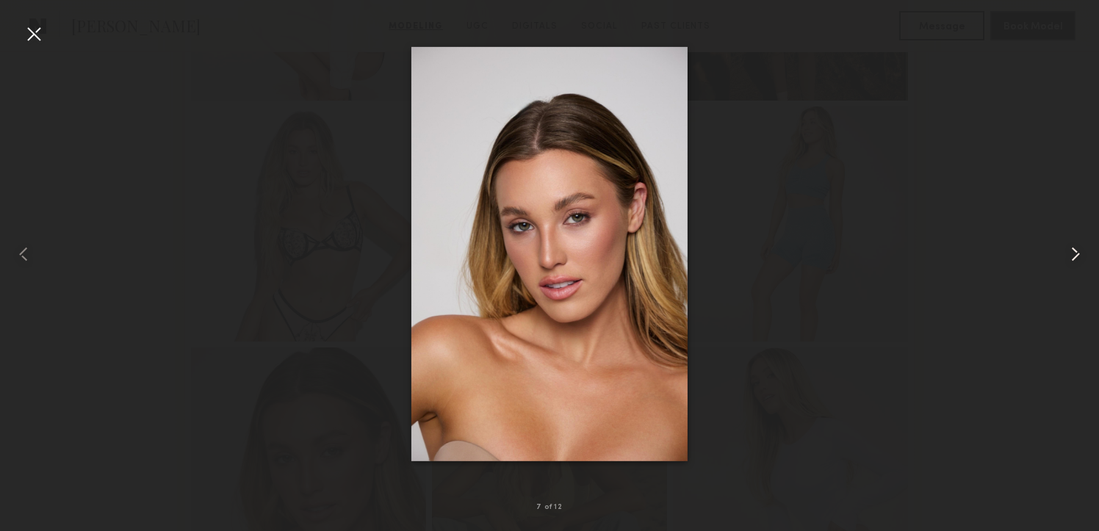
click at [1077, 257] on common-icon at bounding box center [1076, 255] width 24 height 24
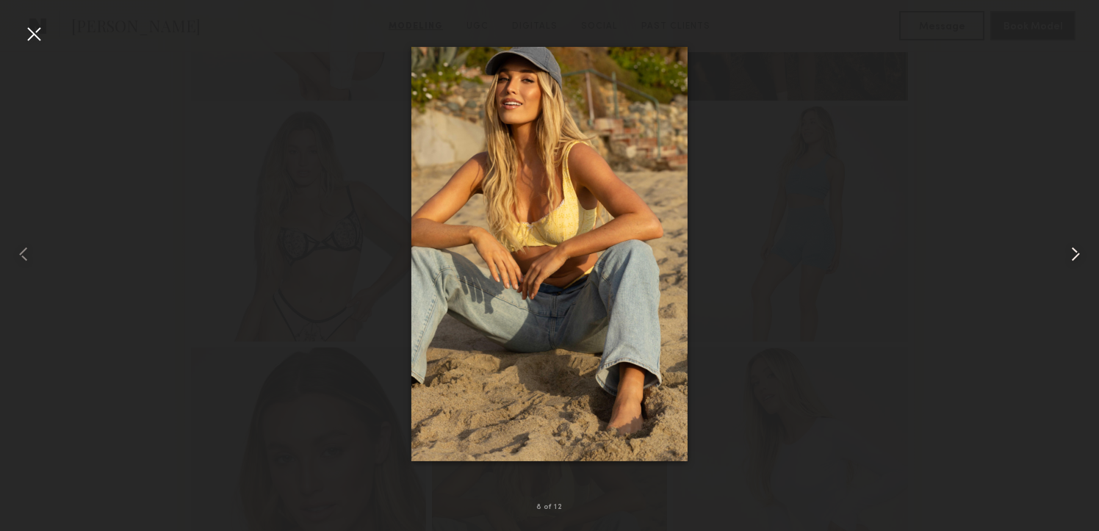
click at [1077, 257] on common-icon at bounding box center [1076, 255] width 24 height 24
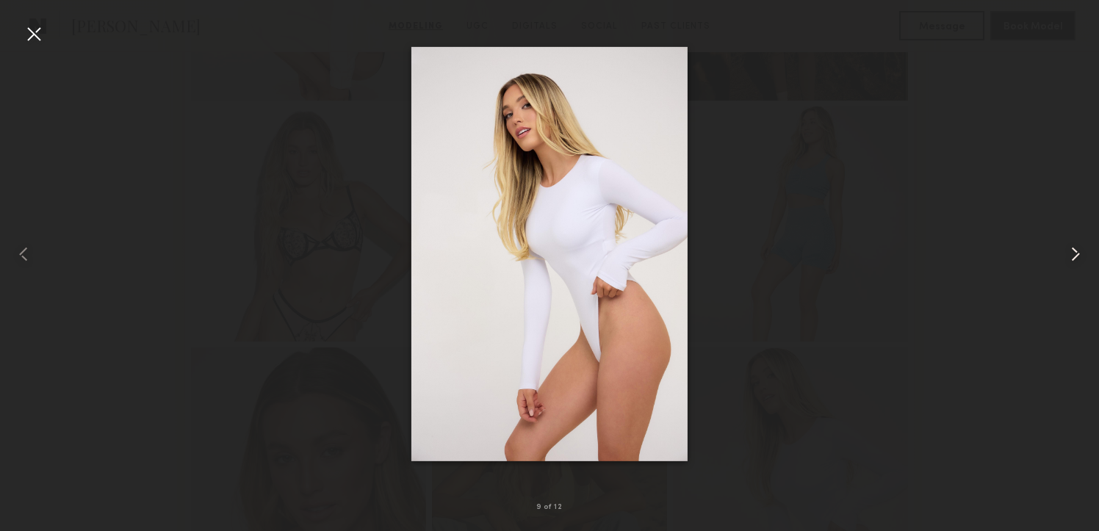
click at [1077, 257] on common-icon at bounding box center [1076, 255] width 24 height 24
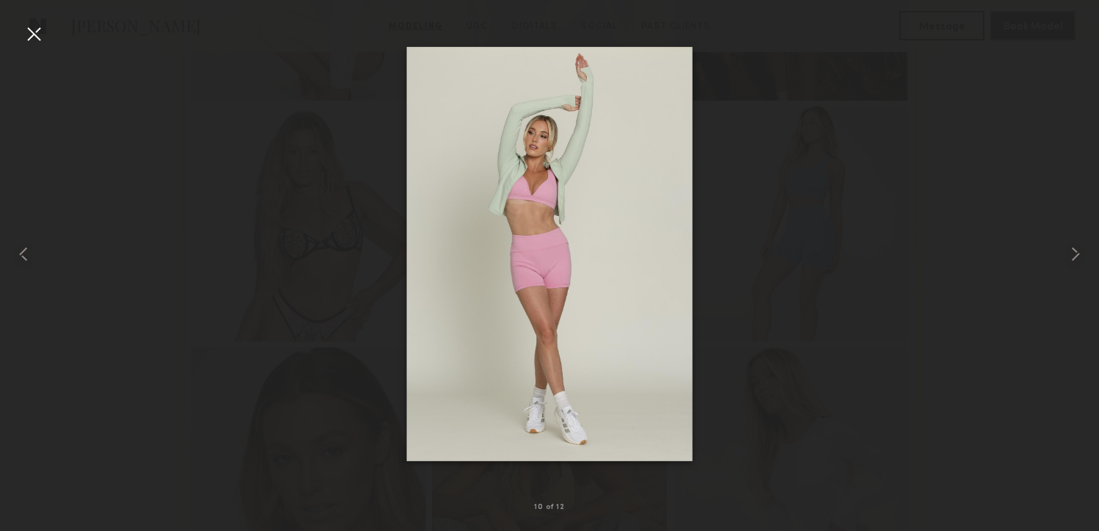
click at [28, 33] on div at bounding box center [34, 34] width 24 height 24
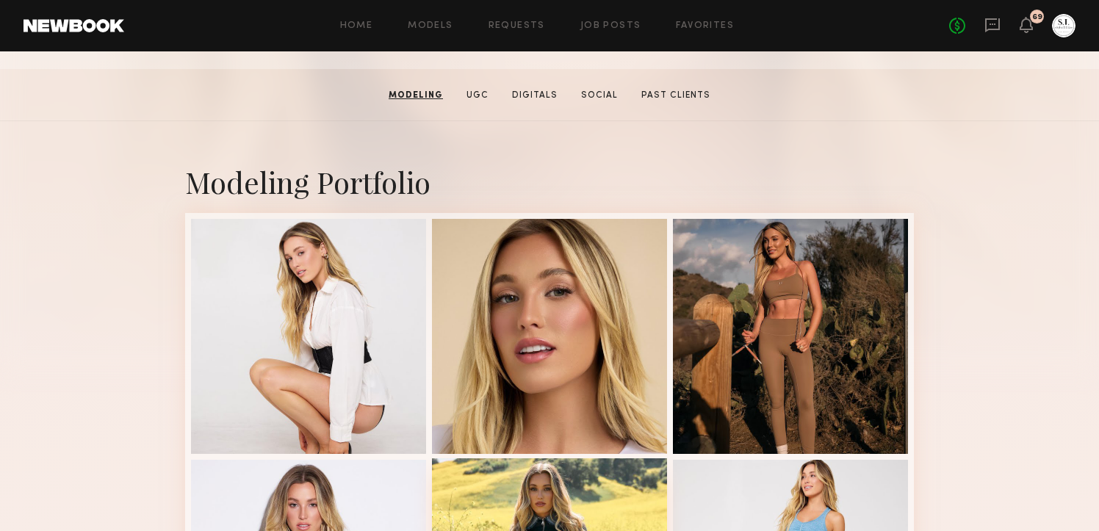
scroll to position [0, 0]
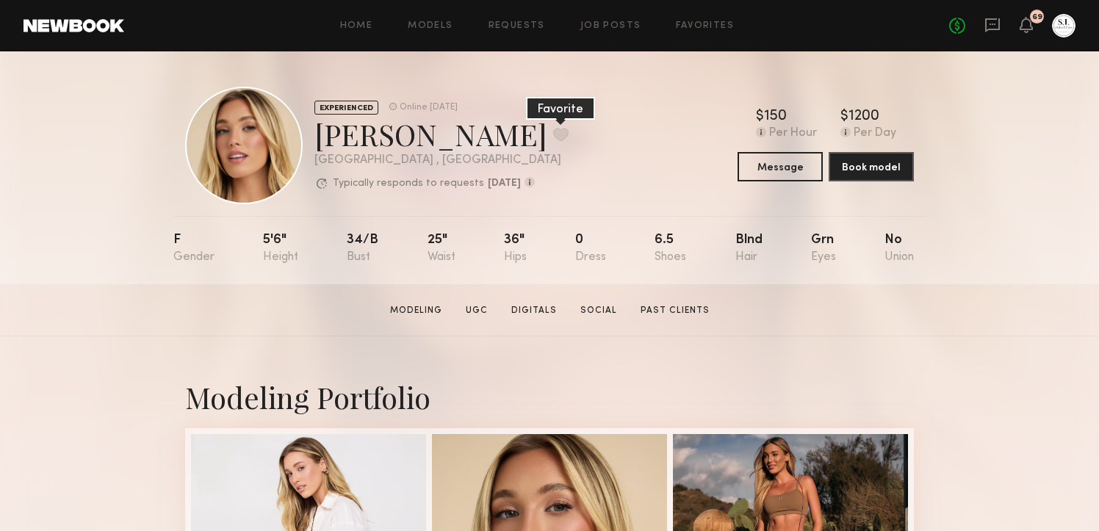
click at [553, 134] on button at bounding box center [560, 134] width 15 height 13
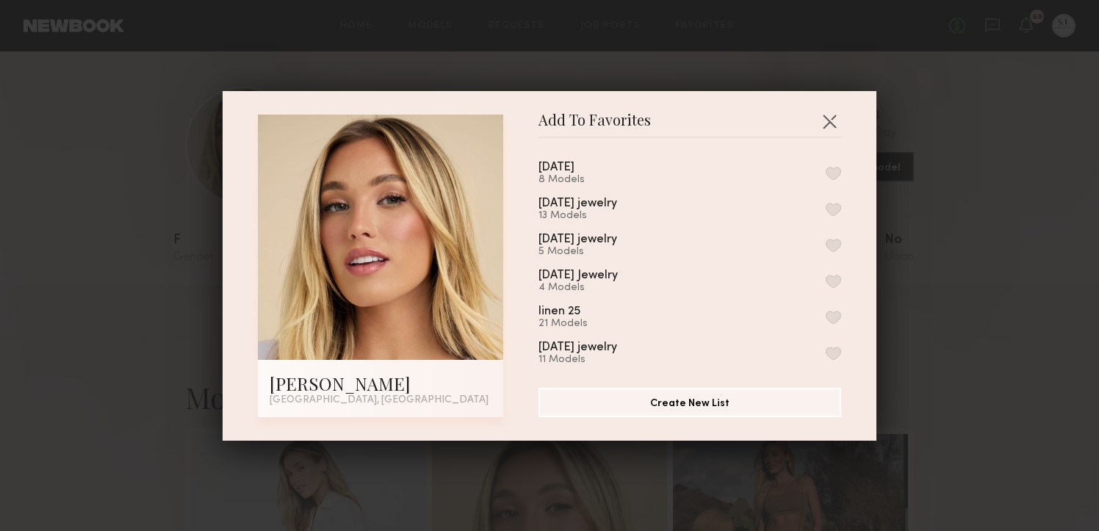
click at [836, 169] on button "button" at bounding box center [833, 173] width 15 height 13
click at [716, 402] on button "Create New List" at bounding box center [690, 401] width 303 height 29
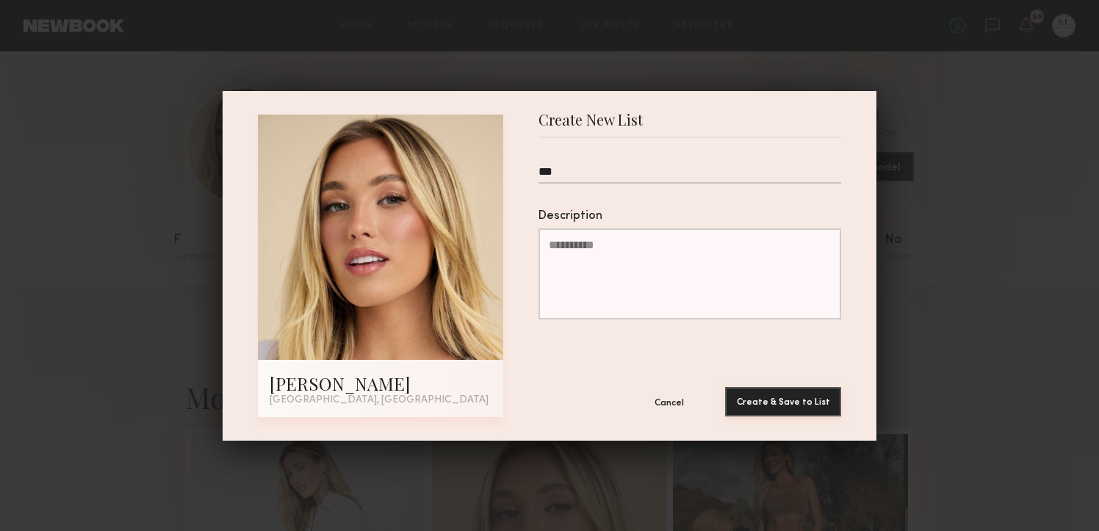
type input "***"
click at [772, 406] on button "Create & Save to List" at bounding box center [783, 401] width 116 height 29
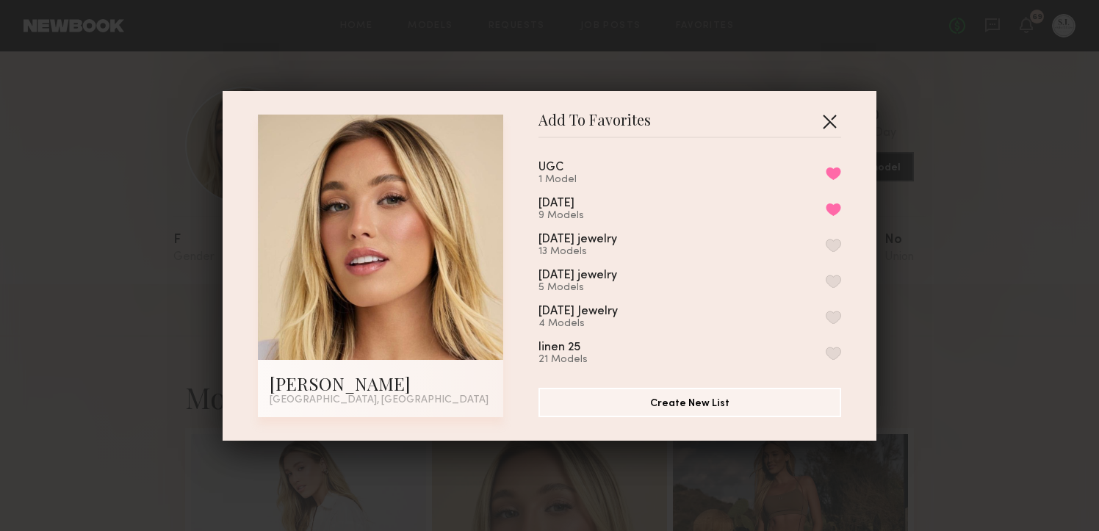
click at [832, 116] on button "button" at bounding box center [830, 121] width 24 height 24
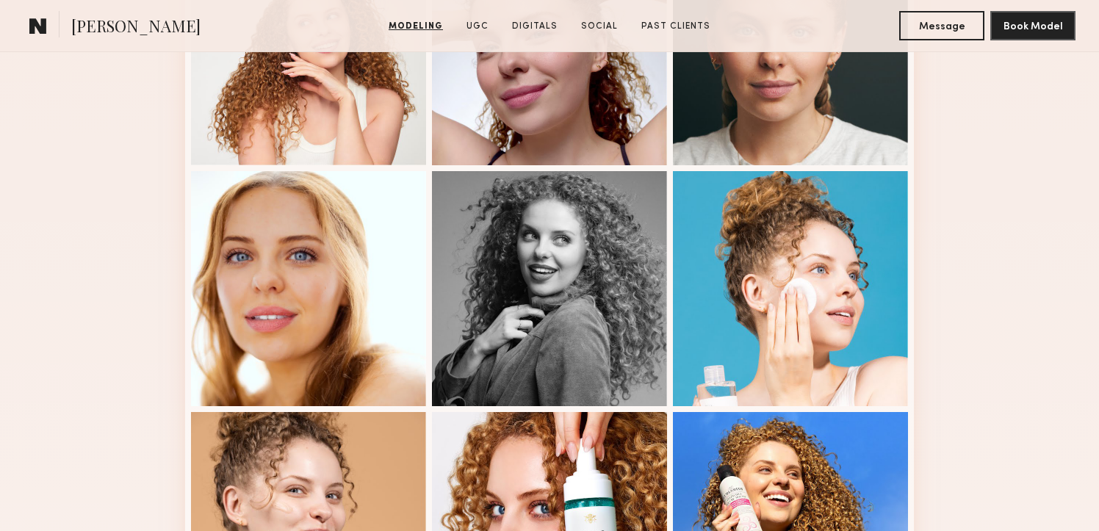
scroll to position [800, 0]
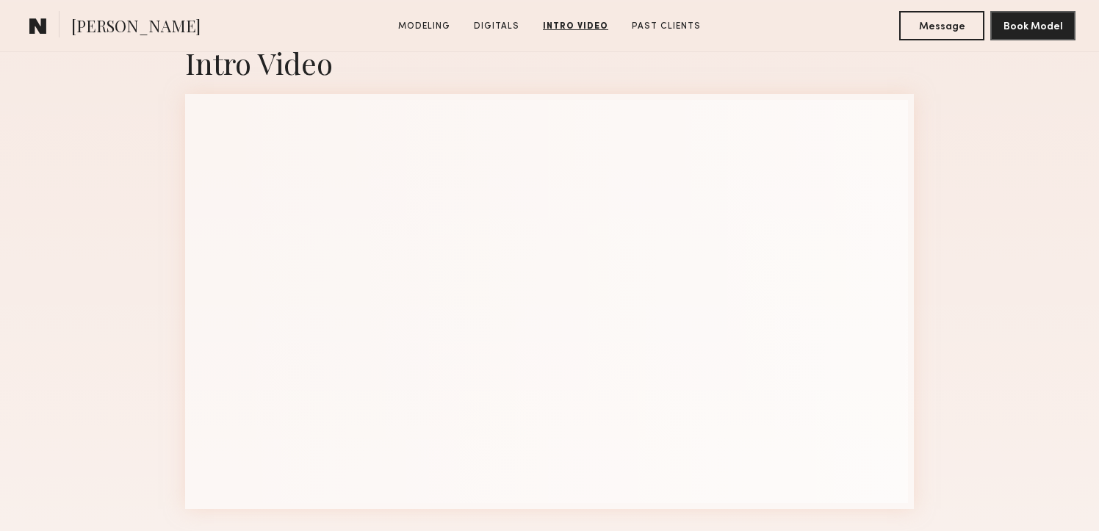
scroll to position [2107, 0]
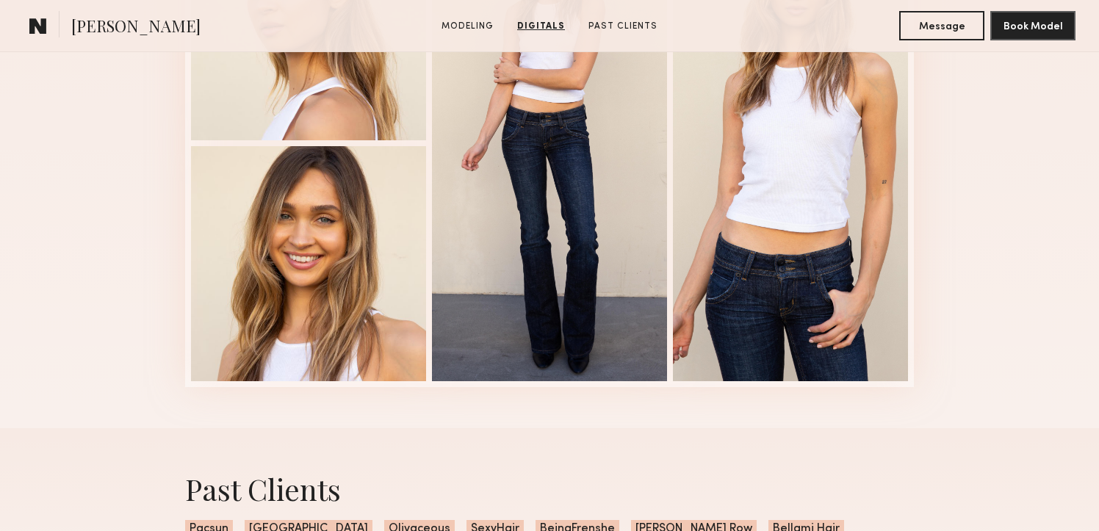
scroll to position [1645, 0]
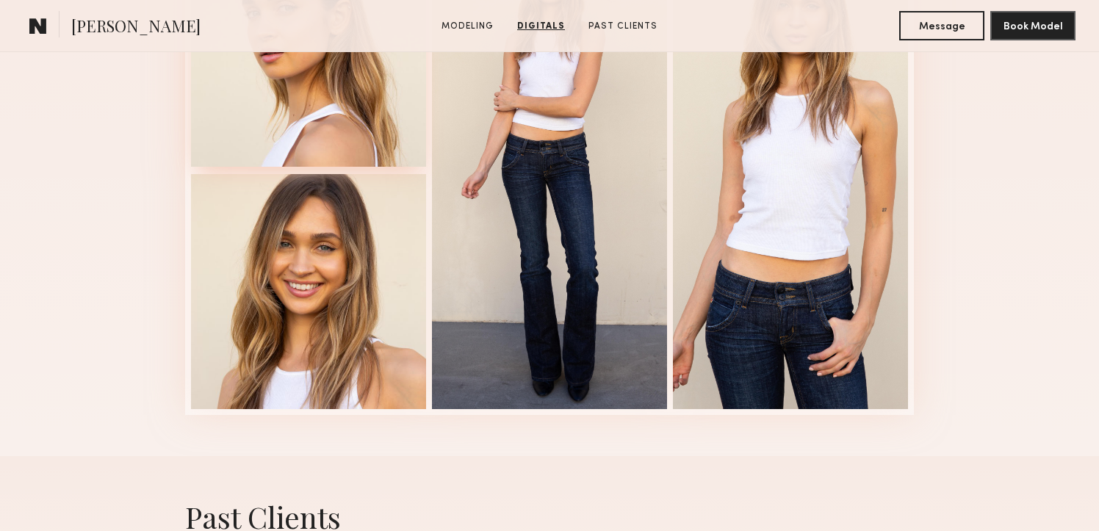
click at [370, 123] on div at bounding box center [308, 49] width 235 height 235
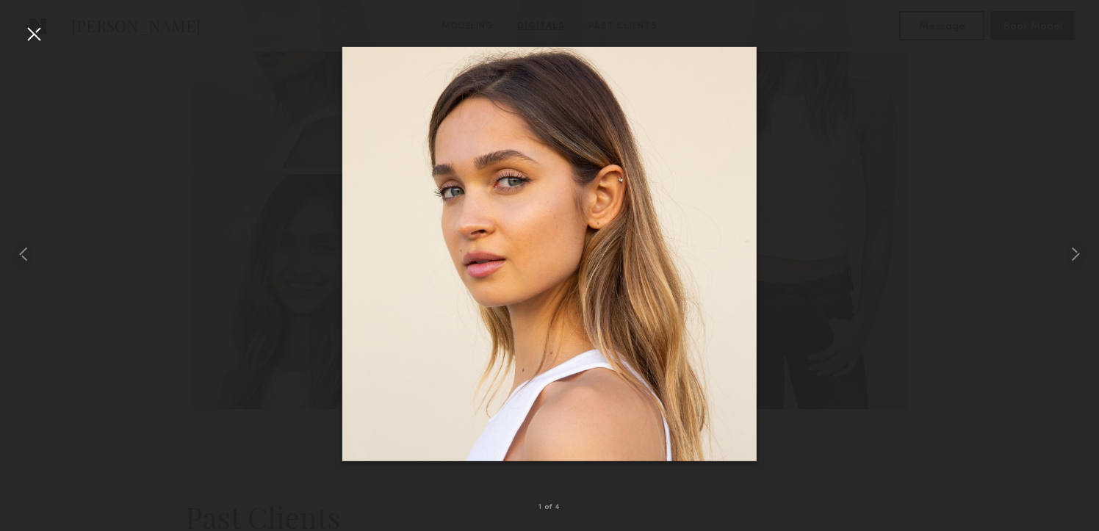
click at [29, 28] on div at bounding box center [34, 34] width 24 height 24
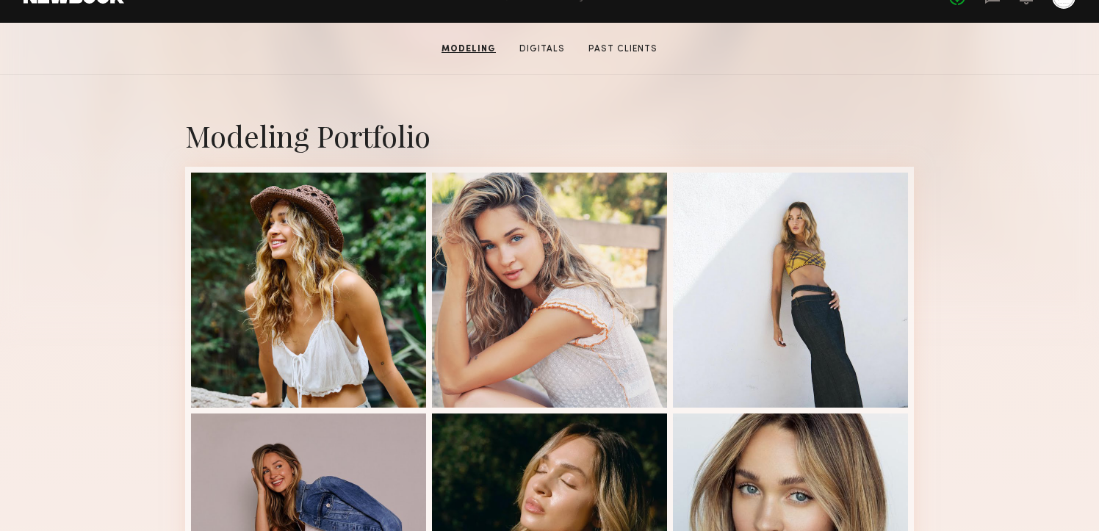
scroll to position [90, 0]
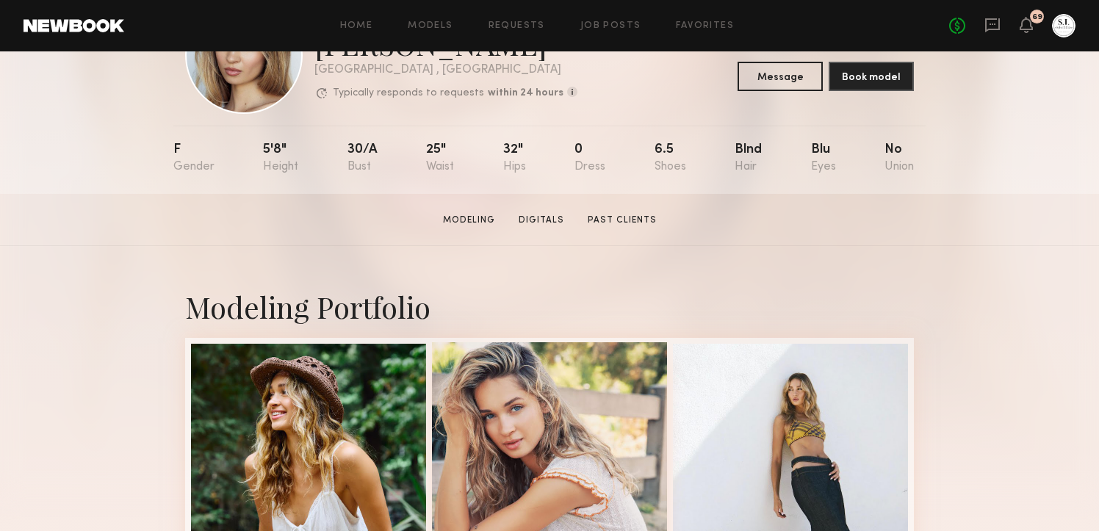
click at [523, 492] on div at bounding box center [549, 459] width 235 height 235
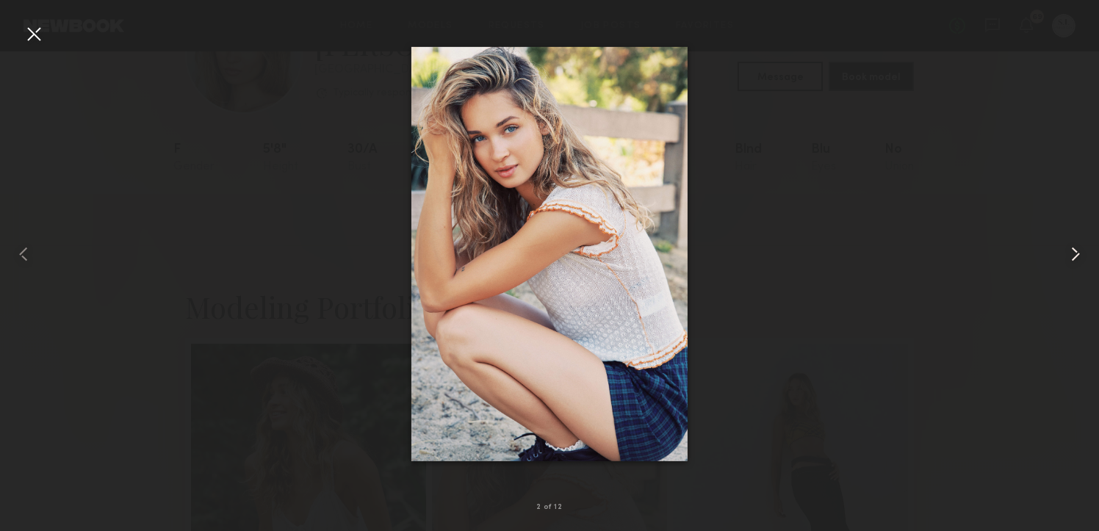
click at [1074, 256] on common-icon at bounding box center [1076, 255] width 24 height 24
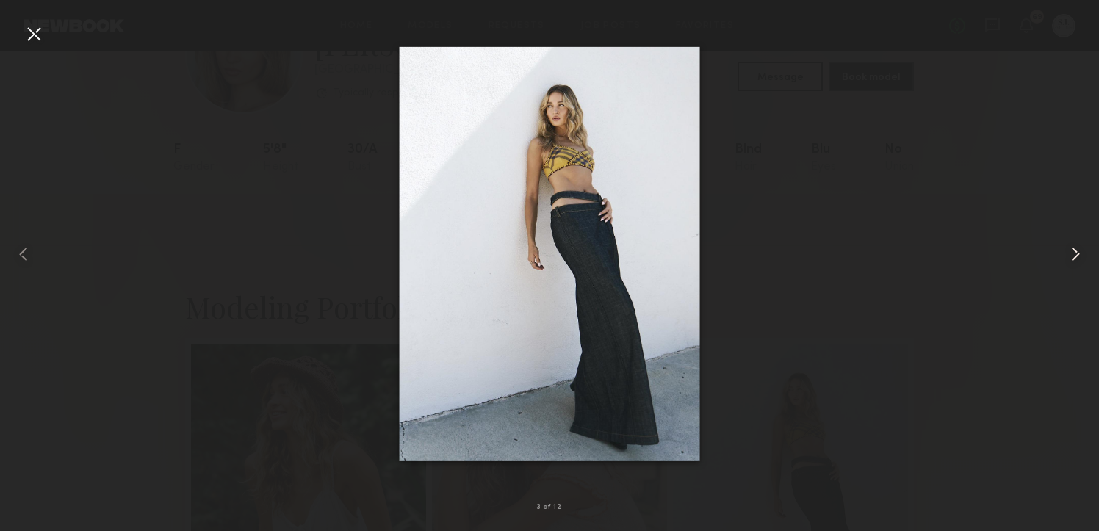
click at [1074, 256] on common-icon at bounding box center [1076, 255] width 24 height 24
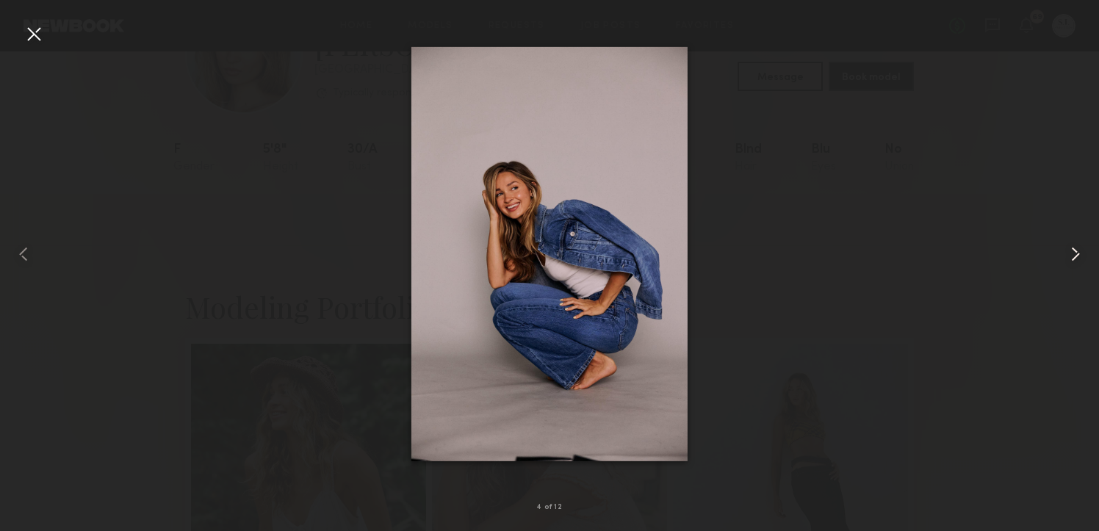
click at [1074, 256] on common-icon at bounding box center [1076, 255] width 24 height 24
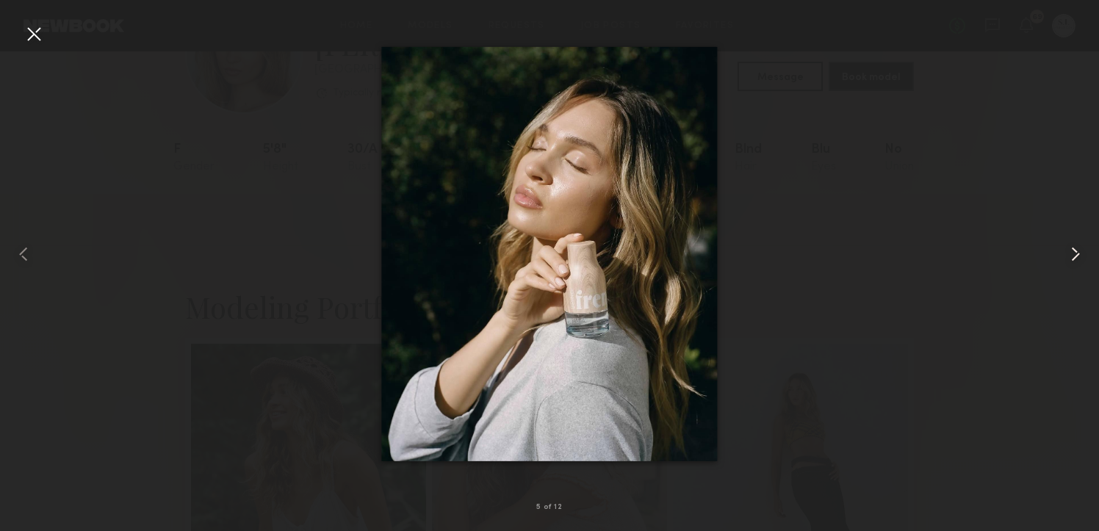
click at [1074, 256] on common-icon at bounding box center [1076, 255] width 24 height 24
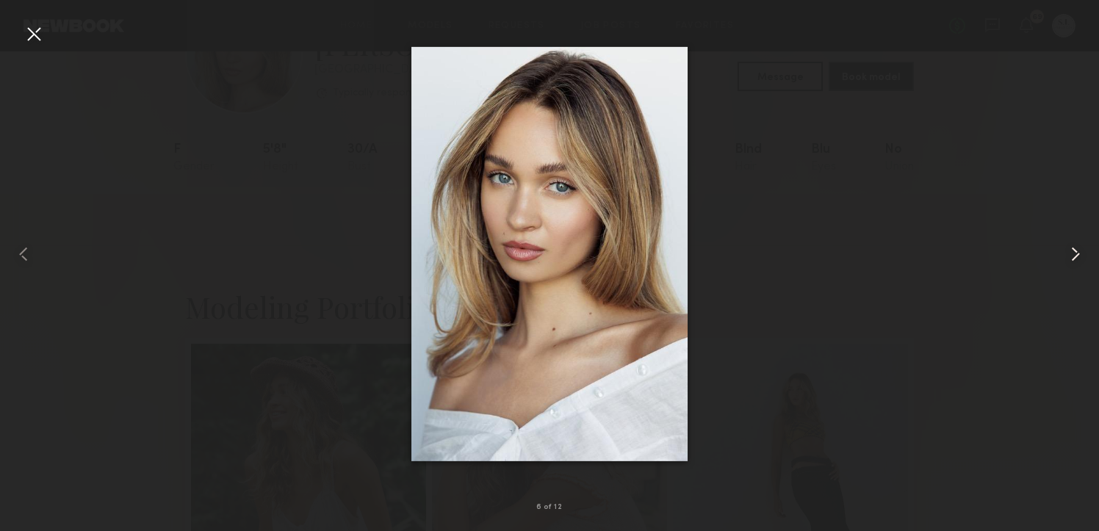
click at [1074, 256] on common-icon at bounding box center [1076, 255] width 24 height 24
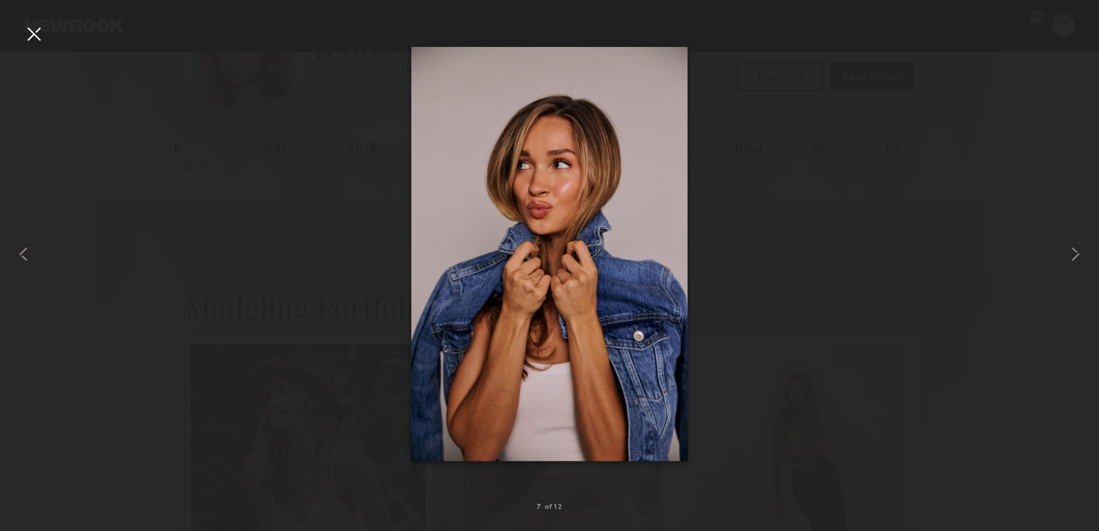
click at [31, 37] on div at bounding box center [34, 34] width 24 height 24
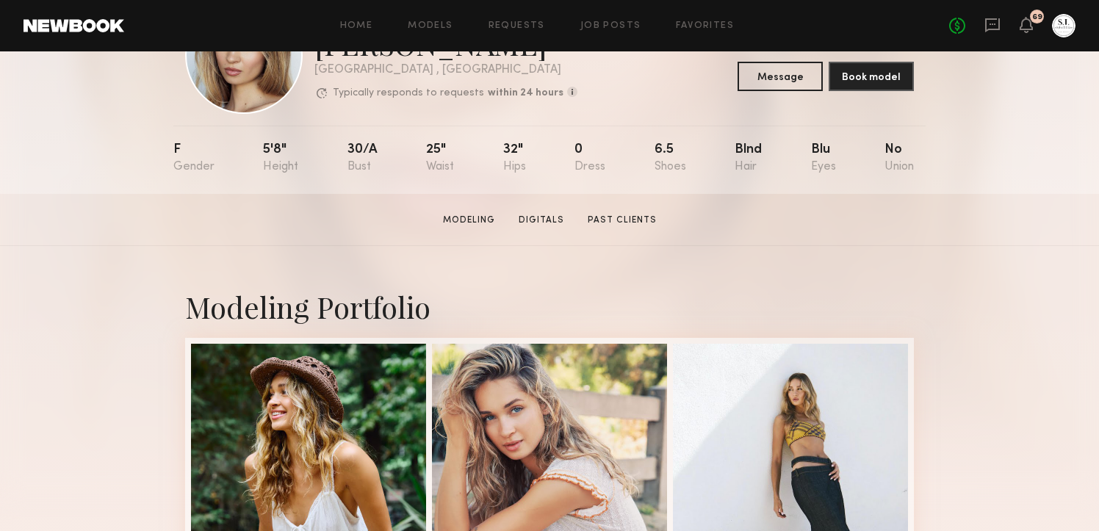
scroll to position [0, 0]
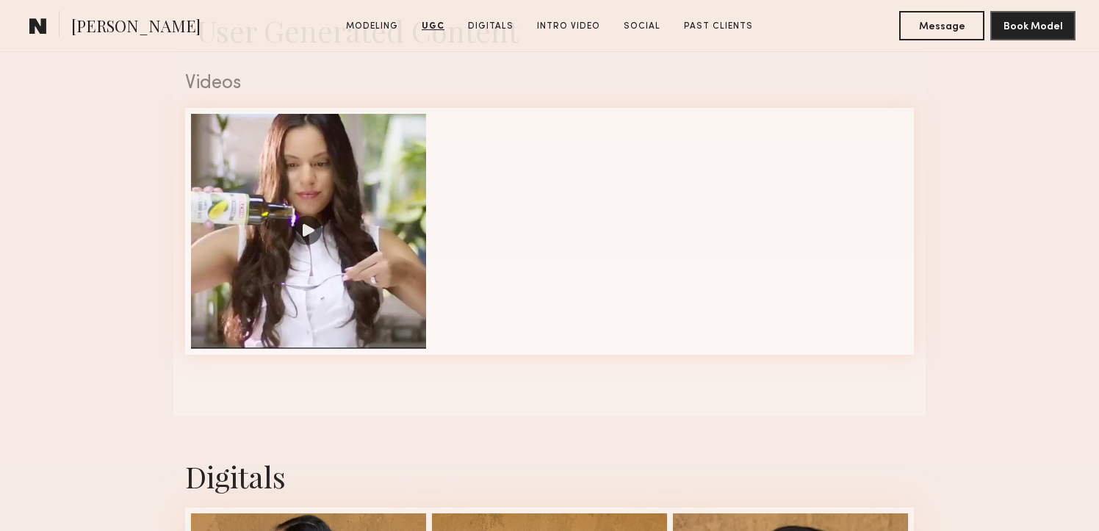
scroll to position [1501, 0]
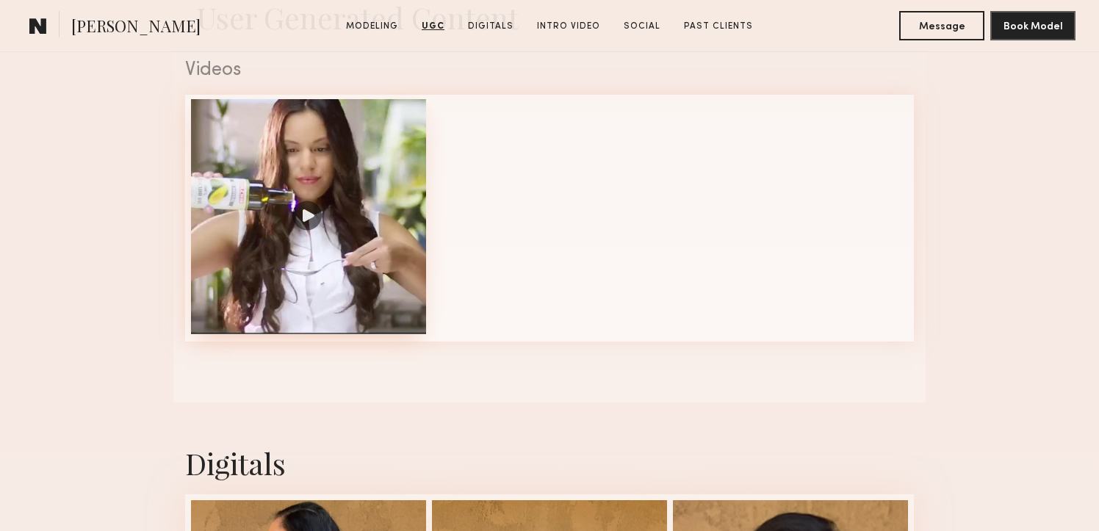
click at [371, 315] on div at bounding box center [308, 216] width 235 height 235
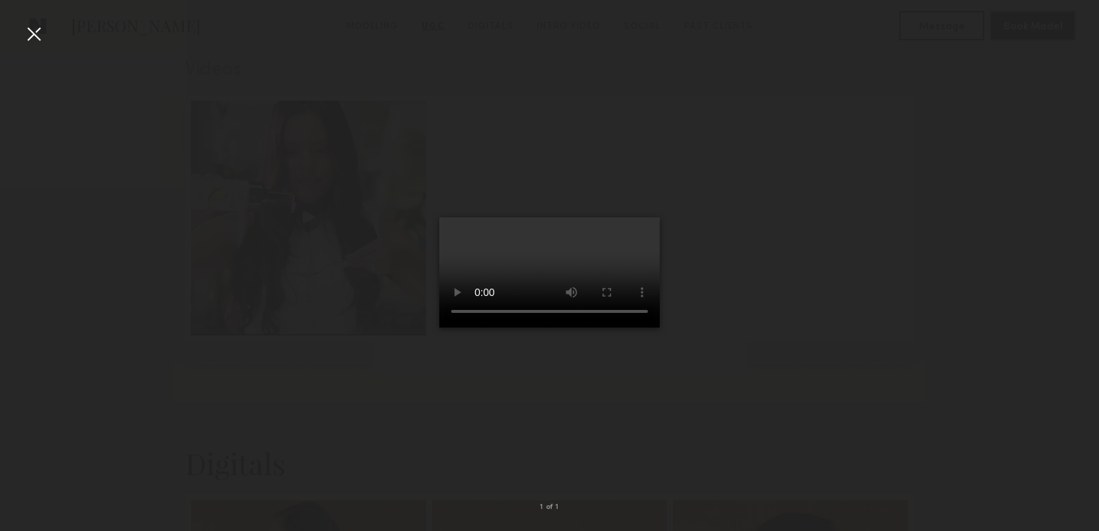
click at [35, 32] on div at bounding box center [34, 34] width 24 height 24
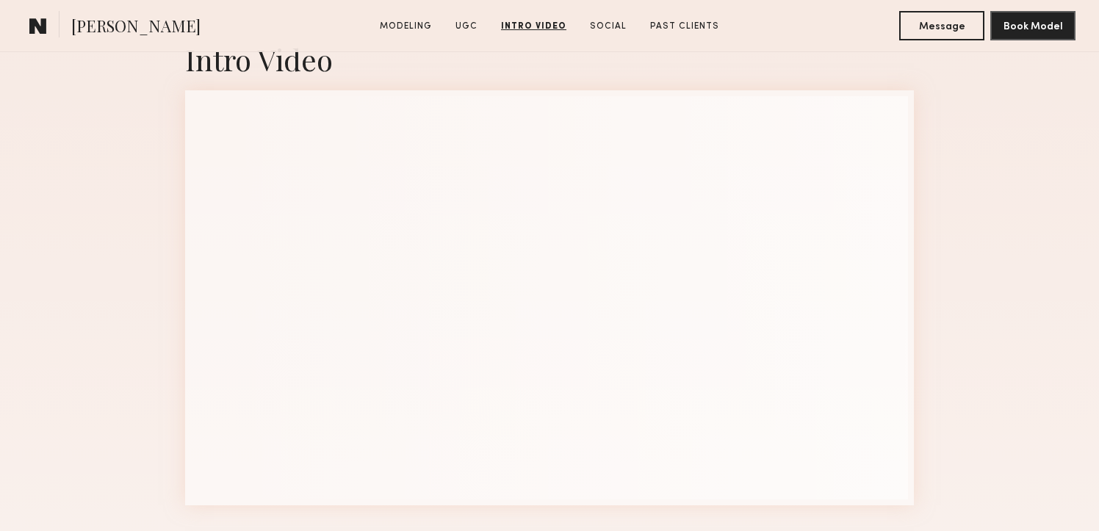
scroll to position [2343, 0]
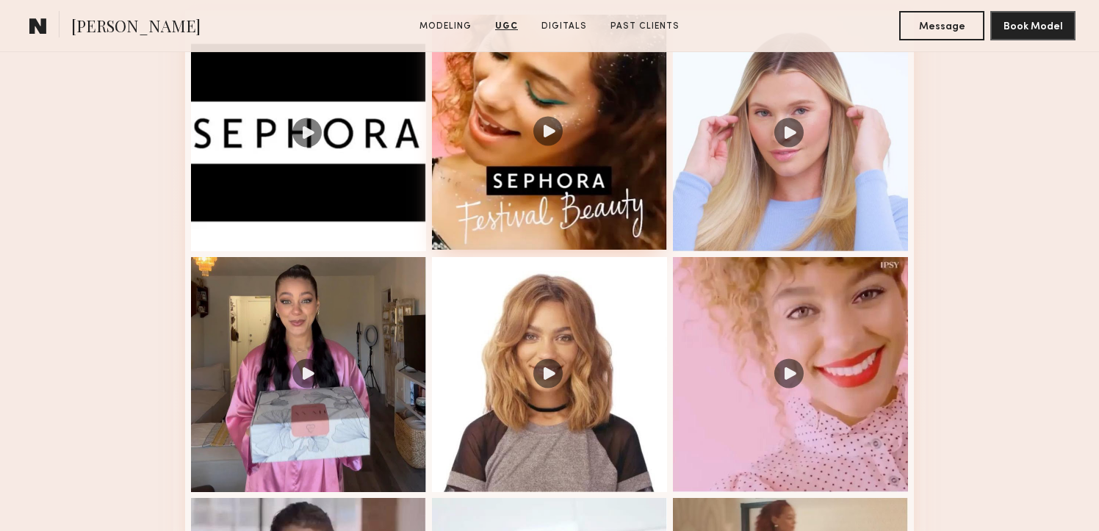
scroll to position [1594, 0]
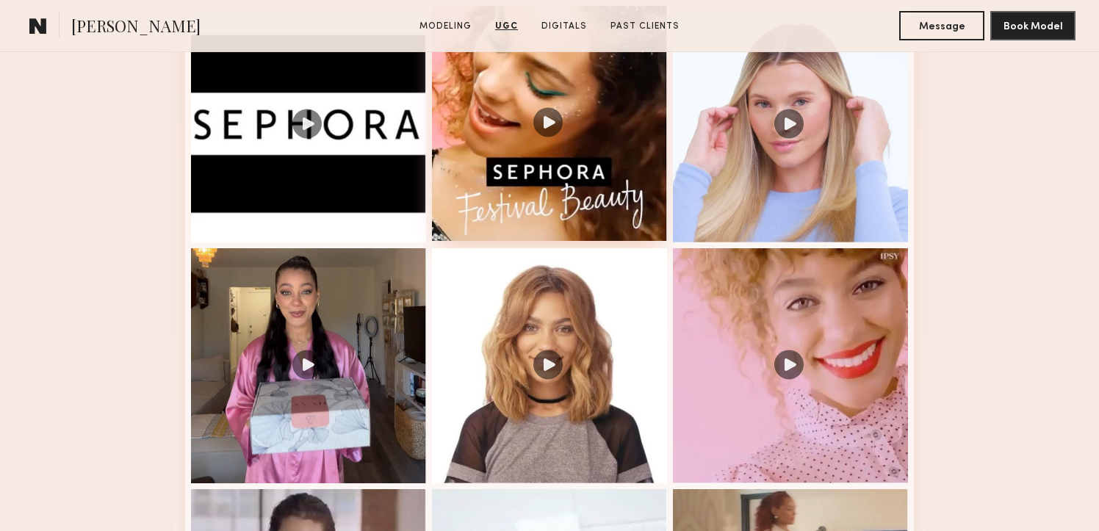
click at [554, 193] on div at bounding box center [549, 123] width 235 height 235
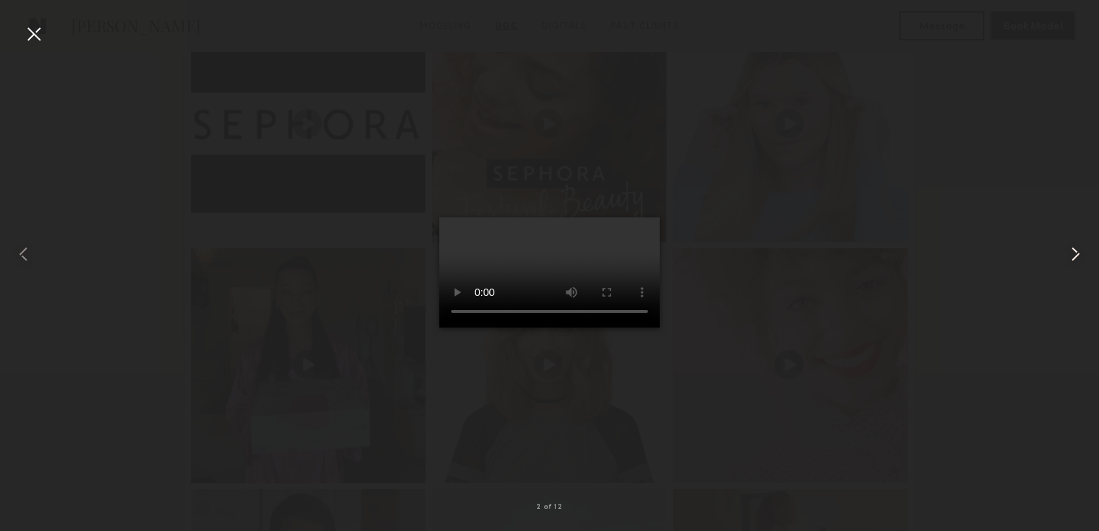
click at [1077, 259] on common-icon at bounding box center [1076, 255] width 24 height 24
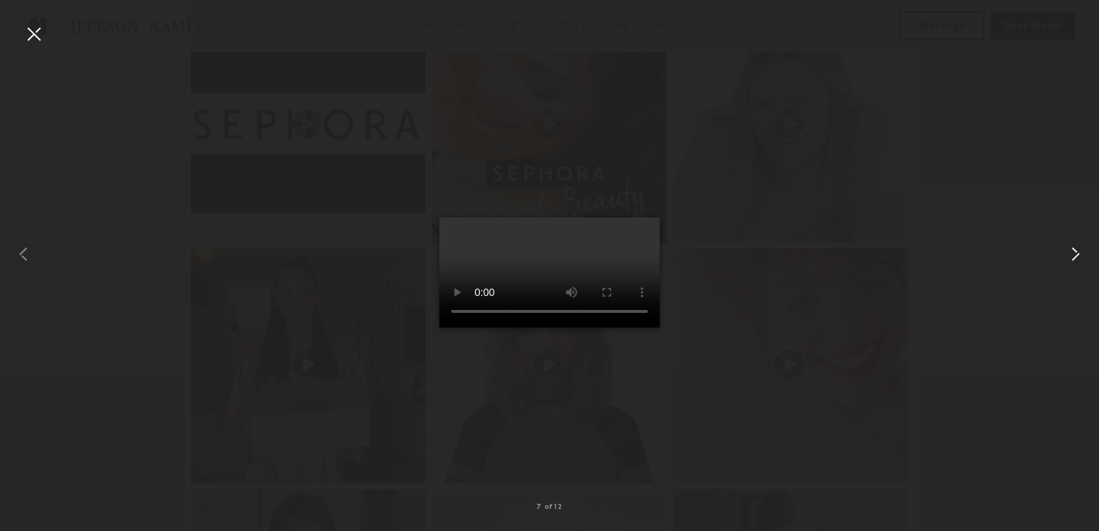
click at [1080, 233] on div at bounding box center [1077, 254] width 44 height 461
click at [1079, 245] on common-icon at bounding box center [1076, 255] width 24 height 24
click at [1071, 256] on common-icon at bounding box center [1076, 255] width 24 height 24
click at [1070, 256] on common-icon at bounding box center [1076, 255] width 24 height 24
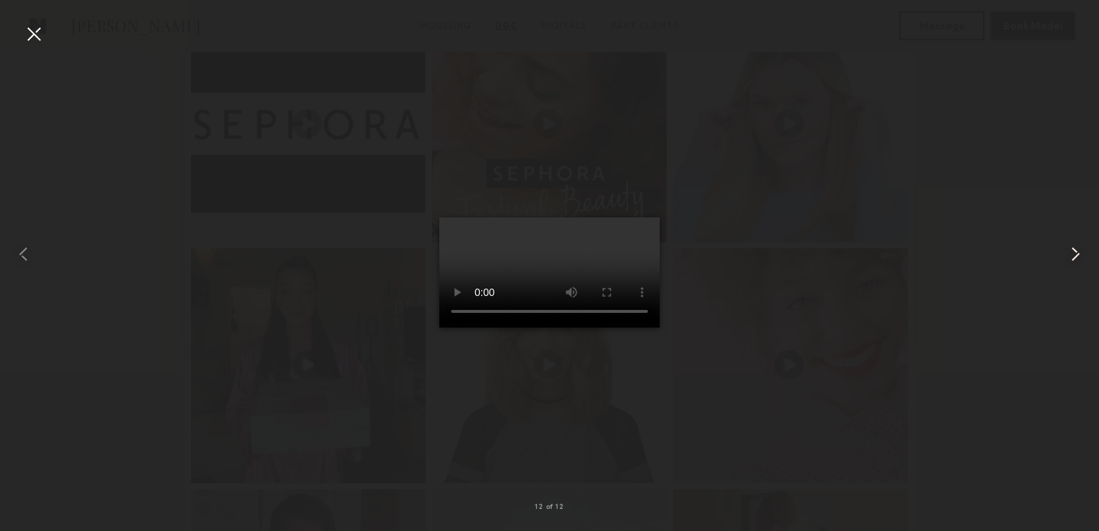
click at [1070, 256] on common-icon at bounding box center [1076, 255] width 24 height 24
click at [1071, 256] on common-icon at bounding box center [1076, 255] width 24 height 24
click at [28, 29] on div at bounding box center [34, 34] width 24 height 24
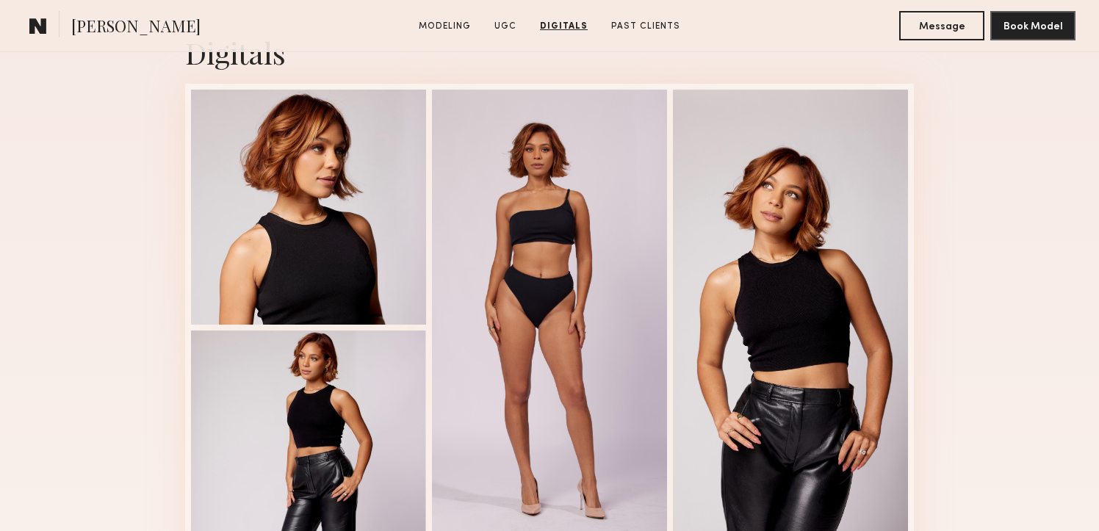
scroll to position [2623, 0]
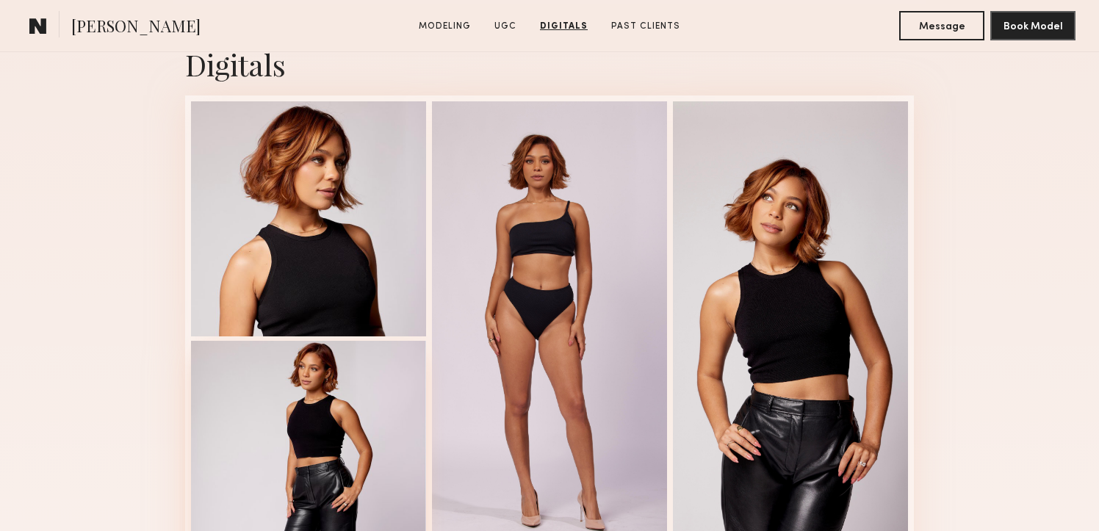
click at [361, 351] on div at bounding box center [308, 458] width 235 height 235
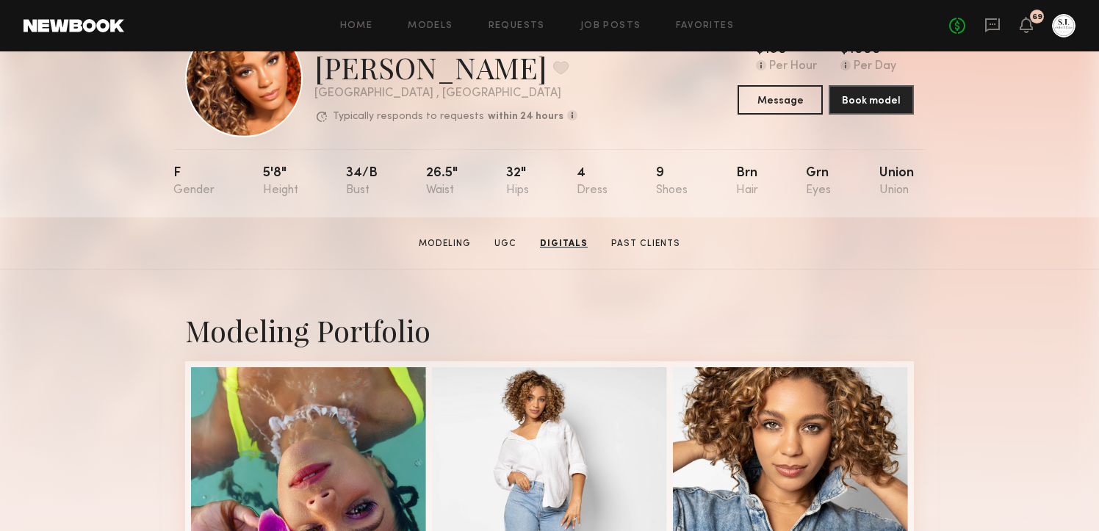
scroll to position [0, 0]
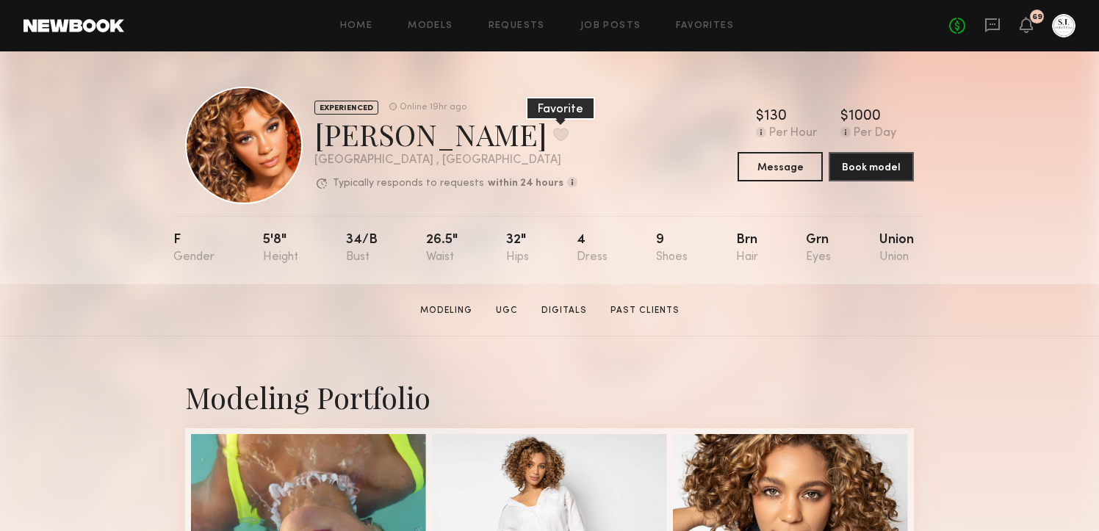
click at [553, 135] on button at bounding box center [560, 134] width 15 height 13
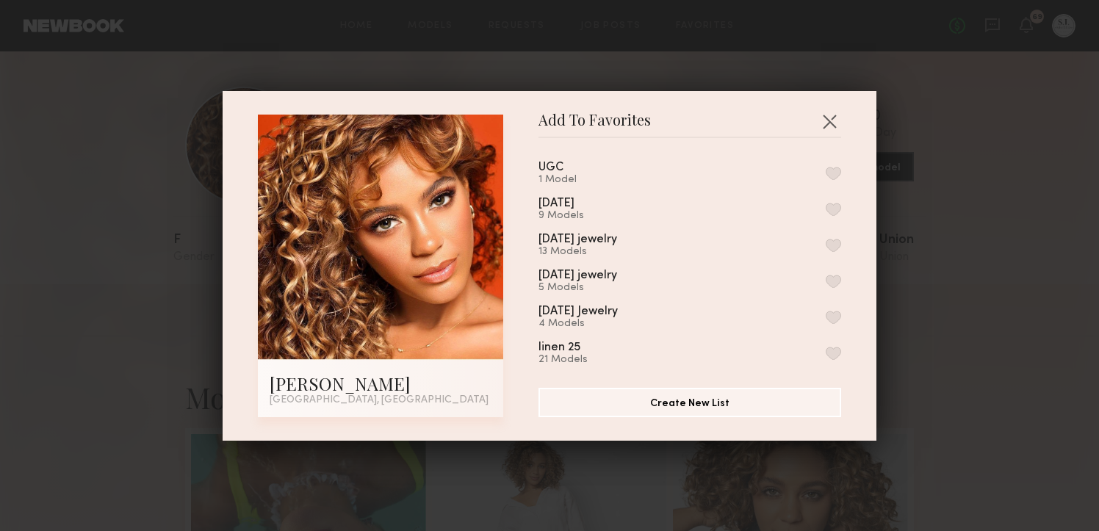
click at [836, 207] on button "button" at bounding box center [833, 209] width 15 height 13
click at [831, 113] on button "button" at bounding box center [830, 121] width 24 height 24
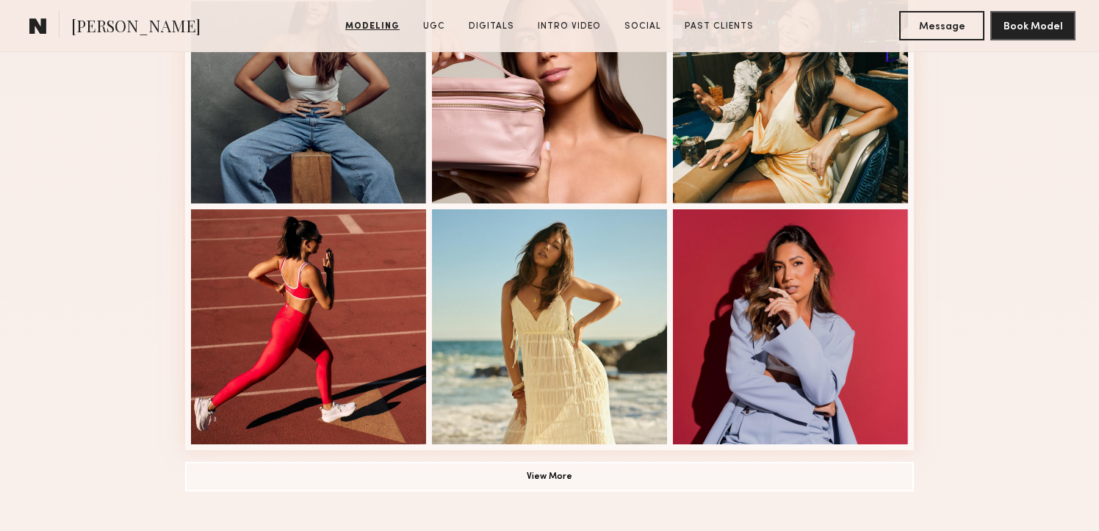
scroll to position [958, 0]
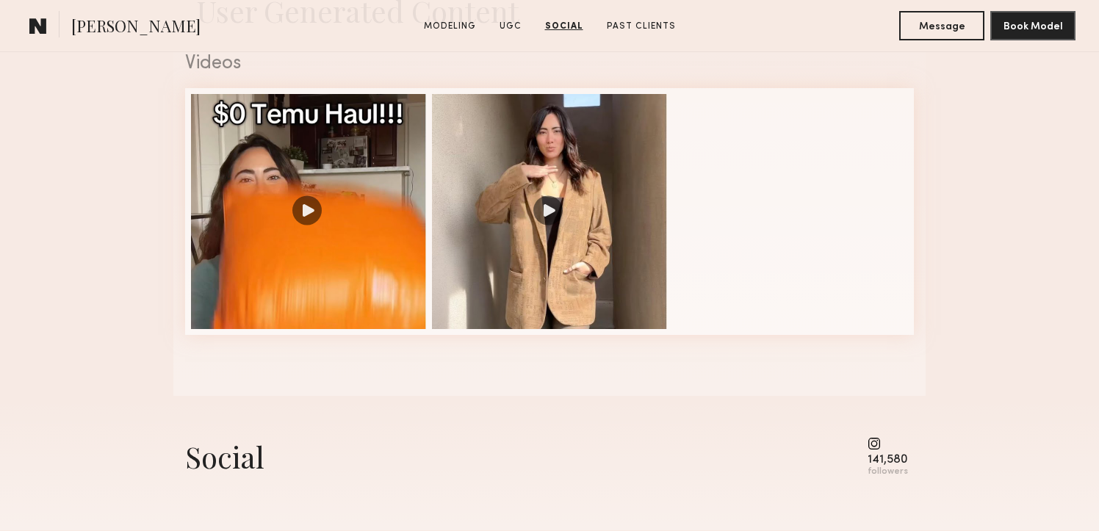
scroll to position [1479, 0]
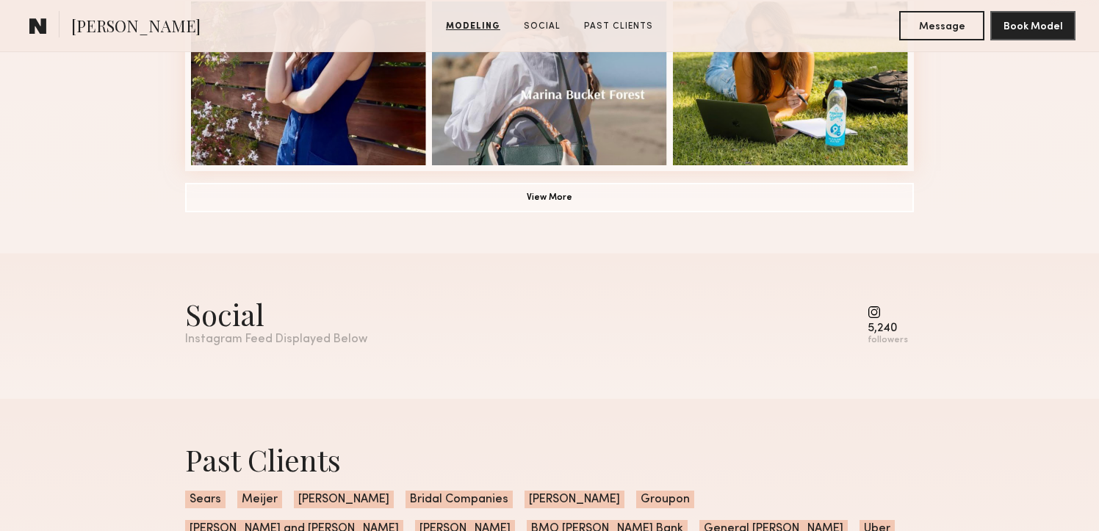
scroll to position [1229, 0]
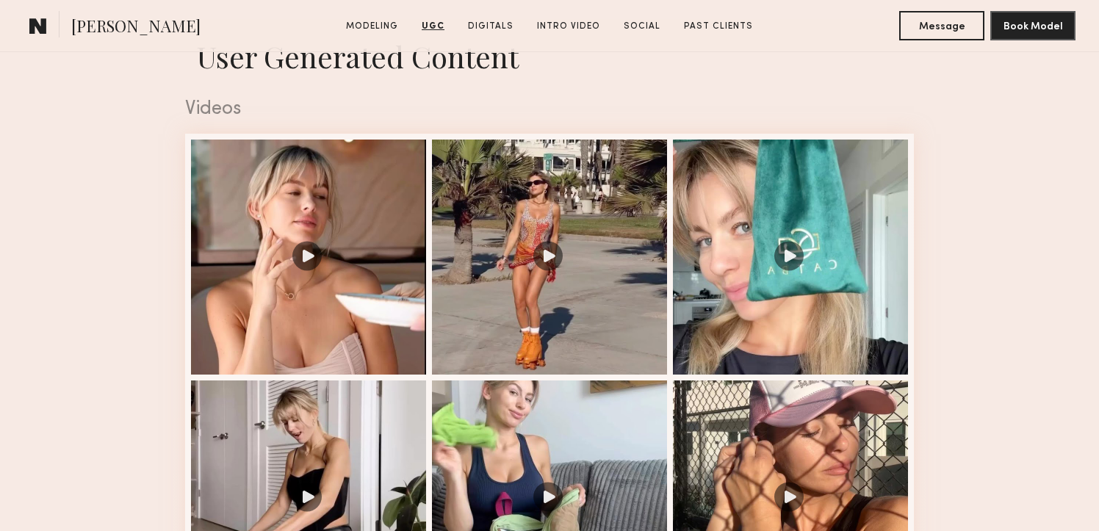
scroll to position [1456, 0]
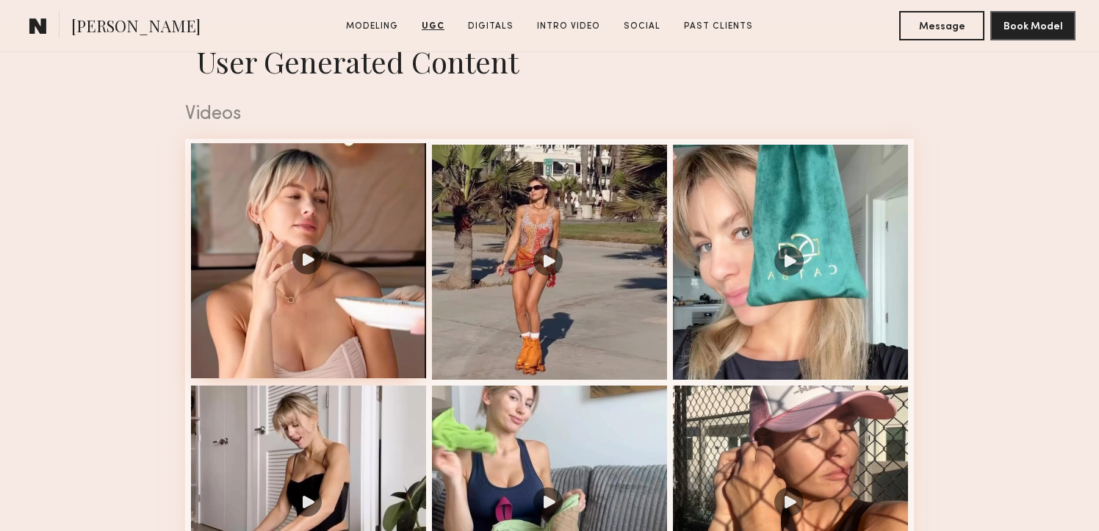
click at [362, 168] on div at bounding box center [308, 260] width 235 height 235
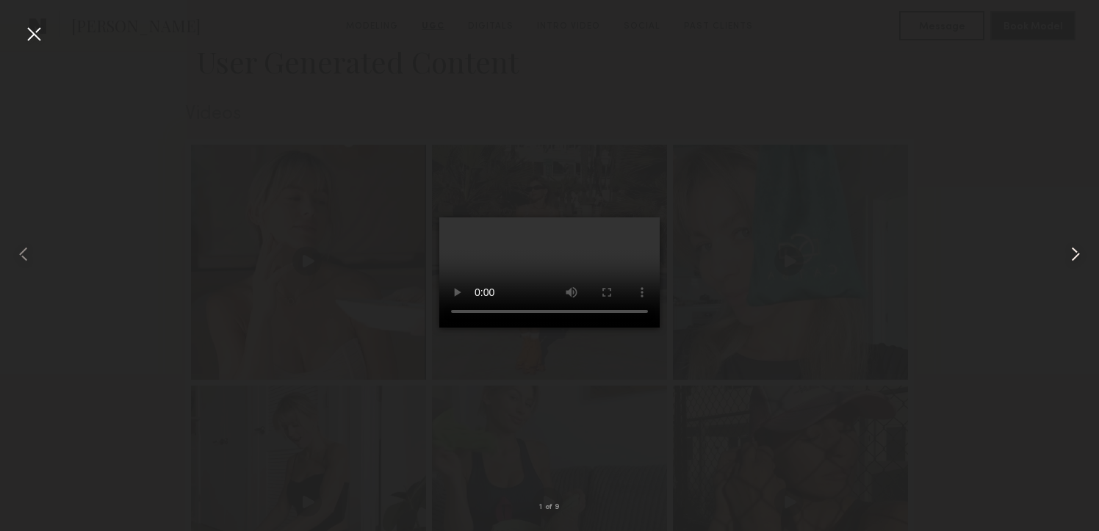
click at [1082, 254] on common-icon at bounding box center [1076, 255] width 24 height 24
click at [1082, 253] on common-icon at bounding box center [1076, 255] width 24 height 24
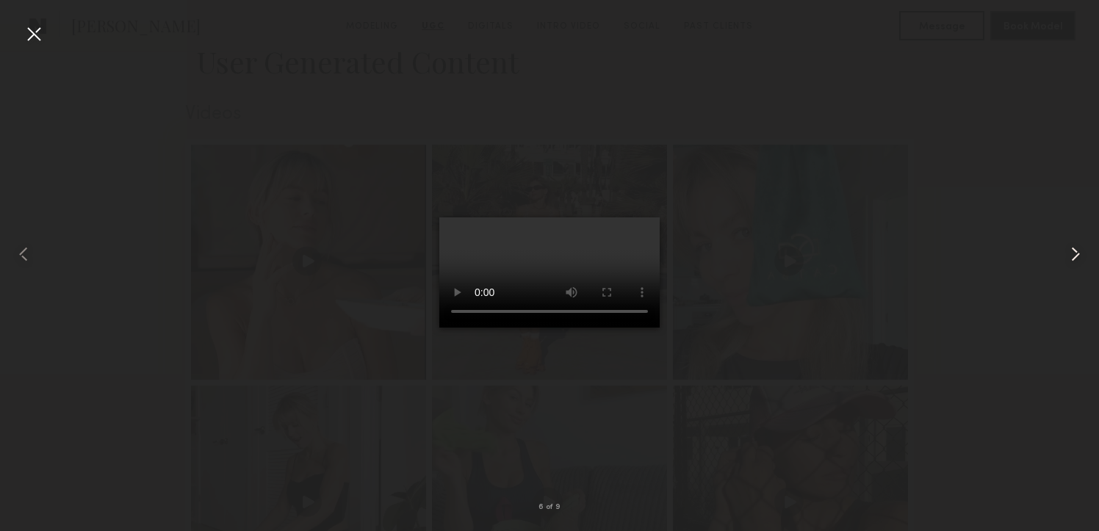
click at [1082, 253] on common-icon at bounding box center [1076, 255] width 24 height 24
click at [35, 35] on div at bounding box center [34, 34] width 24 height 24
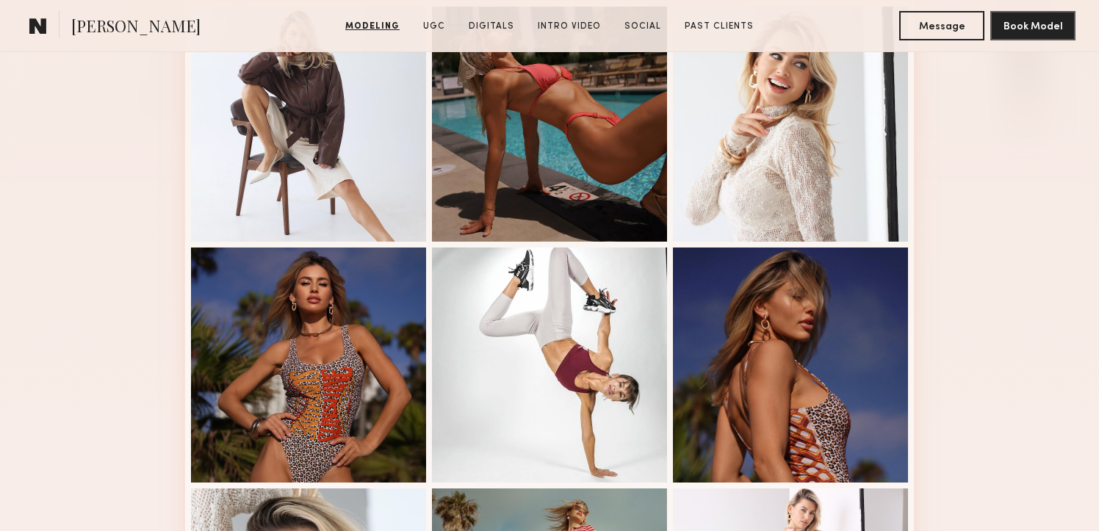
scroll to position [481, 0]
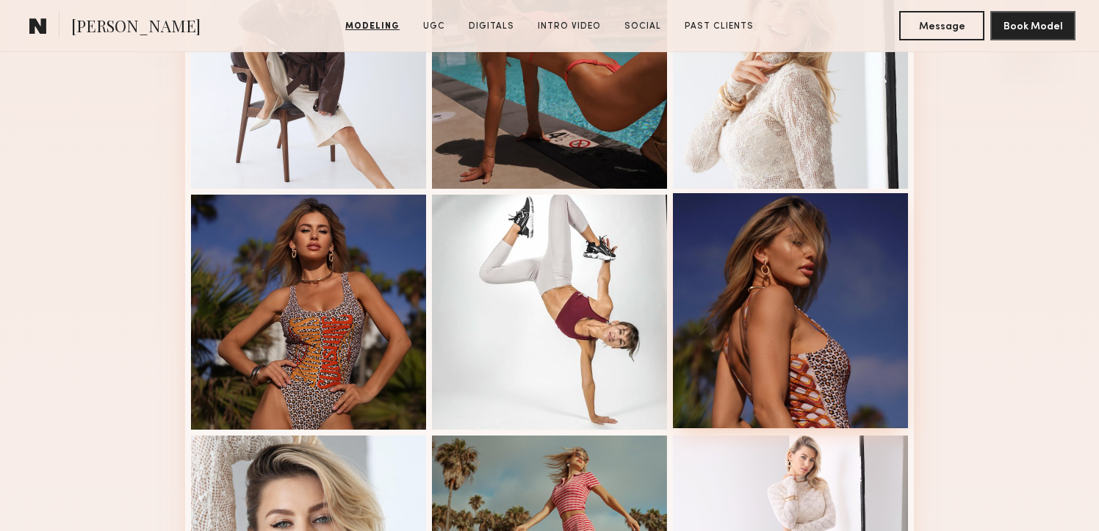
click at [786, 316] on div at bounding box center [790, 310] width 235 height 235
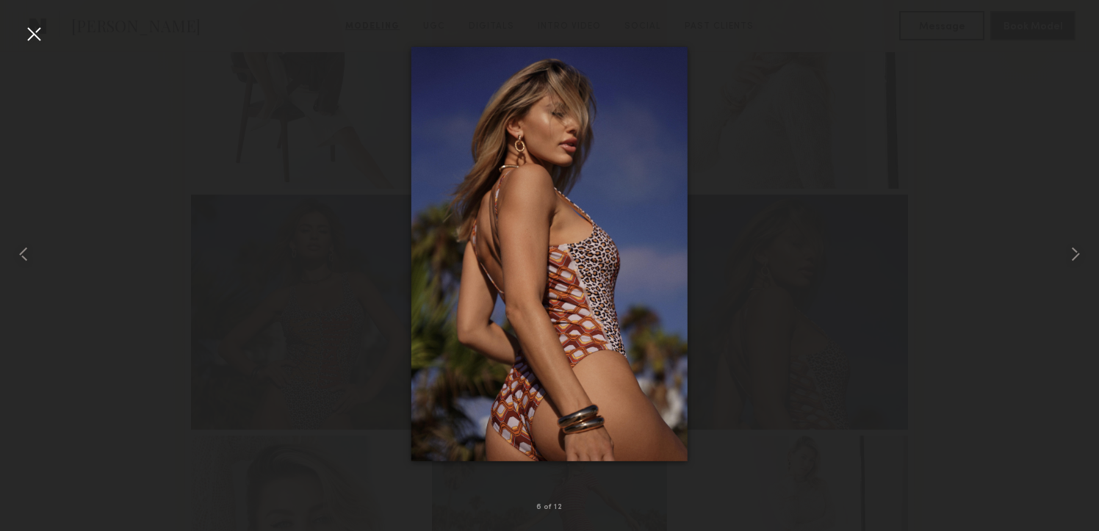
click at [35, 35] on div at bounding box center [34, 34] width 24 height 24
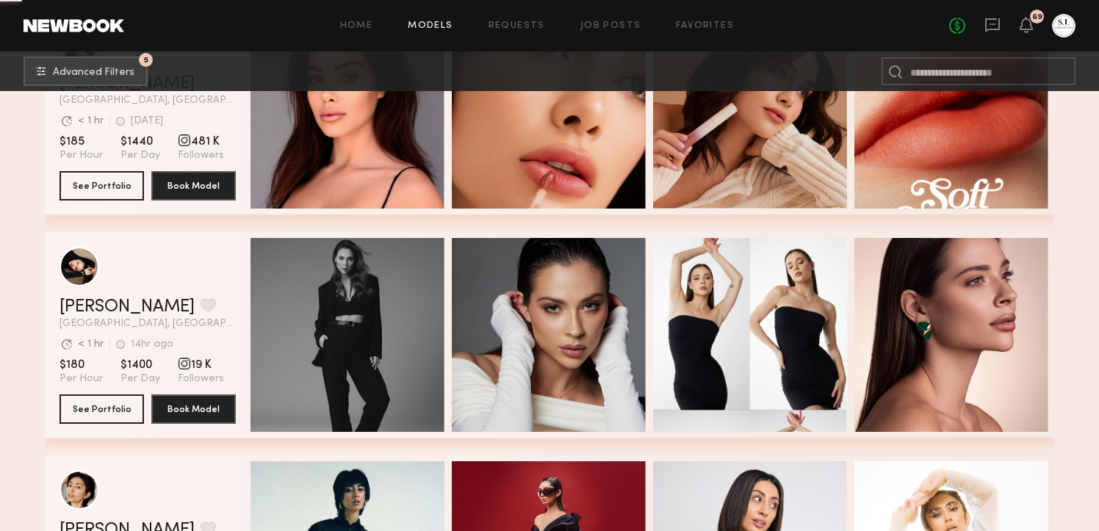
scroll to position [42114, 0]
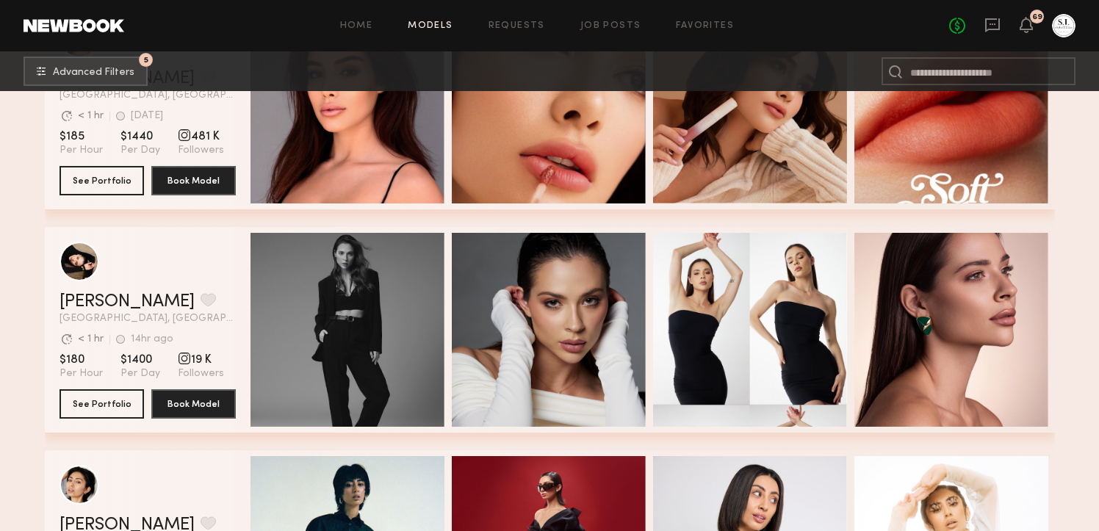
click at [144, 411] on section "See Portfolio Book Model" at bounding box center [148, 403] width 176 height 29
click at [122, 405] on button "See Portfolio" at bounding box center [102, 403] width 85 height 29
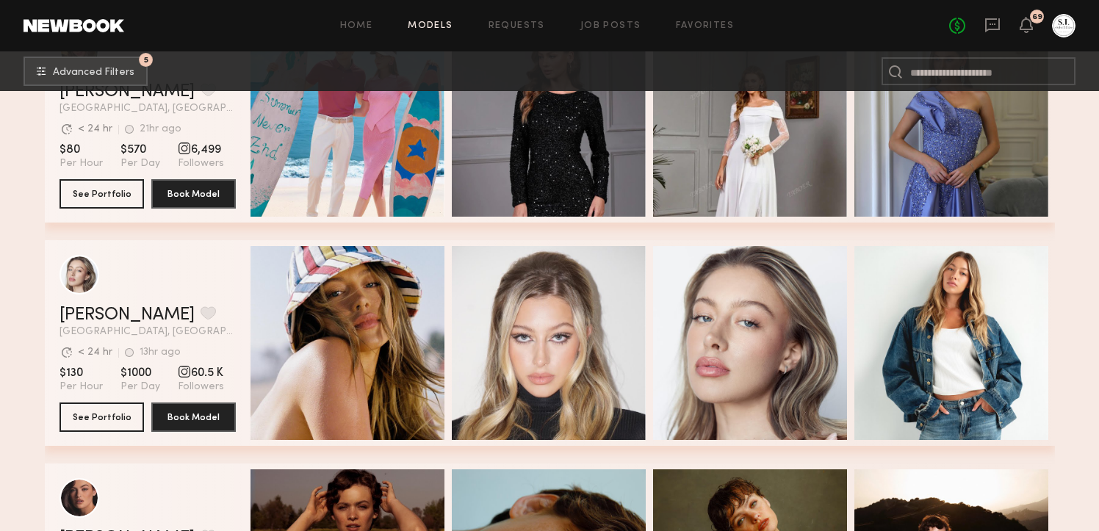
scroll to position [47564, 0]
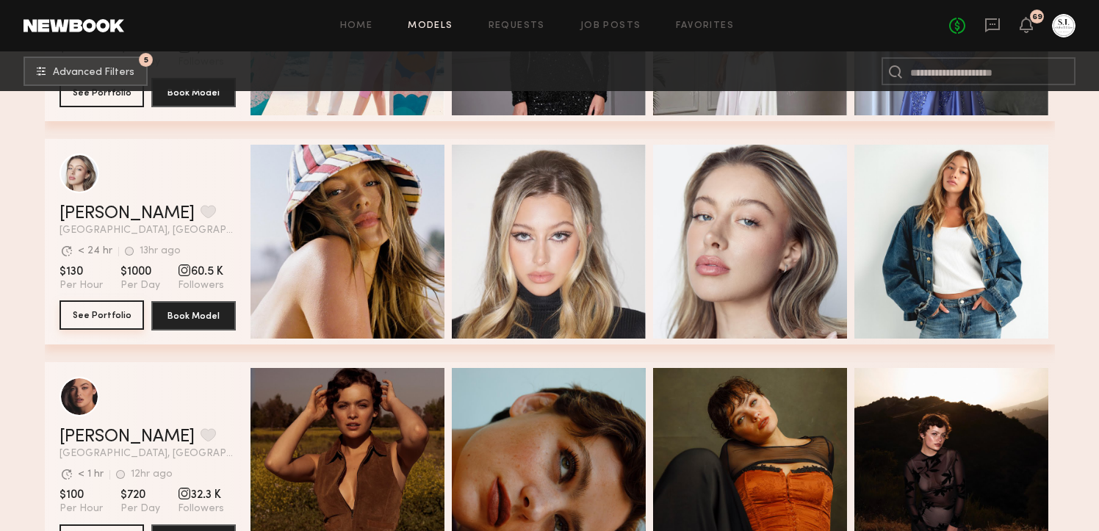
click at [114, 303] on button "See Portfolio" at bounding box center [102, 315] width 85 height 29
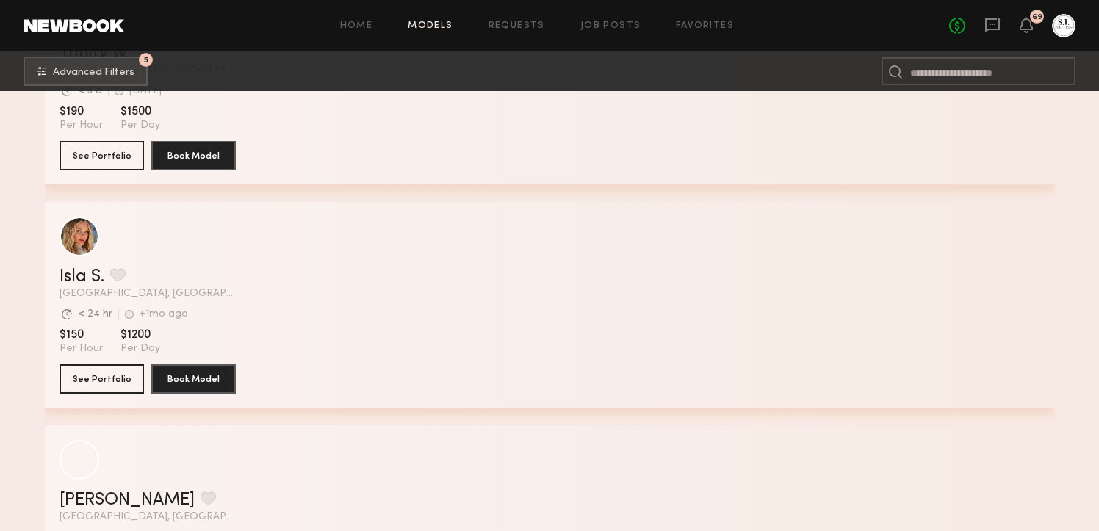
scroll to position [52417, 0]
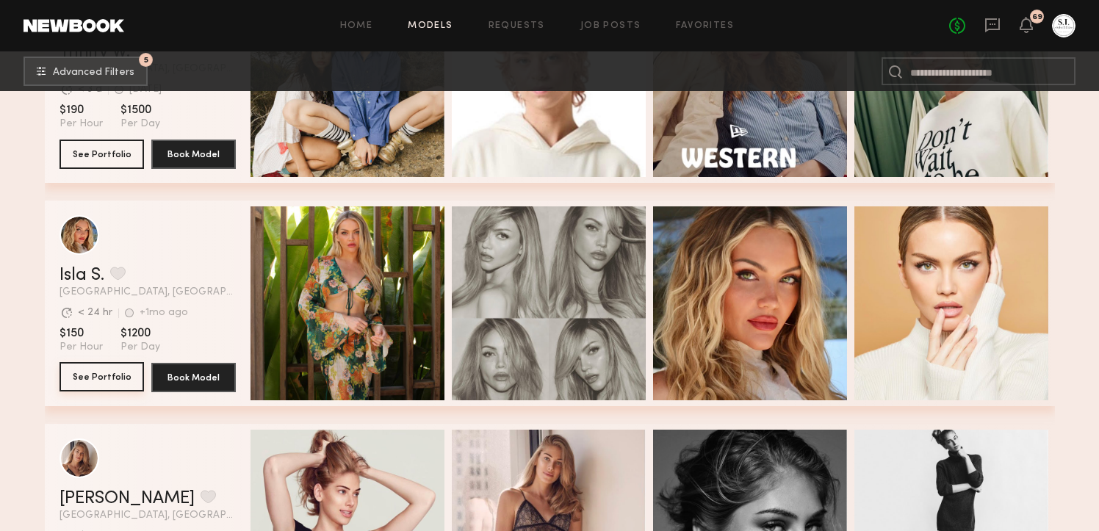
click at [93, 376] on button "See Portfolio" at bounding box center [102, 376] width 85 height 29
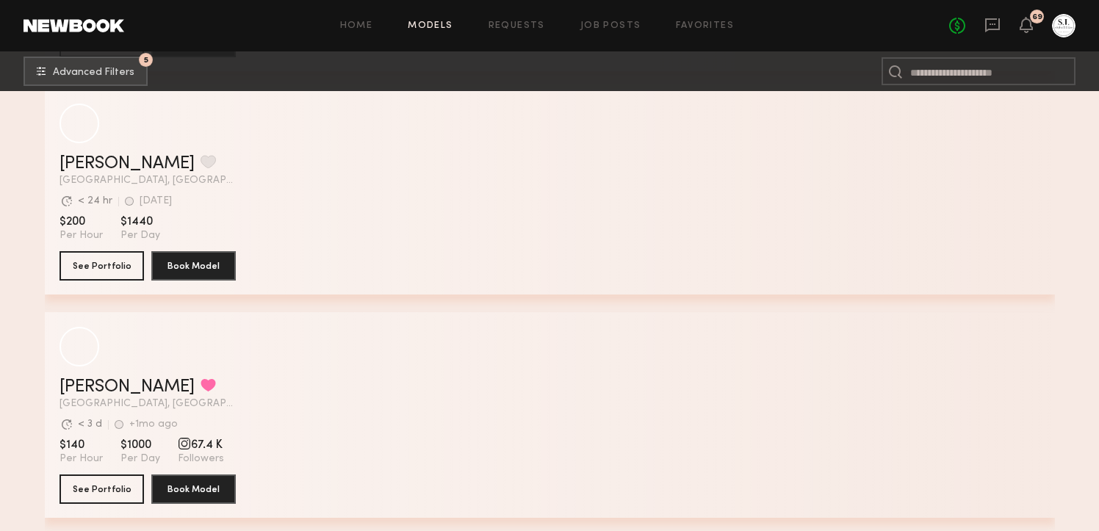
scroll to position [56559, 0]
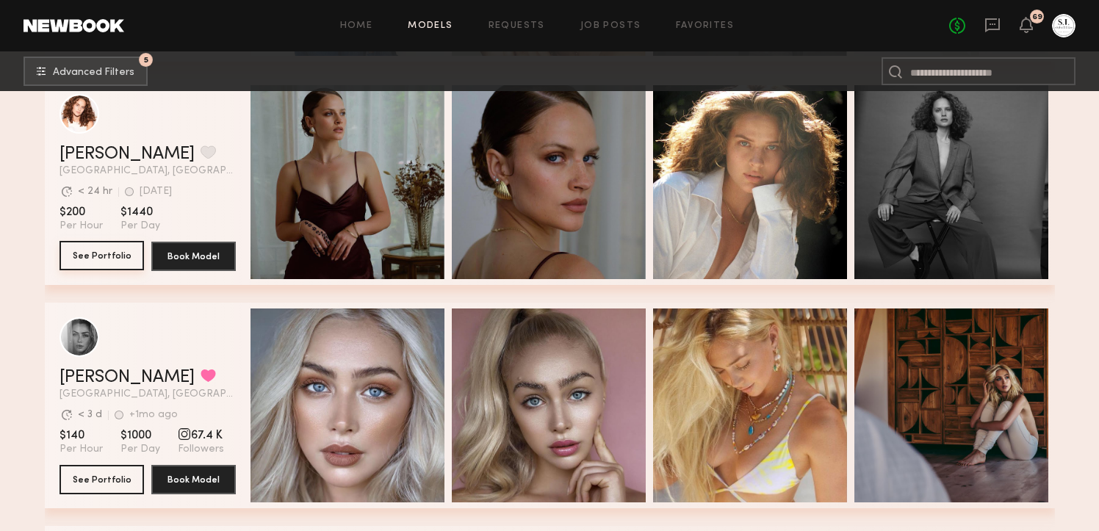
click at [93, 259] on button "See Portfolio" at bounding box center [102, 255] width 85 height 29
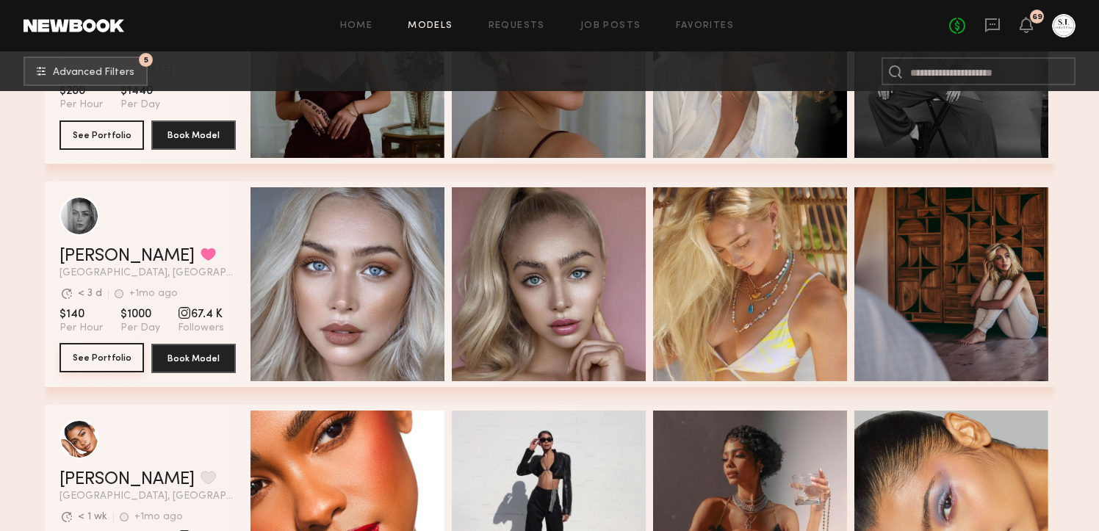
click at [103, 362] on button "See Portfolio" at bounding box center [102, 357] width 85 height 29
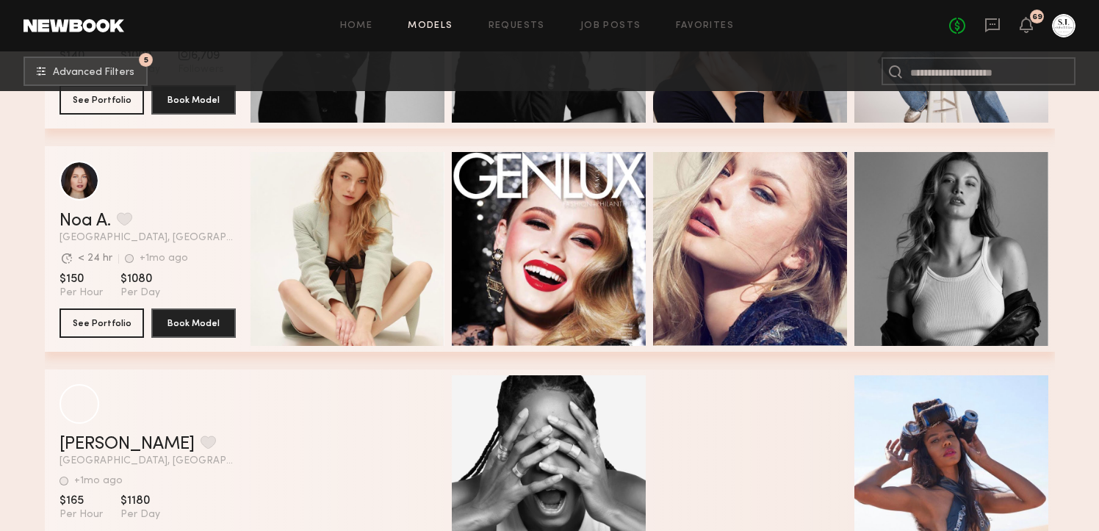
scroll to position [59382, 0]
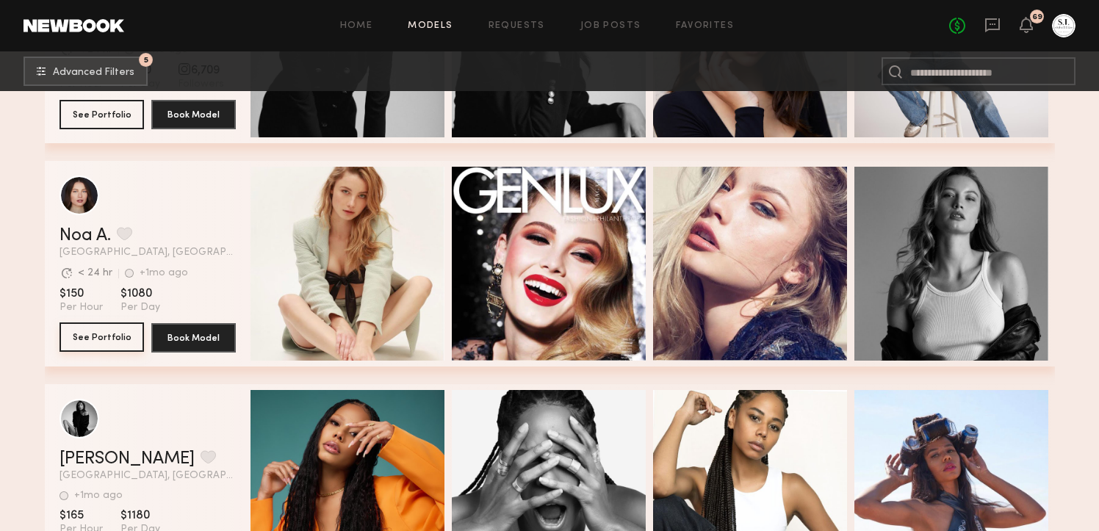
click at [96, 342] on button "See Portfolio" at bounding box center [102, 337] width 85 height 29
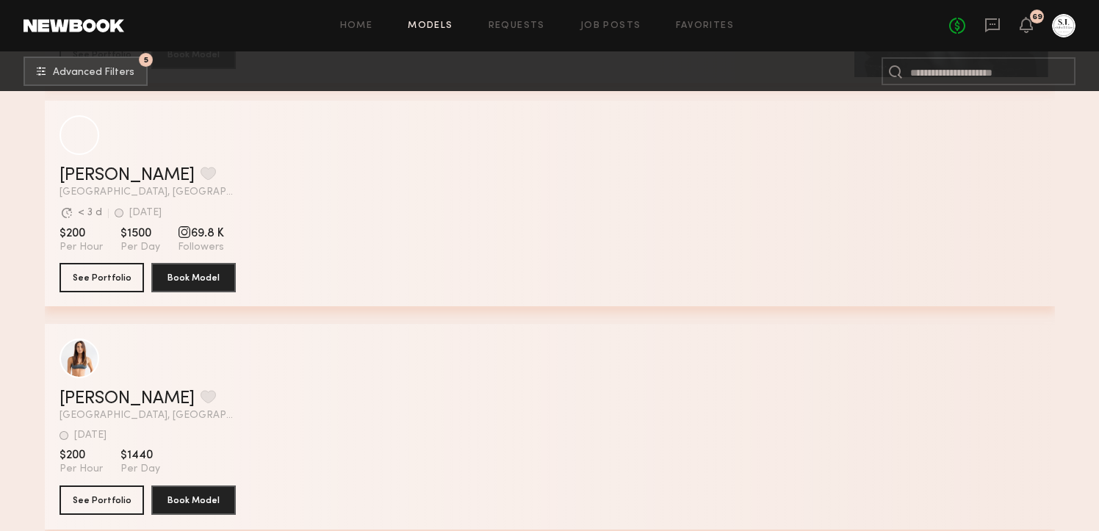
scroll to position [60691, 0]
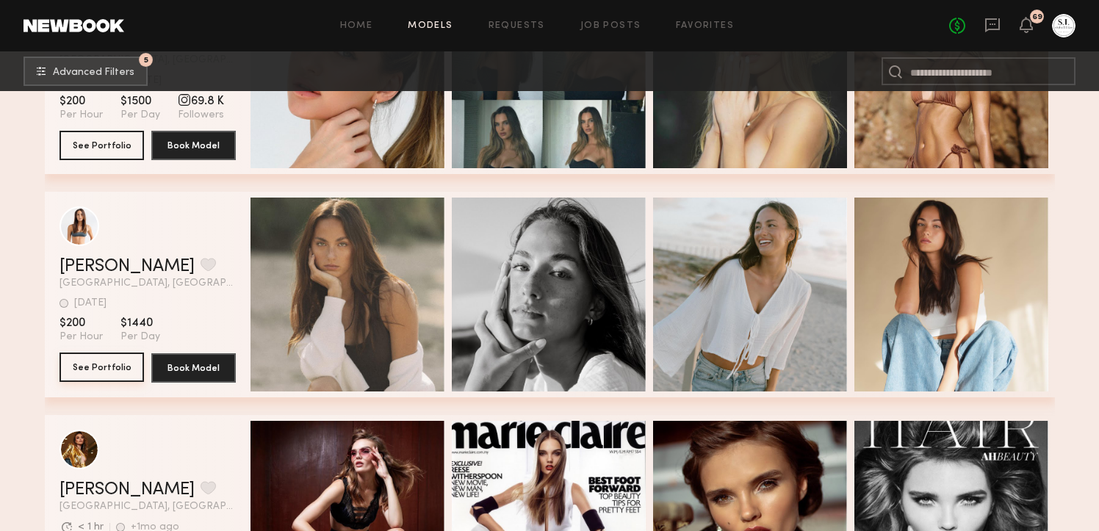
click at [98, 373] on button "See Portfolio" at bounding box center [102, 367] width 85 height 29
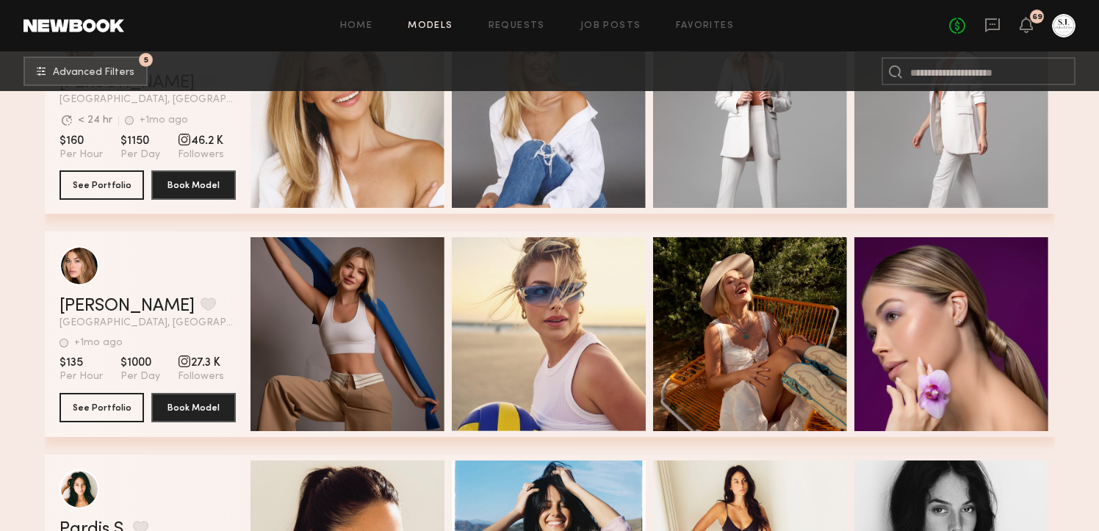
scroll to position [61340, 0]
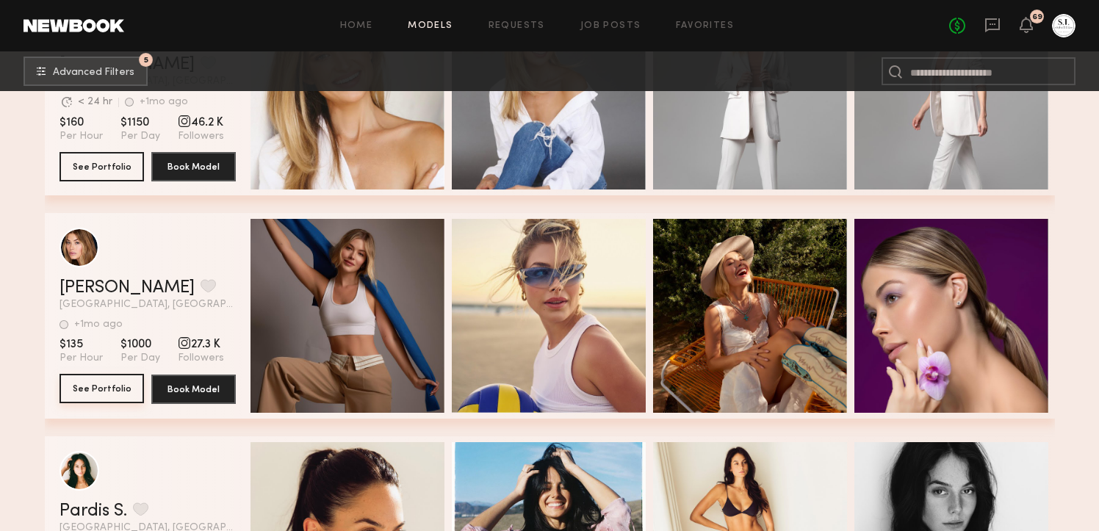
click at [104, 387] on button "See Portfolio" at bounding box center [102, 388] width 85 height 29
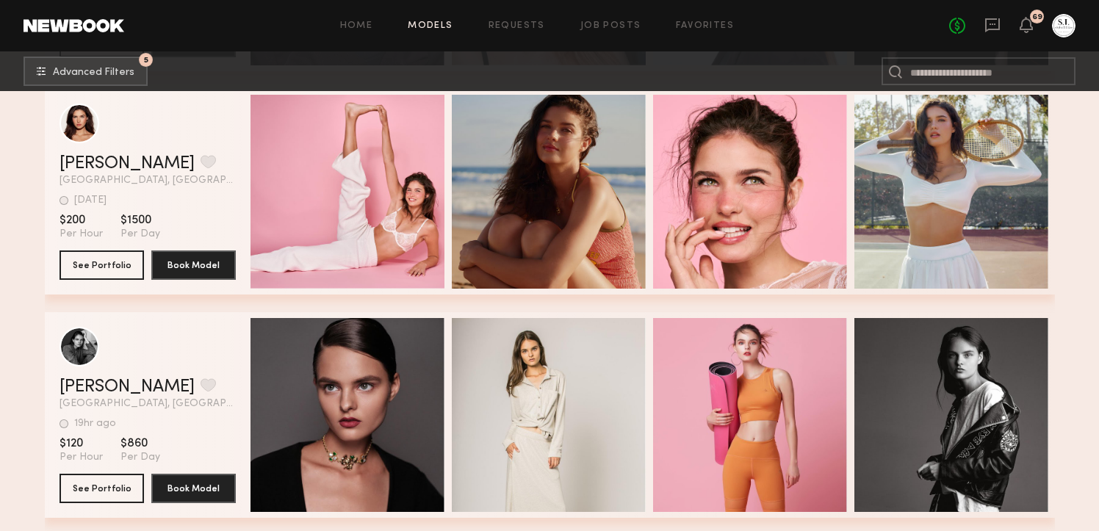
scroll to position [62951, 0]
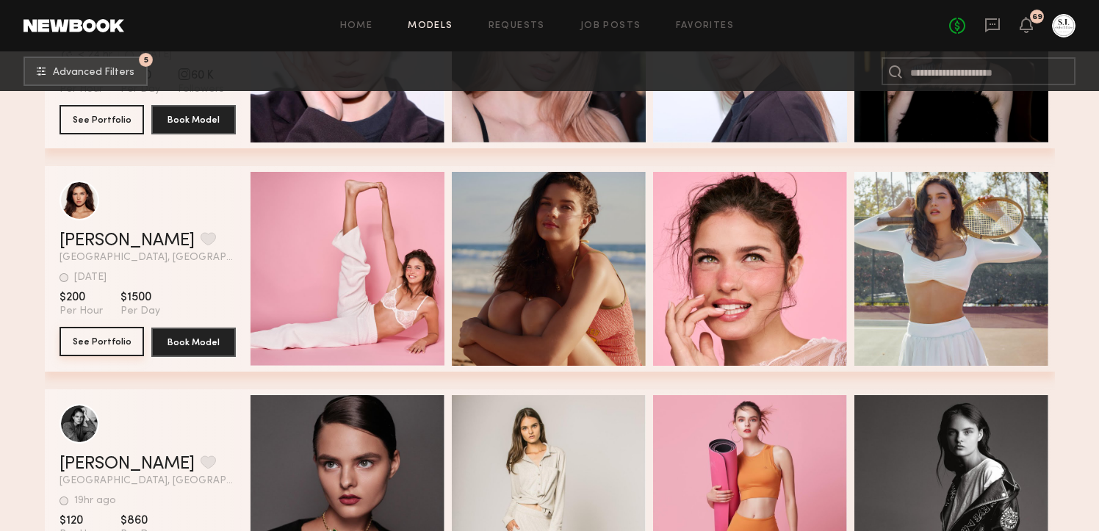
click at [77, 344] on button "See Portfolio" at bounding box center [102, 341] width 85 height 29
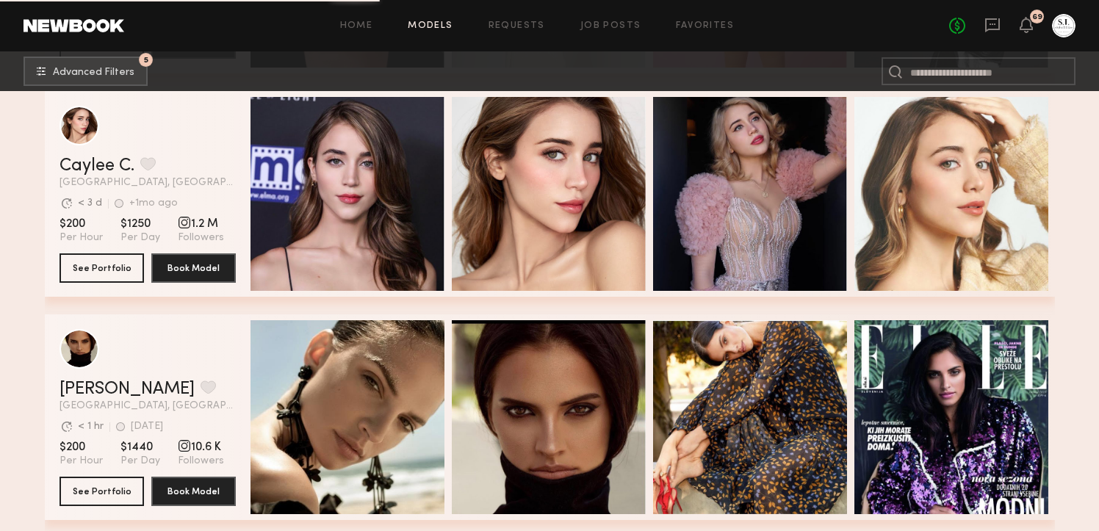
scroll to position [63475, 0]
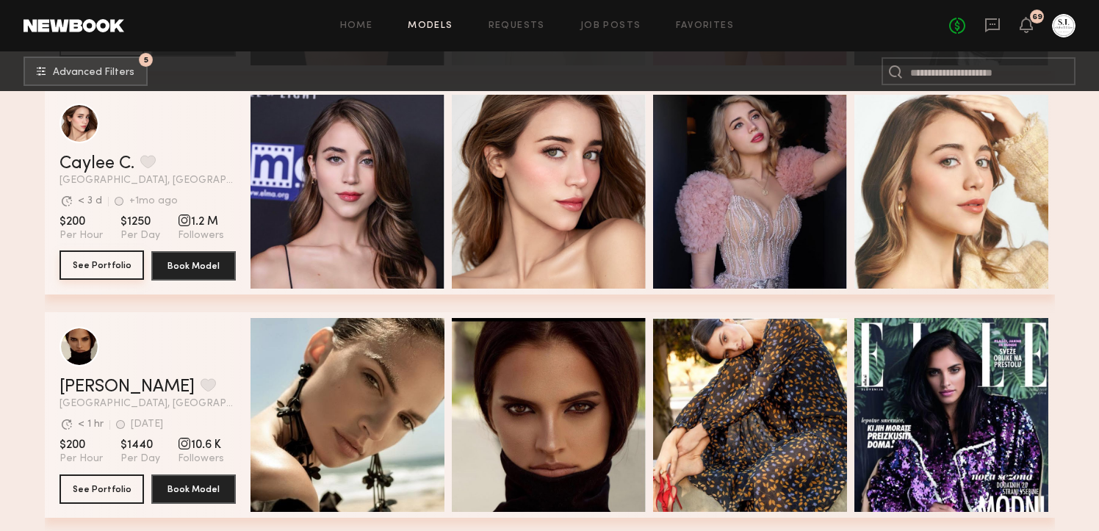
click at [118, 266] on button "See Portfolio" at bounding box center [102, 265] width 85 height 29
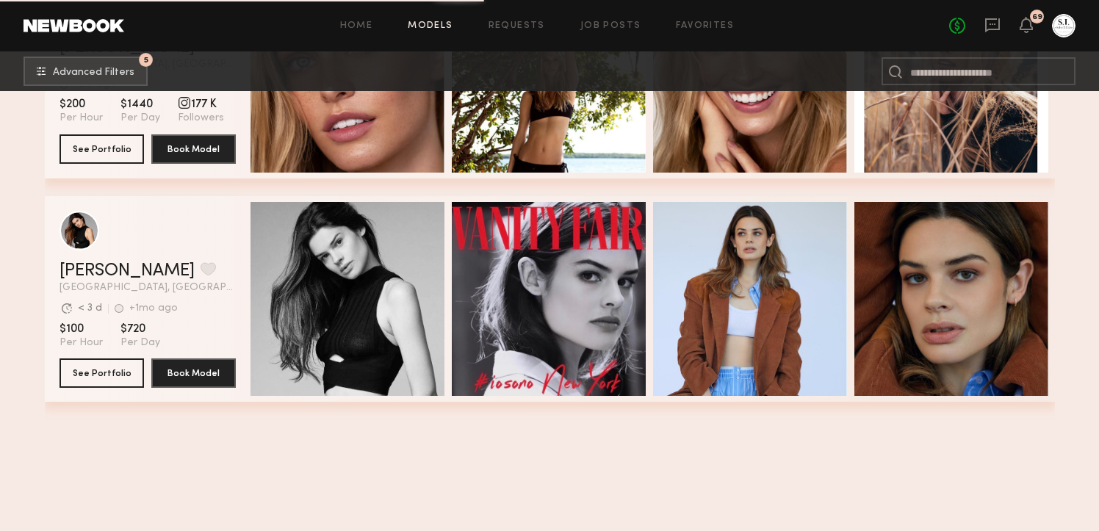
scroll to position [63506, 0]
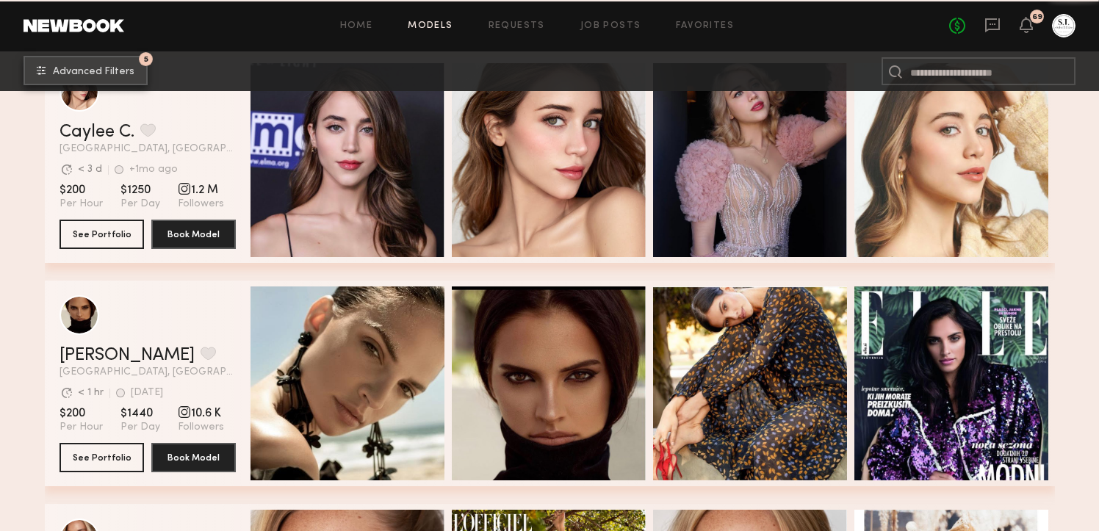
click at [114, 79] on button "5 Advanced Filters" at bounding box center [86, 70] width 124 height 29
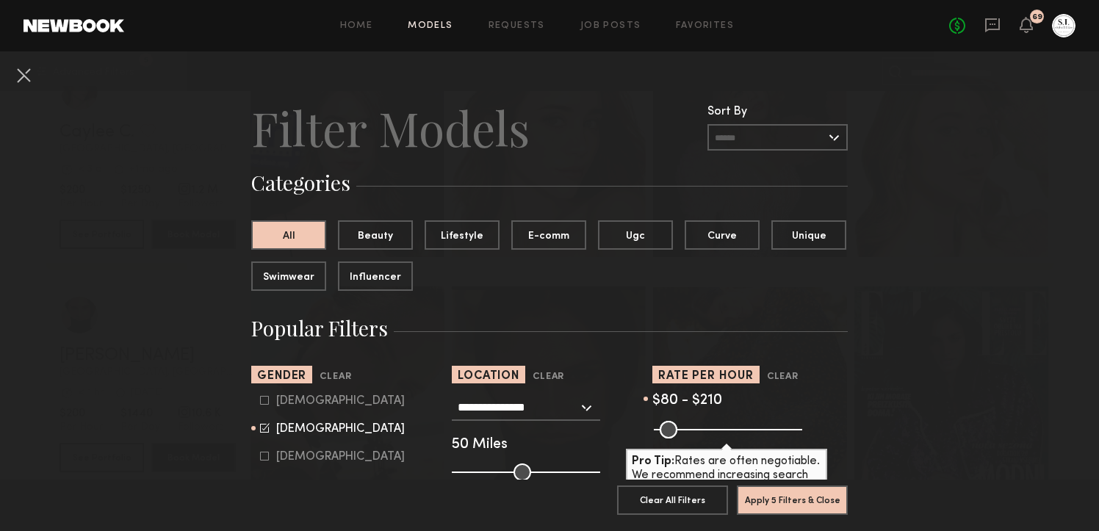
scroll to position [10, 0]
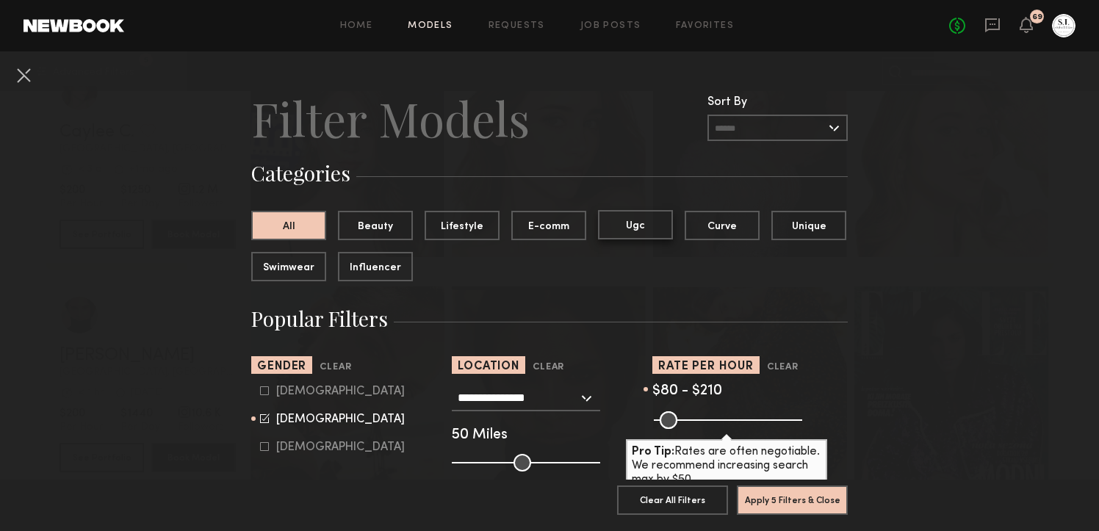
click at [631, 218] on button "Ugc" at bounding box center [635, 224] width 75 height 29
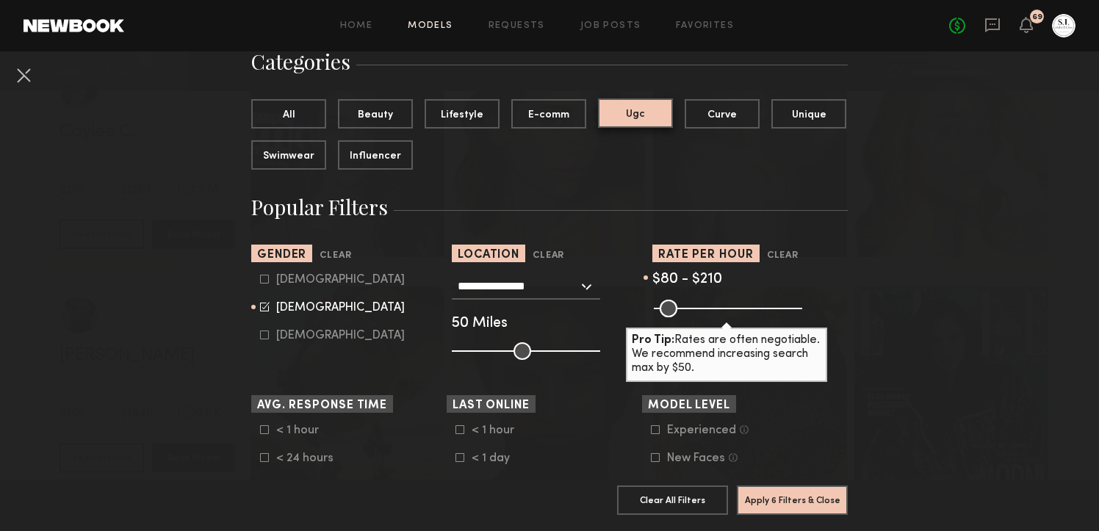
scroll to position [137, 0]
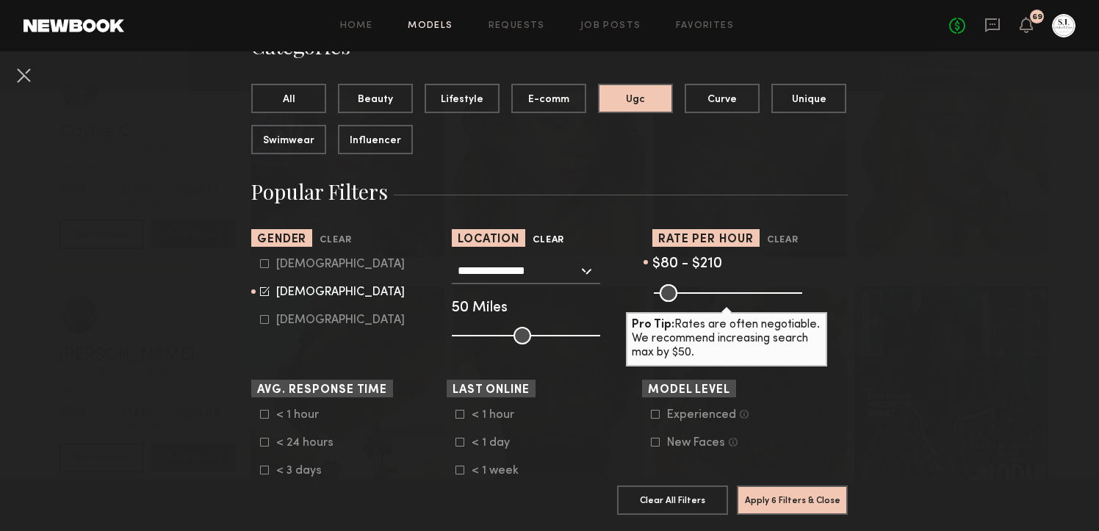
click at [558, 243] on button "Clear" at bounding box center [549, 240] width 32 height 17
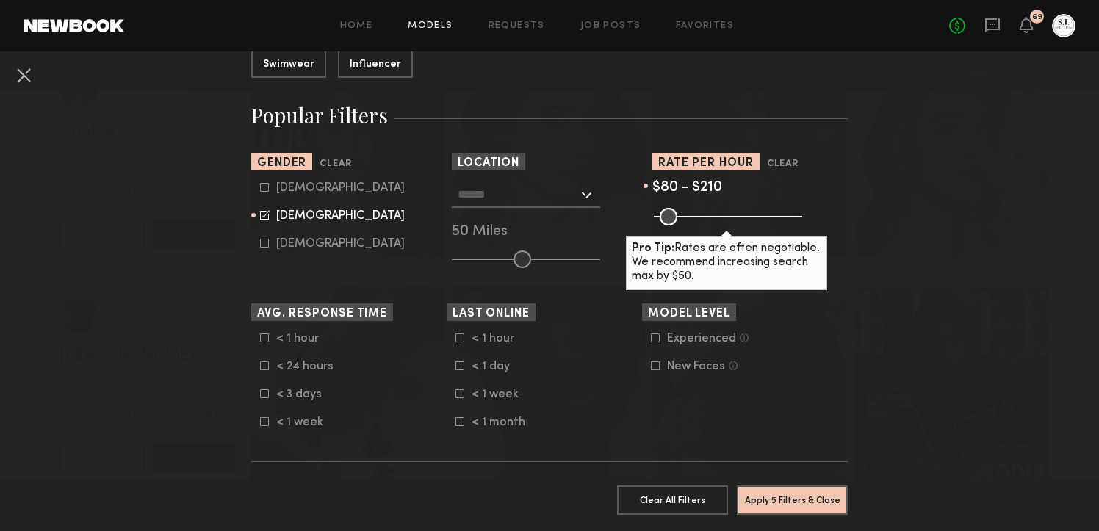
scroll to position [231, 0]
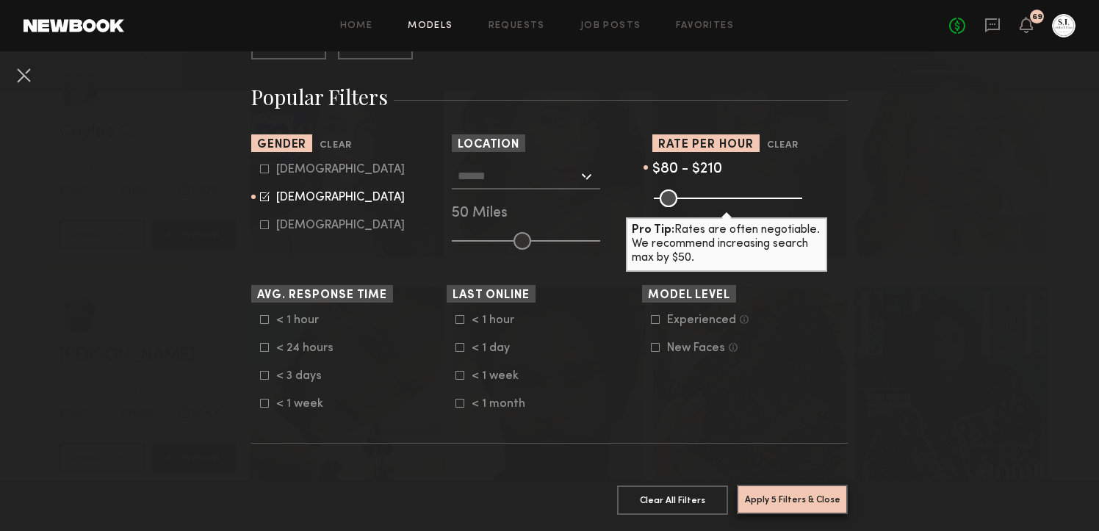
click at [783, 495] on button "Apply 5 Filters & Close" at bounding box center [792, 499] width 111 height 29
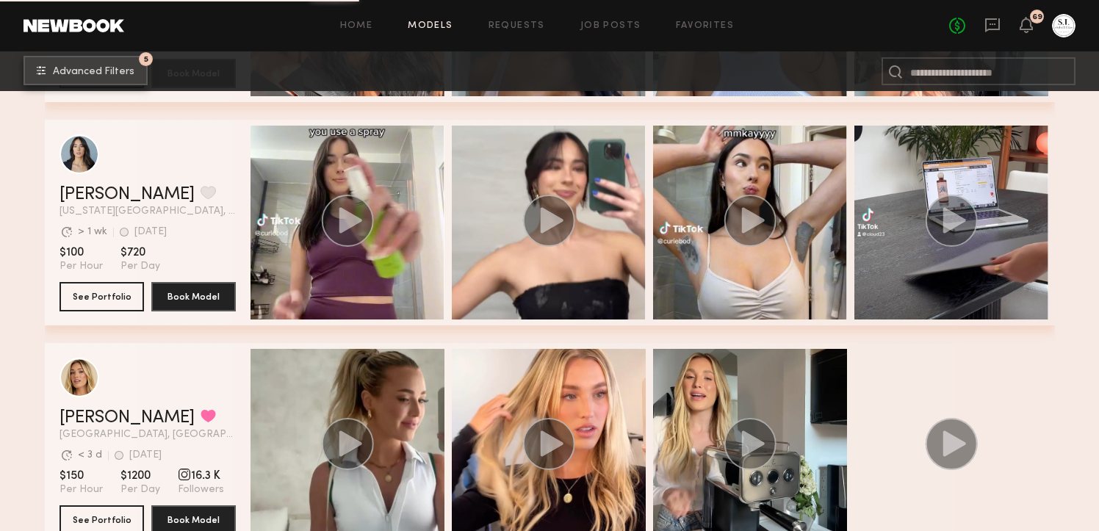
scroll to position [2530, 0]
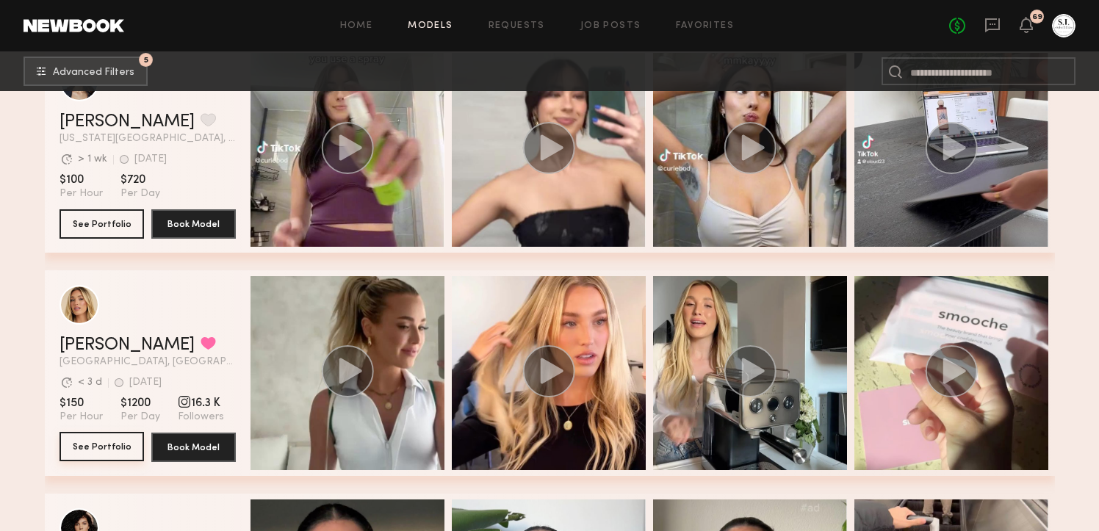
click at [118, 439] on button "See Portfolio" at bounding box center [102, 446] width 85 height 29
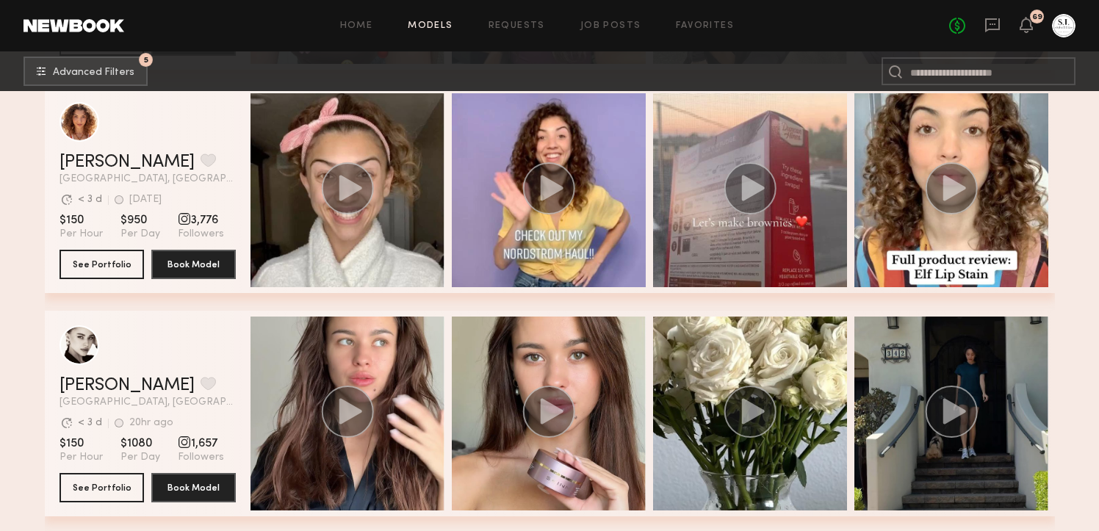
scroll to position [4074, 0]
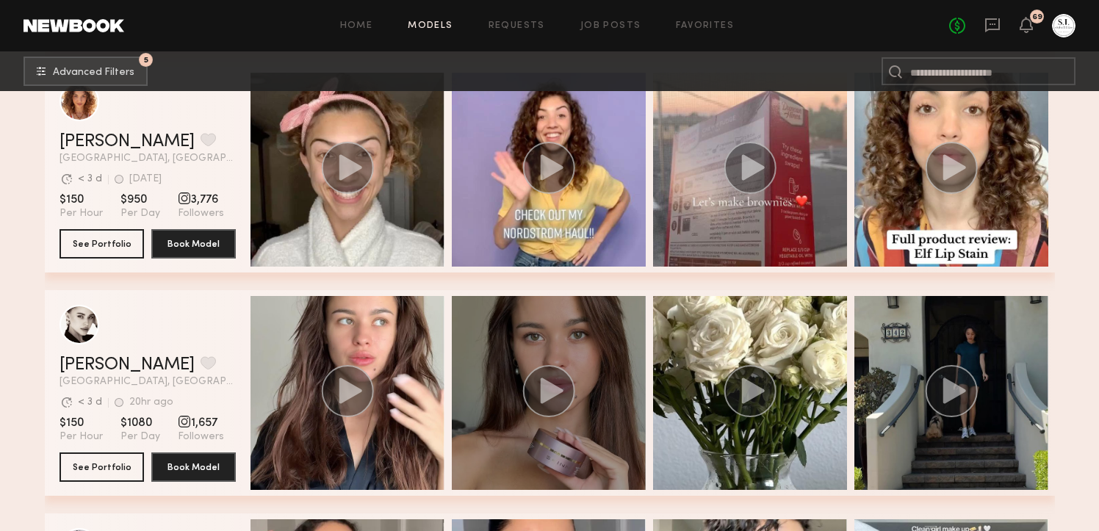
click at [555, 387] on icon "grid" at bounding box center [551, 391] width 23 height 26
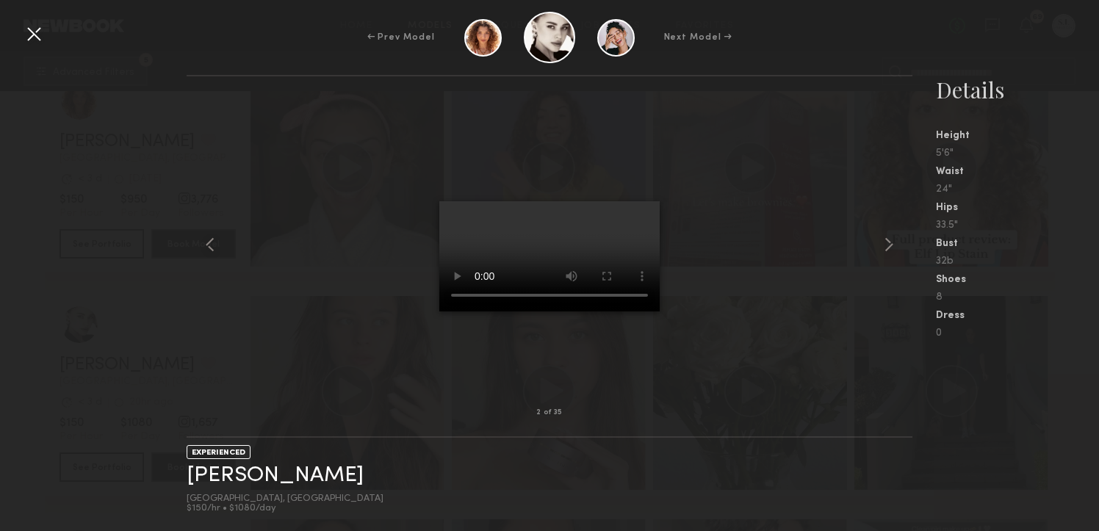
click at [876, 237] on div at bounding box center [549, 245] width 725 height 290
click at [885, 242] on common-icon at bounding box center [889, 245] width 24 height 24
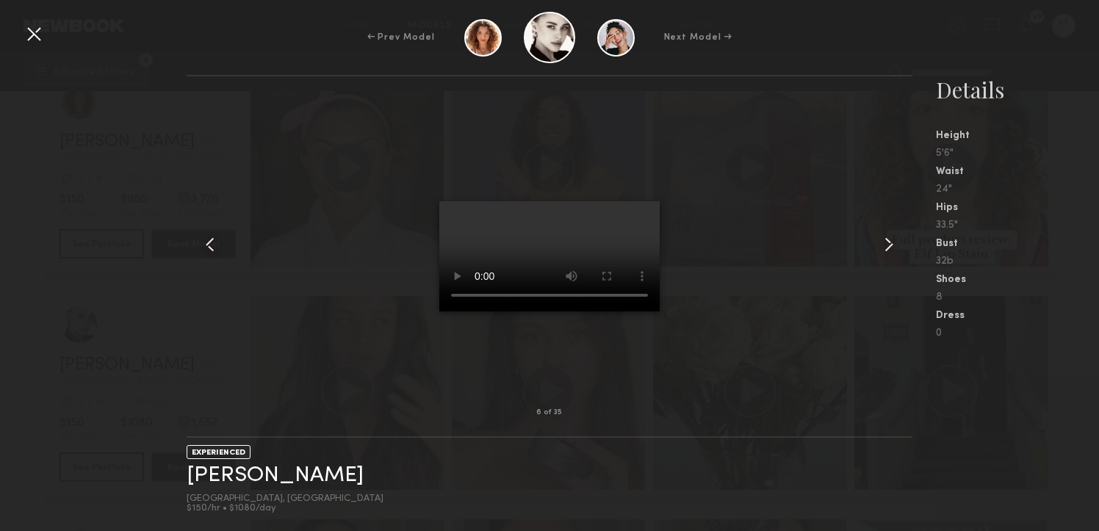
click at [885, 242] on common-icon at bounding box center [889, 245] width 24 height 24
click at [39, 30] on div at bounding box center [34, 34] width 24 height 24
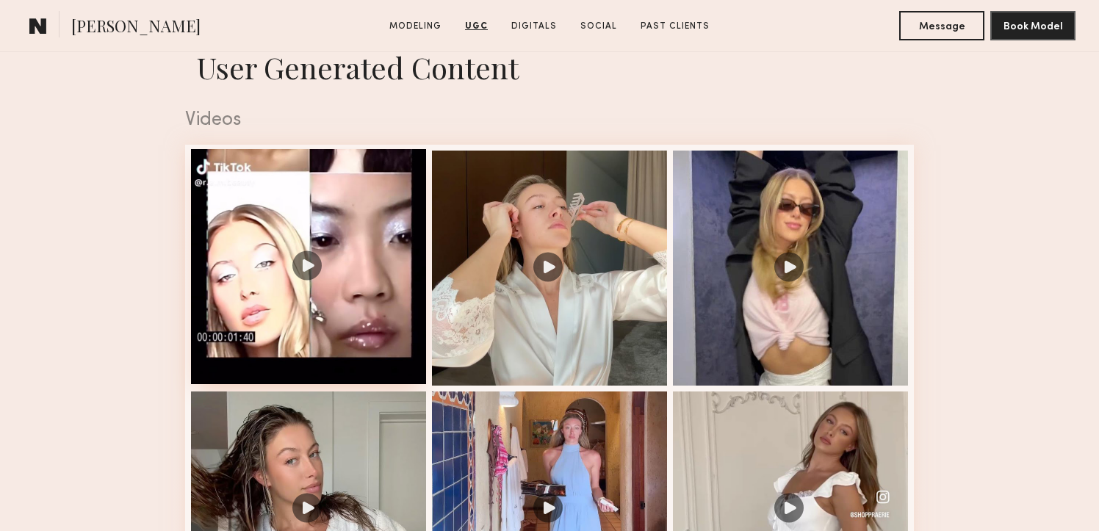
scroll to position [1445, 0]
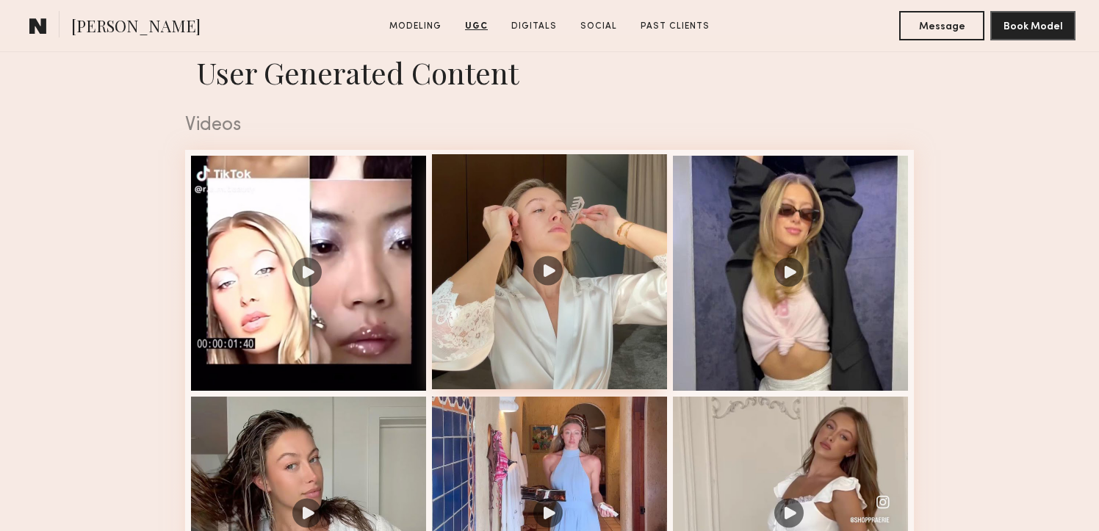
click at [599, 223] on div at bounding box center [549, 271] width 235 height 235
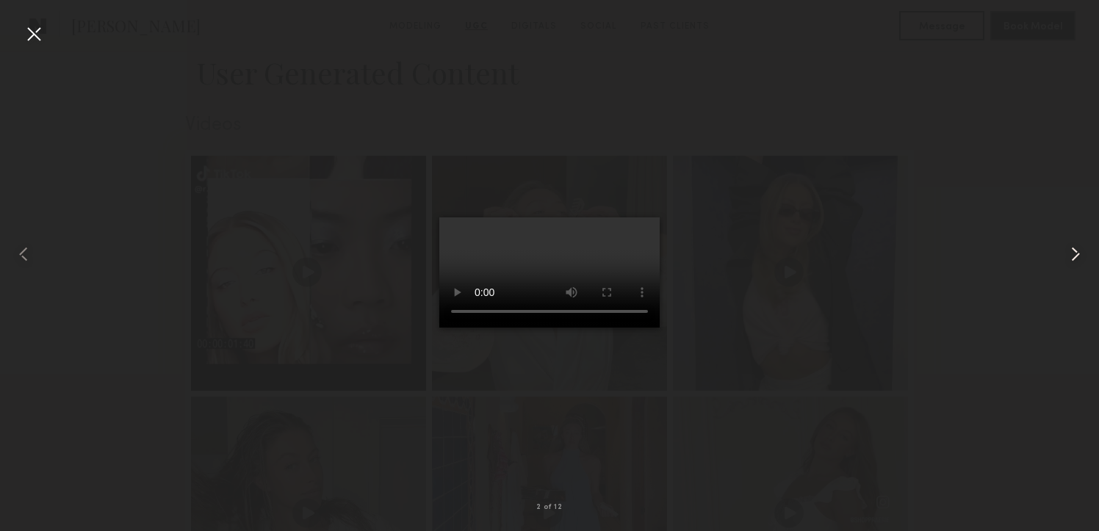
click at [1072, 253] on common-icon at bounding box center [1076, 255] width 24 height 24
click at [1070, 256] on common-icon at bounding box center [1076, 255] width 24 height 24
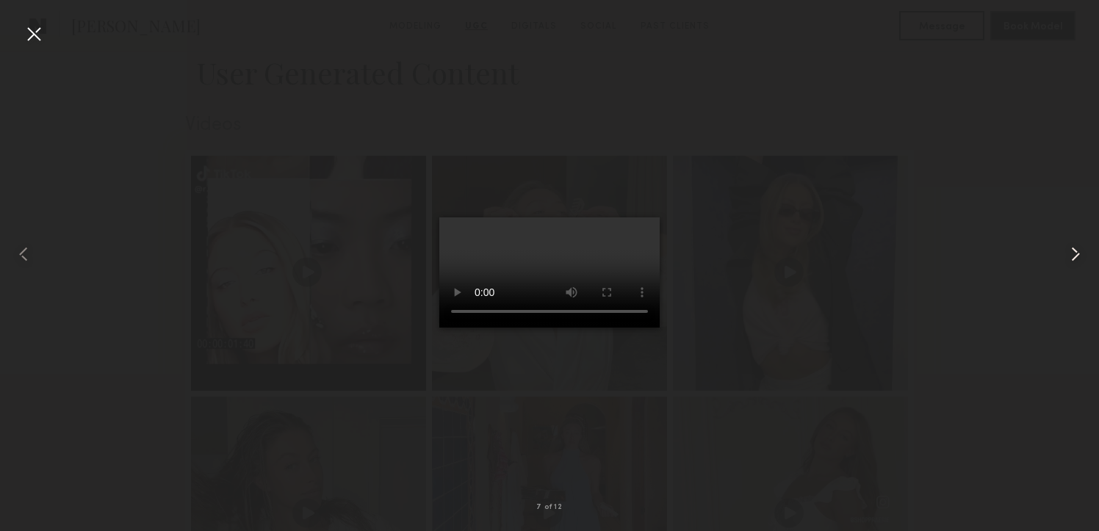
click at [1070, 256] on common-icon at bounding box center [1076, 255] width 24 height 24
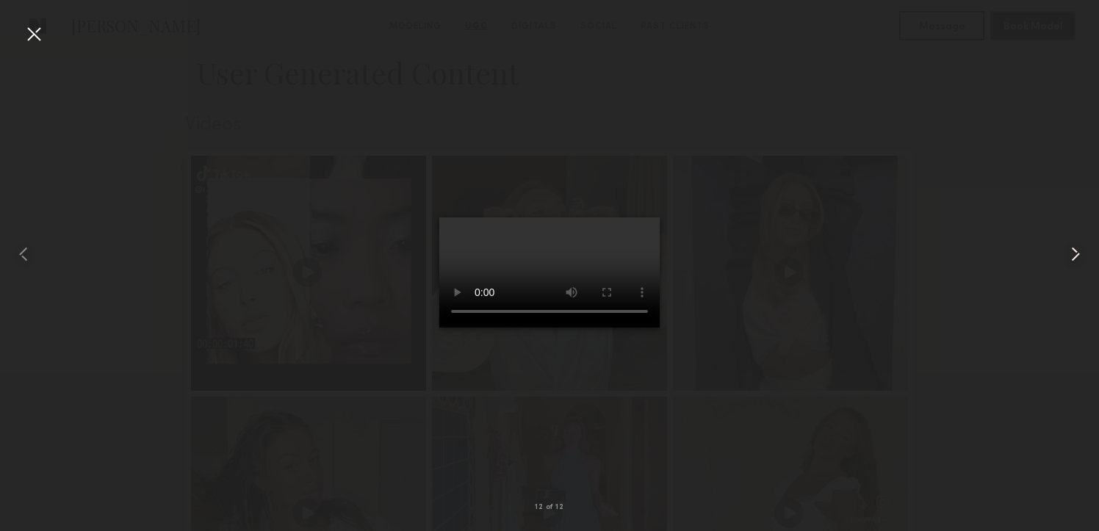
click at [1070, 256] on common-icon at bounding box center [1076, 255] width 24 height 24
click at [32, 37] on div at bounding box center [34, 34] width 24 height 24
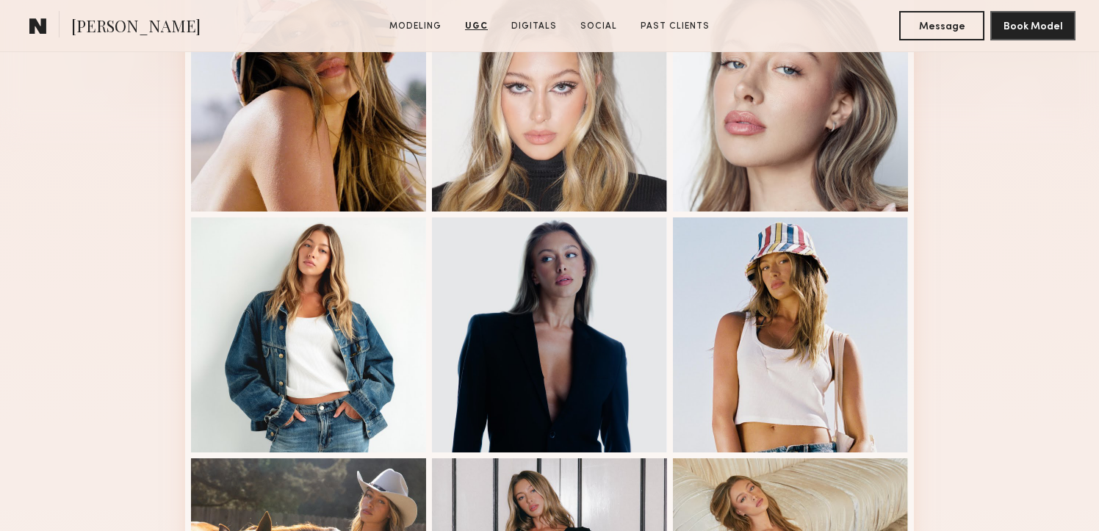
scroll to position [0, 0]
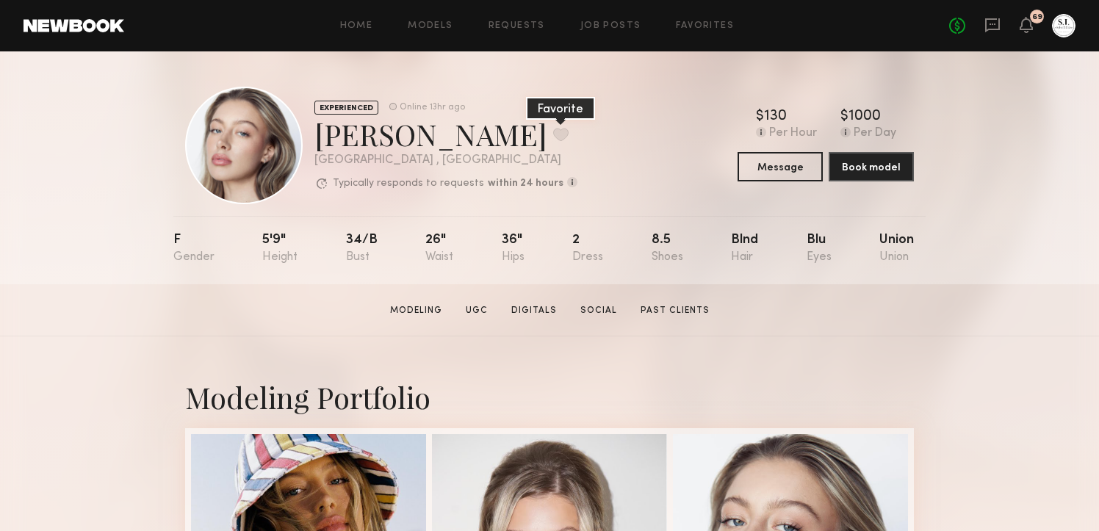
click at [553, 133] on button at bounding box center [560, 134] width 15 height 13
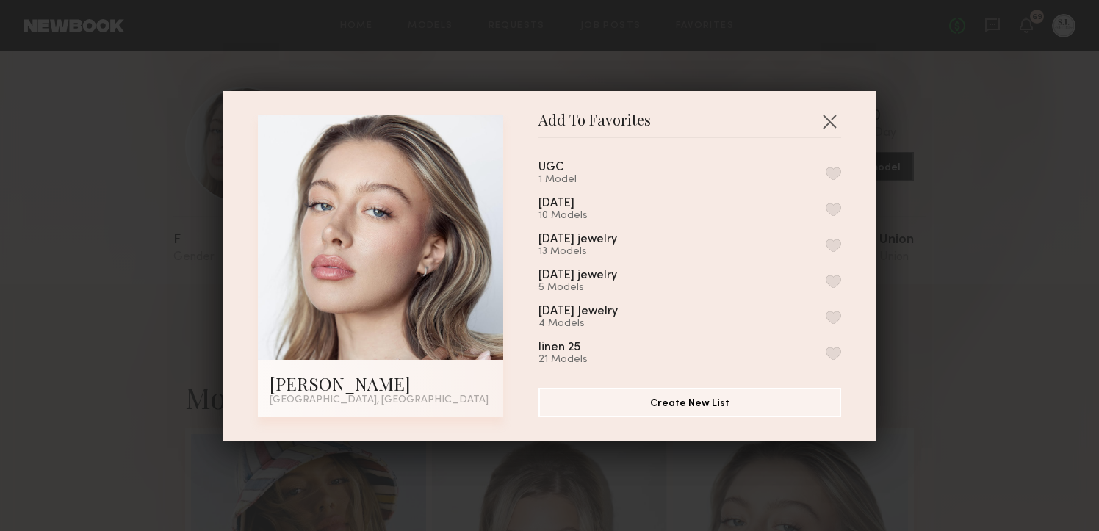
click at [834, 206] on button "button" at bounding box center [833, 209] width 15 height 13
click at [825, 115] on button "button" at bounding box center [830, 121] width 24 height 24
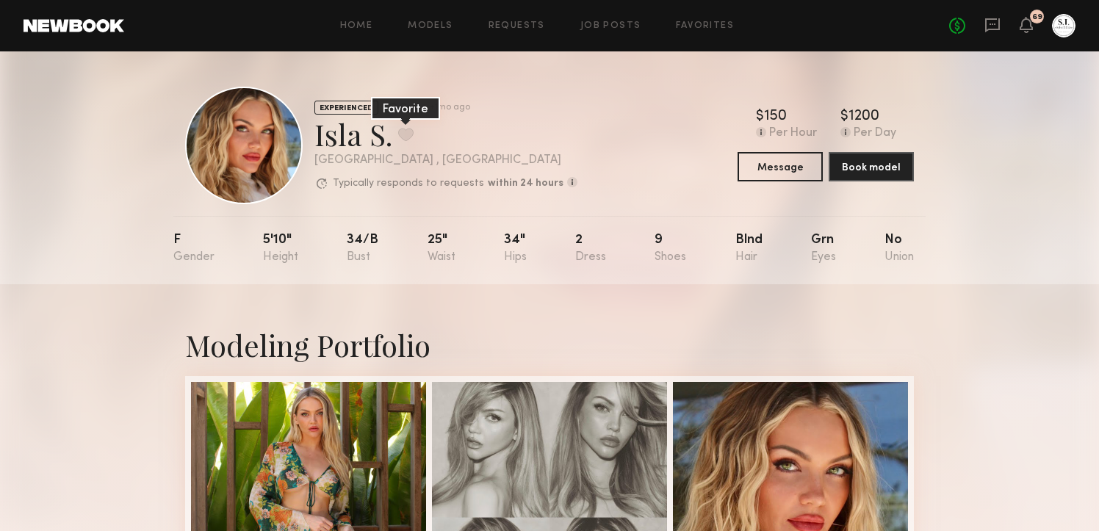
click at [406, 139] on button at bounding box center [405, 134] width 15 height 13
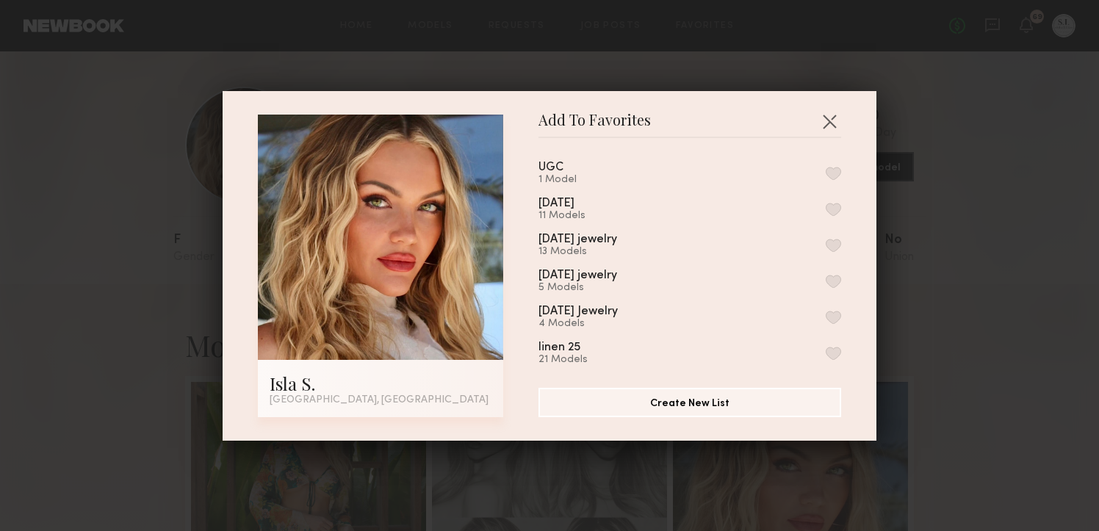
click at [836, 206] on button "button" at bounding box center [833, 209] width 15 height 13
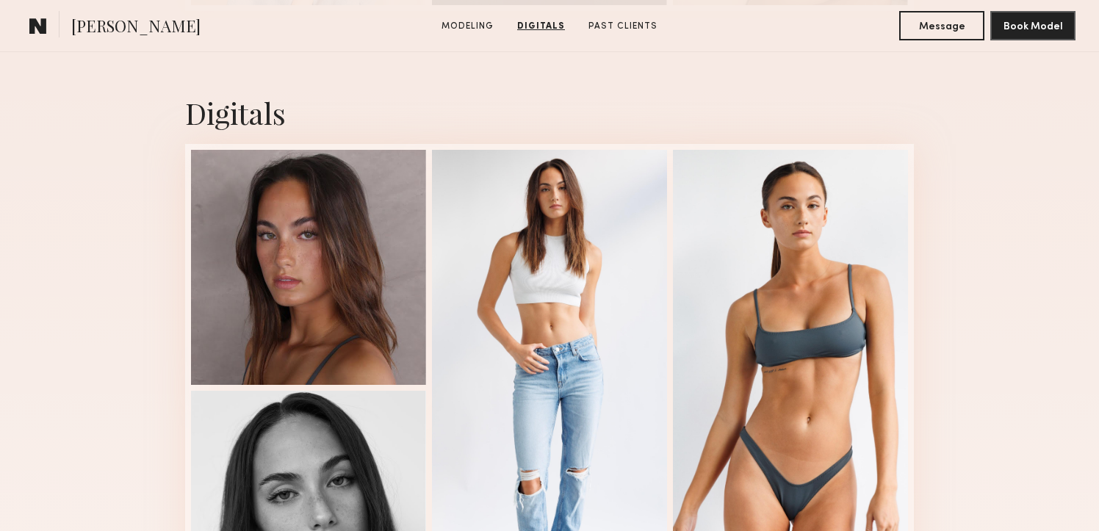
scroll to position [884, 0]
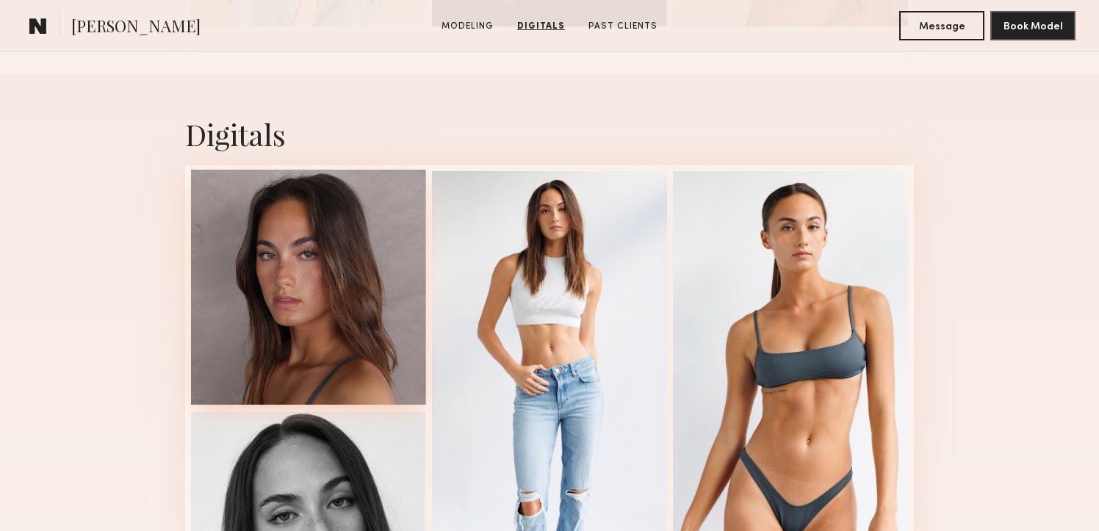
click at [342, 331] on div at bounding box center [308, 287] width 235 height 235
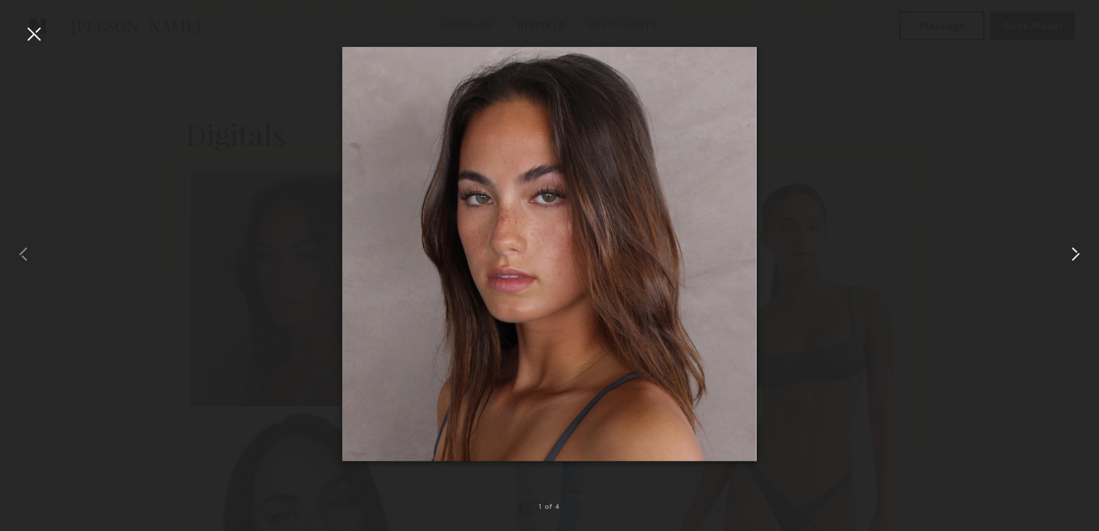
click at [1075, 254] on common-icon at bounding box center [1076, 255] width 24 height 24
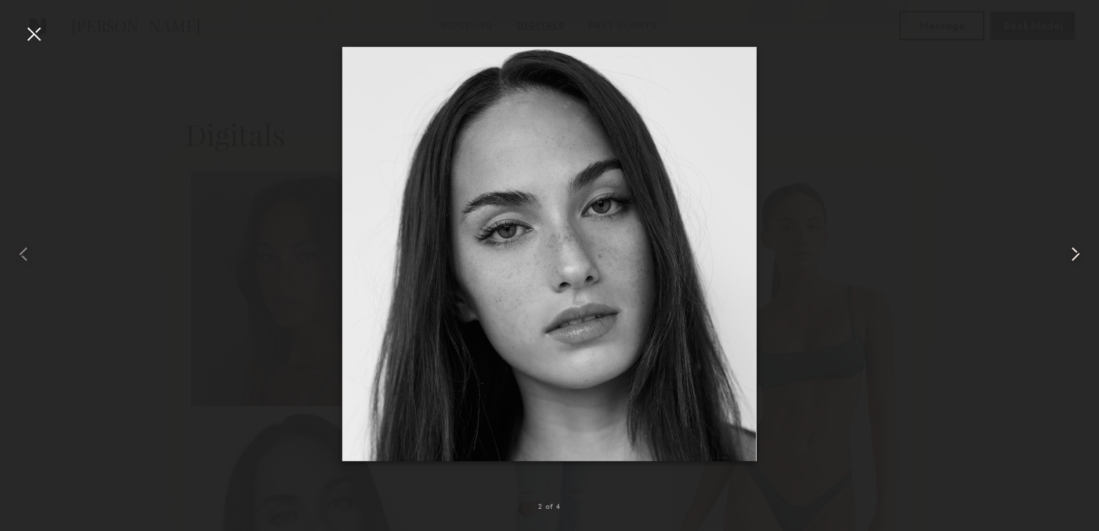
click at [1075, 254] on common-icon at bounding box center [1076, 255] width 24 height 24
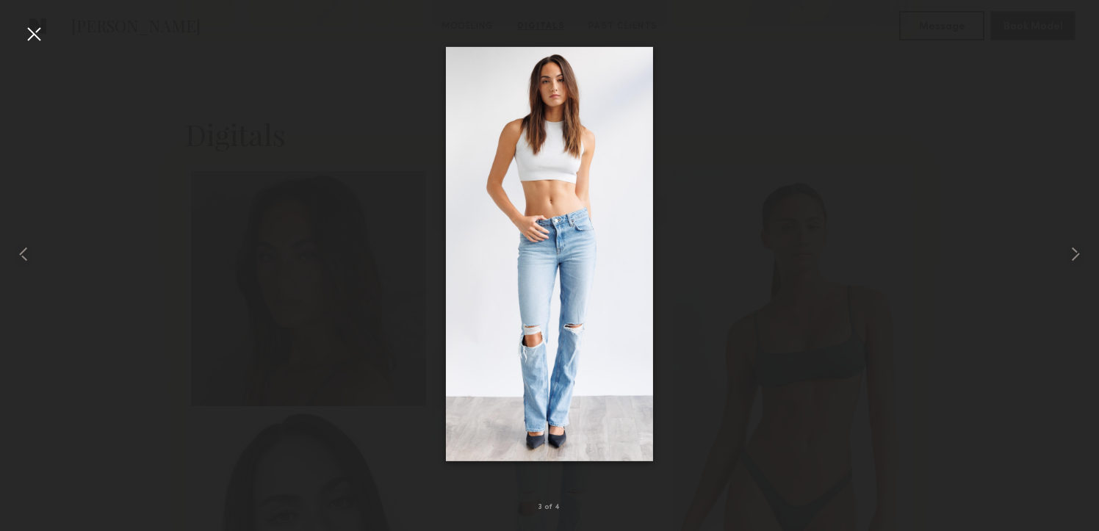
click at [32, 33] on div at bounding box center [34, 34] width 24 height 24
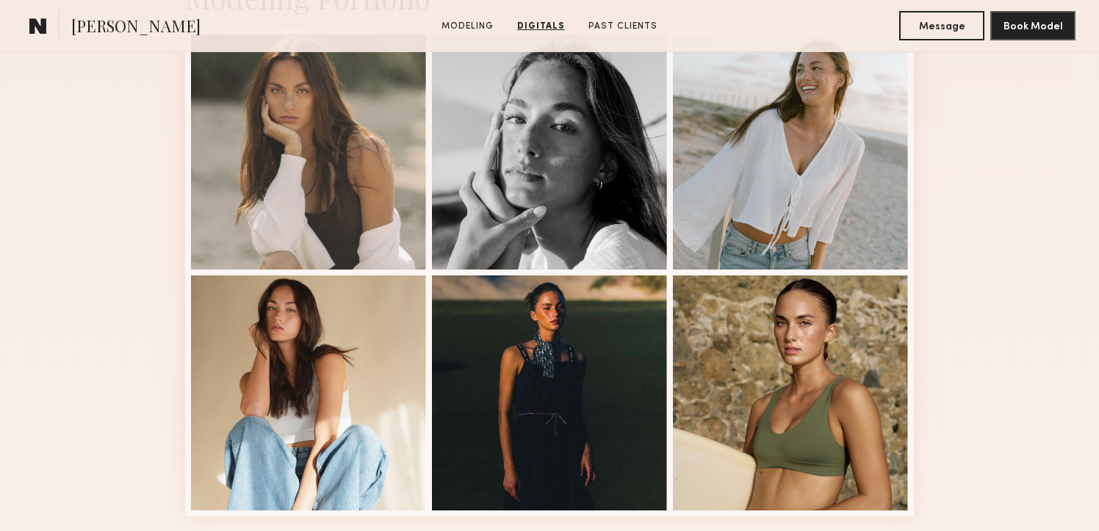
scroll to position [365, 0]
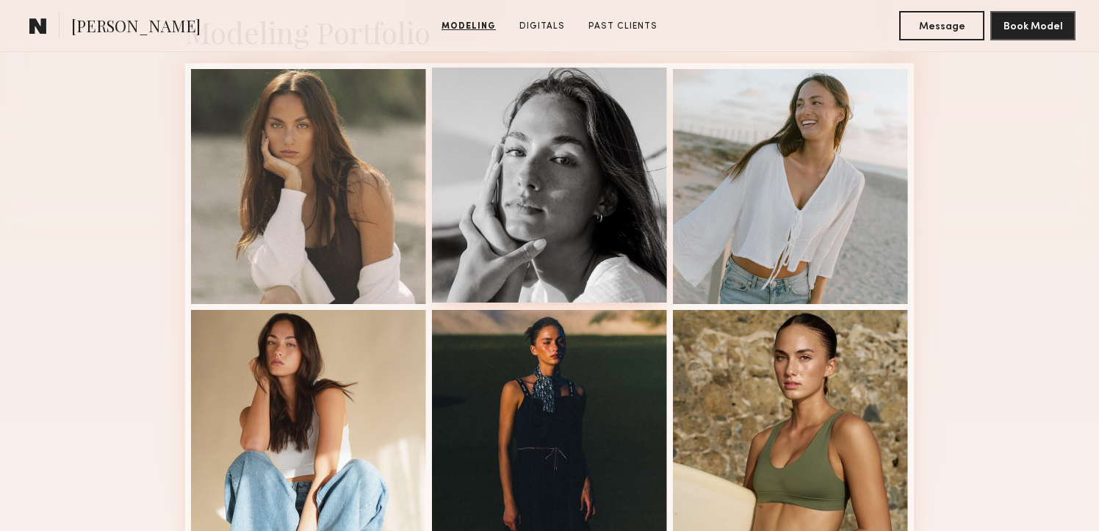
click at [530, 143] on div at bounding box center [549, 185] width 235 height 235
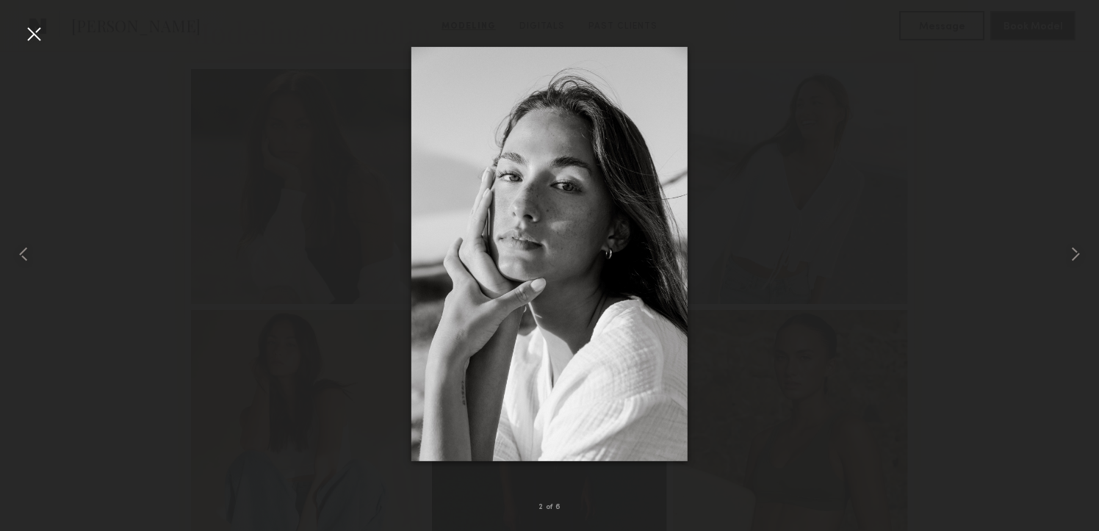
click at [34, 29] on div at bounding box center [34, 34] width 24 height 24
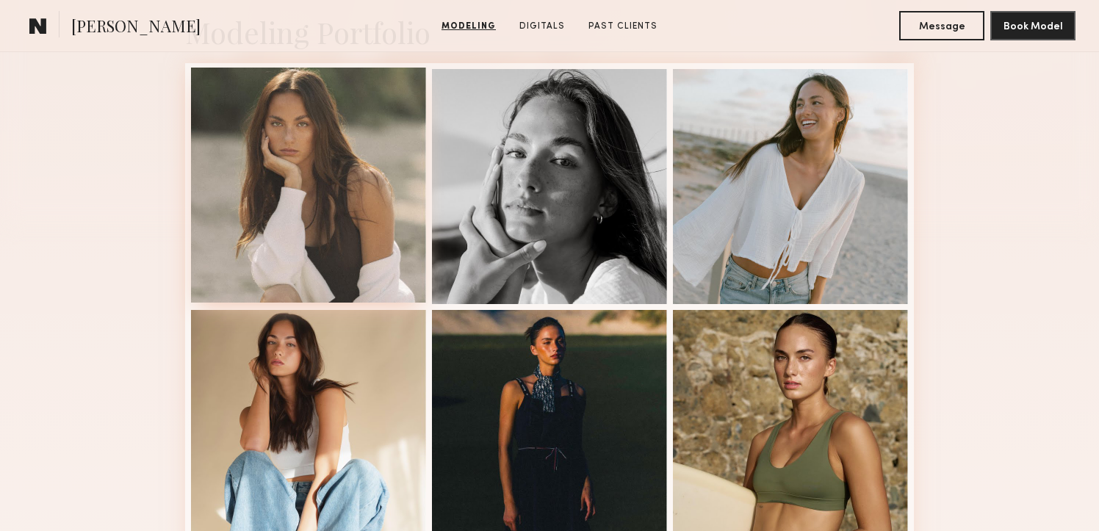
scroll to position [356, 0]
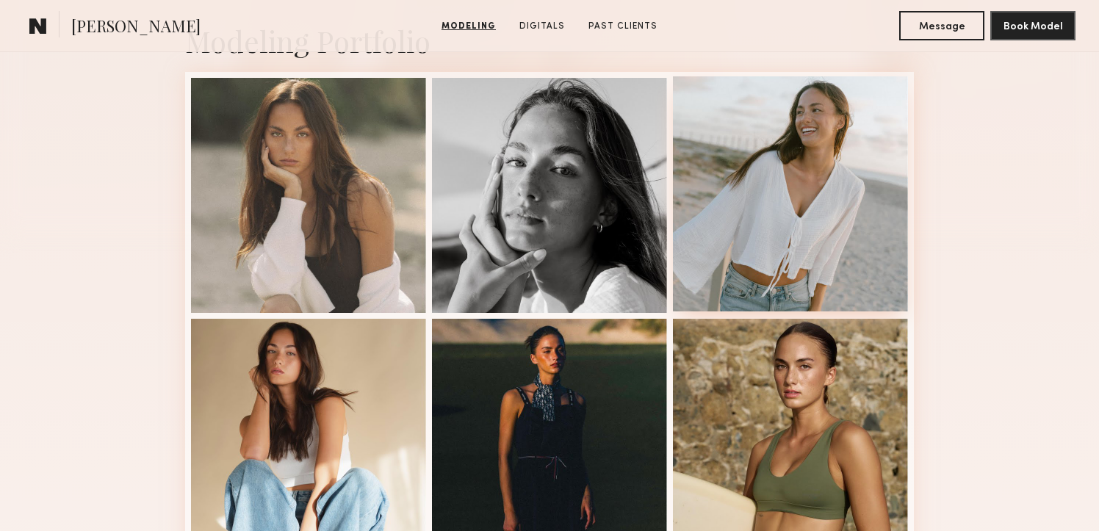
click at [777, 108] on div at bounding box center [790, 193] width 235 height 235
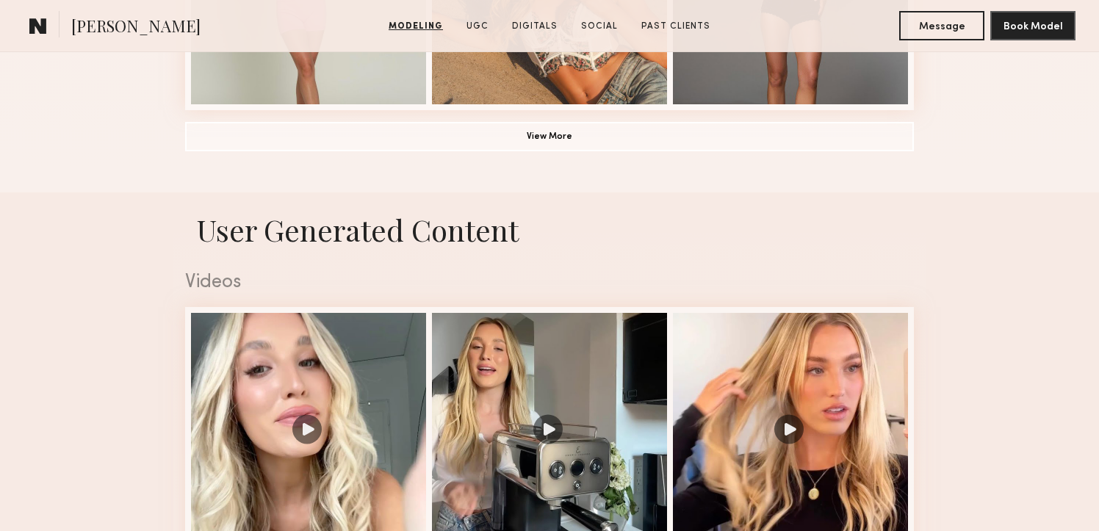
scroll to position [1289, 0]
